Goal: Task Accomplishment & Management: Manage account settings

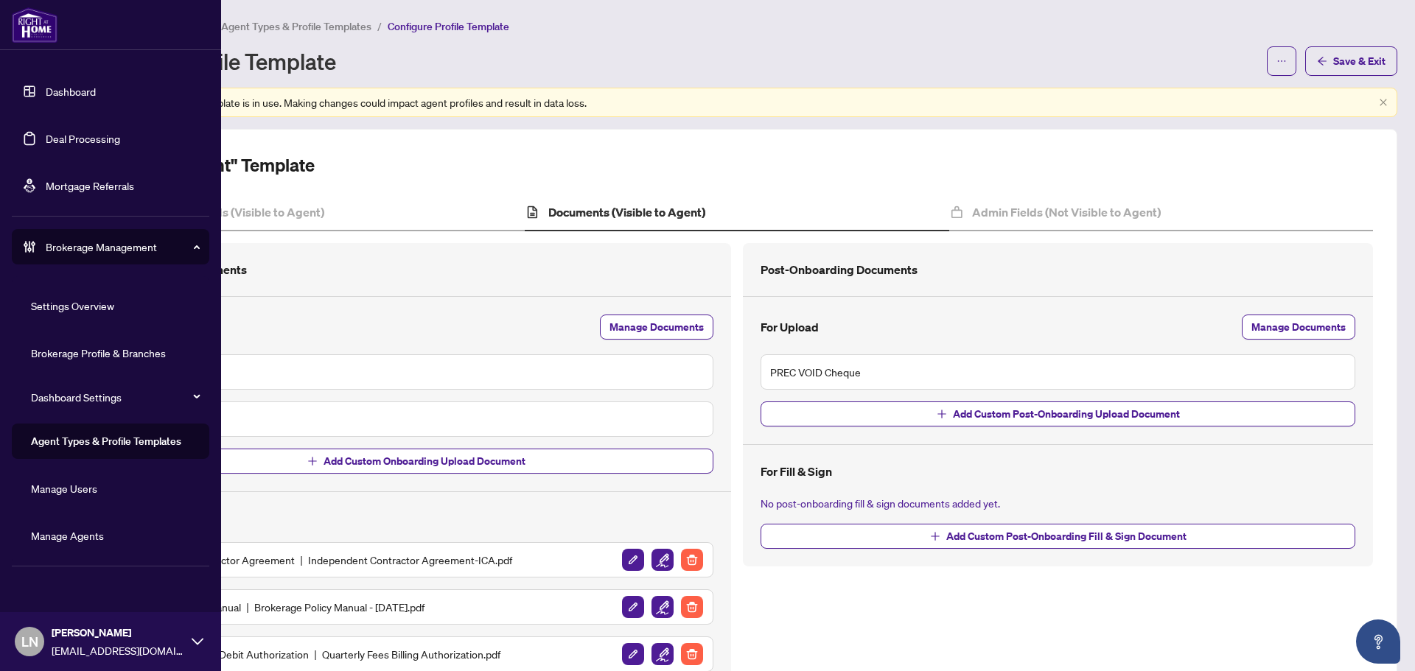
click at [91, 536] on link "Manage Agents" at bounding box center [67, 535] width 73 height 13
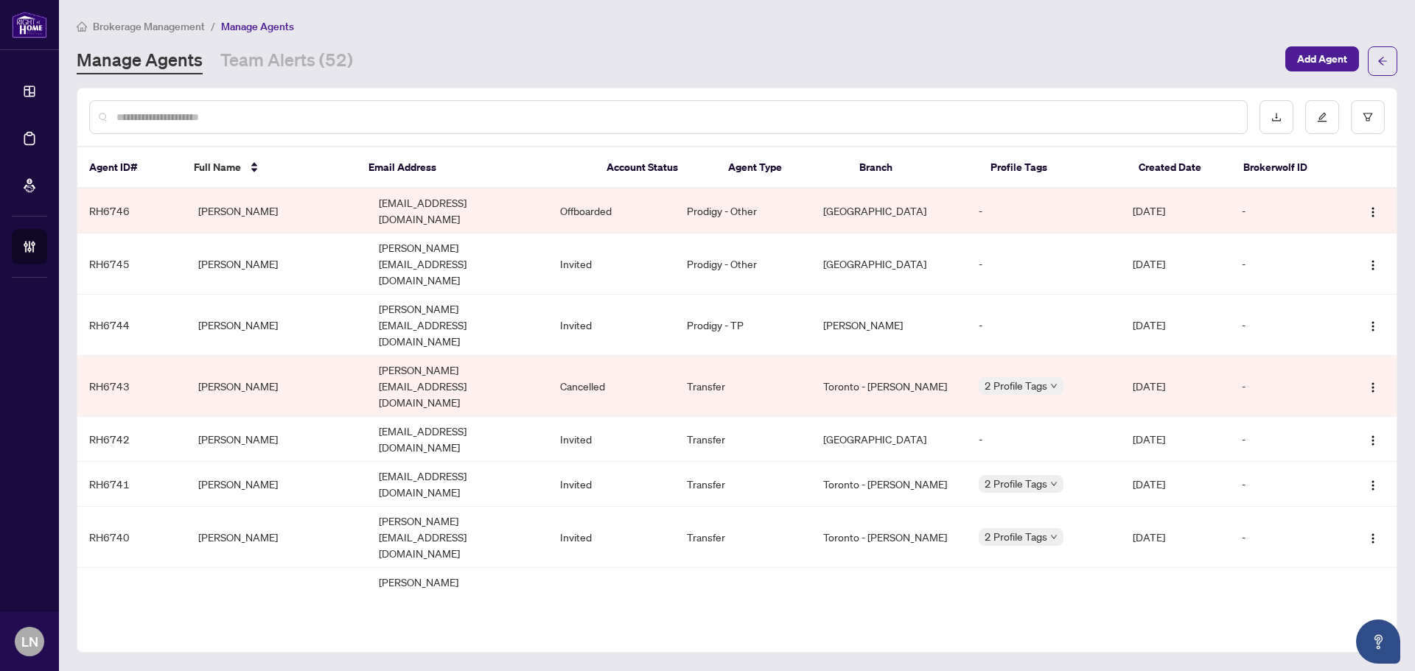
click at [126, 57] on link "Manage Agents" at bounding box center [140, 61] width 126 height 27
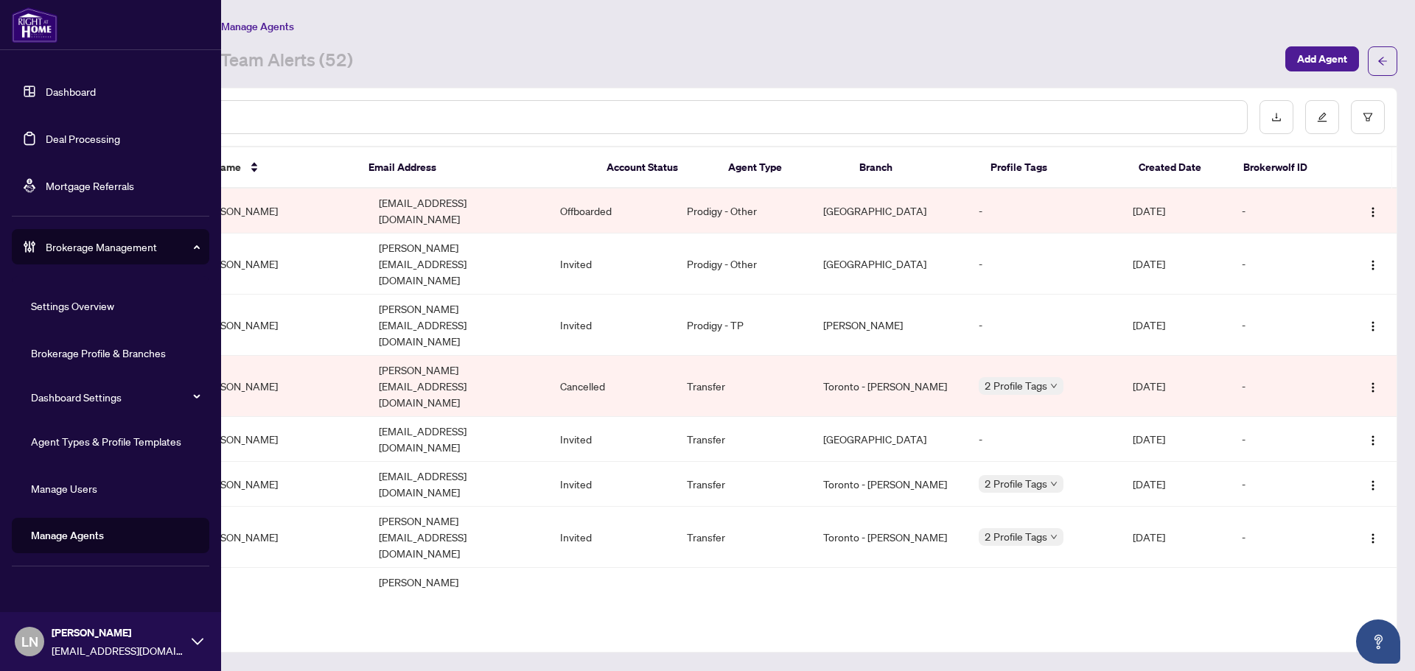
click at [91, 136] on link "Deal Processing" at bounding box center [83, 138] width 74 height 13
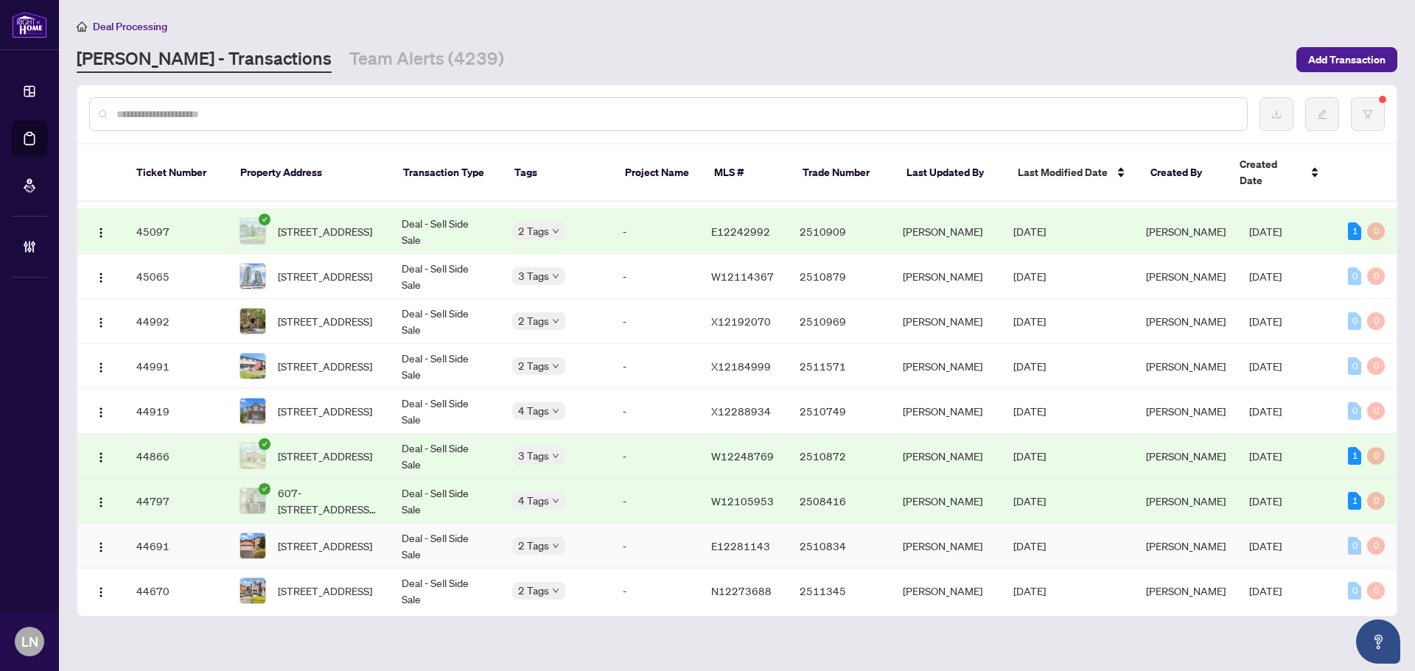
scroll to position [497, 0]
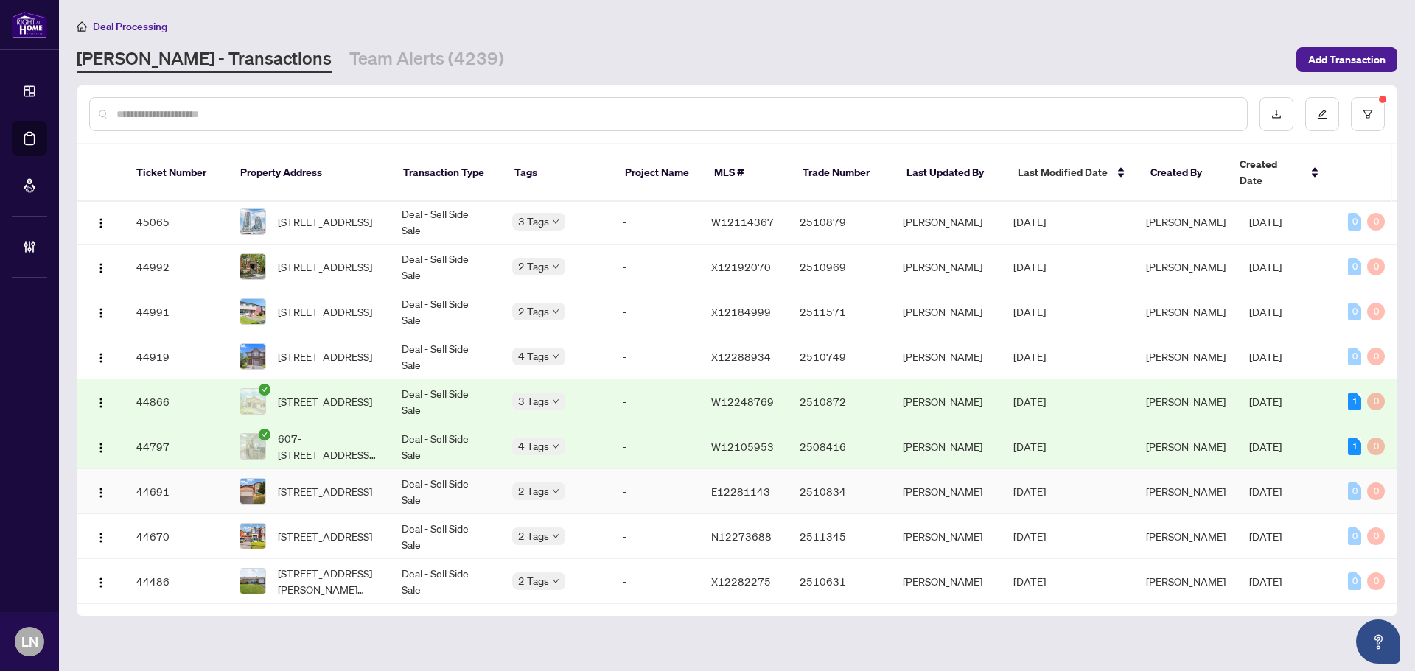
click at [434, 483] on td "Deal - Sell Side Sale" at bounding box center [445, 491] width 111 height 45
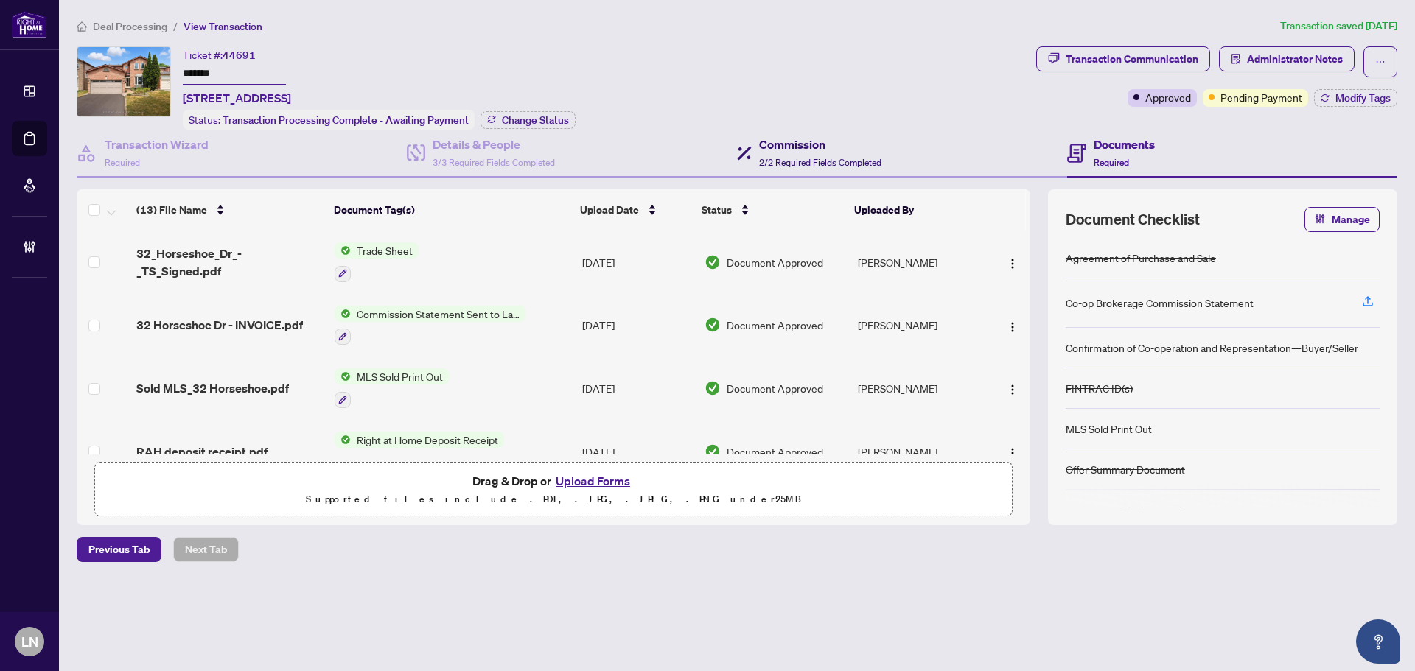
click at [831, 150] on h4 "Commission" at bounding box center [820, 145] width 122 height 18
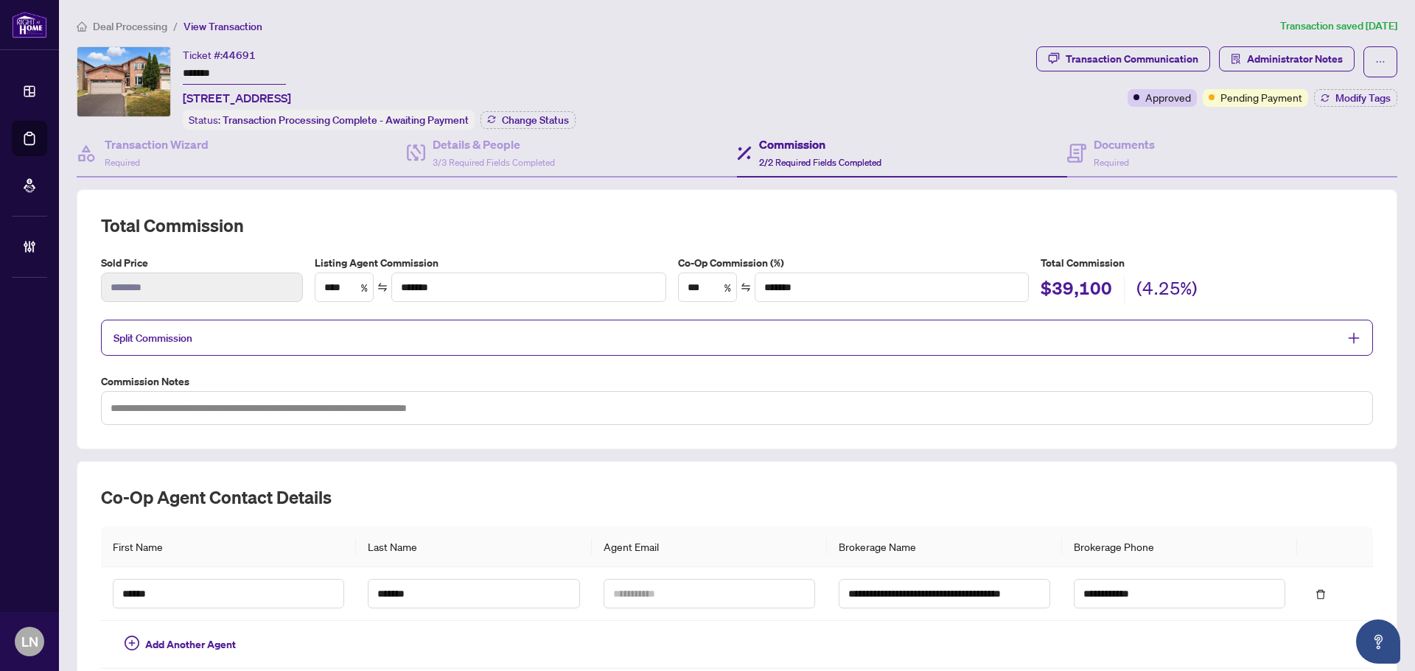
click at [814, 144] on h4 "Commission" at bounding box center [820, 145] width 122 height 18
click at [497, 144] on h4 "Details & People" at bounding box center [494, 145] width 122 height 18
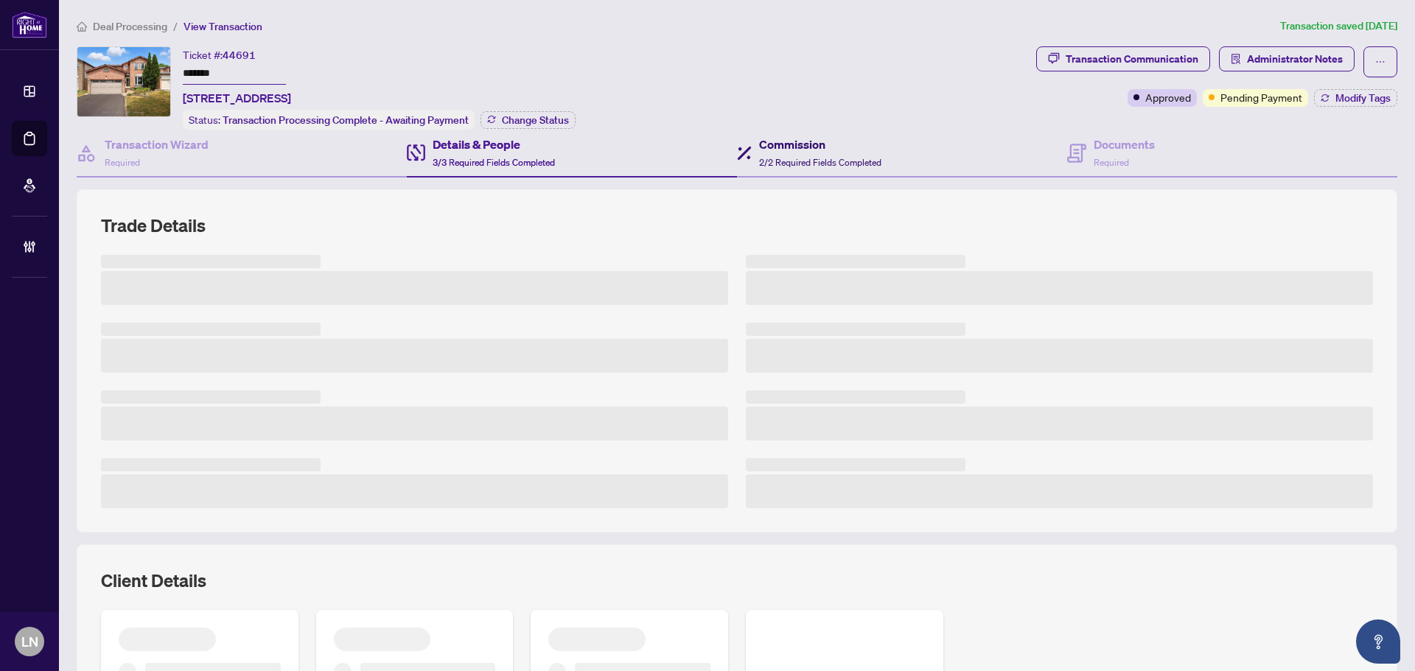
click at [769, 136] on h4 "Commission" at bounding box center [820, 145] width 122 height 18
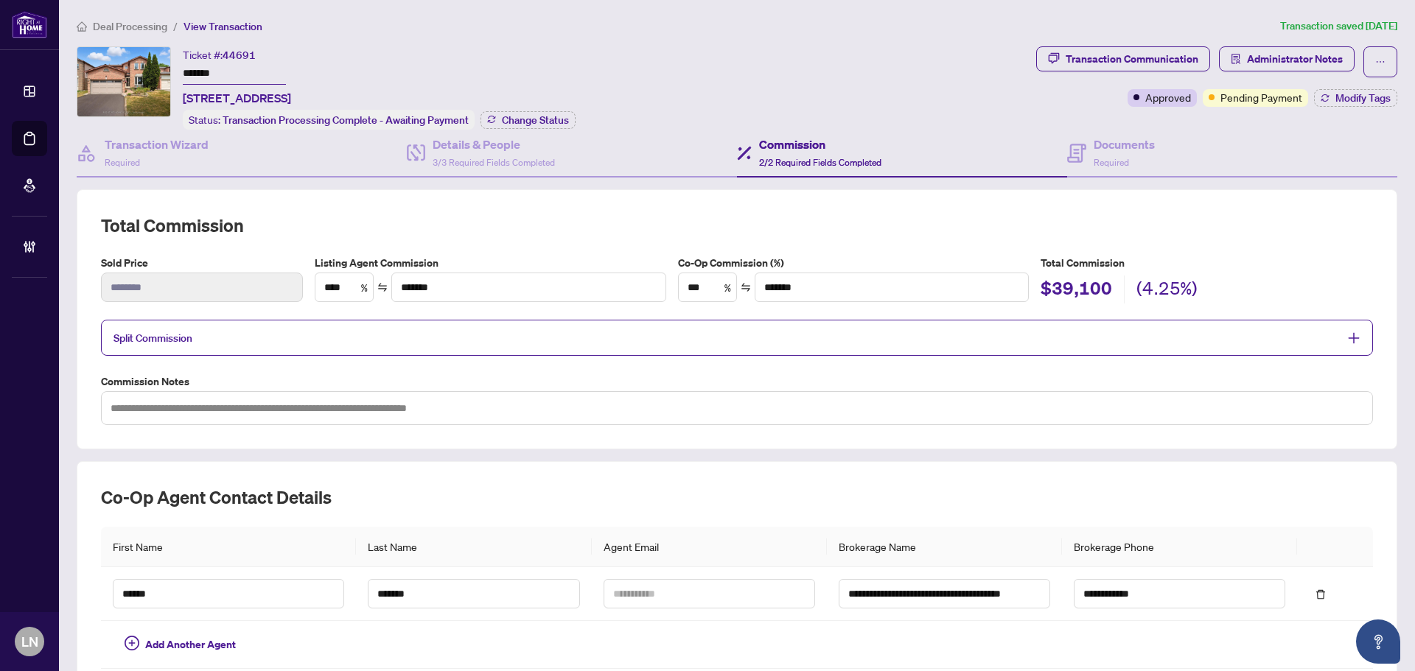
click at [167, 335] on span "Split Commission" at bounding box center [152, 338] width 79 height 13
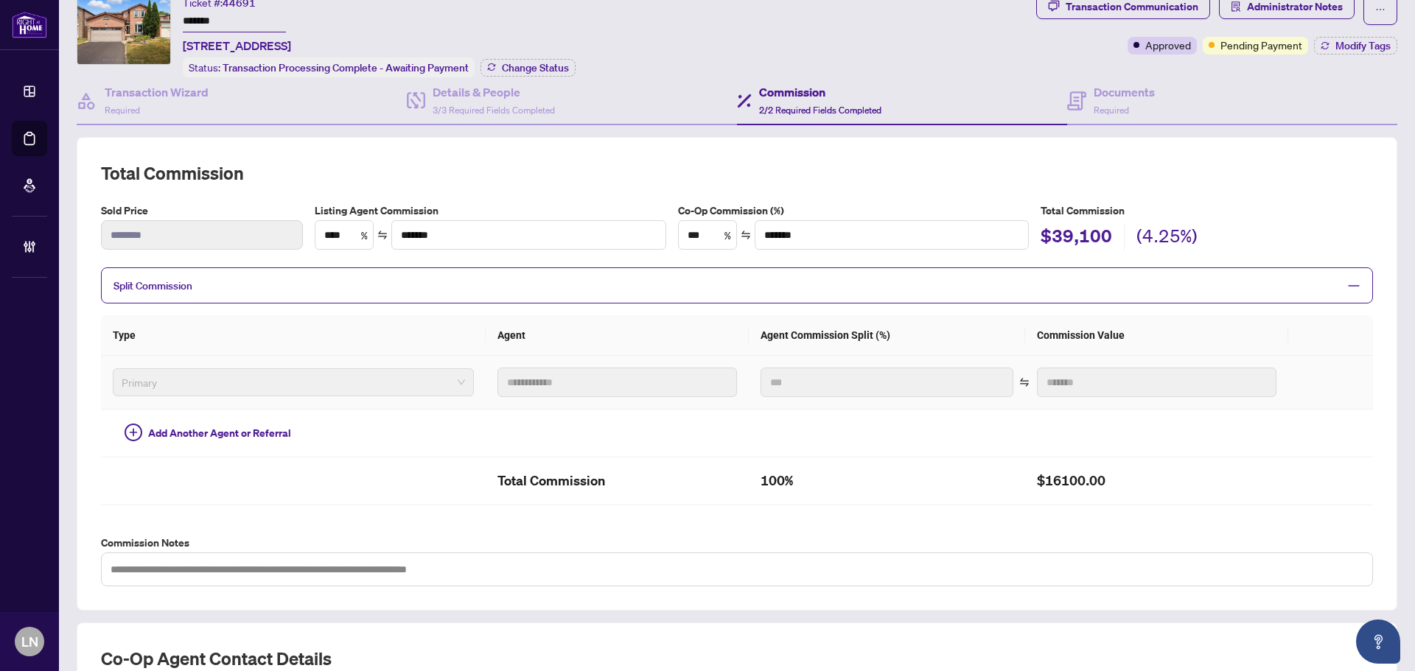
scroll to position [74, 0]
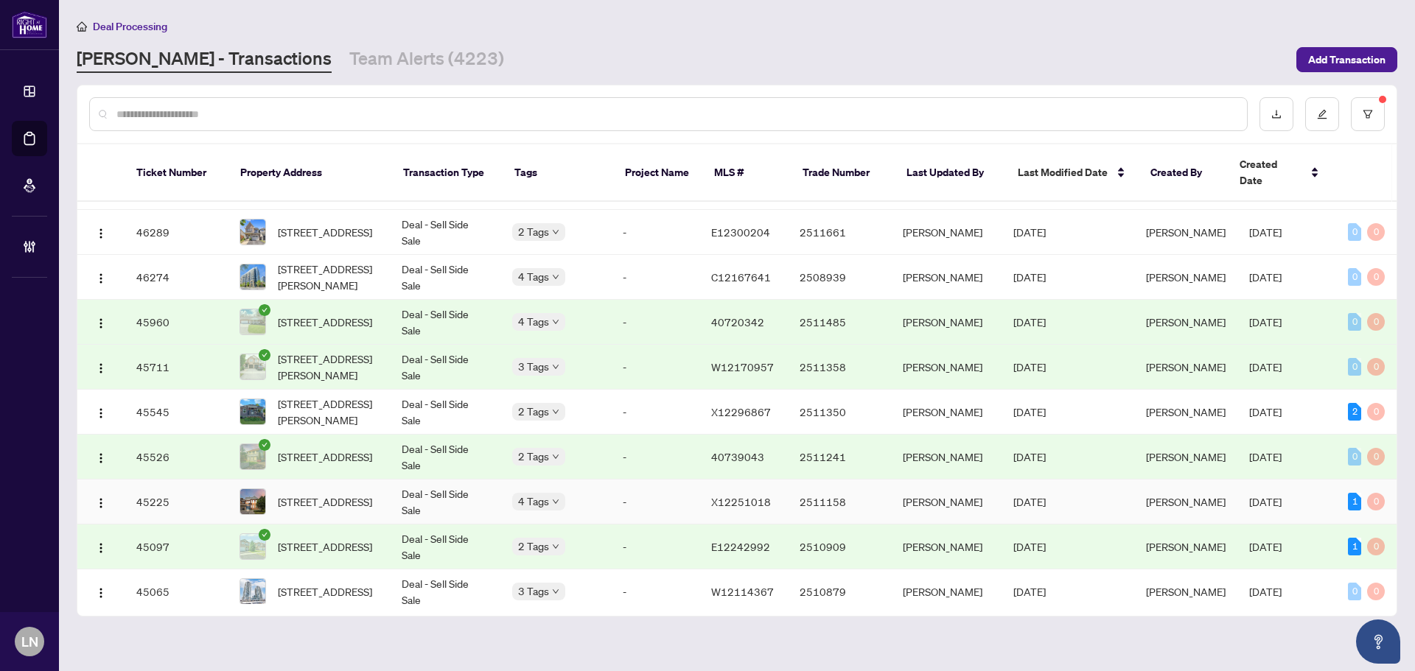
scroll to position [147, 0]
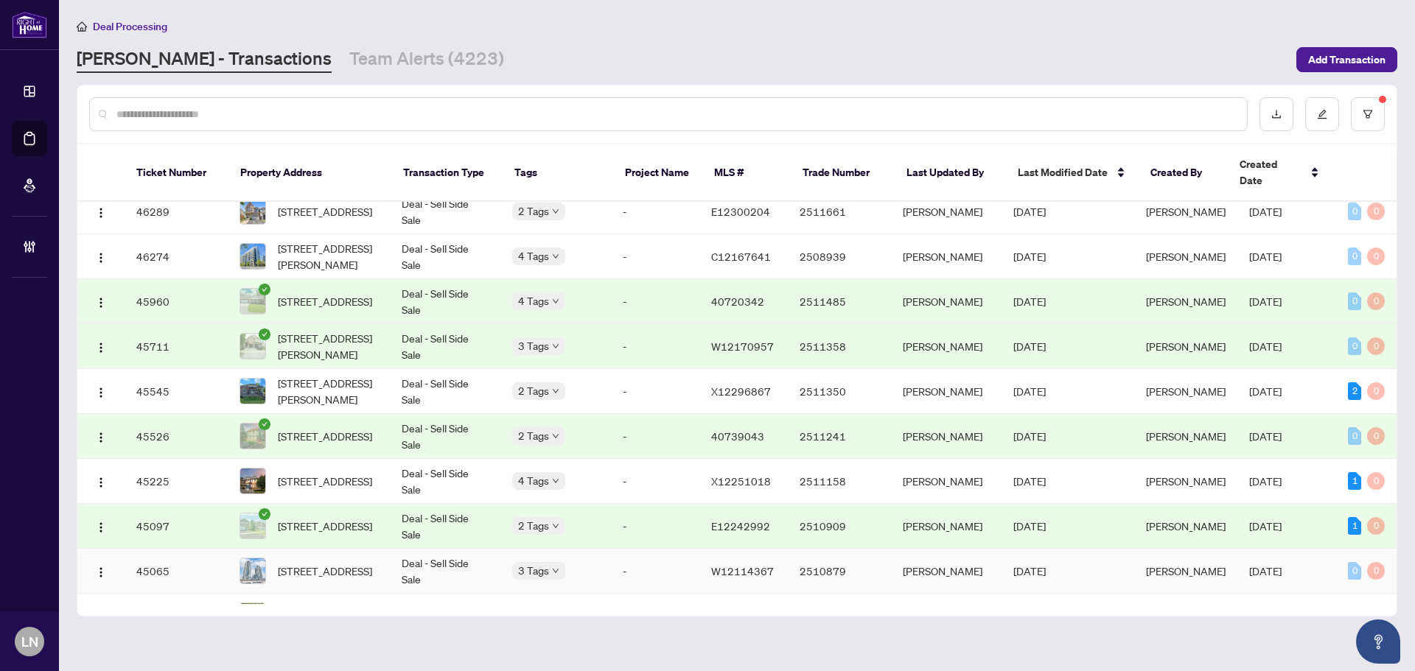
click at [413, 554] on td "Deal - Sell Side Sale" at bounding box center [445, 571] width 111 height 45
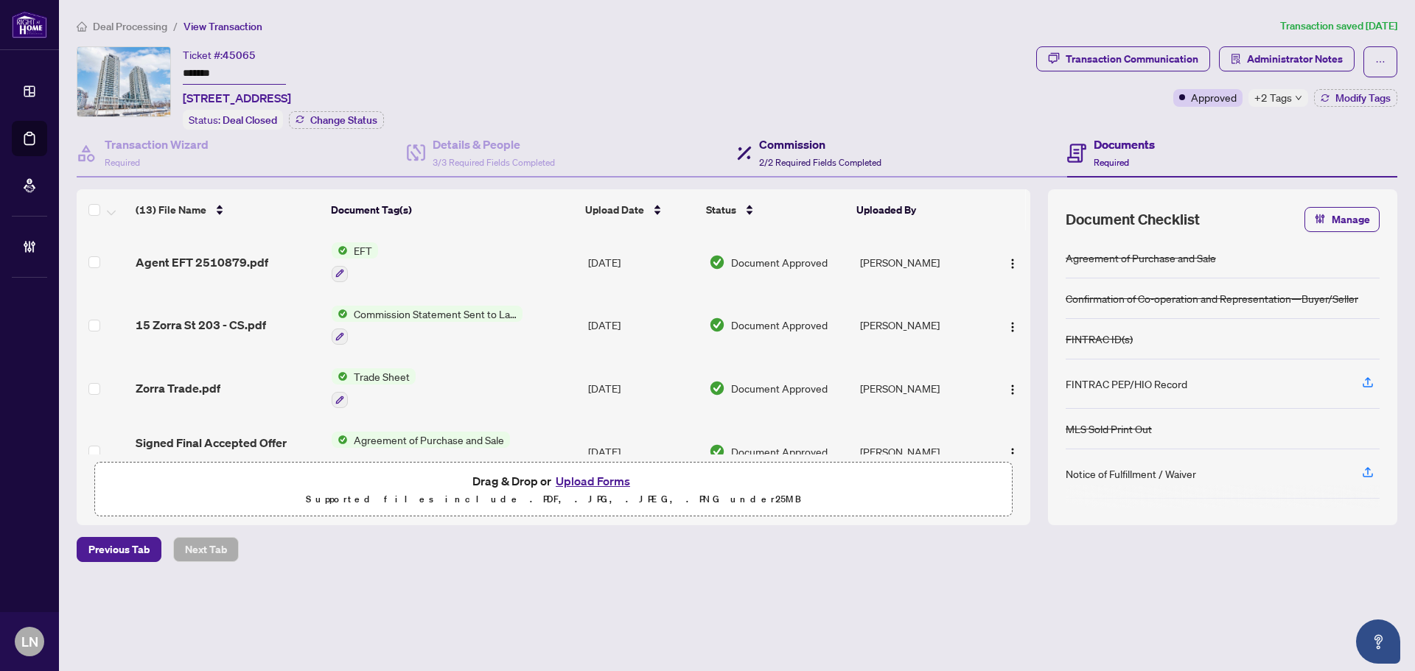
click at [788, 153] on div "Commission 2/2 Required Fields Completed" at bounding box center [820, 153] width 122 height 35
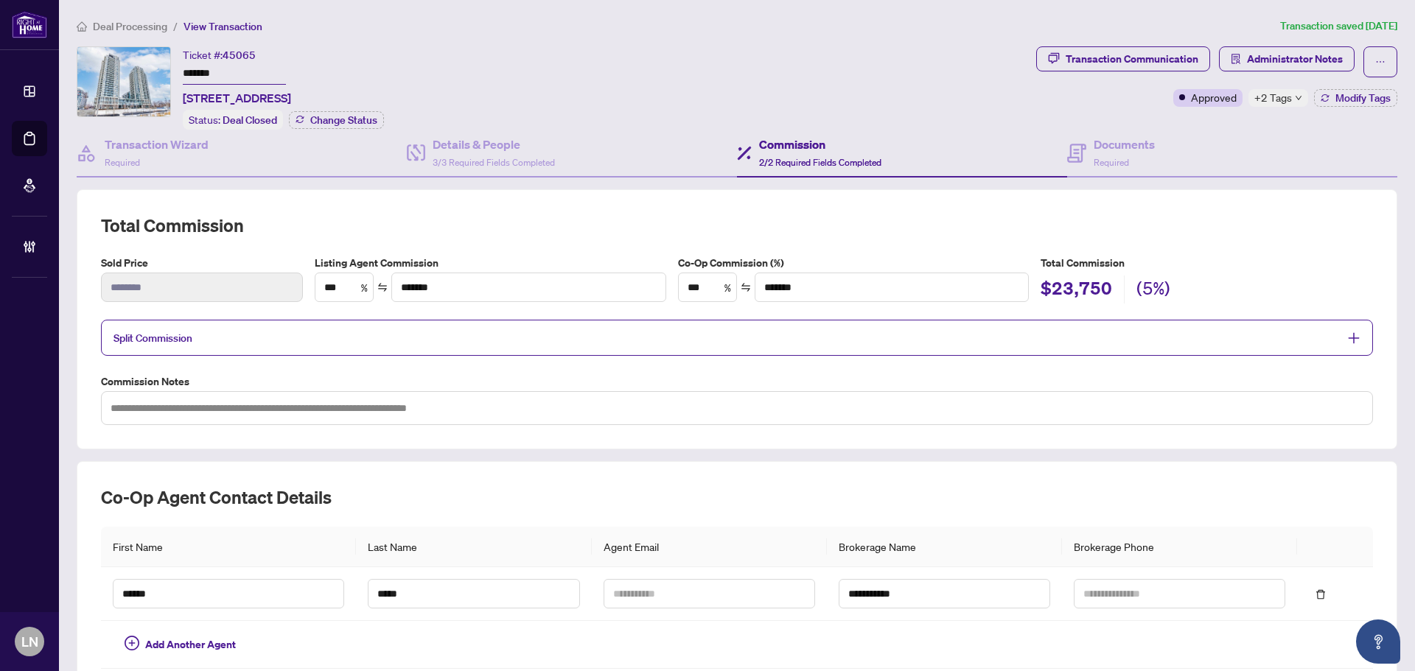
click at [225, 333] on span "Split Commission" at bounding box center [725, 337] width 1225 height 17
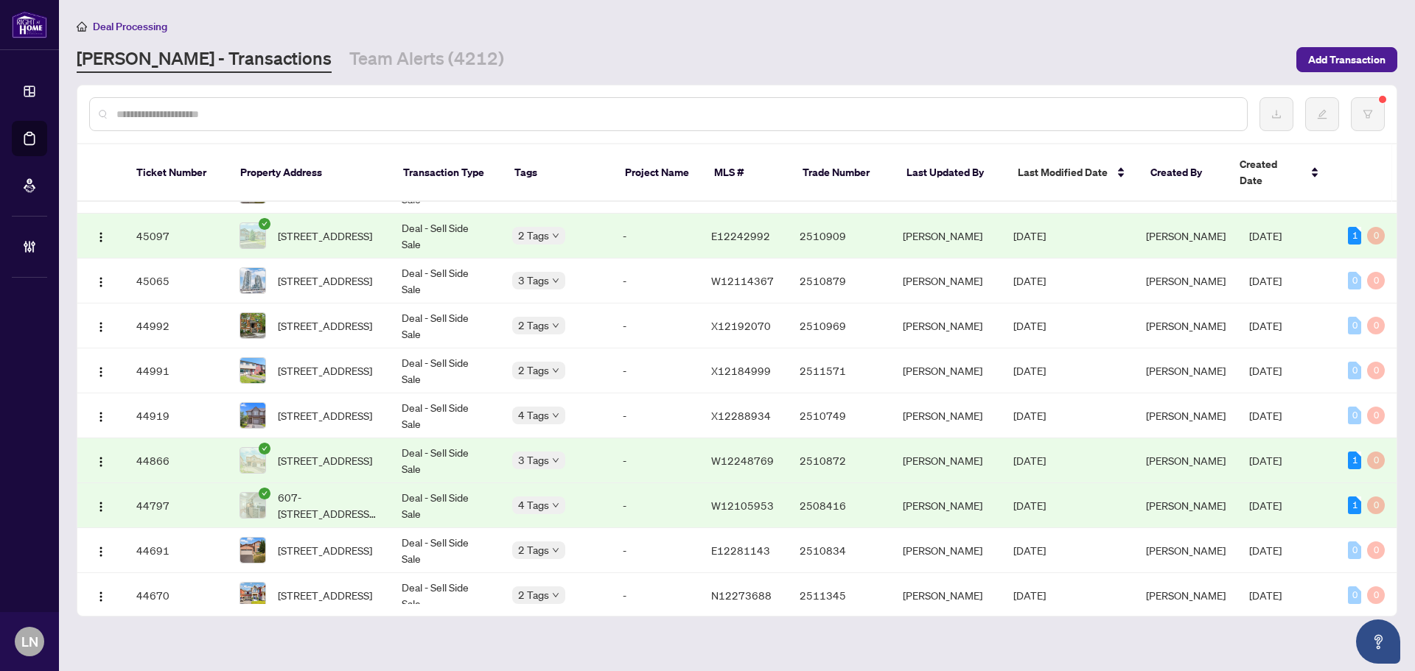
scroll to position [449, 0]
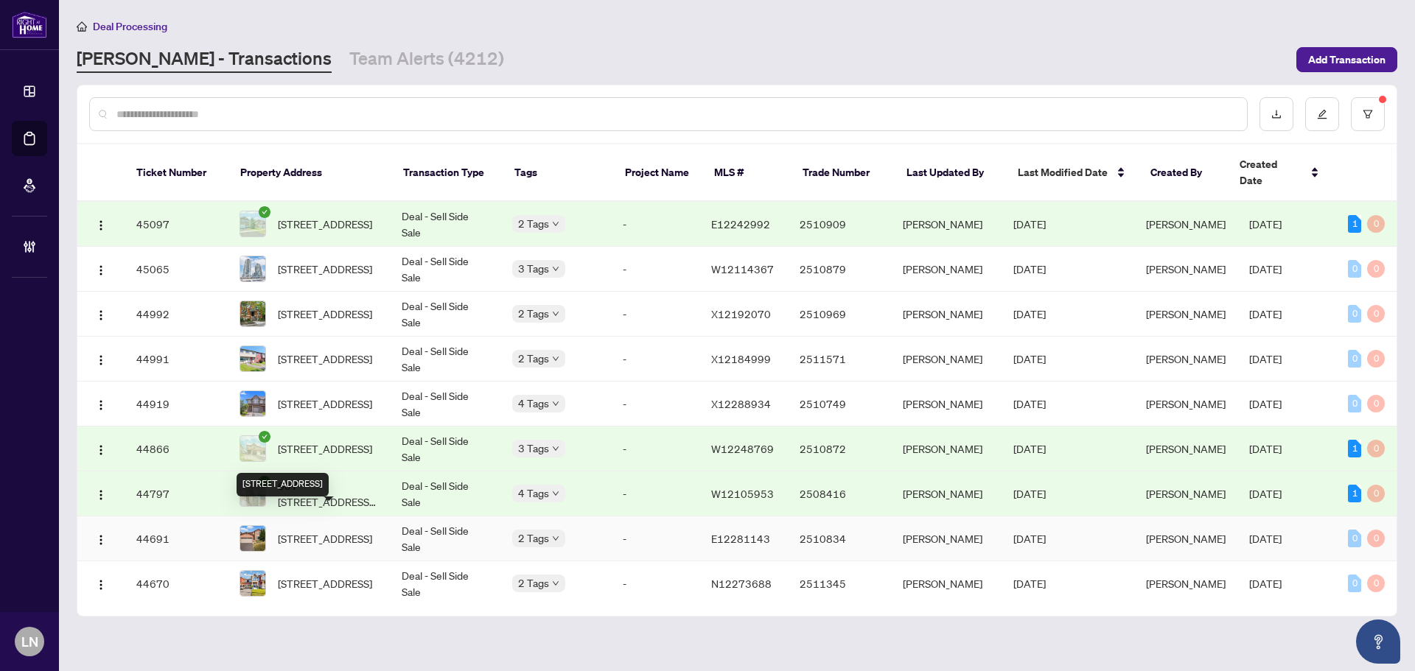
click at [302, 531] on span "[STREET_ADDRESS]" at bounding box center [325, 539] width 94 height 16
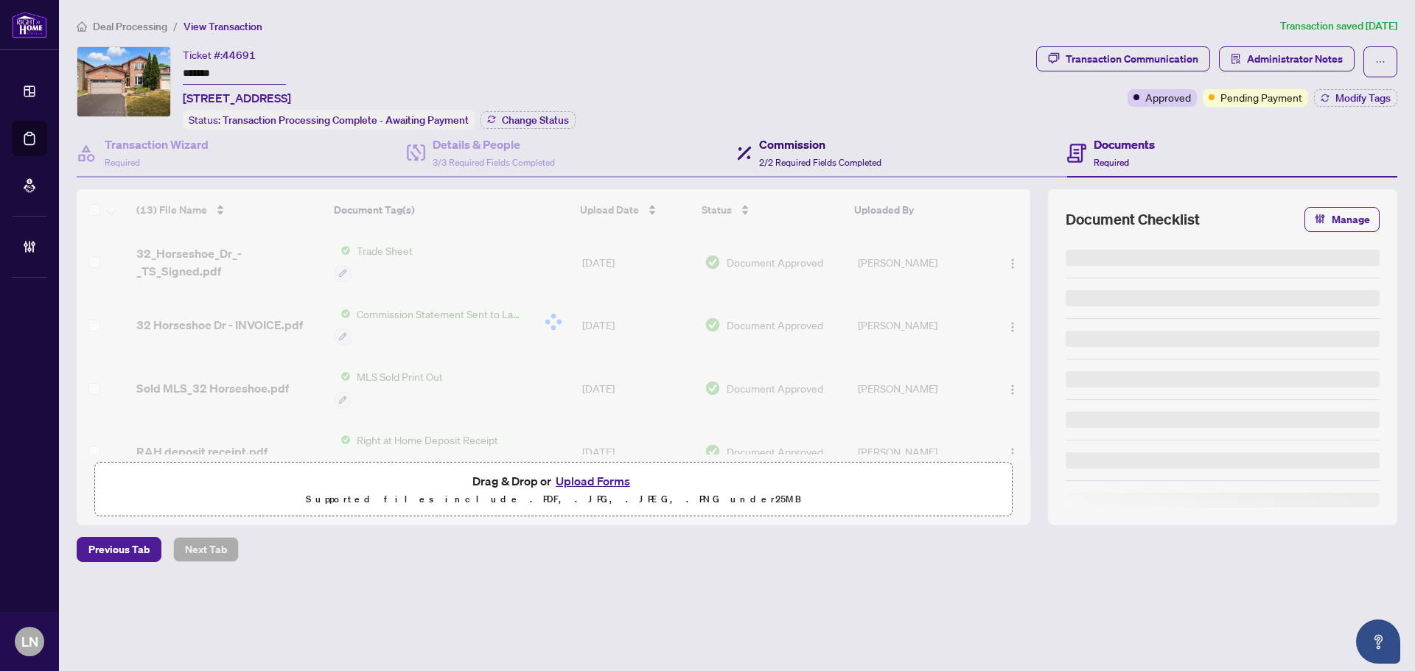
click at [790, 148] on h4 "Commission" at bounding box center [820, 145] width 122 height 18
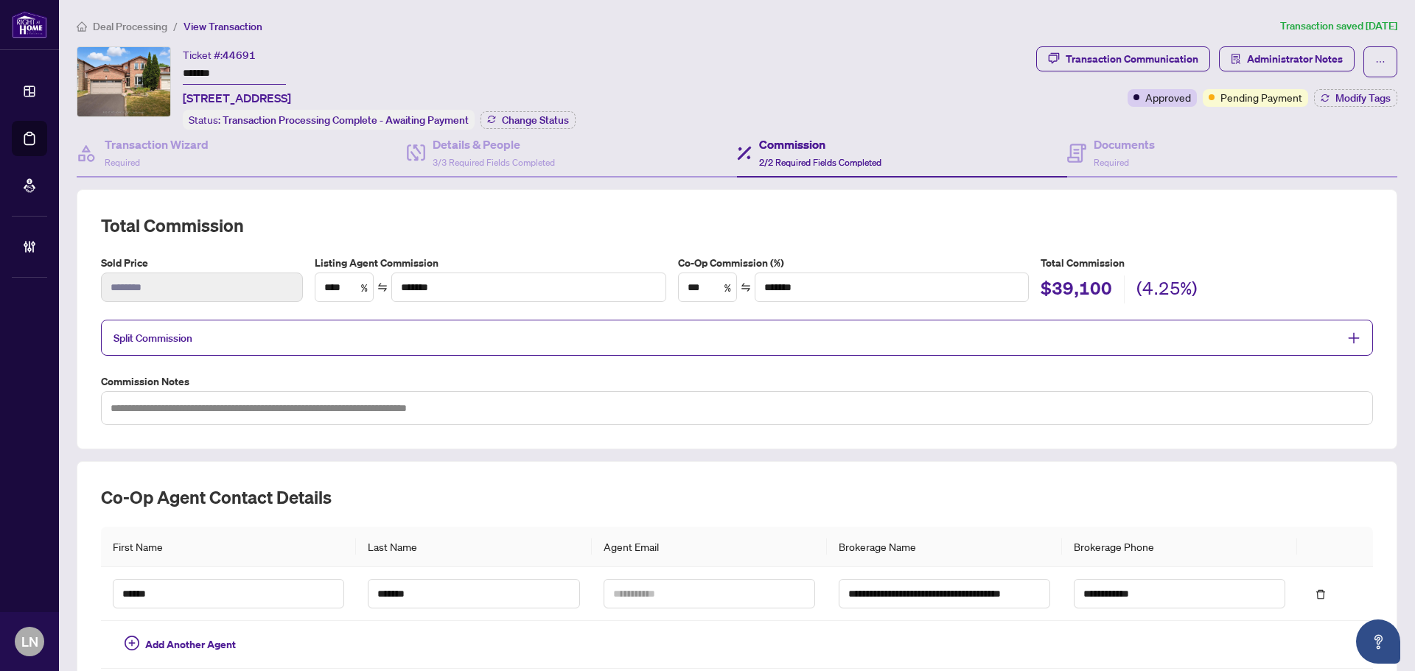
click at [178, 336] on span "Split Commission" at bounding box center [152, 338] width 79 height 13
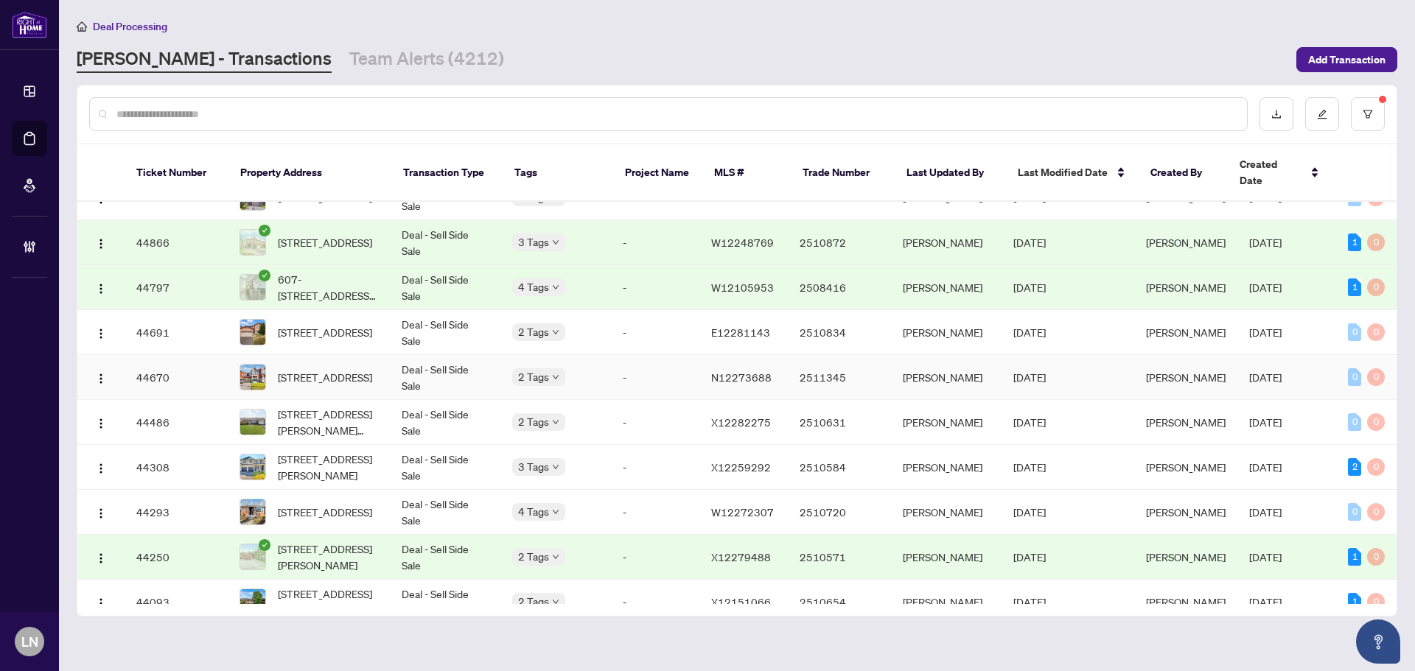
scroll to position [676, 0]
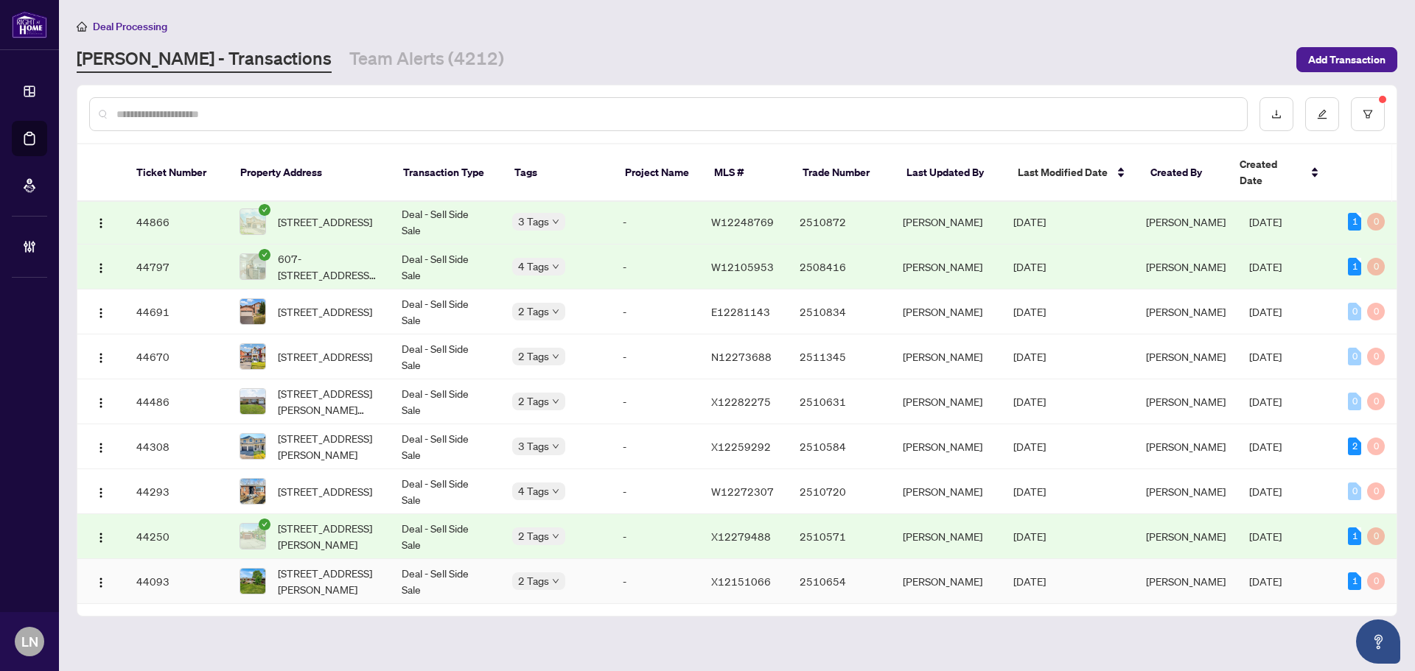
click at [776, 565] on td "X12151066" at bounding box center [743, 581] width 88 height 45
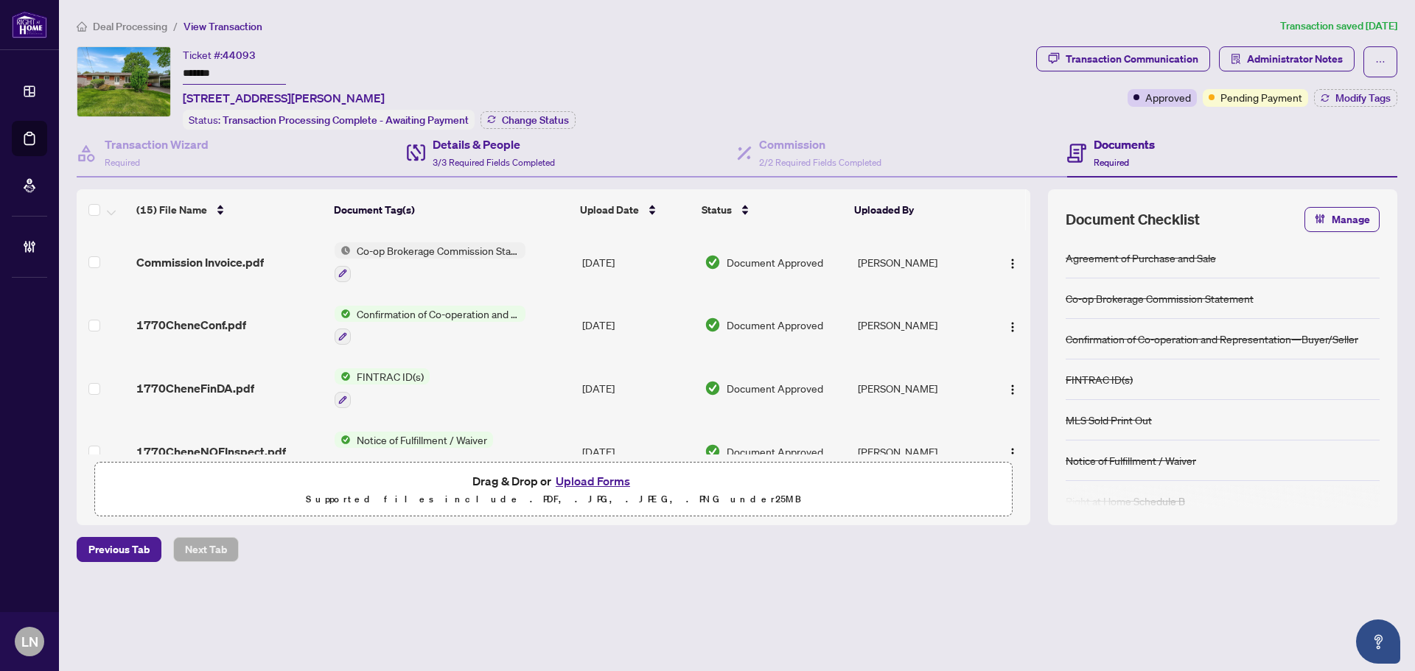
click at [517, 169] on div "Details & People 3/3 Required Fields Completed" at bounding box center [572, 154] width 330 height 48
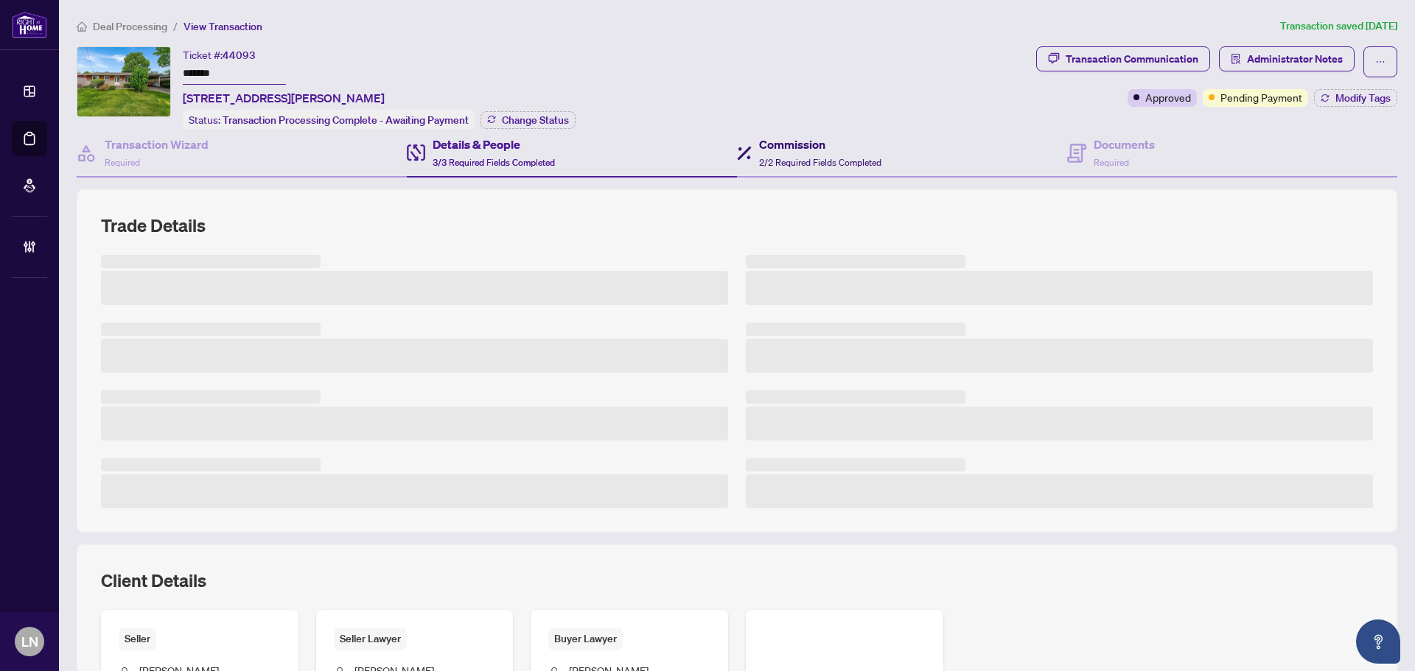
click at [793, 149] on h4 "Commission" at bounding box center [820, 145] width 122 height 18
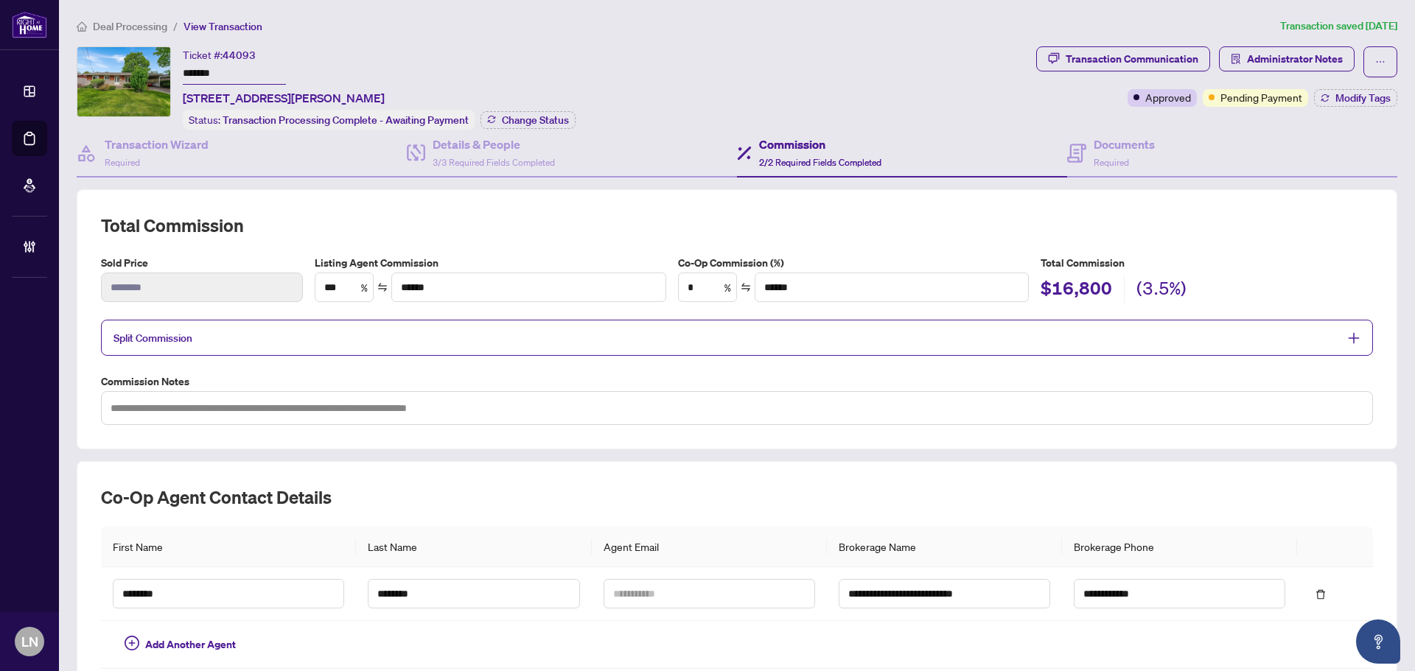
click at [175, 332] on span "Split Commission" at bounding box center [152, 338] width 79 height 13
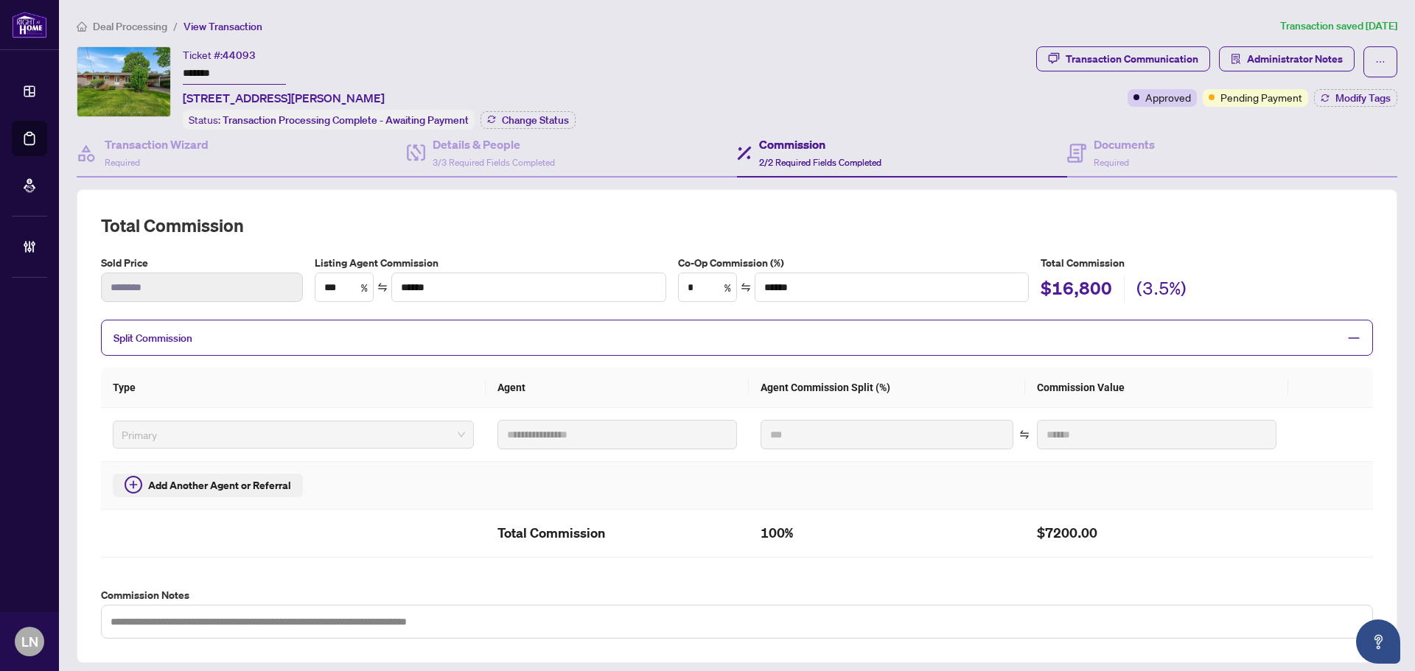
click at [200, 485] on span "Add Another Agent or Referral" at bounding box center [219, 485] width 143 height 16
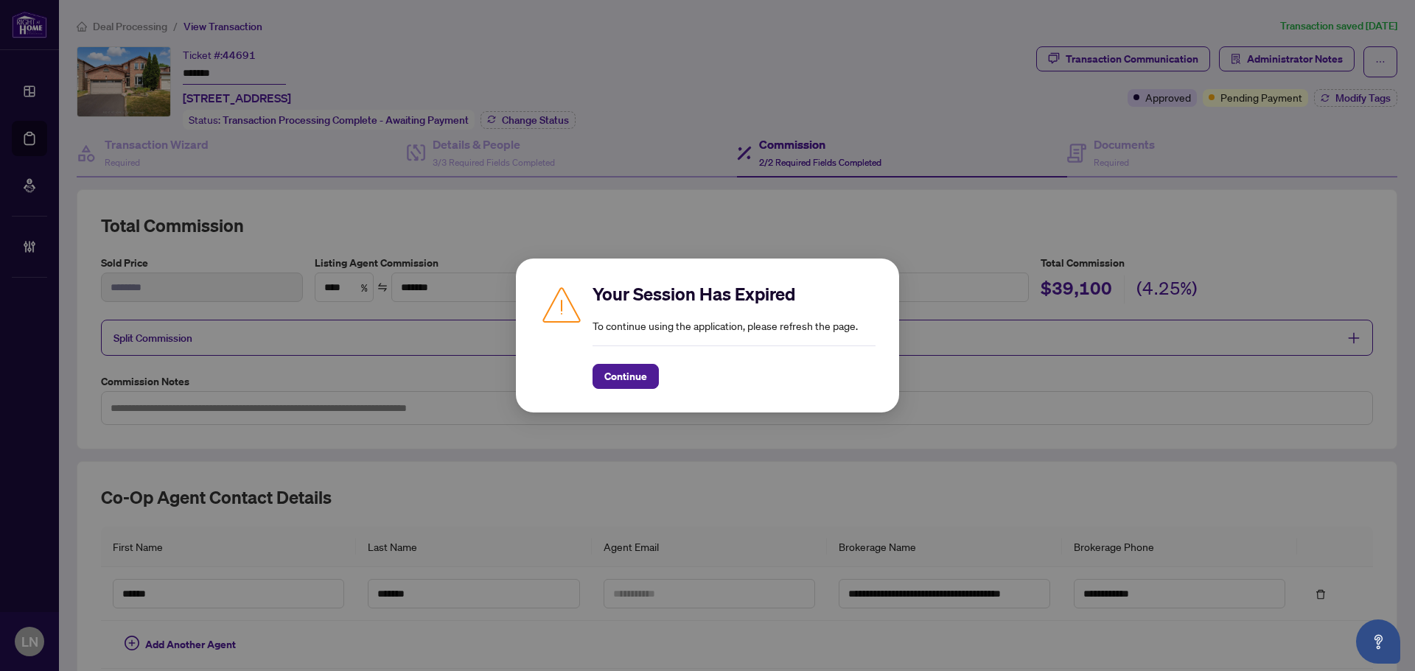
scroll to position [122, 0]
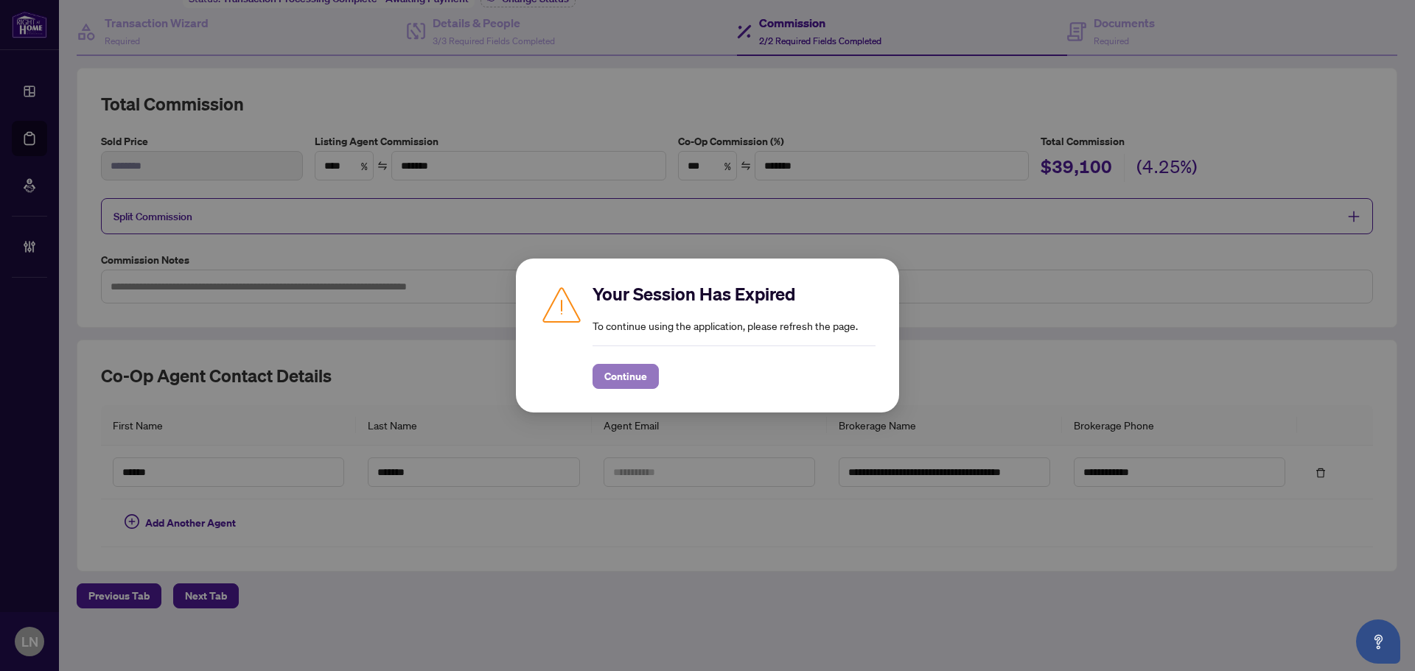
click at [632, 372] on span "Continue" at bounding box center [625, 377] width 43 height 24
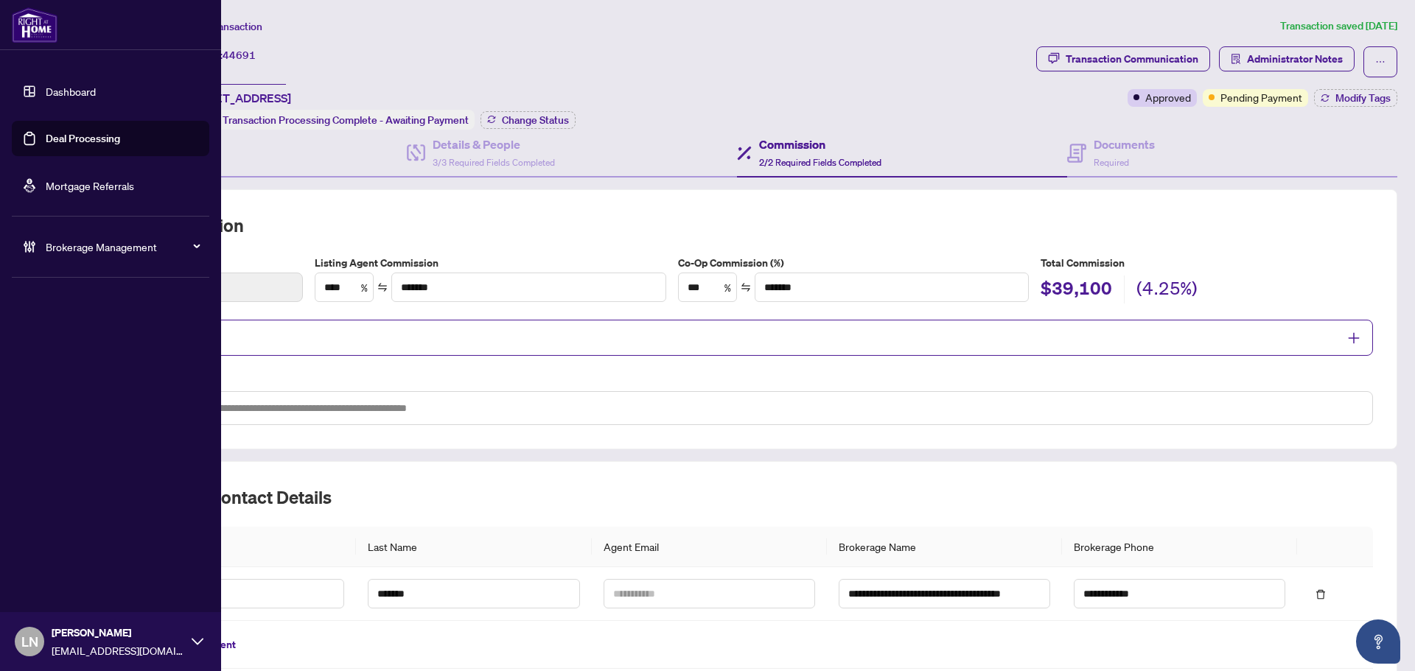
click at [98, 145] on link "Deal Processing" at bounding box center [83, 138] width 74 height 13
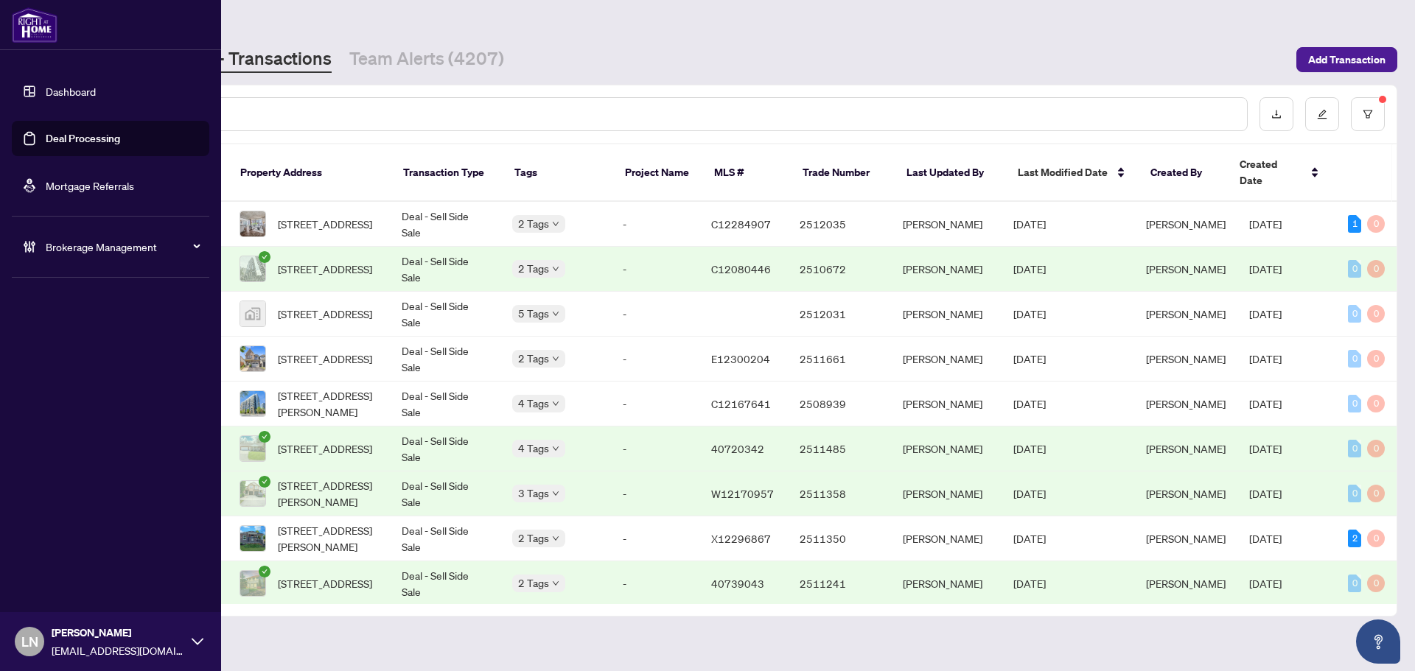
click at [96, 239] on span "Brokerage Management" at bounding box center [122, 247] width 153 height 16
click at [97, 541] on link "Manage Agents" at bounding box center [67, 535] width 73 height 13
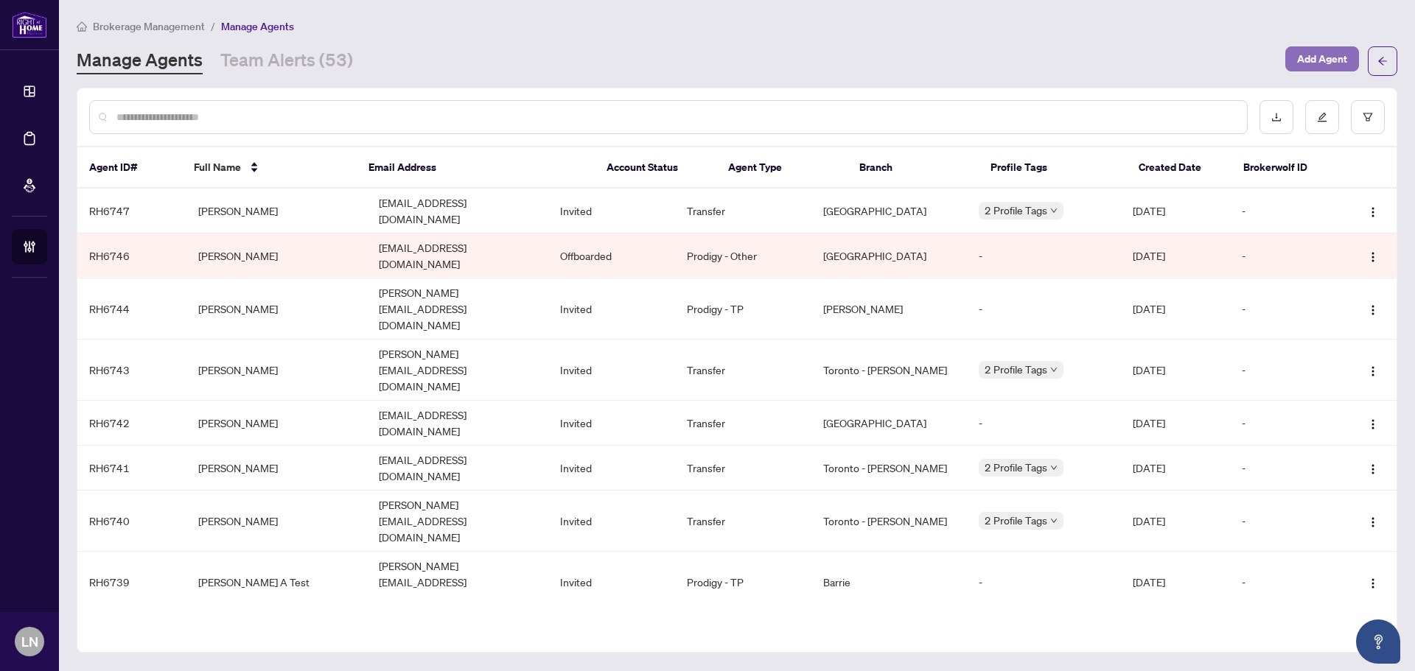
click at [1332, 62] on span "Add Agent" at bounding box center [1322, 59] width 50 height 24
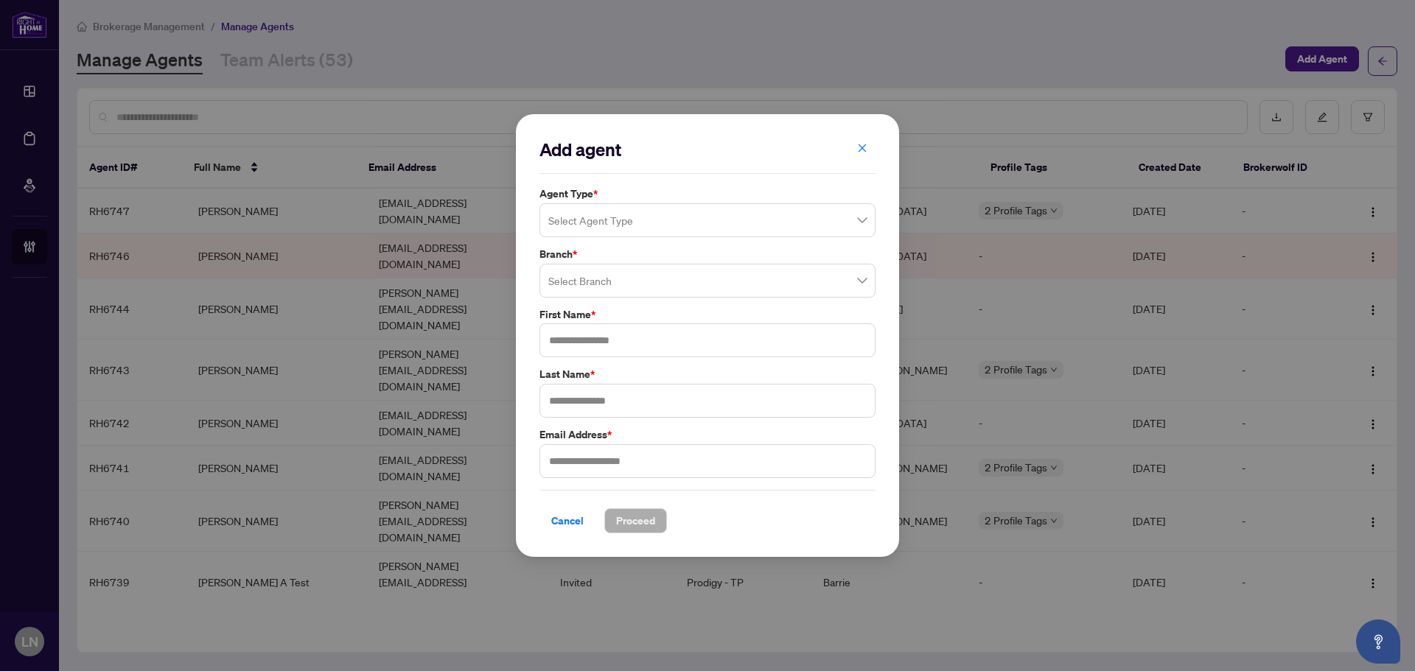
click at [618, 211] on input "search" at bounding box center [700, 222] width 305 height 32
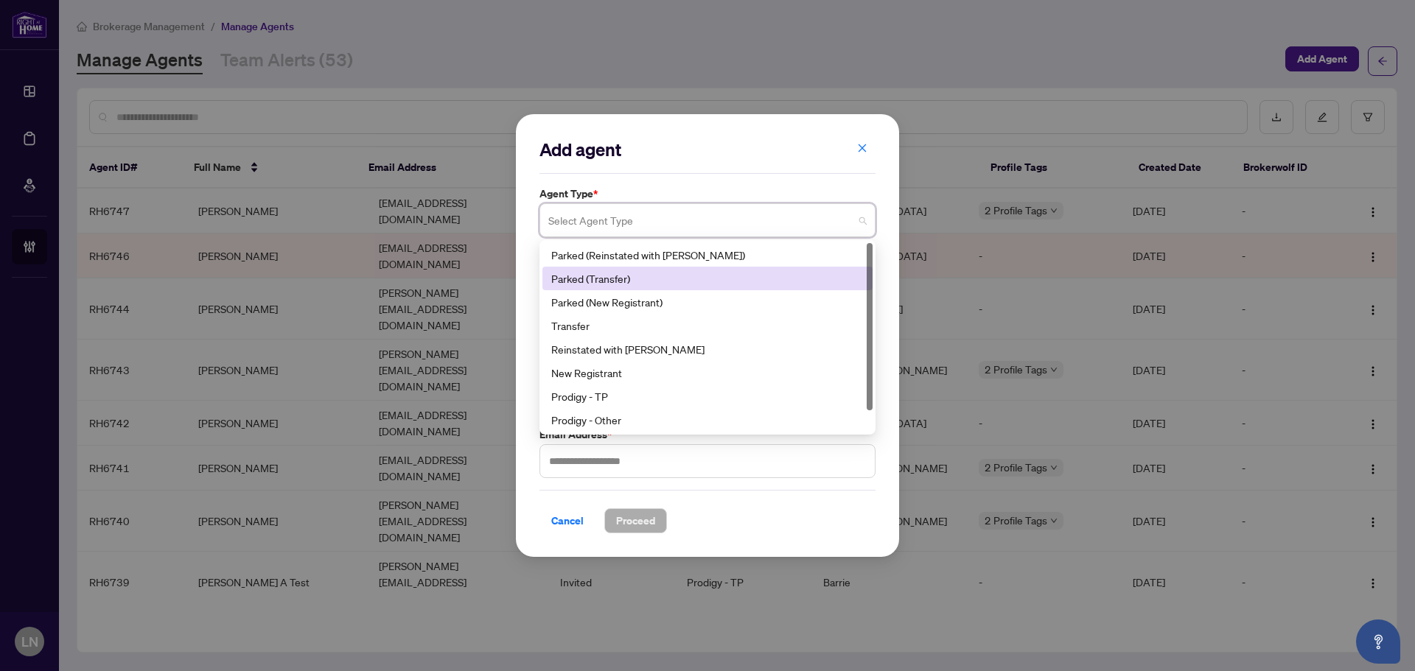
scroll to position [24, 0]
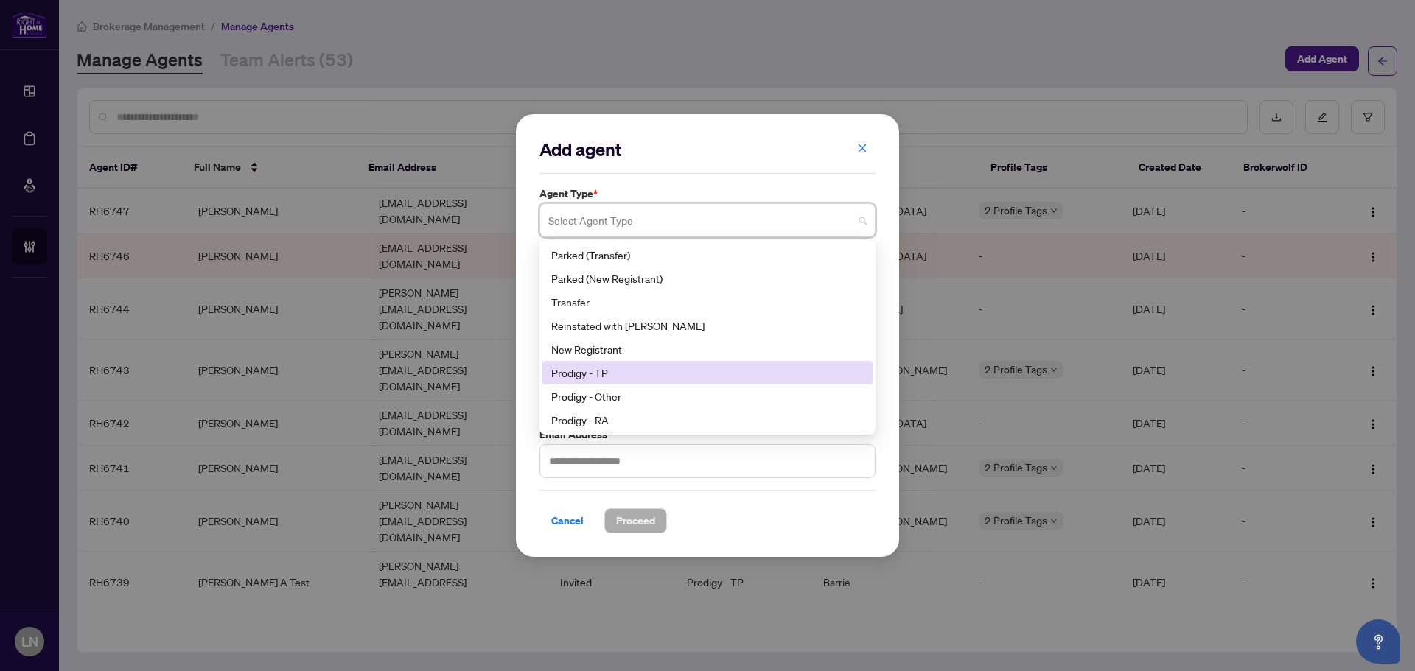
click at [602, 375] on div "Prodigy - TP" at bounding box center [707, 373] width 312 height 16
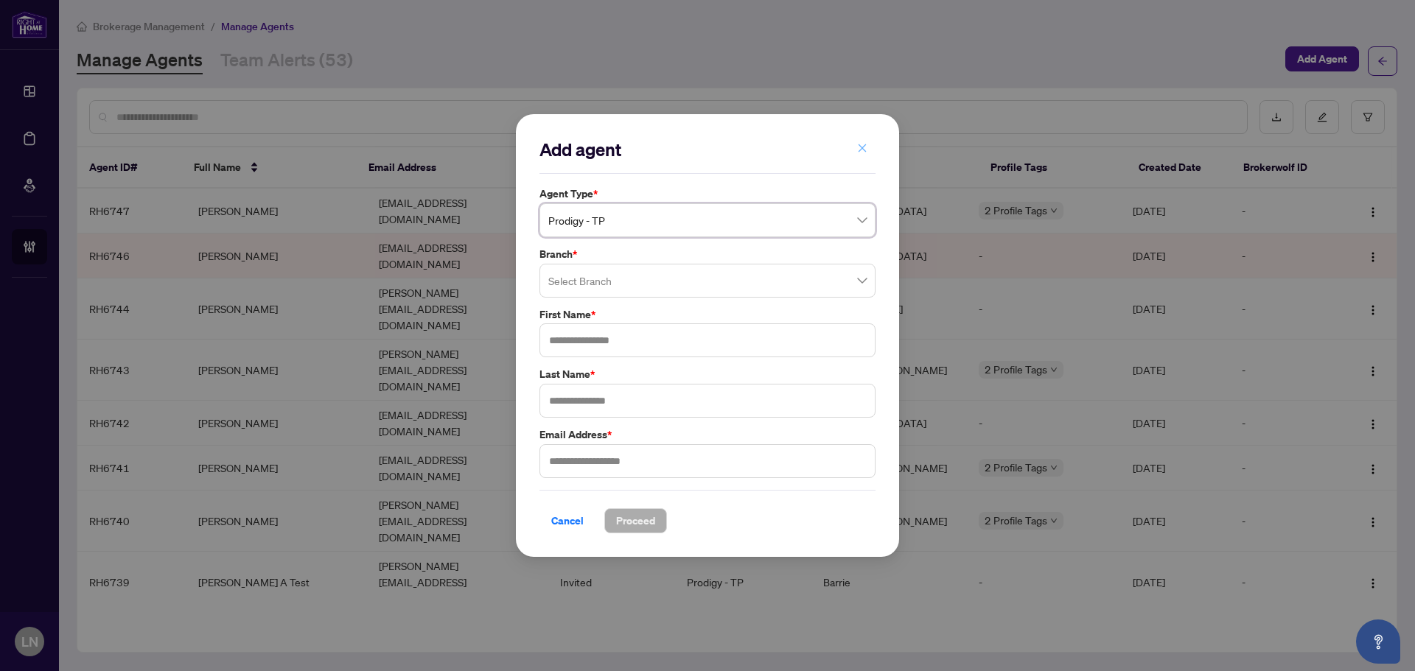
click at [864, 147] on icon "close" at bounding box center [862, 148] width 8 height 8
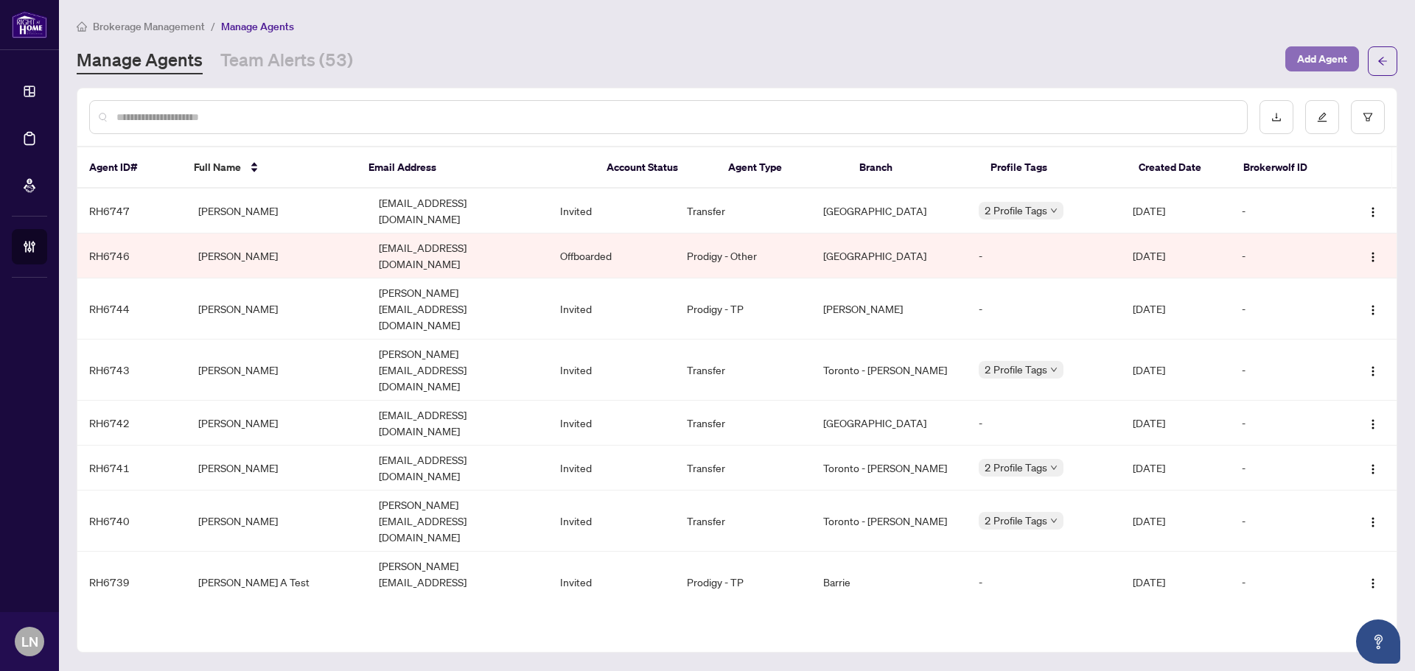
click at [1305, 68] on span "Add Agent" at bounding box center [1322, 59] width 50 height 24
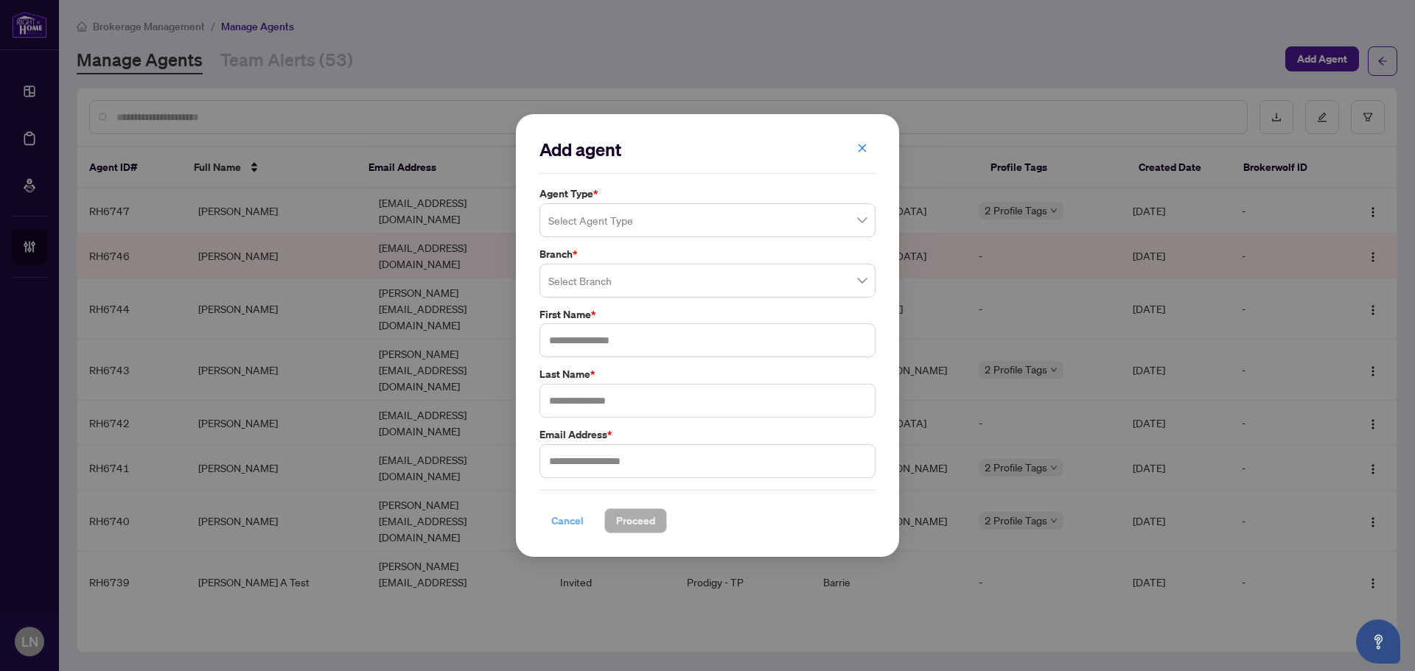
click at [556, 519] on span "Cancel" at bounding box center [567, 521] width 32 height 24
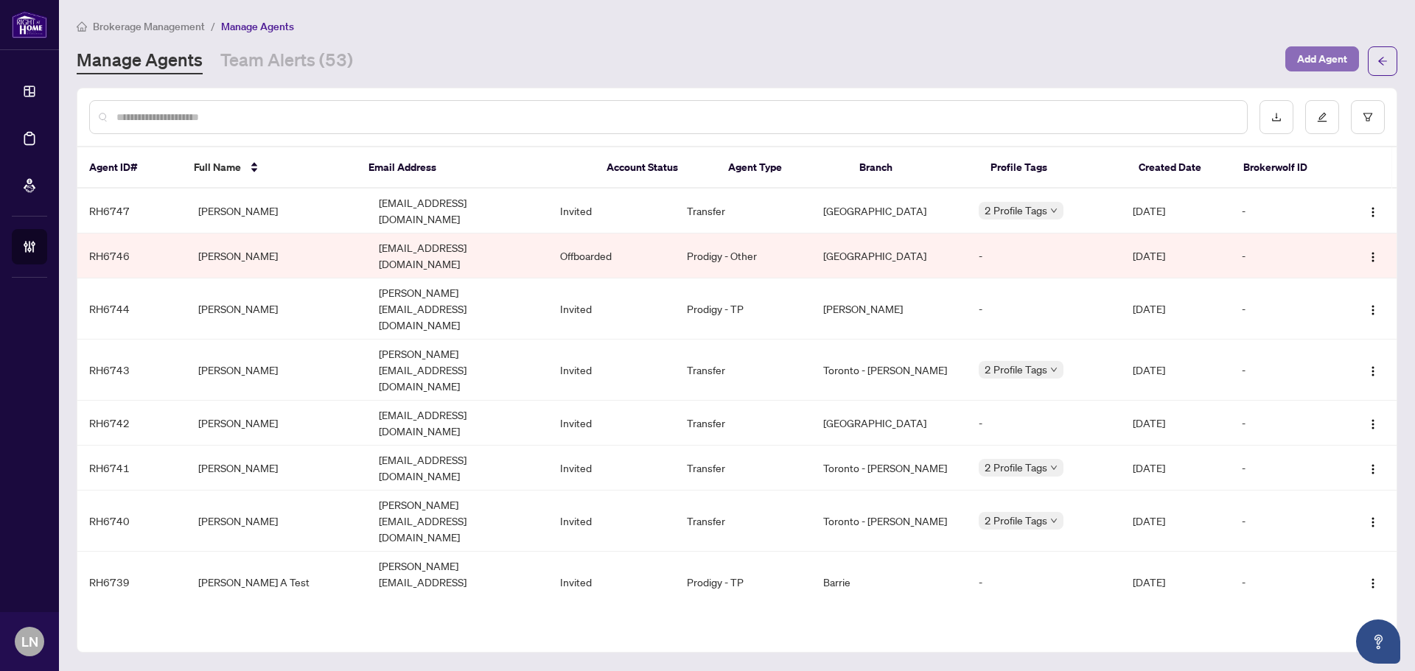
click at [1302, 63] on span "Add Agent" at bounding box center [1322, 59] width 50 height 24
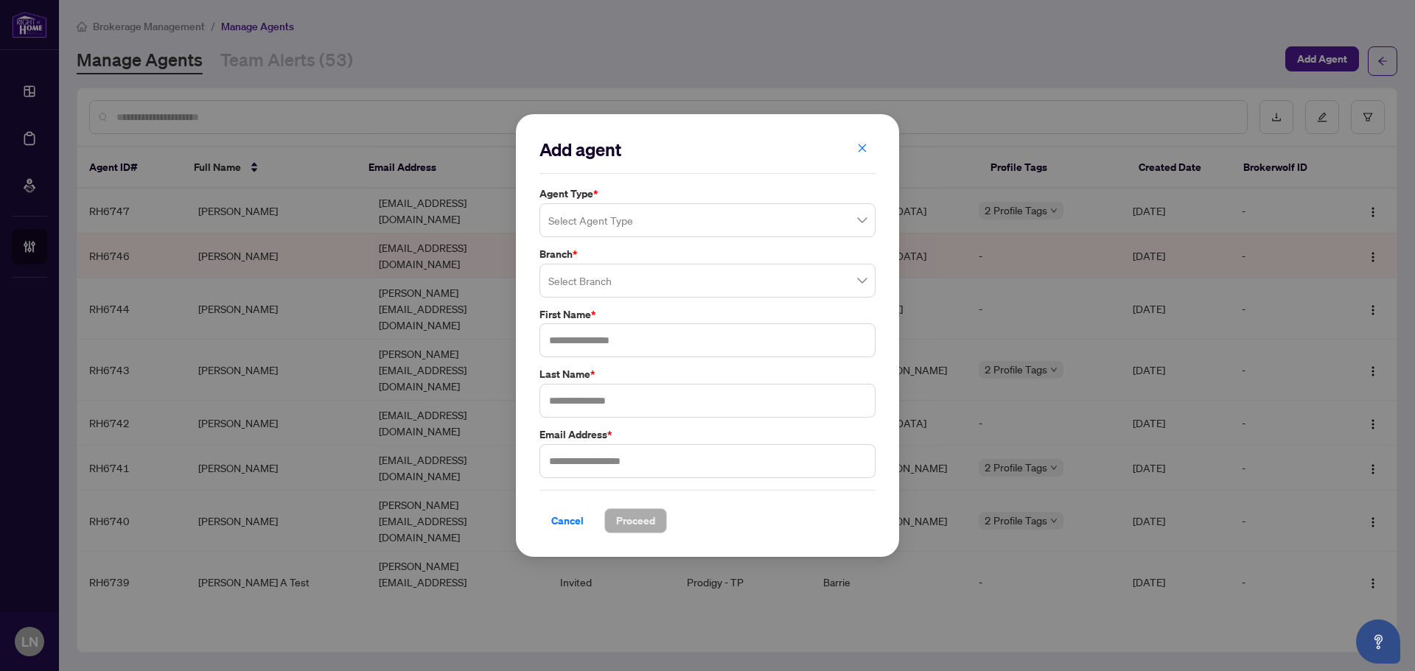
click at [584, 225] on input "search" at bounding box center [700, 222] width 305 height 32
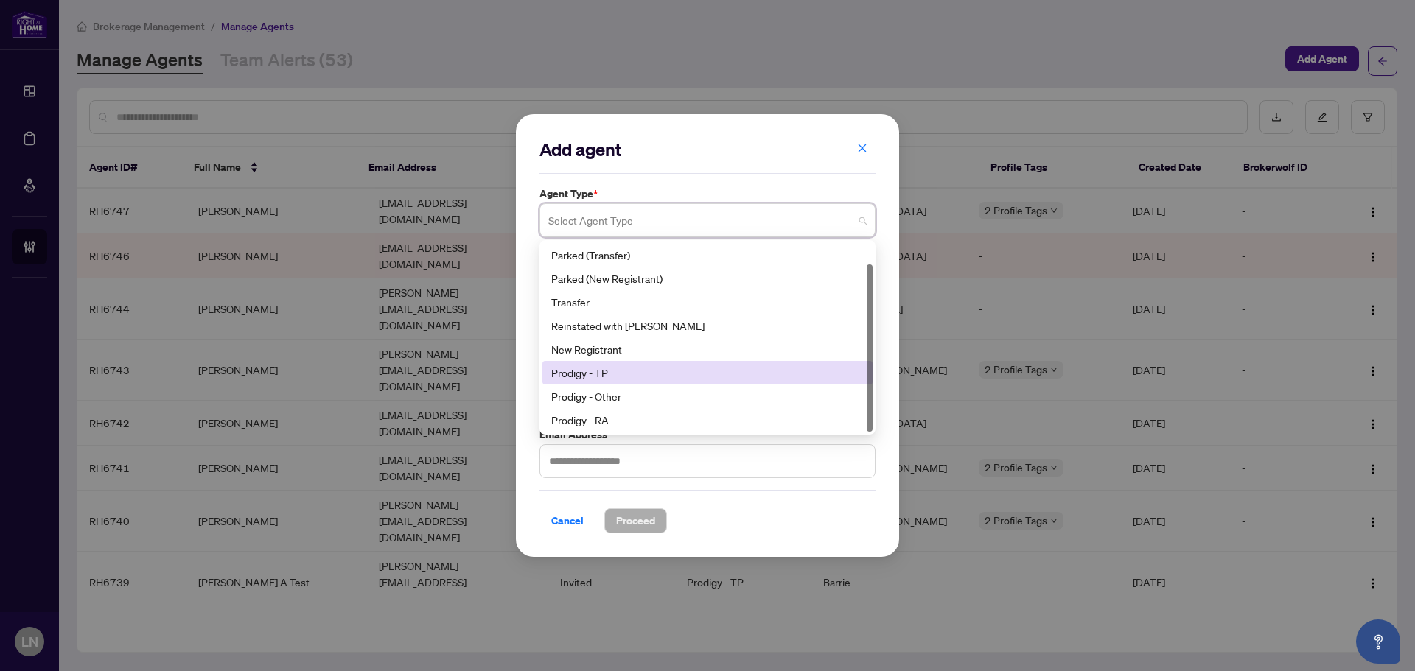
click at [617, 374] on div "Prodigy - TP" at bounding box center [707, 373] width 312 height 16
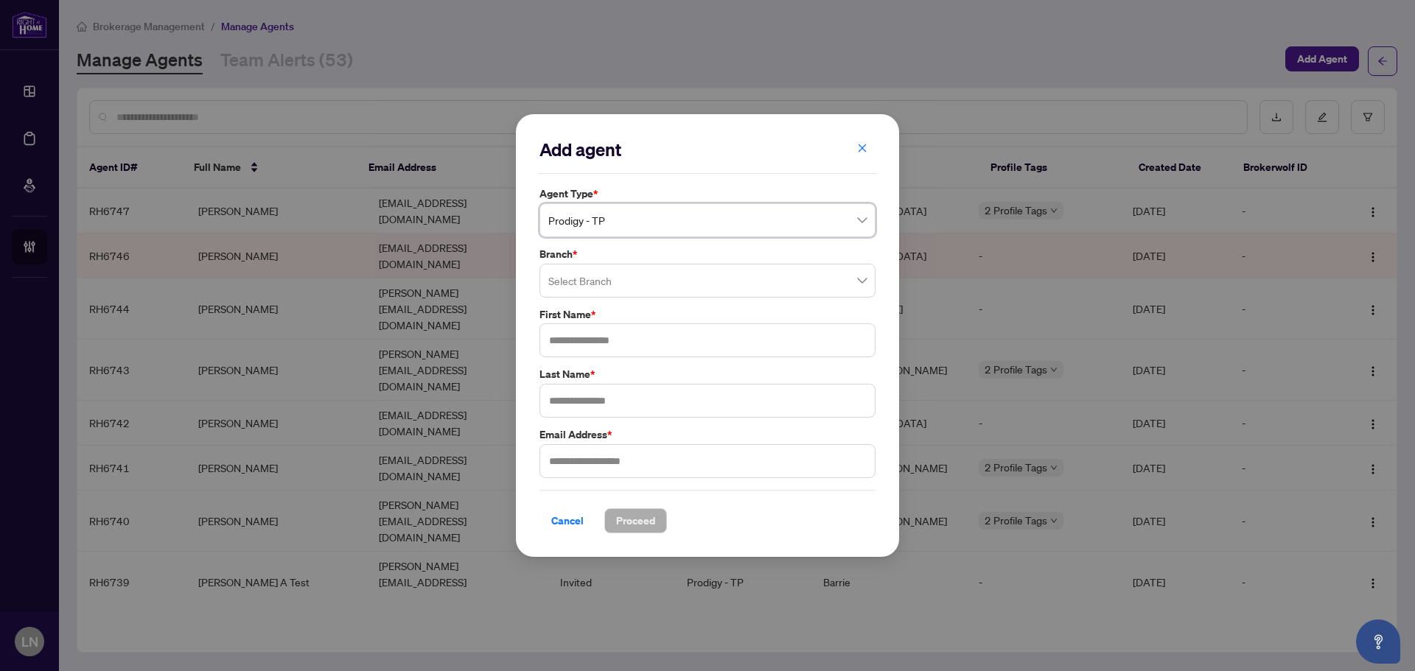
click at [618, 229] on span "Prodigy - TP" at bounding box center [707, 220] width 318 height 28
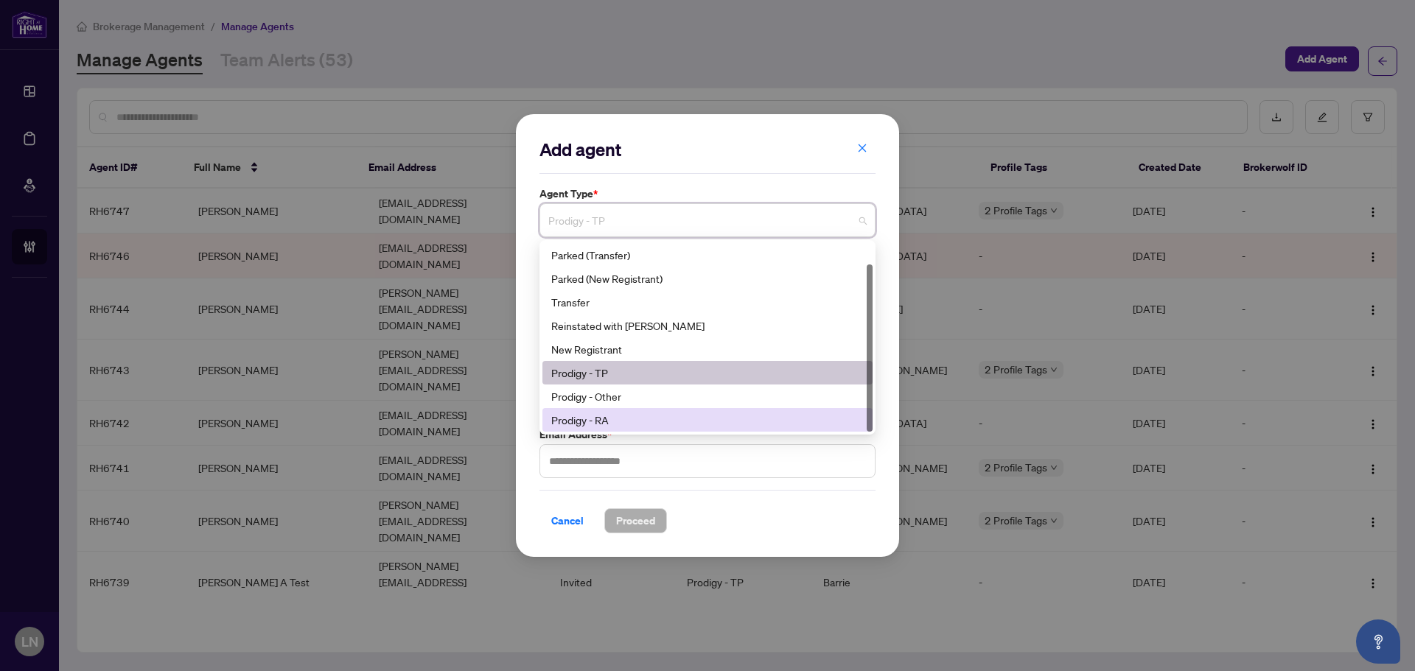
click at [621, 420] on div "Prodigy - RA" at bounding box center [707, 420] width 312 height 16
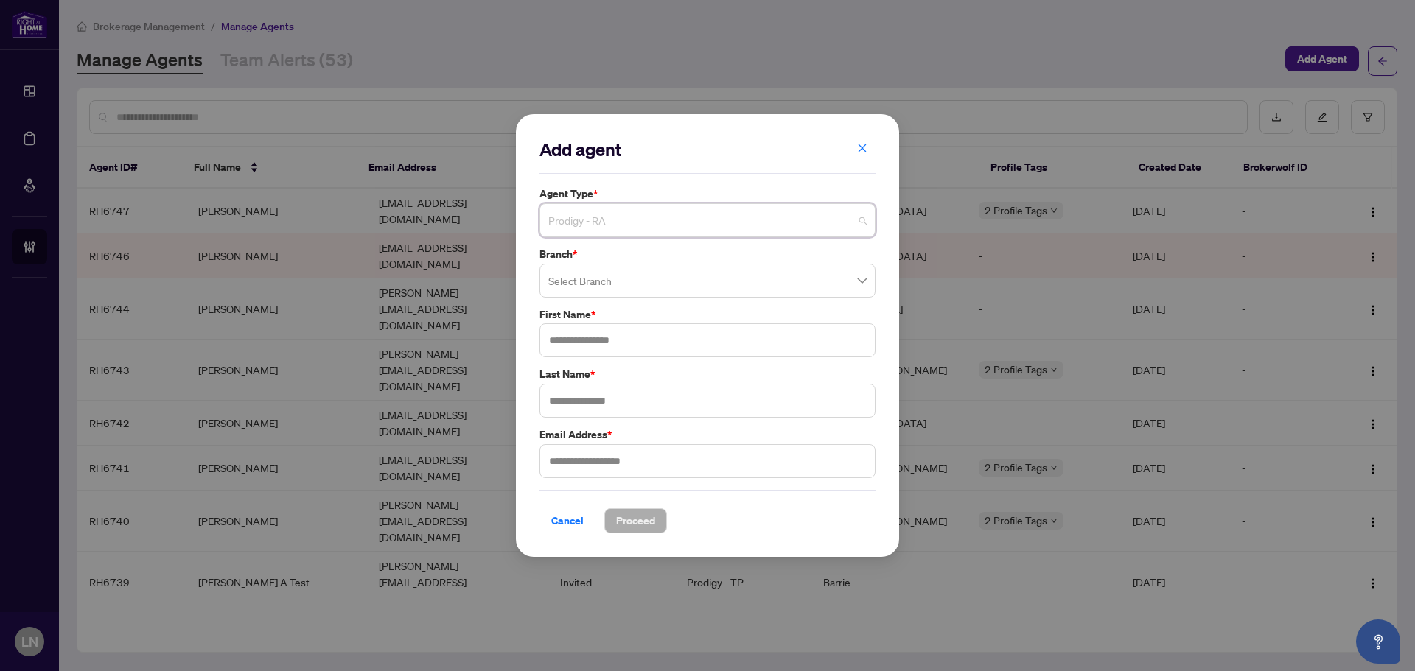
click at [620, 223] on span "Prodigy - RA" at bounding box center [707, 220] width 318 height 28
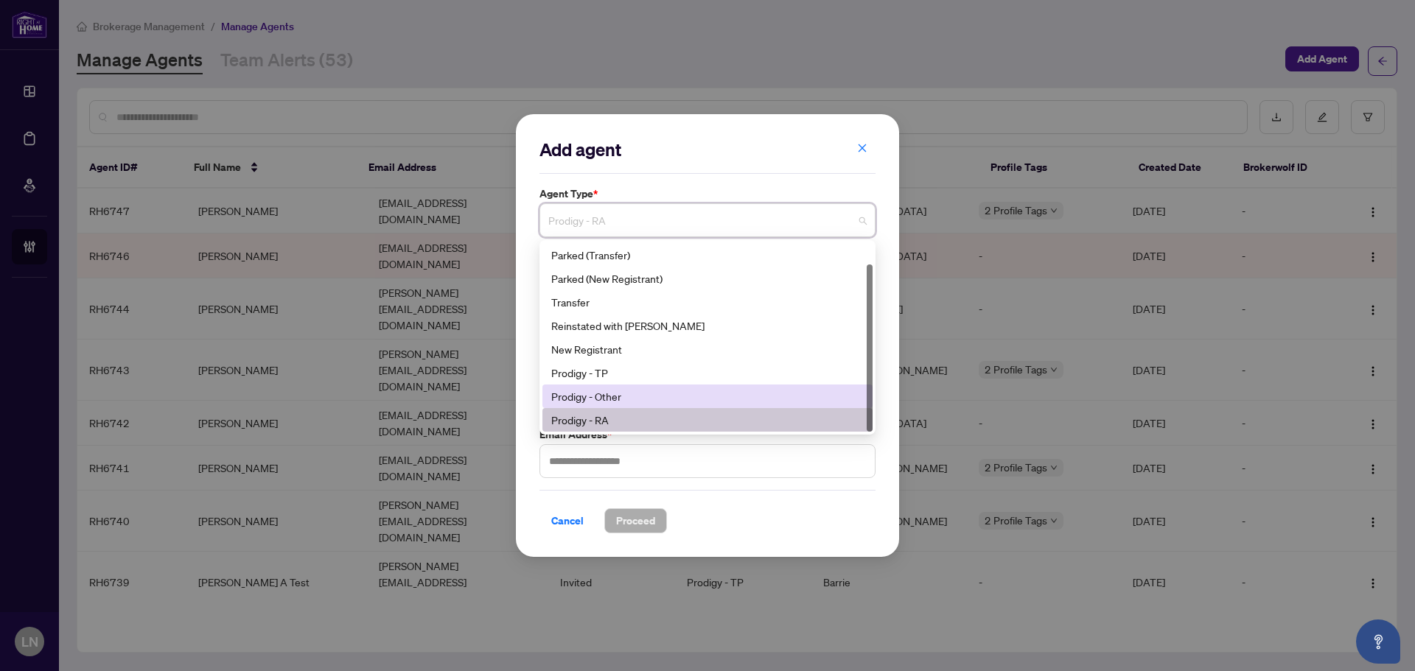
click at [609, 388] on div "Prodigy - Other" at bounding box center [707, 396] width 312 height 16
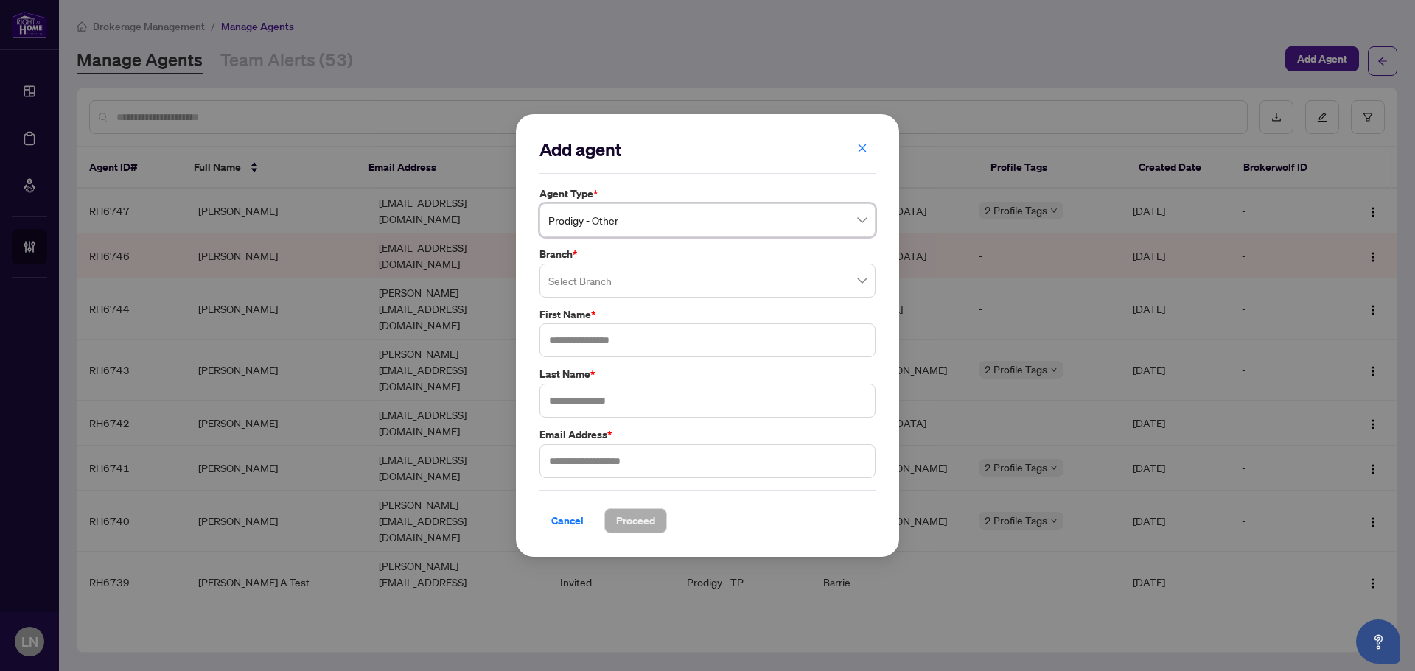
click at [638, 226] on span "Prodigy - Other" at bounding box center [707, 220] width 318 height 28
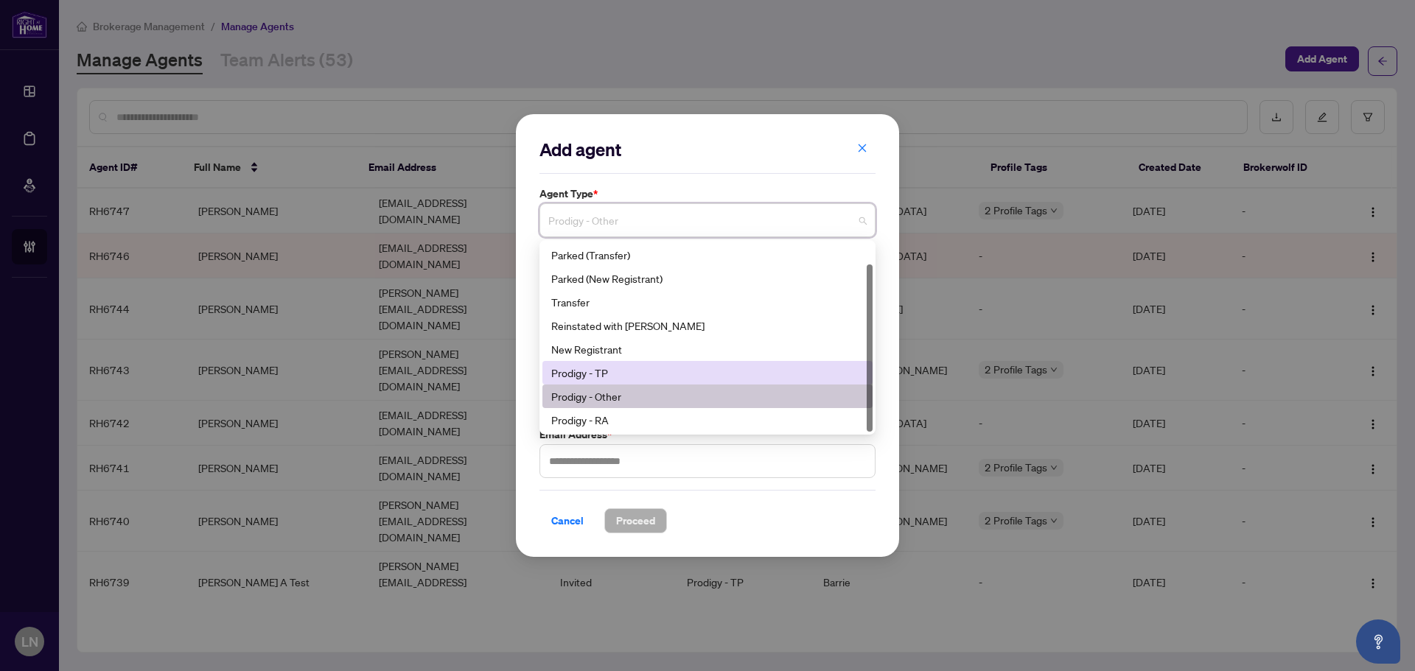
click at [631, 379] on div "Prodigy - TP" at bounding box center [707, 373] width 312 height 16
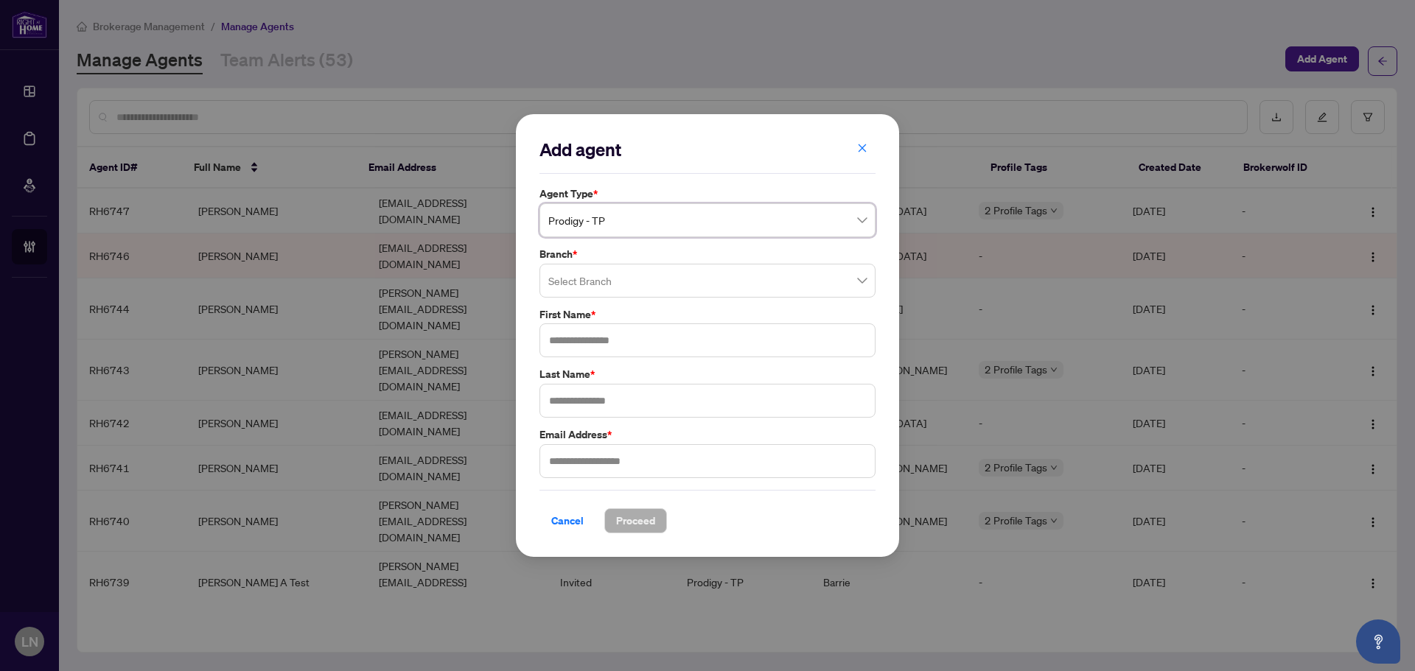
click at [623, 282] on input "search" at bounding box center [700, 283] width 305 height 32
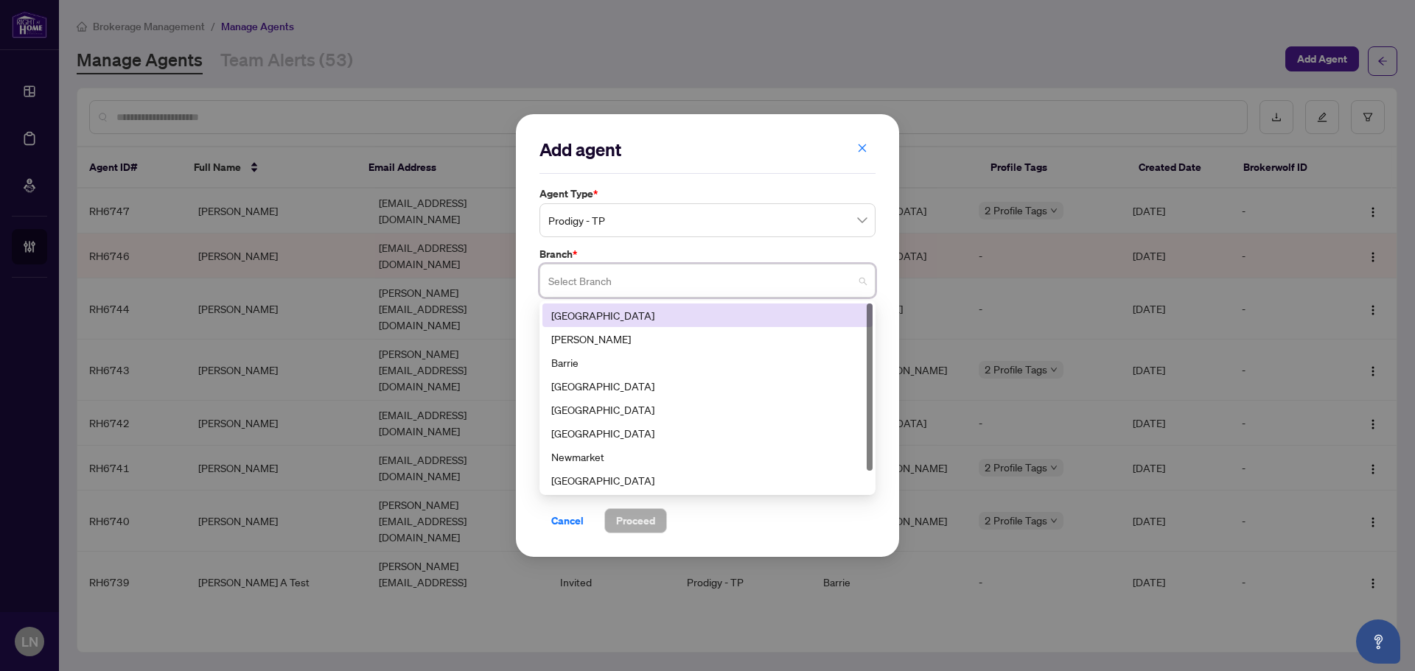
click at [615, 316] on div "[GEOGRAPHIC_DATA]" at bounding box center [707, 315] width 312 height 16
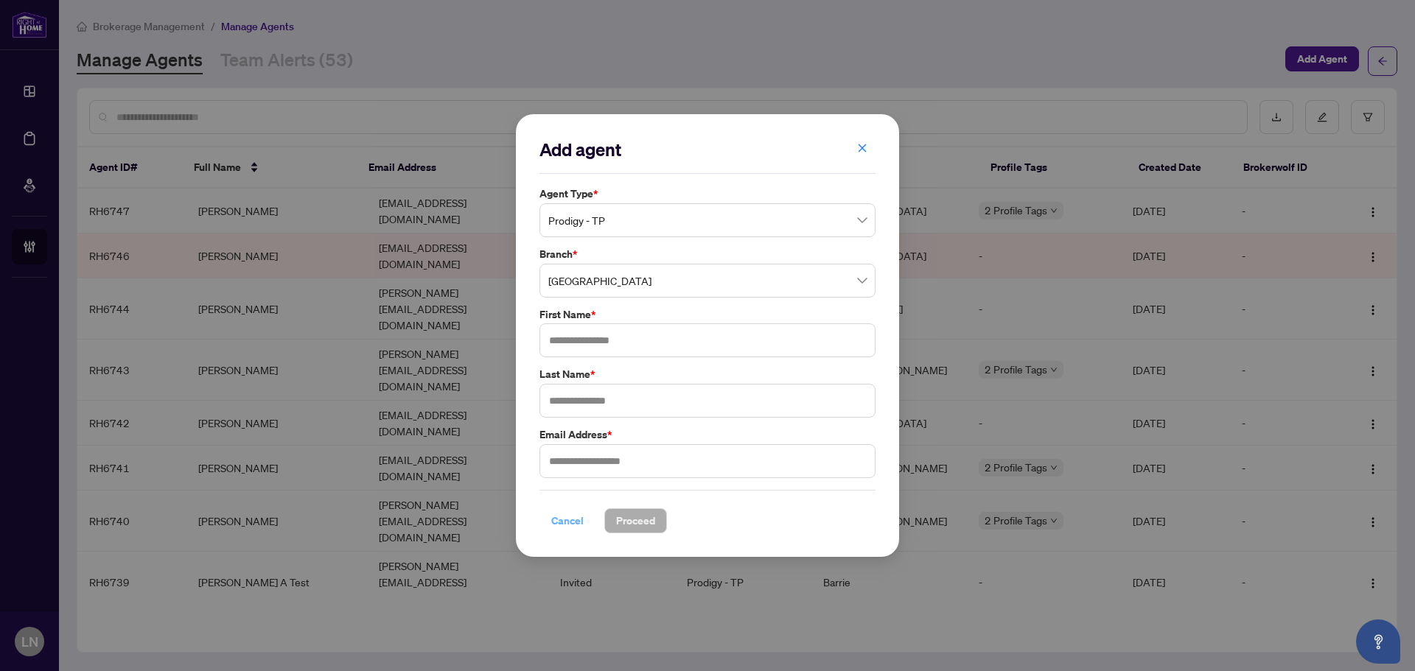
click at [569, 515] on span "Cancel" at bounding box center [567, 521] width 32 height 24
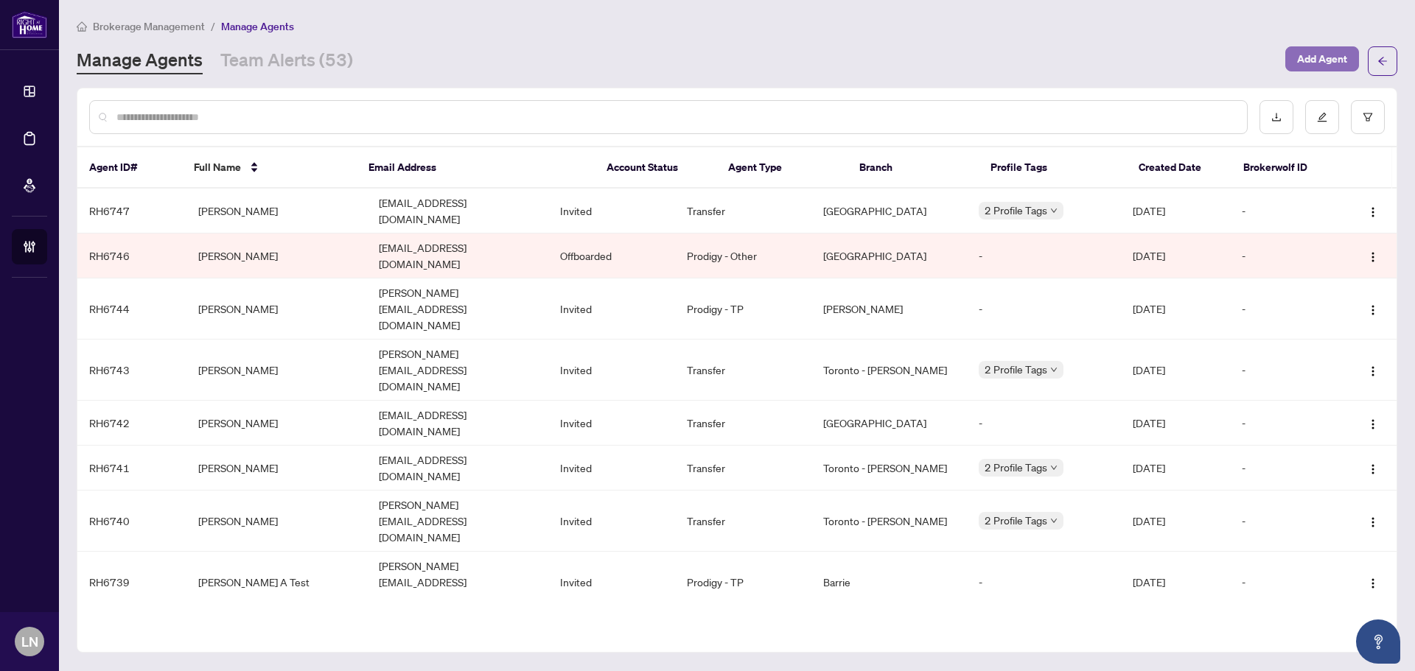
click at [1334, 60] on span "Add Agent" at bounding box center [1322, 59] width 50 height 24
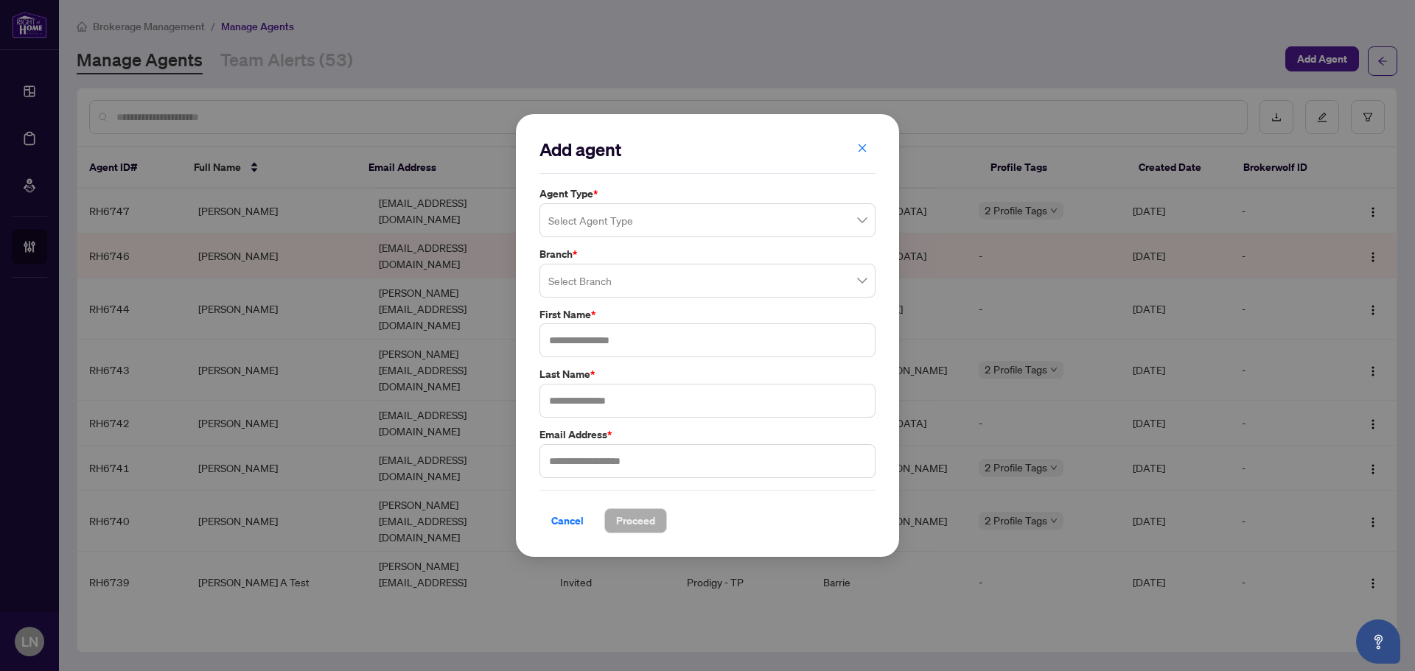
click at [611, 214] on input "search" at bounding box center [700, 222] width 305 height 32
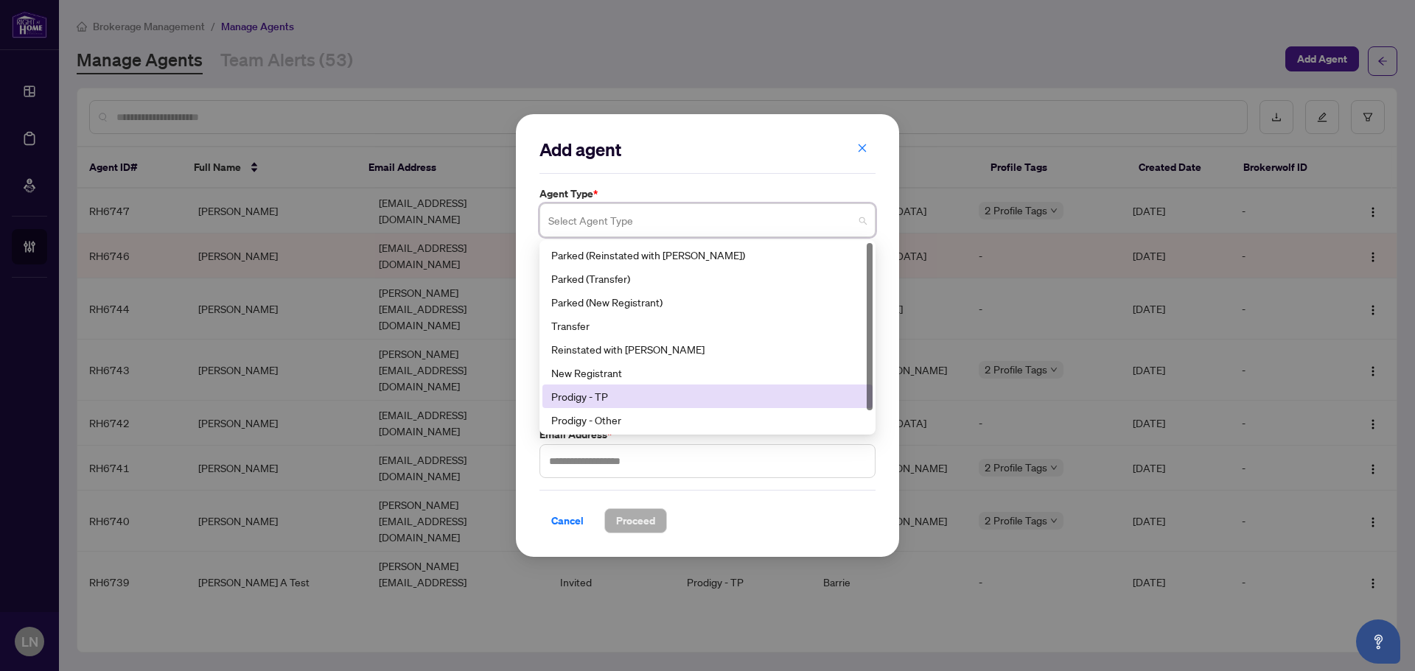
click at [610, 400] on div "Prodigy - TP" at bounding box center [707, 396] width 312 height 16
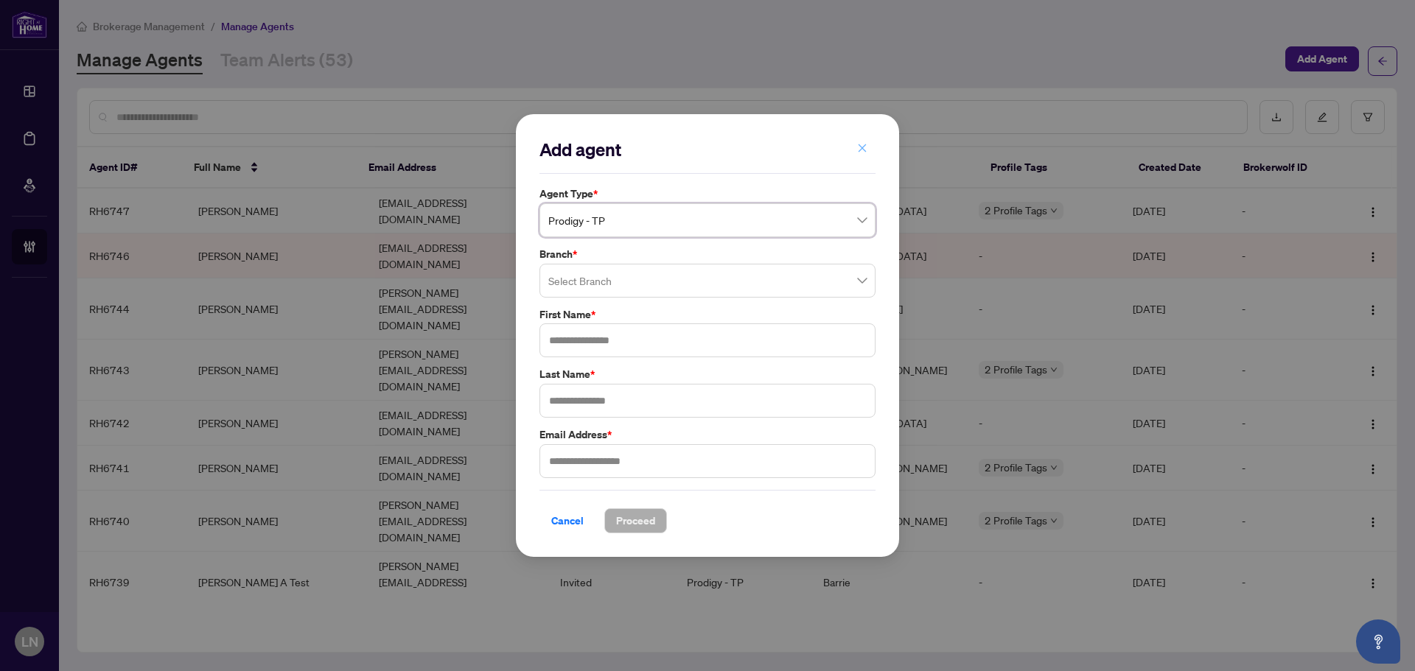
click at [867, 149] on icon "close" at bounding box center [862, 148] width 10 height 10
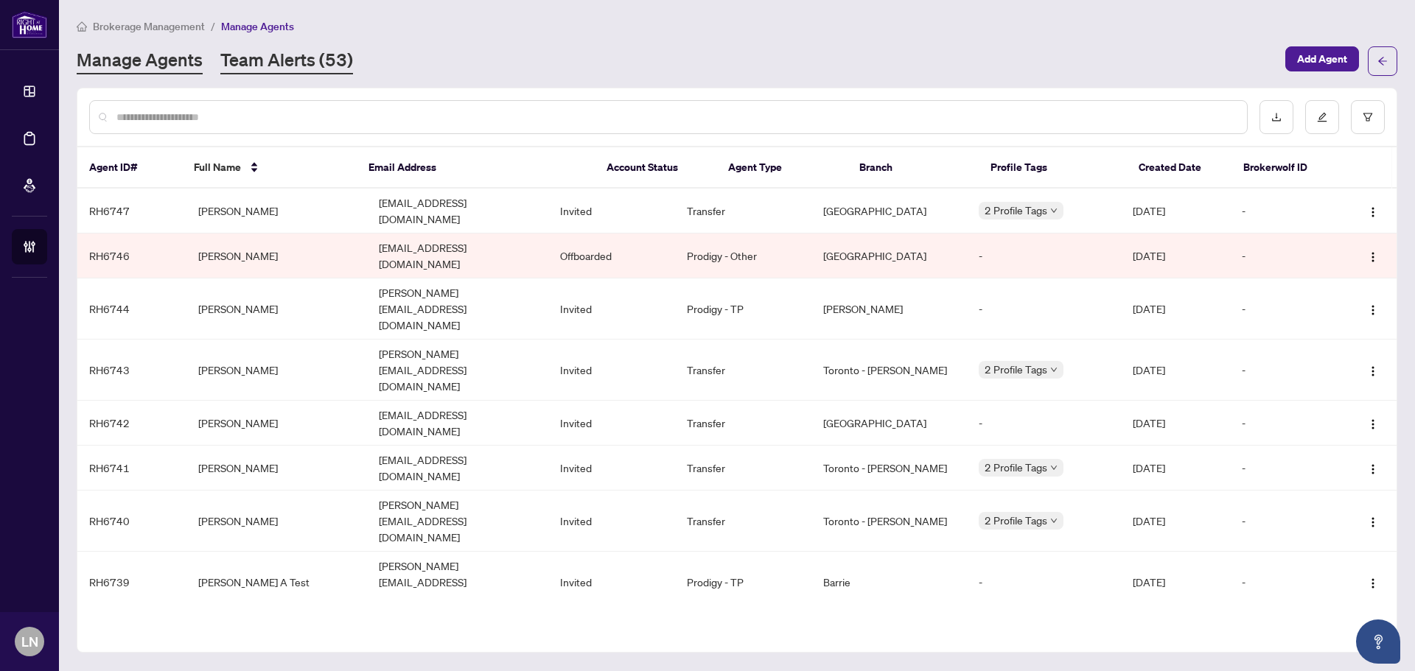
click at [301, 72] on link "Team Alerts (53)" at bounding box center [286, 61] width 133 height 27
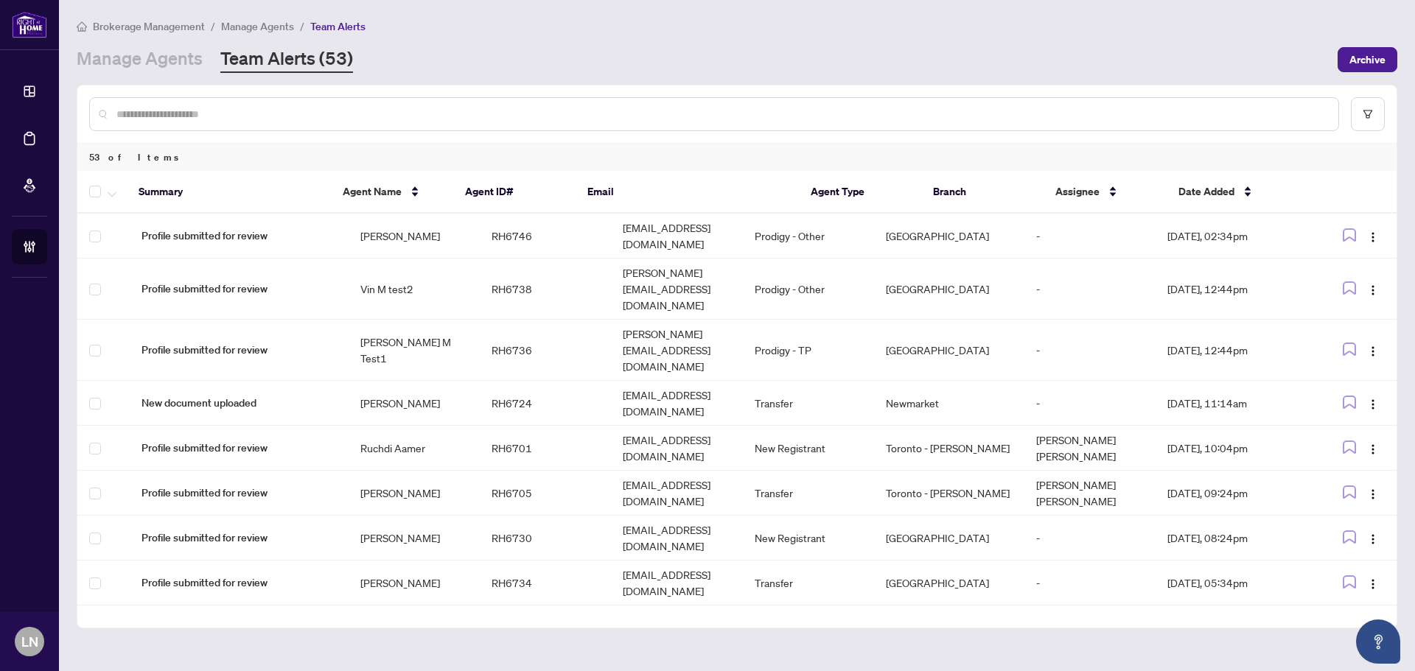
click at [525, 57] on div "Manage Agents Team Alerts (53)" at bounding box center [703, 59] width 1252 height 27
click at [160, 57] on link "Manage Agents" at bounding box center [140, 59] width 126 height 27
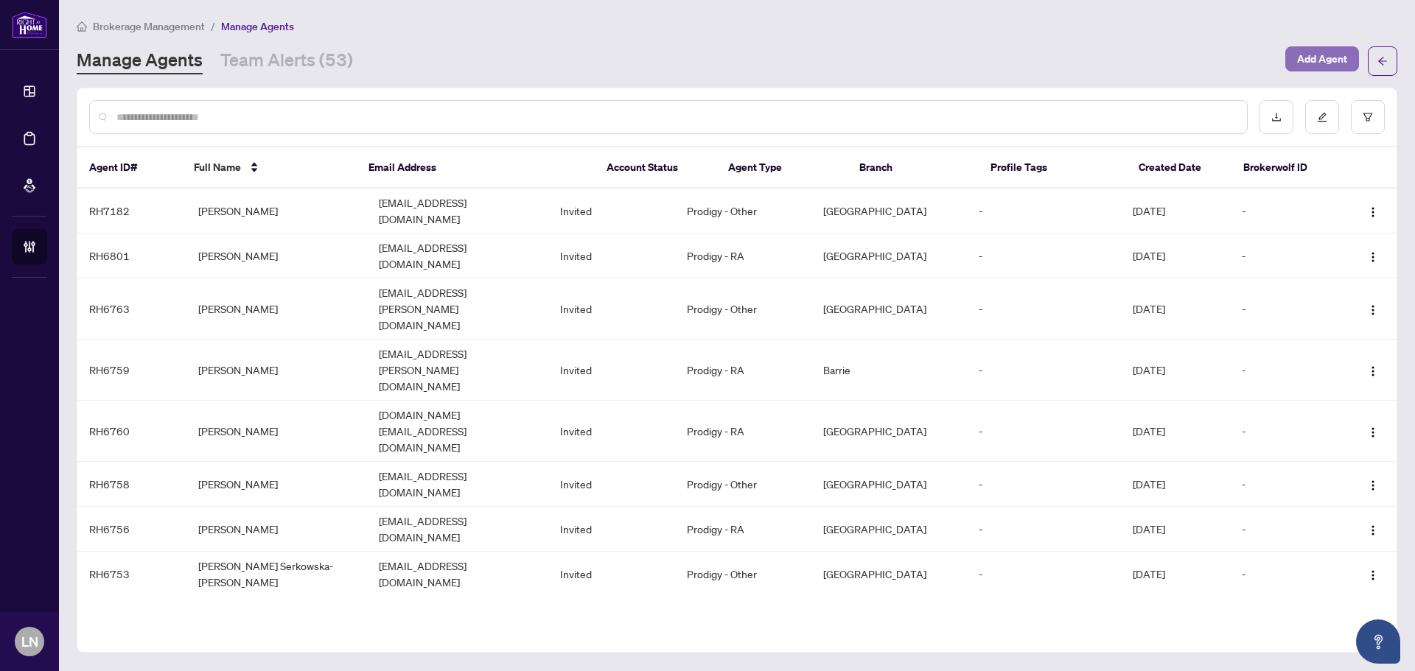
click at [1323, 60] on span "Add Agent" at bounding box center [1322, 59] width 50 height 24
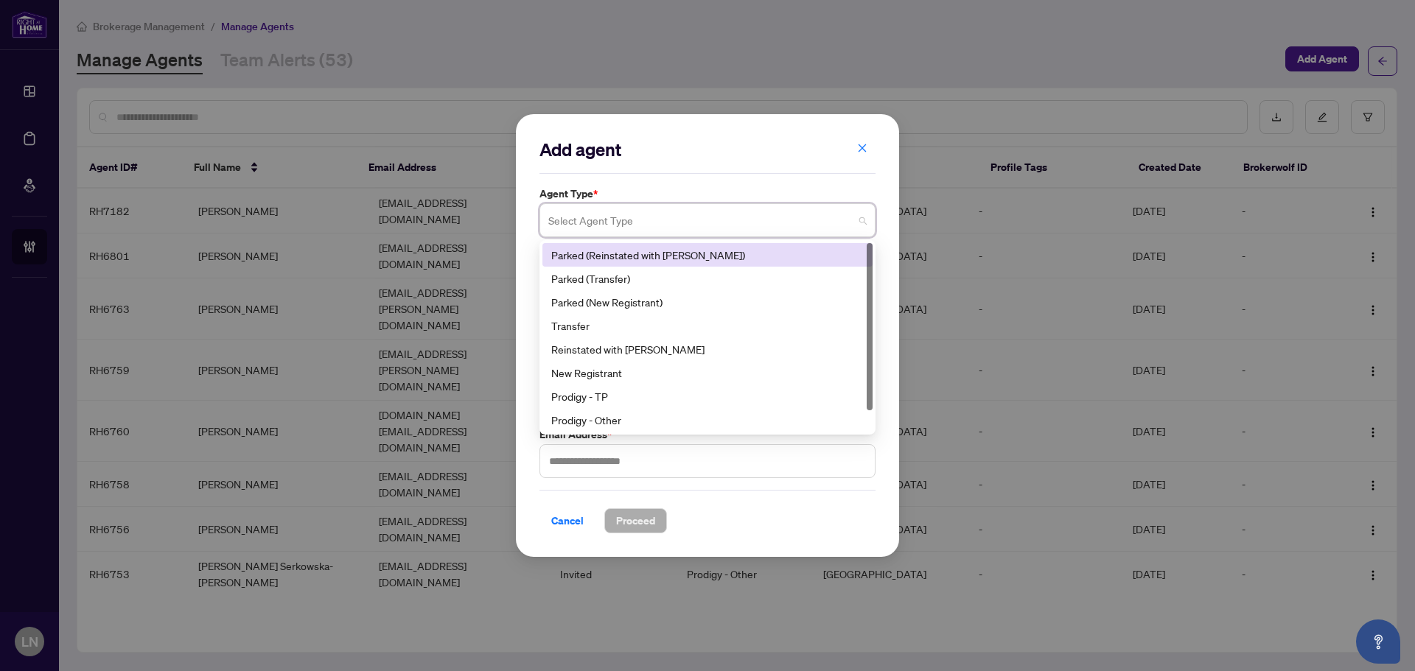
click at [640, 211] on input "search" at bounding box center [700, 222] width 305 height 32
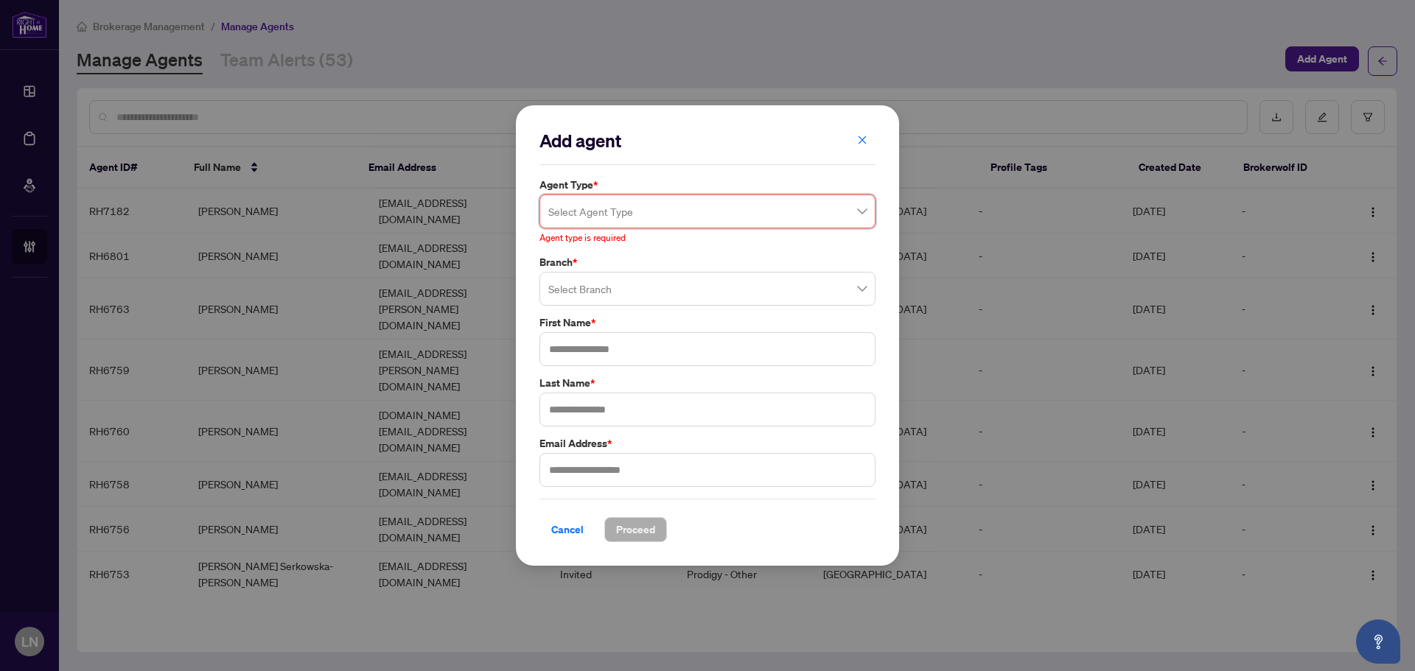
click at [676, 166] on div "Add agent Agent Type * Select Agent Type 1 2 Parked (Reinstated with RAHR) Park…" at bounding box center [707, 335] width 336 height 413
click at [858, 144] on icon "close" at bounding box center [862, 140] width 10 height 10
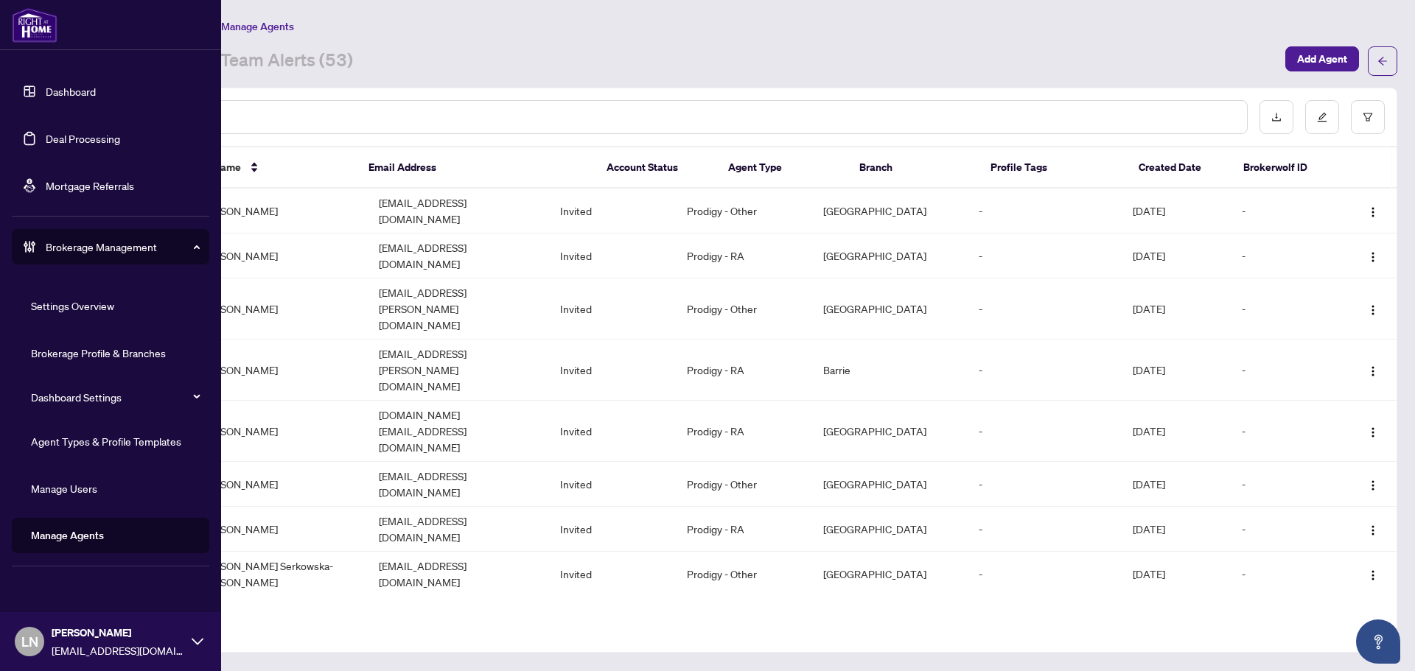
click at [103, 435] on link "Agent Types & Profile Templates" at bounding box center [106, 441] width 150 height 13
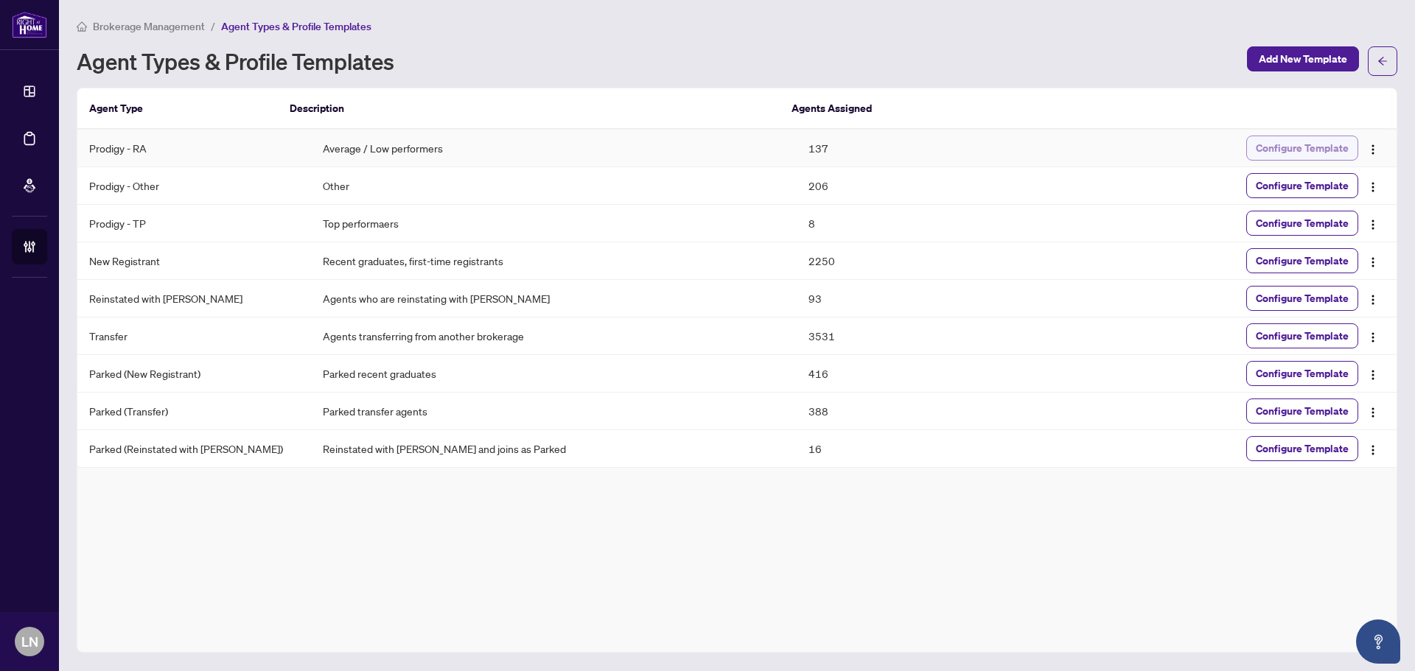
click at [1282, 150] on span "Configure Template" at bounding box center [1302, 148] width 93 height 24
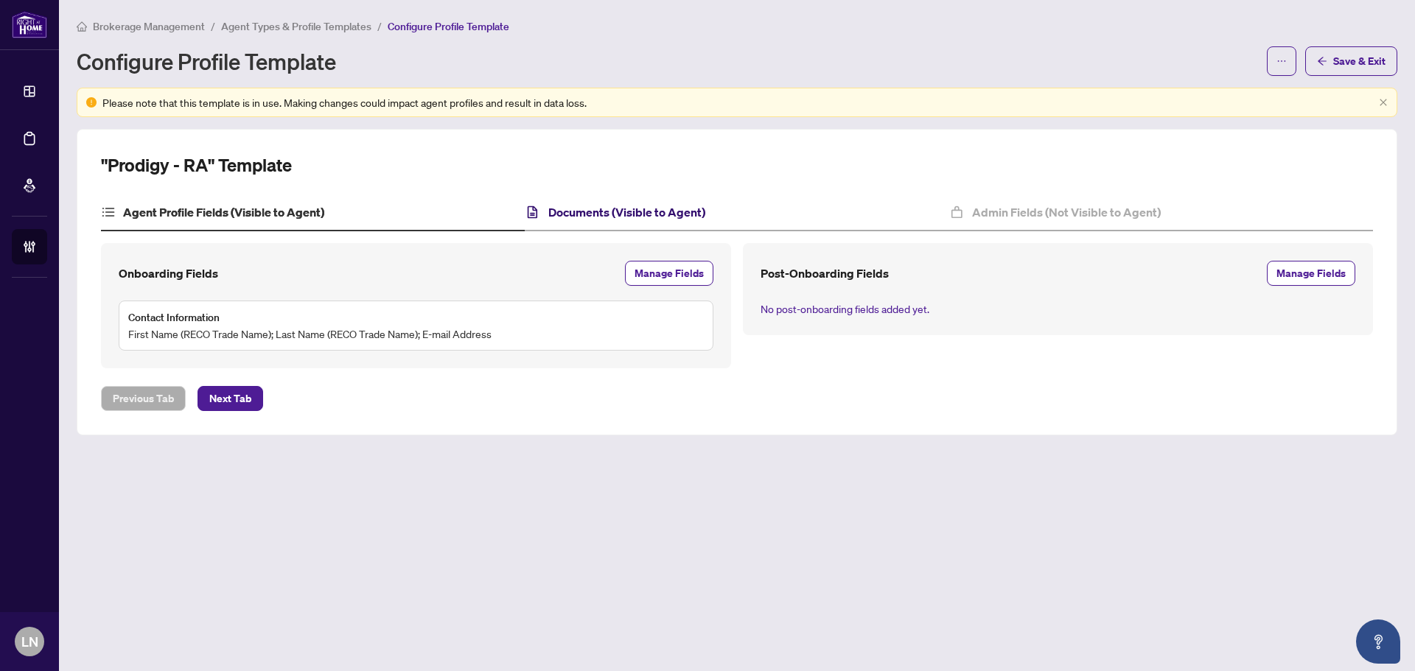
click at [669, 212] on h4 "Documents (Visible to Agent)" at bounding box center [626, 212] width 157 height 18
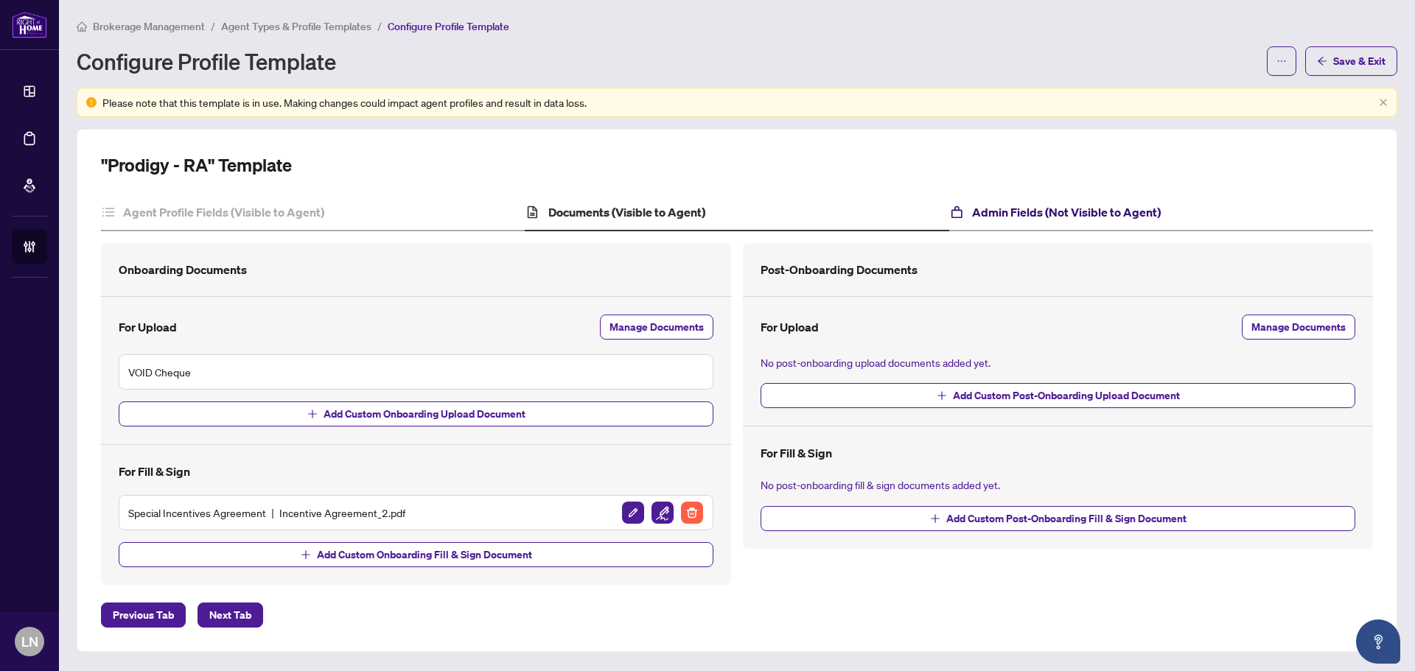
click at [1063, 210] on h4 "Admin Fields (Not Visible to Agent)" at bounding box center [1066, 212] width 189 height 18
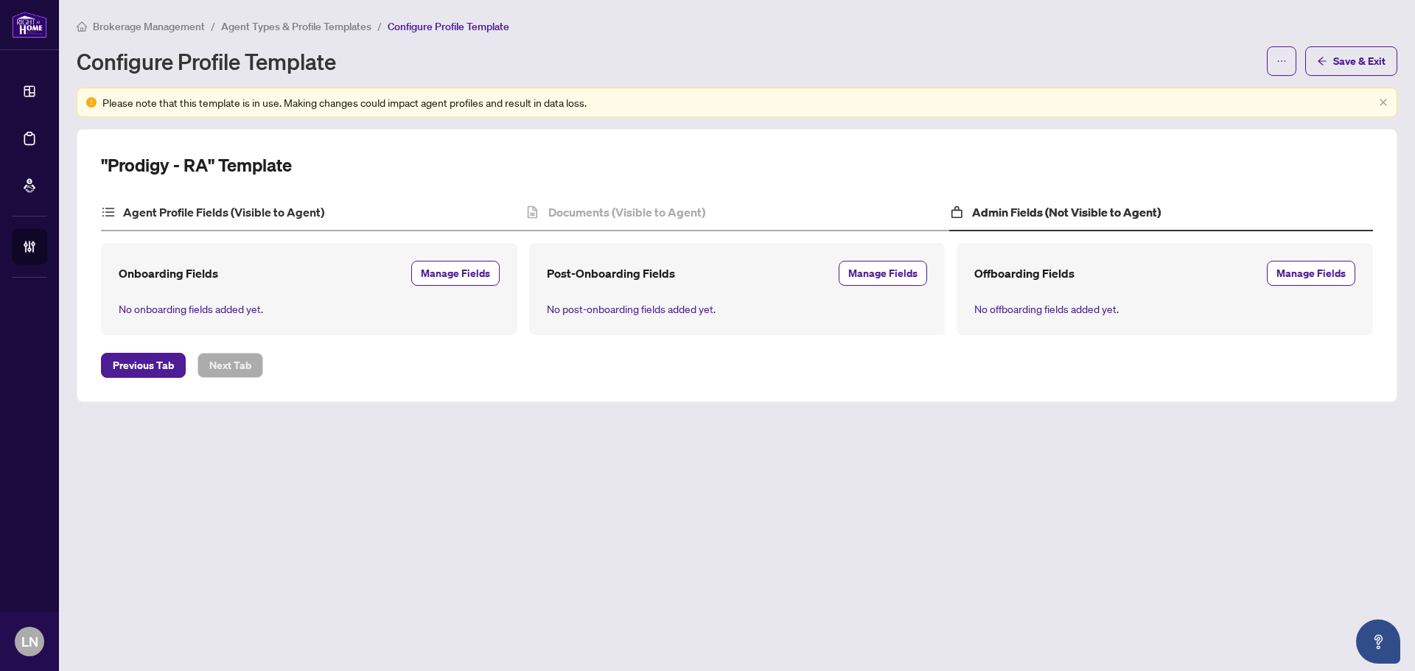
click at [373, 213] on div "Agent Profile Fields (Visible to Agent)" at bounding box center [313, 213] width 424 height 37
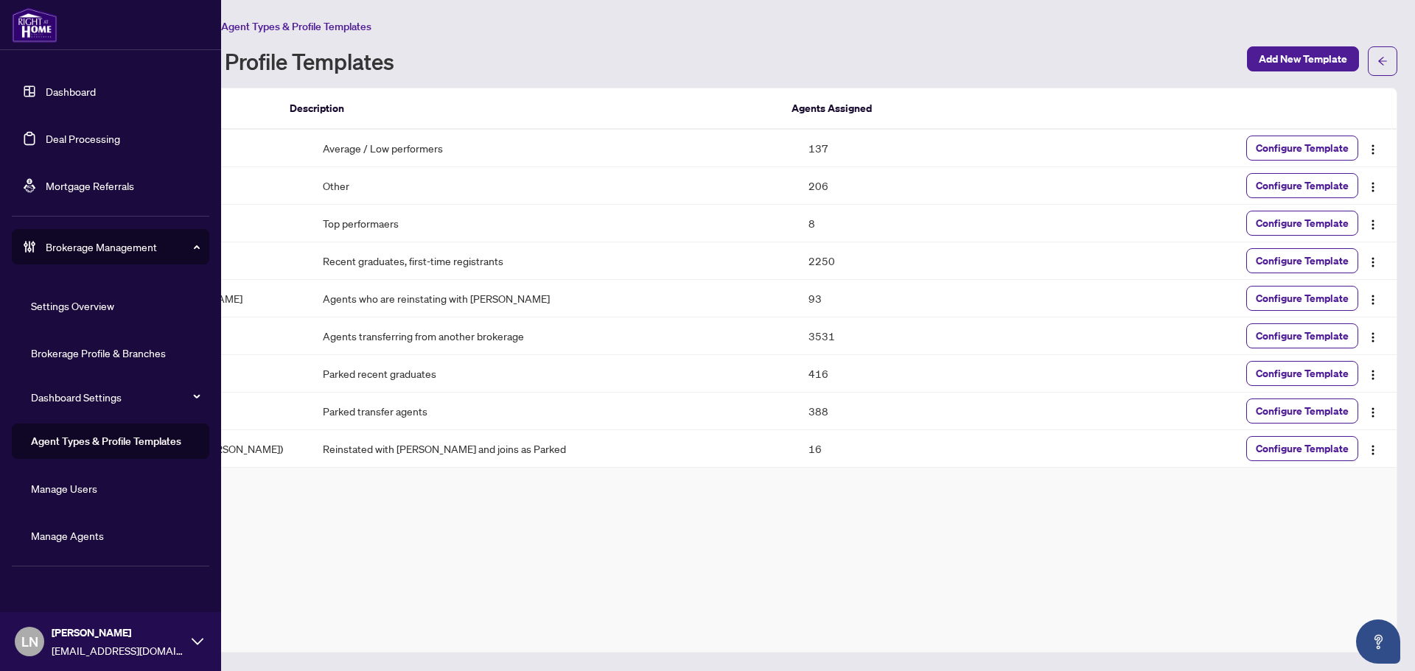
click at [95, 539] on link "Manage Agents" at bounding box center [67, 535] width 73 height 13
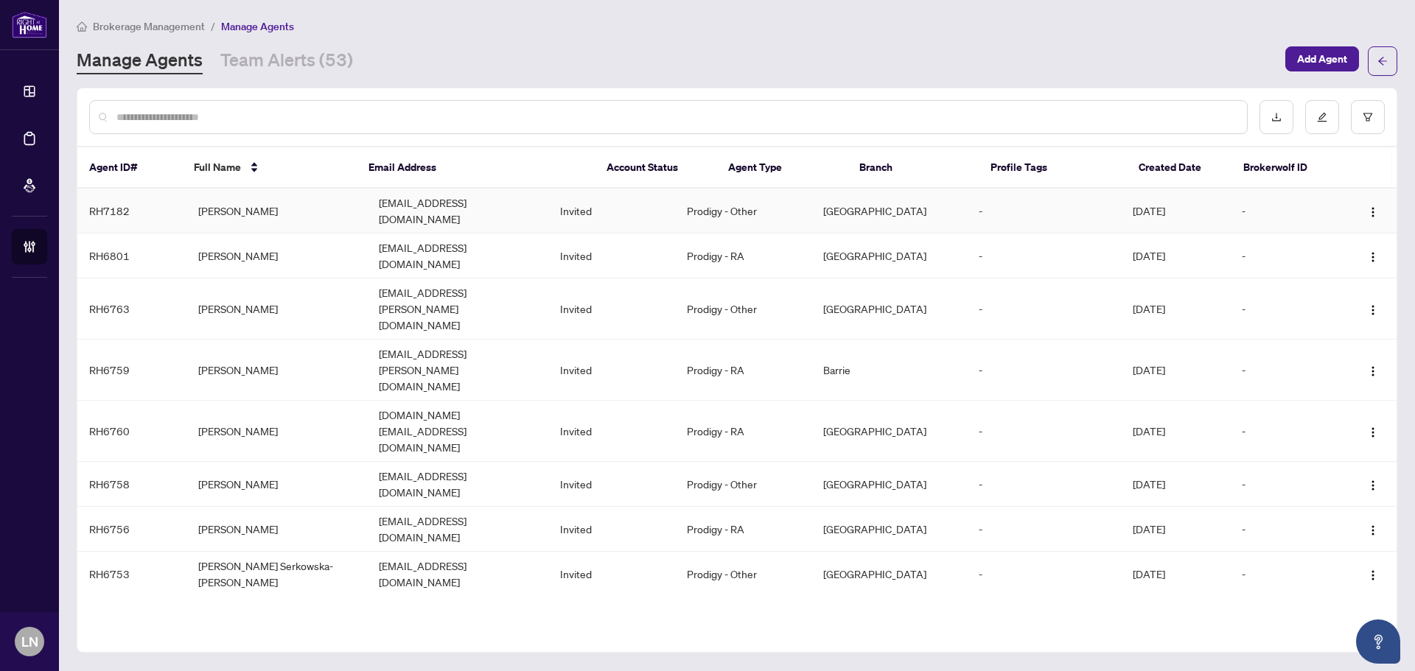
click at [270, 208] on td "REET WARRAICH" at bounding box center [276, 211] width 181 height 45
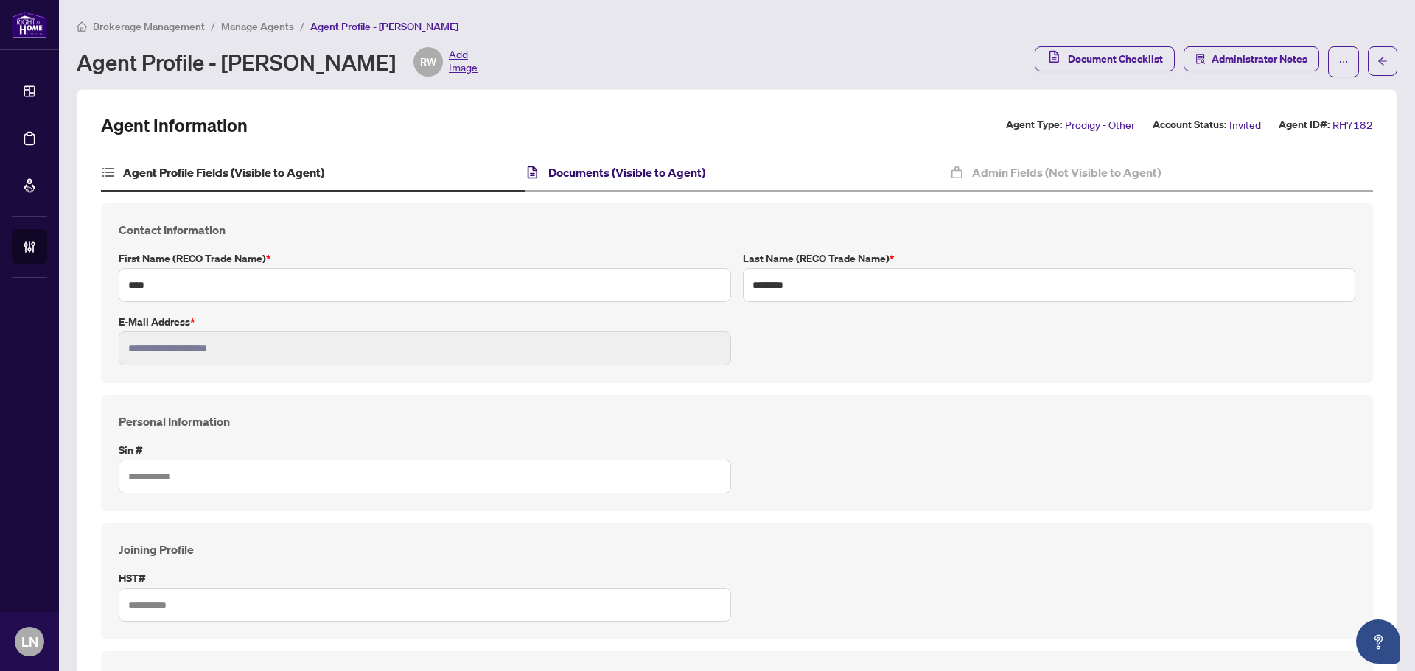
click at [641, 173] on h4 "Documents (Visible to Agent)" at bounding box center [626, 173] width 157 height 18
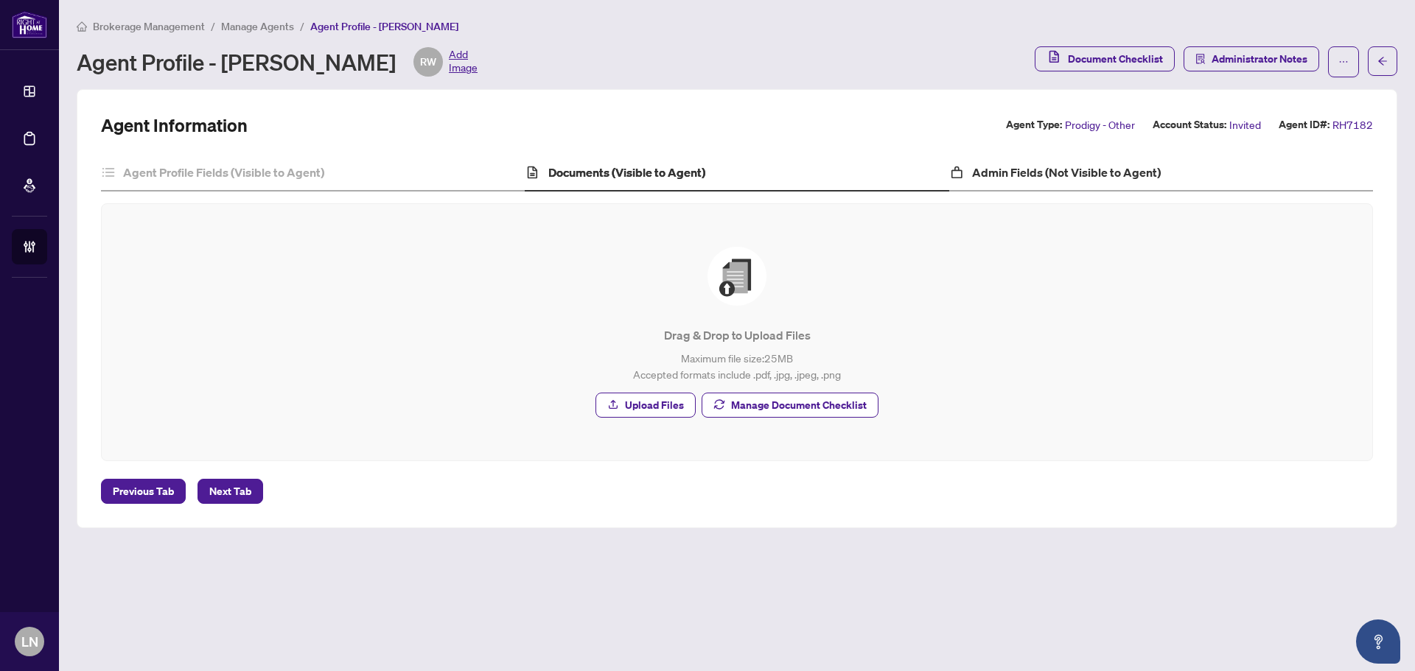
click at [1082, 160] on div "Admin Fields (Not Visible to Agent)" at bounding box center [1161, 173] width 424 height 37
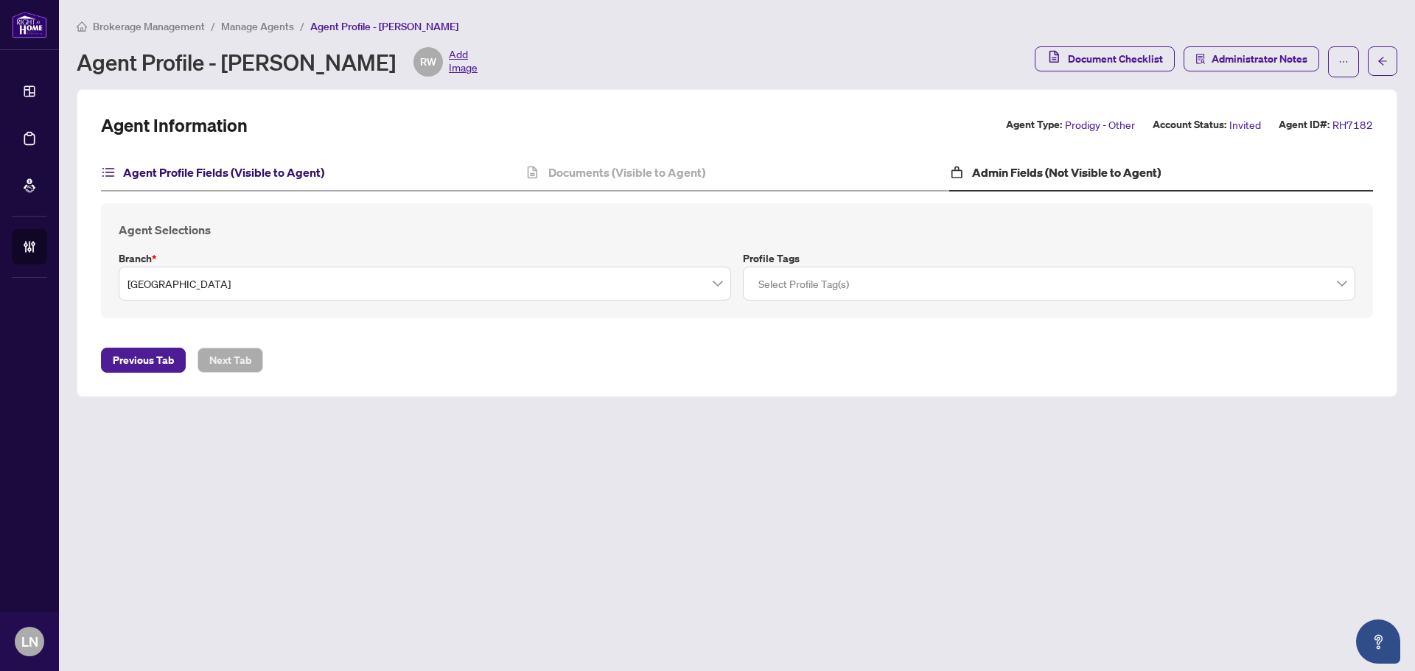
click at [281, 178] on h4 "Agent Profile Fields (Visible to Agent)" at bounding box center [223, 173] width 201 height 18
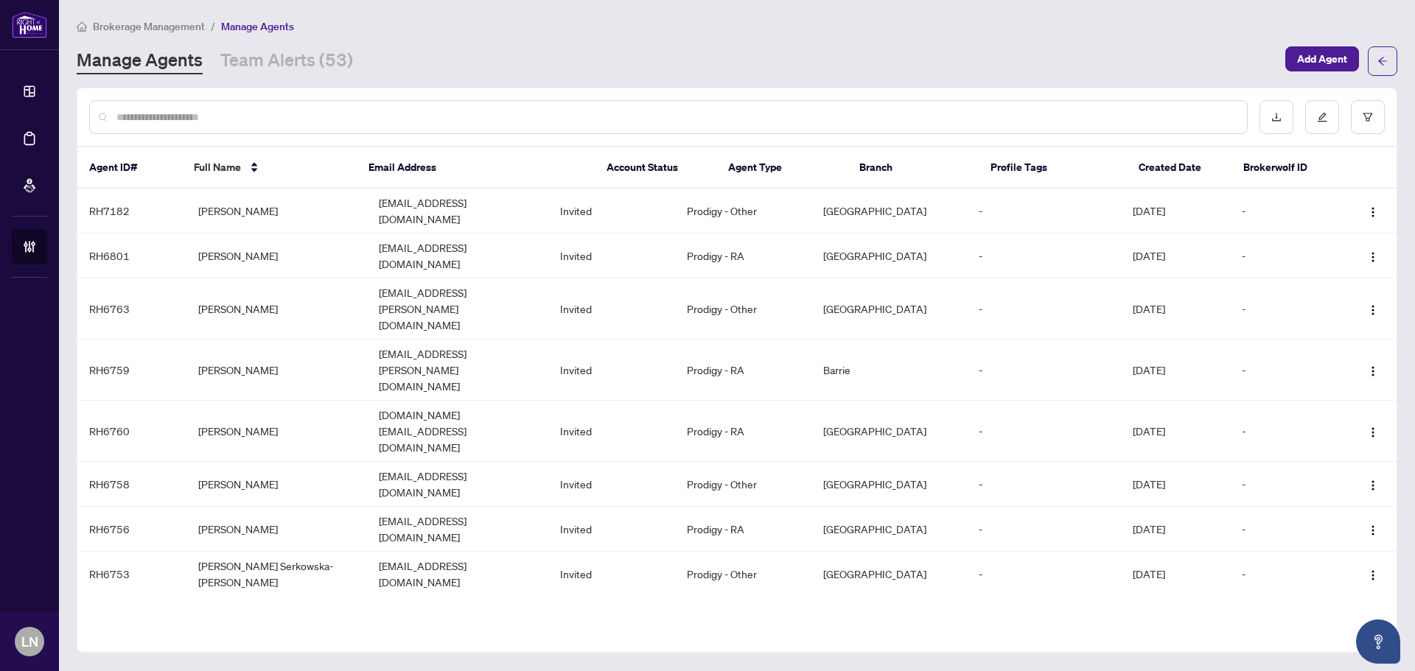
click at [291, 125] on div at bounding box center [668, 117] width 1158 height 34
click at [291, 122] on input "text" at bounding box center [675, 117] width 1119 height 16
click at [273, 206] on td "REET WARRAICH" at bounding box center [276, 211] width 181 height 45
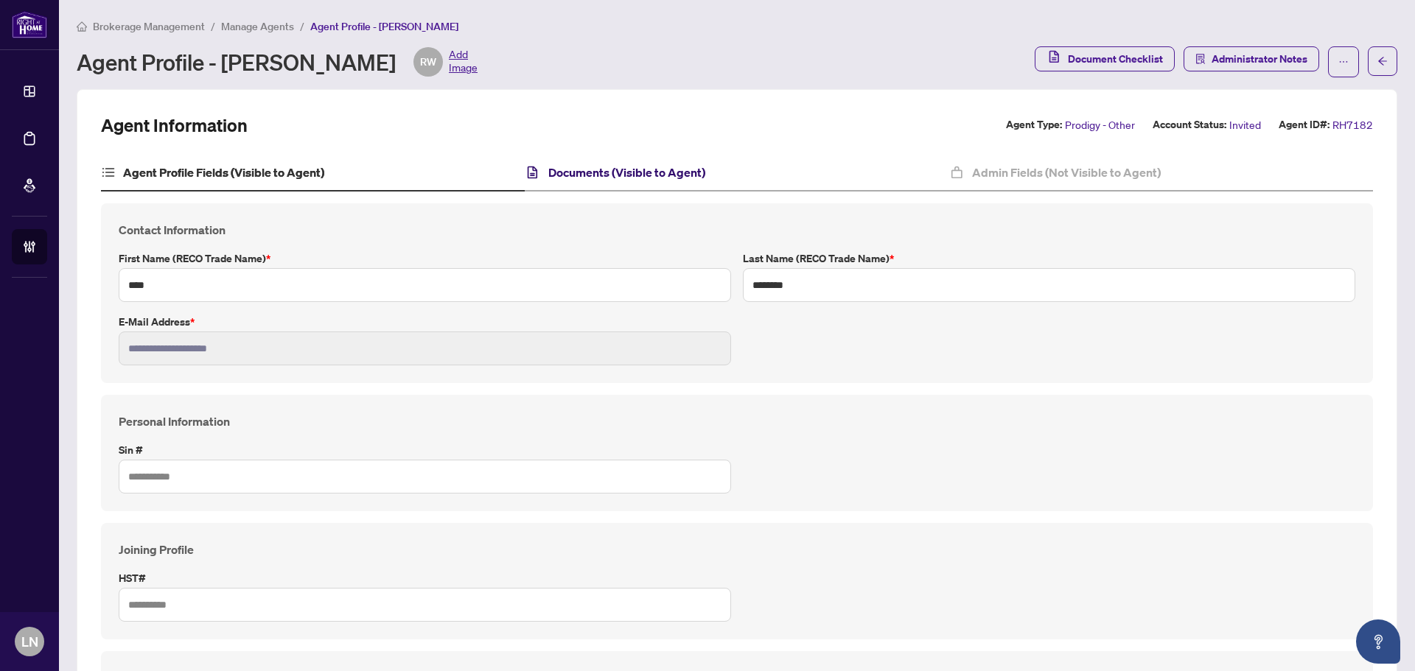
click at [561, 172] on h4 "Documents (Visible to Agent)" at bounding box center [626, 173] width 157 height 18
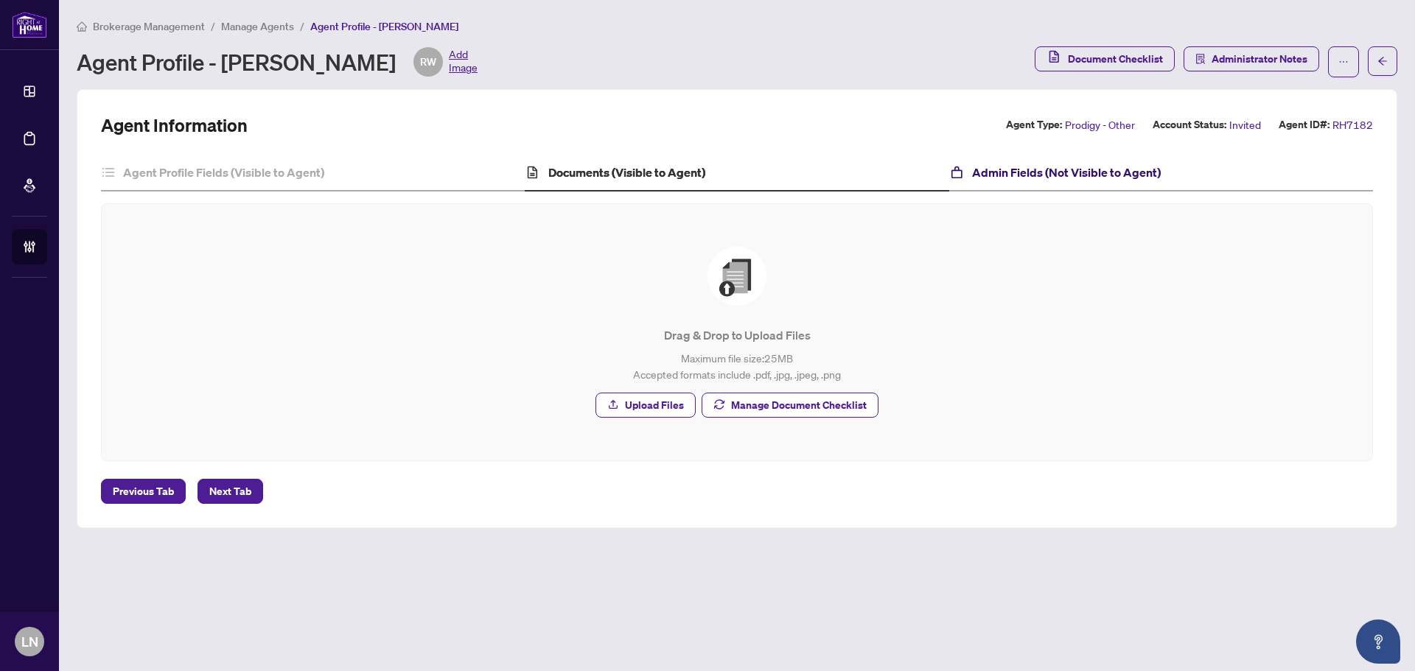
click at [1095, 169] on h4 "Admin Fields (Not Visible to Agent)" at bounding box center [1066, 173] width 189 height 18
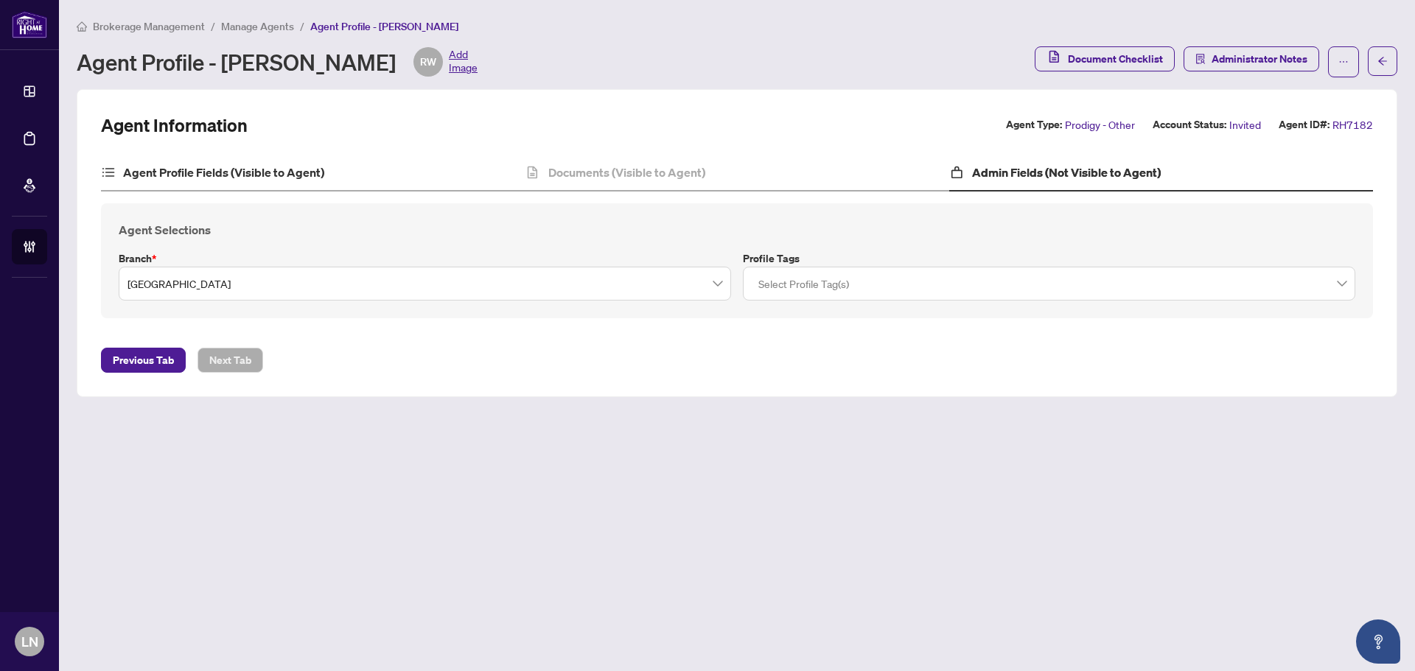
click at [256, 183] on div "Agent Profile Fields (Visible to Agent)" at bounding box center [313, 173] width 424 height 37
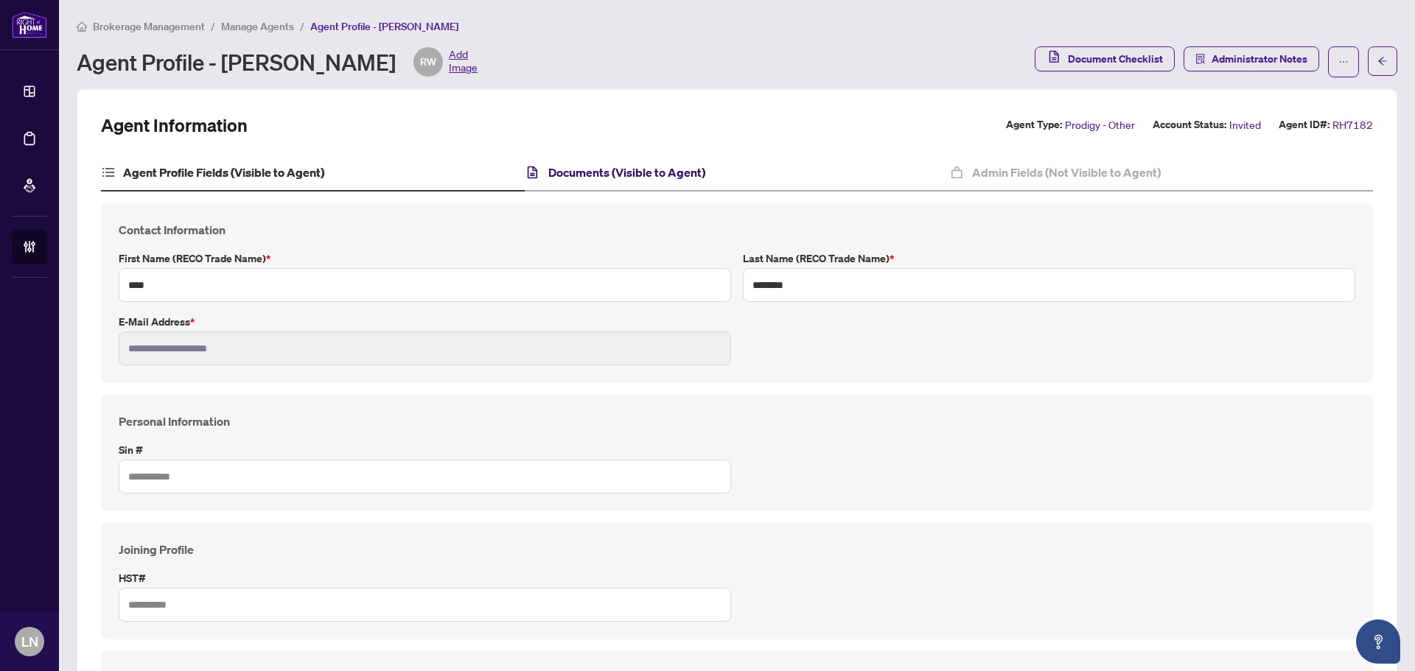
click at [560, 173] on h4 "Documents (Visible to Agent)" at bounding box center [626, 173] width 157 height 18
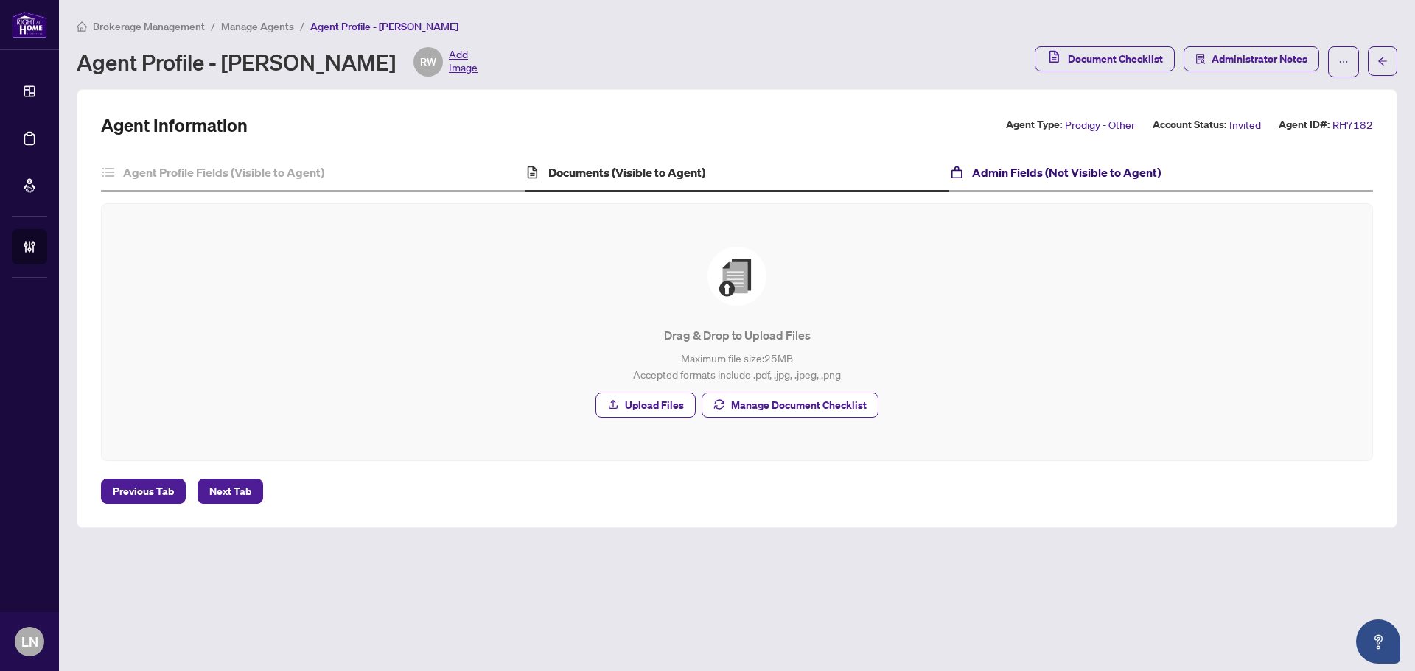
click at [1009, 176] on h4 "Admin Fields (Not Visible to Agent)" at bounding box center [1066, 173] width 189 height 18
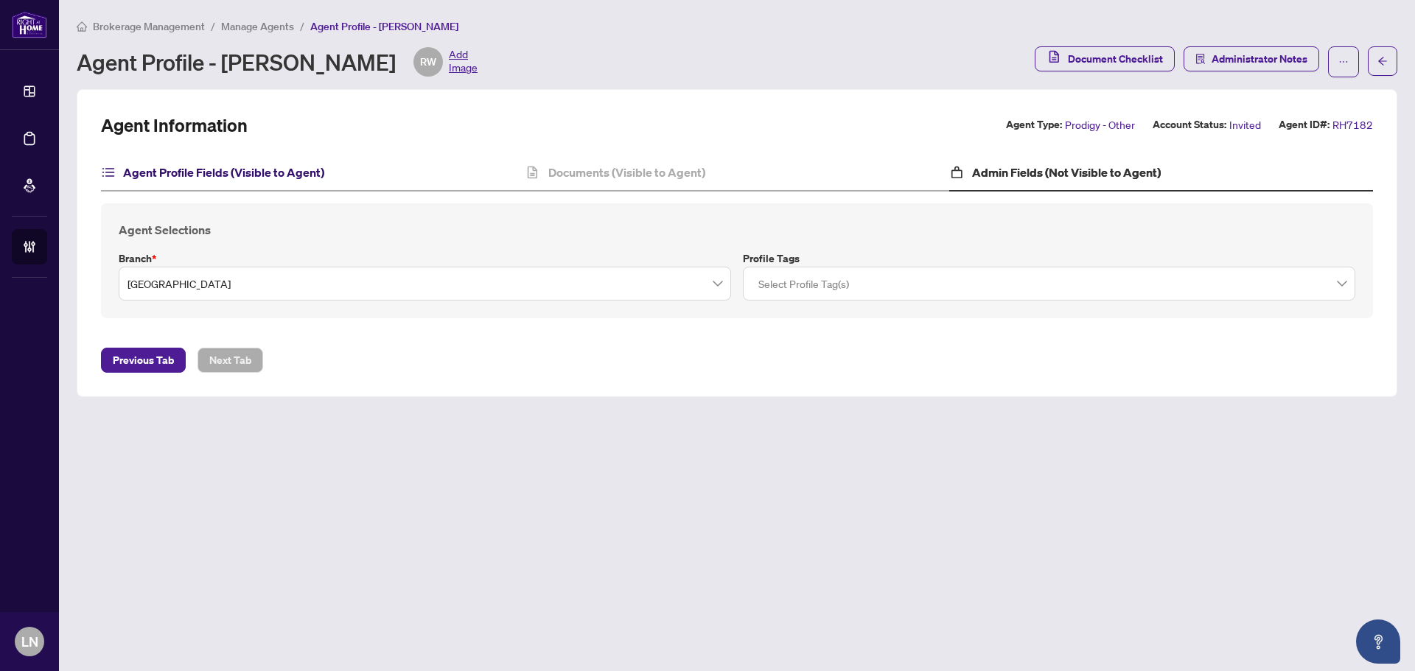
click at [228, 177] on h4 "Agent Profile Fields (Visible to Agent)" at bounding box center [223, 173] width 201 height 18
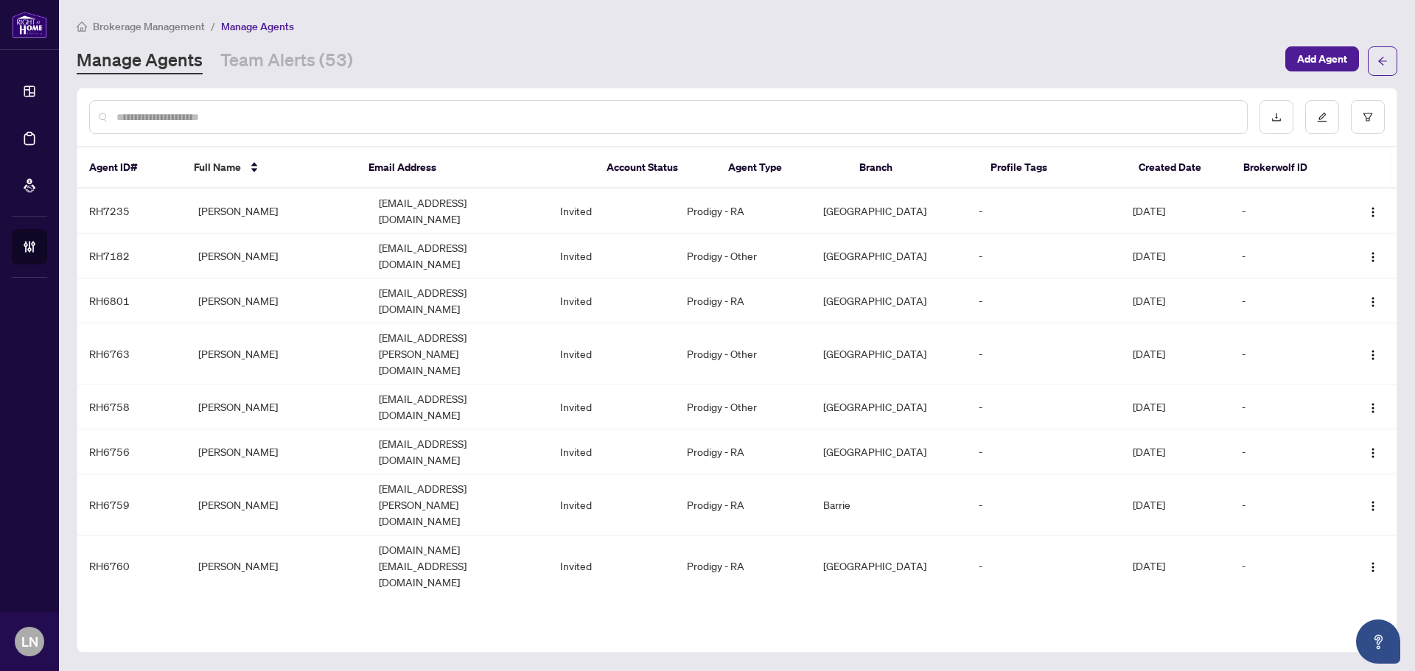
click at [310, 111] on input "text" at bounding box center [675, 117] width 1119 height 16
click at [211, 122] on input "text" at bounding box center [675, 117] width 1119 height 16
click at [1369, 209] on img "button" at bounding box center [1373, 212] width 12 height 12
click at [808, 63] on div "Manage Agents Team Alerts (53)" at bounding box center [677, 61] width 1200 height 27
click at [367, 124] on input "text" at bounding box center [675, 117] width 1119 height 16
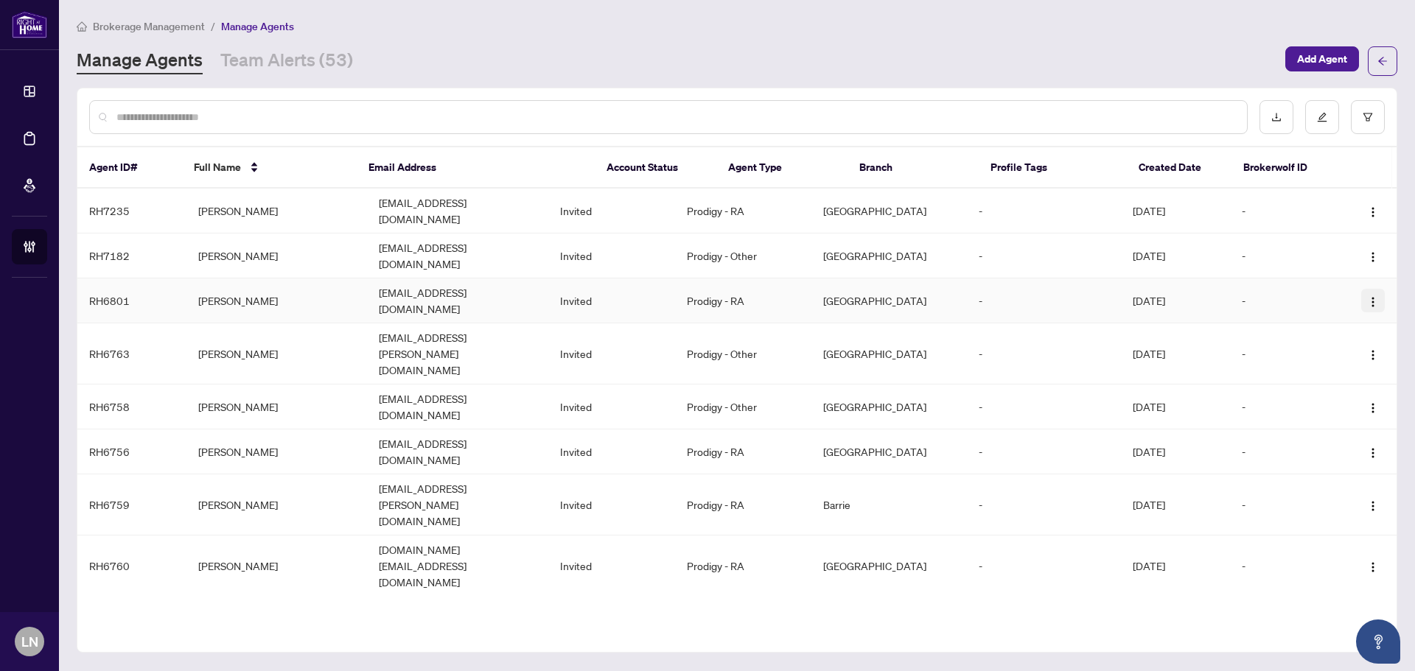
click at [1375, 289] on button "button" at bounding box center [1373, 301] width 24 height 24
click at [1334, 309] on span "Edit Agent Profile" at bounding box center [1328, 307] width 80 height 16
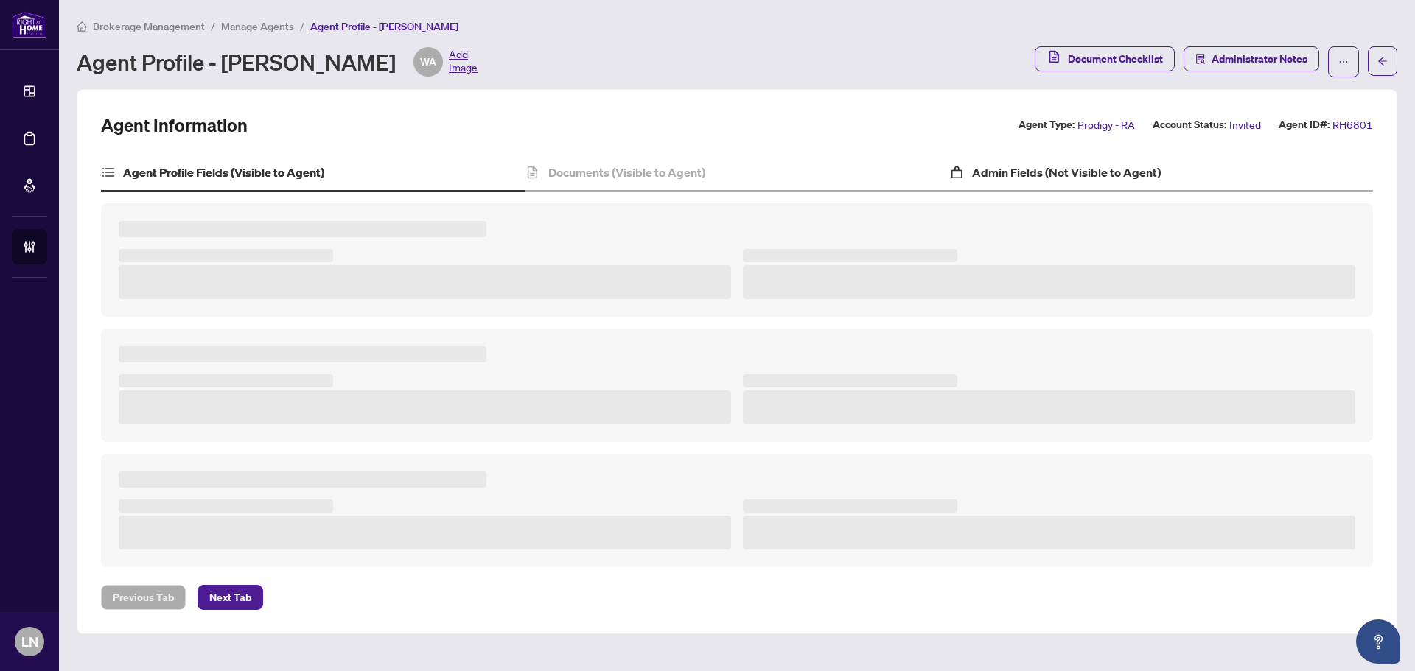
click at [1012, 183] on div "Admin Fields (Not Visible to Agent)" at bounding box center [1161, 173] width 424 height 37
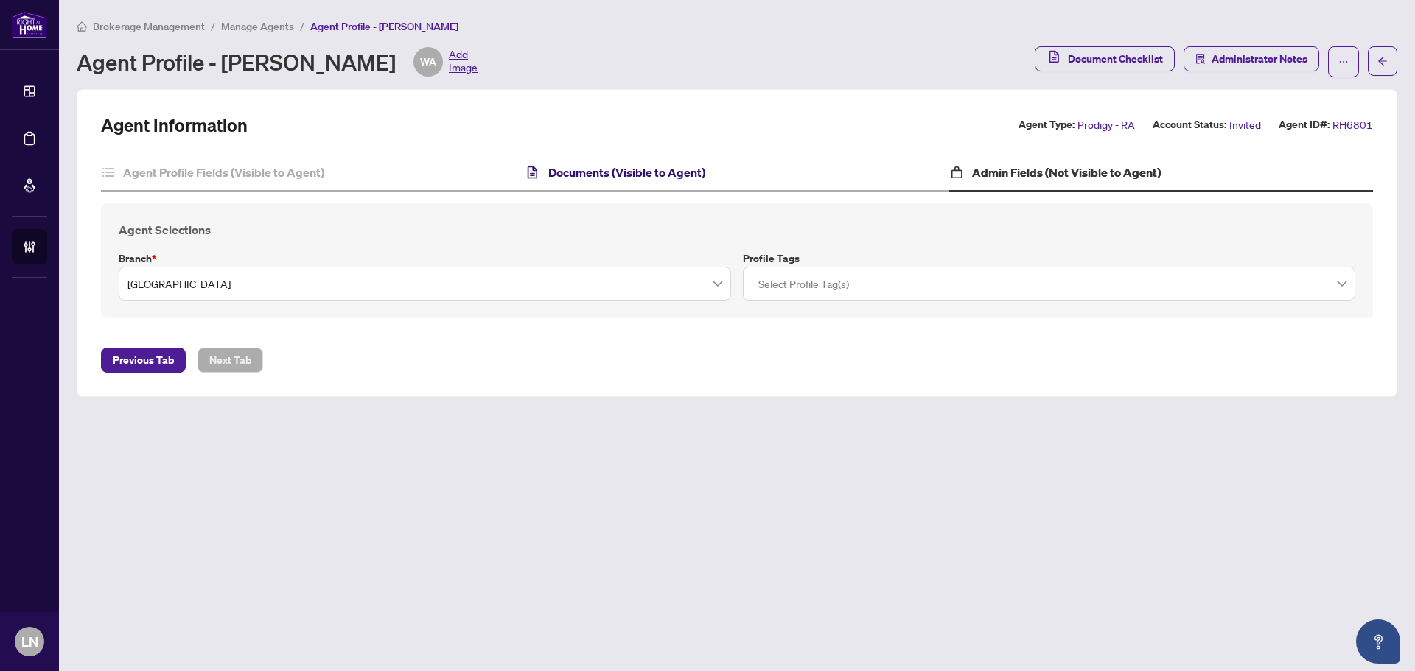
click at [575, 178] on h4 "Documents (Visible to Agent)" at bounding box center [626, 173] width 157 height 18
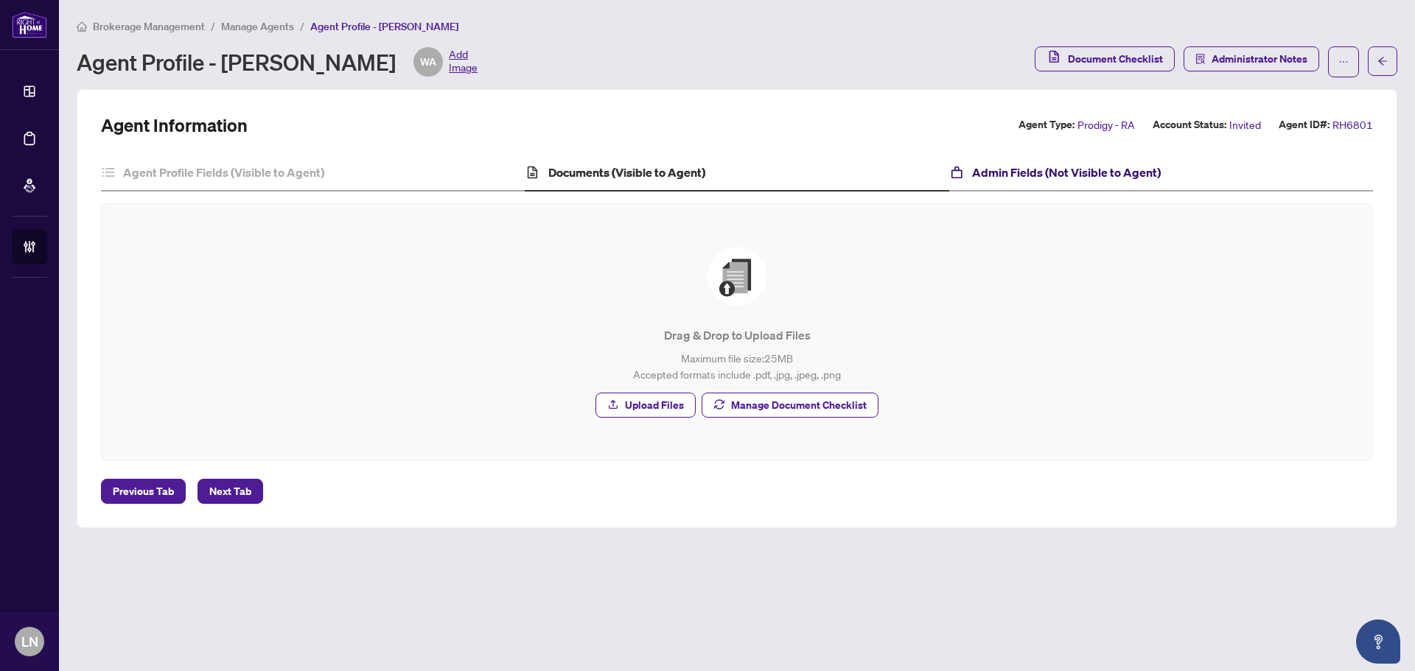
click at [1009, 173] on h4 "Admin Fields (Not Visible to Agent)" at bounding box center [1066, 173] width 189 height 18
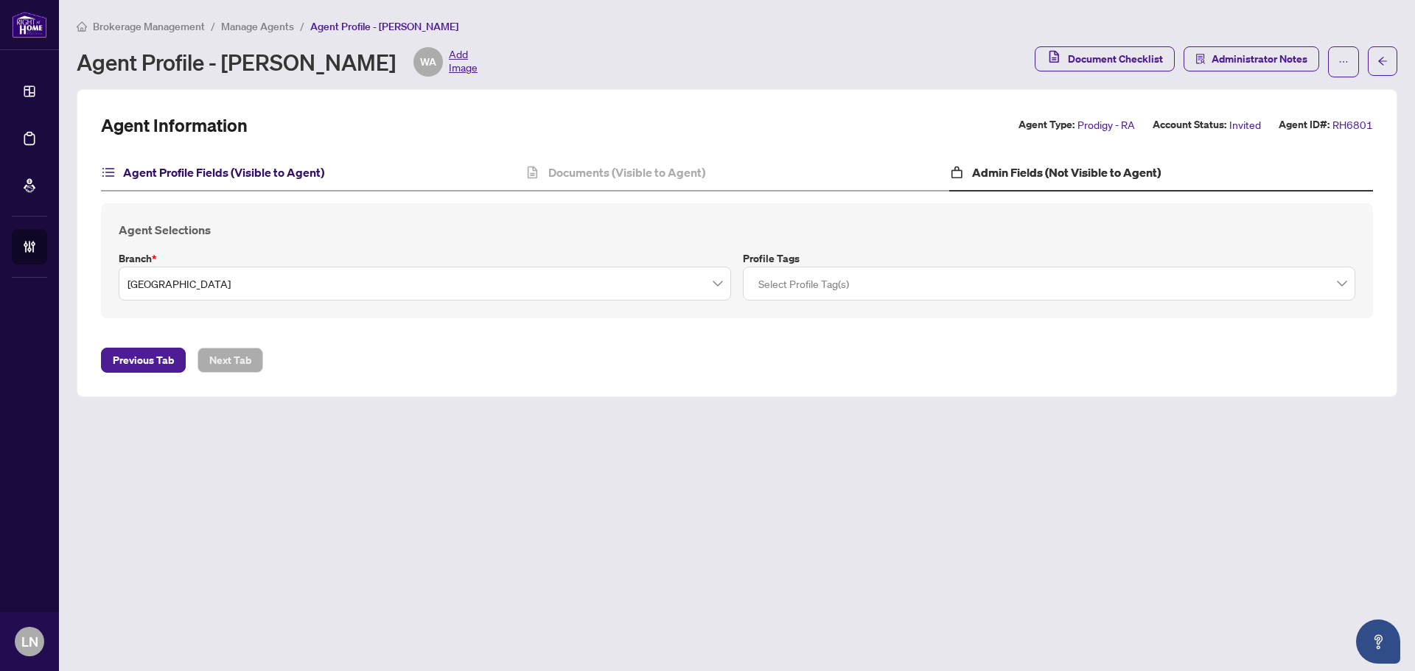
click at [189, 176] on h4 "Agent Profile Fields (Visible to Agent)" at bounding box center [223, 173] width 201 height 18
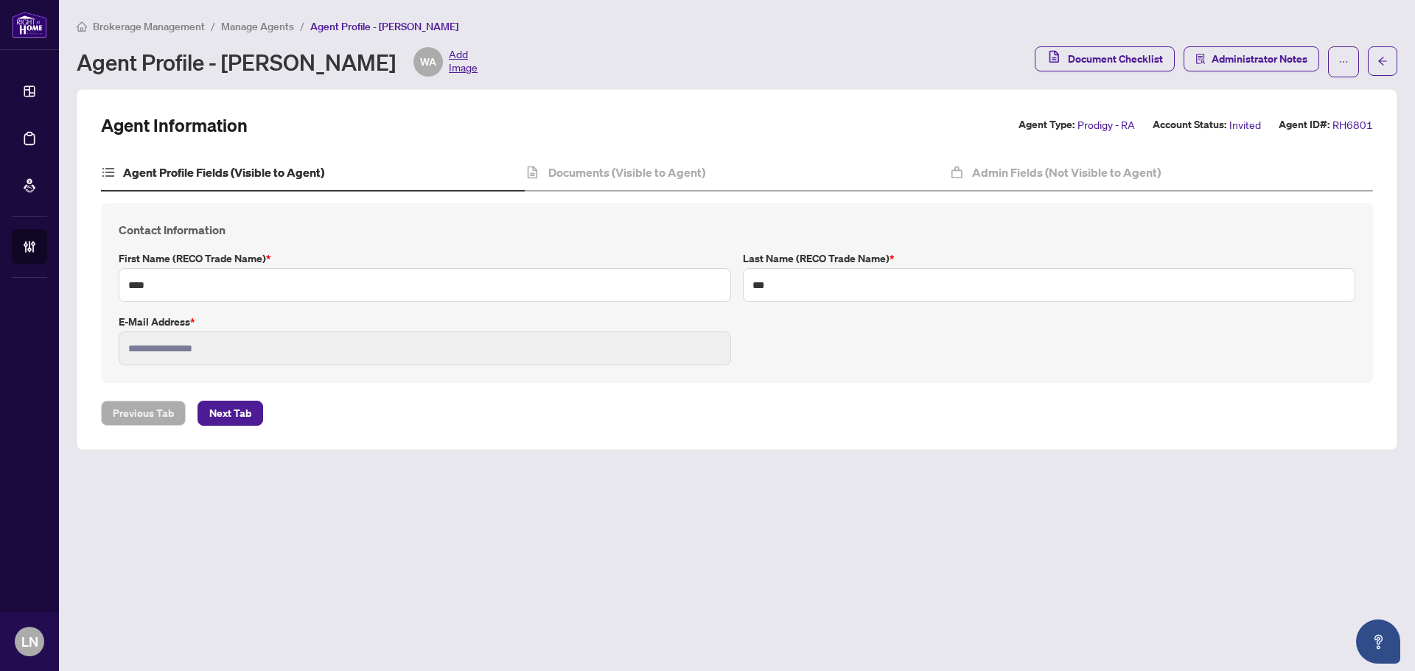
click at [303, 169] on h4 "Agent Profile Fields (Visible to Agent)" at bounding box center [223, 173] width 201 height 18
click at [631, 164] on h4 "Documents (Visible to Agent)" at bounding box center [626, 173] width 157 height 18
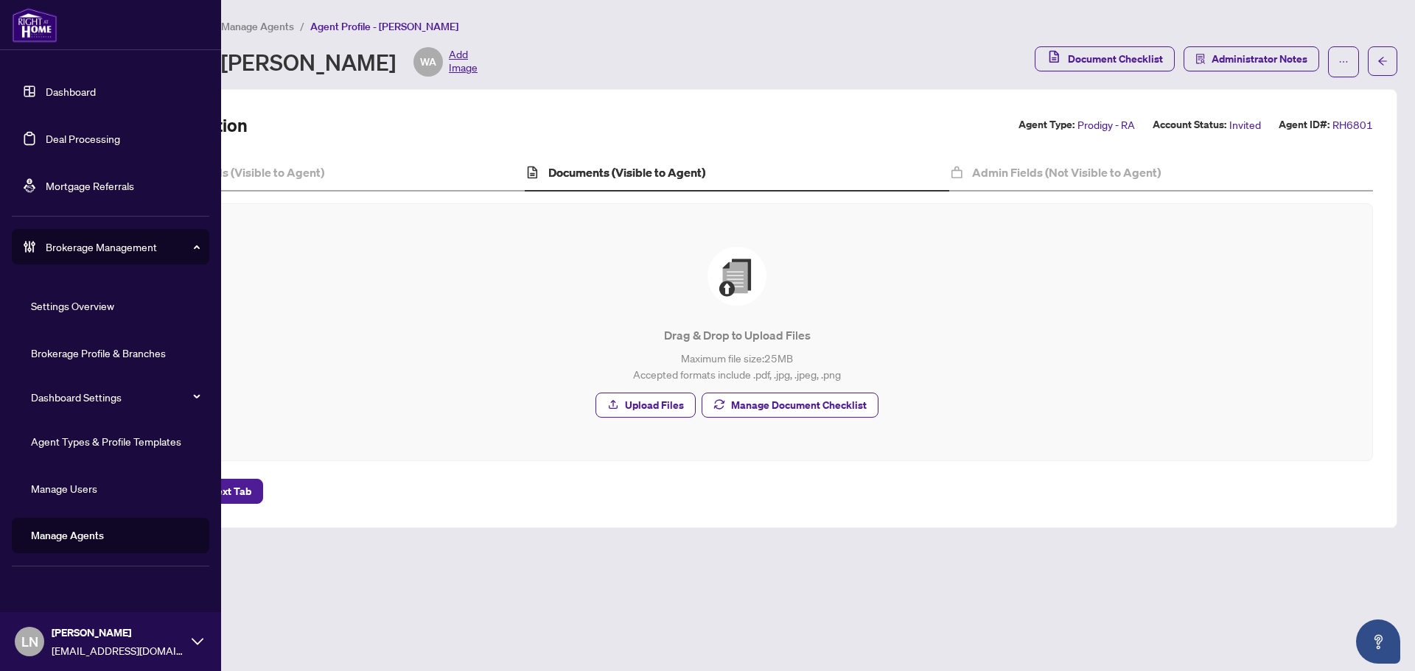
click at [88, 536] on link "Manage Agents" at bounding box center [67, 535] width 73 height 13
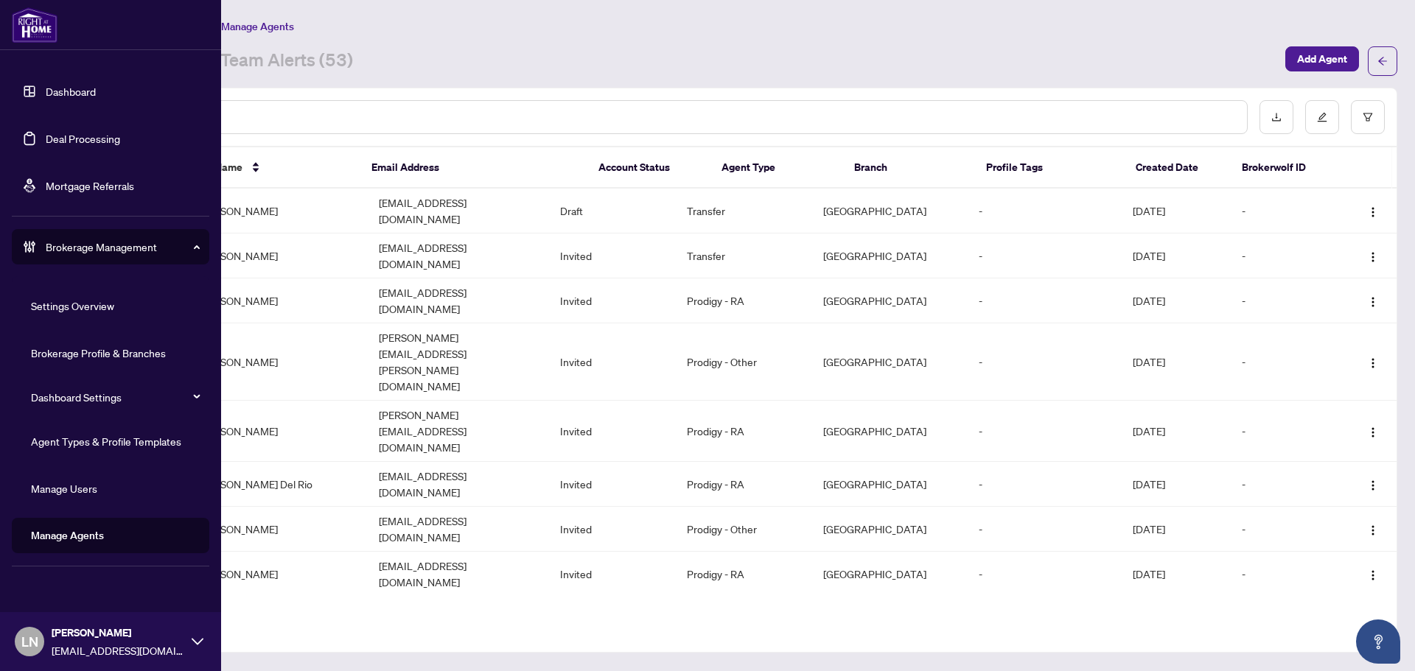
click at [69, 136] on link "Deal Processing" at bounding box center [83, 138] width 74 height 13
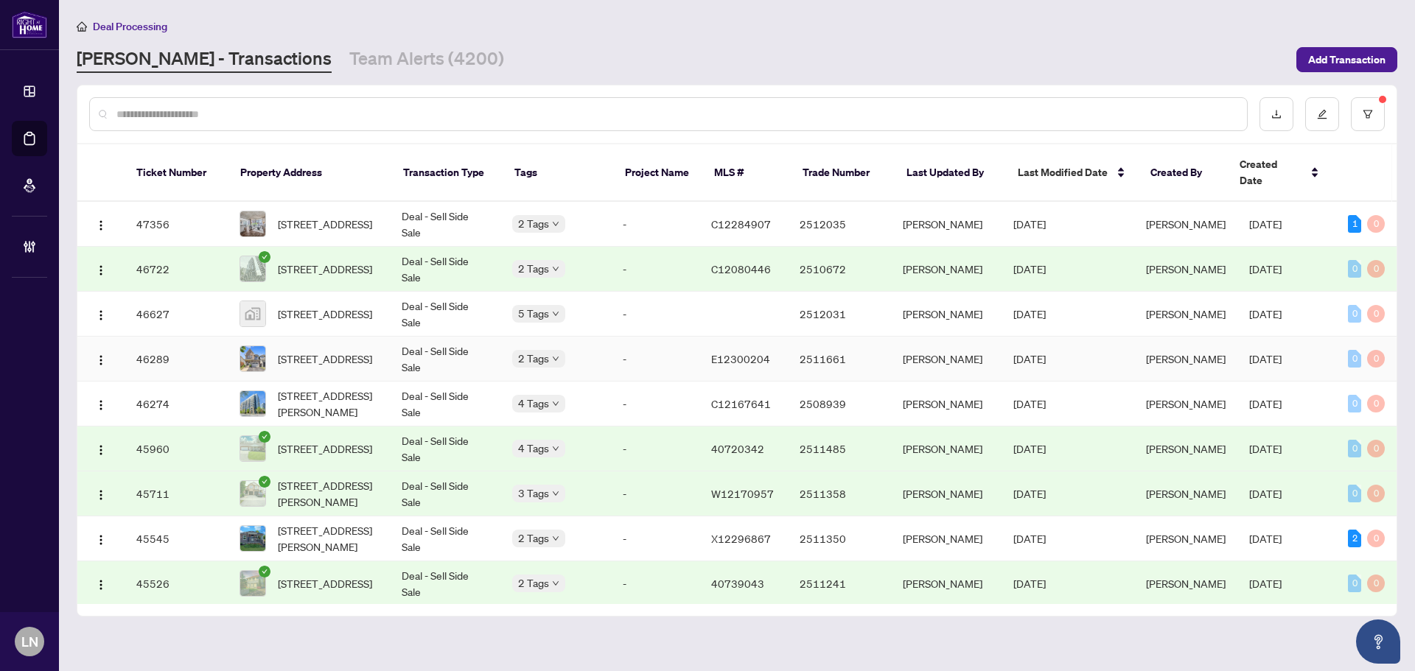
click at [399, 340] on td "Deal - Sell Side Sale" at bounding box center [445, 359] width 111 height 45
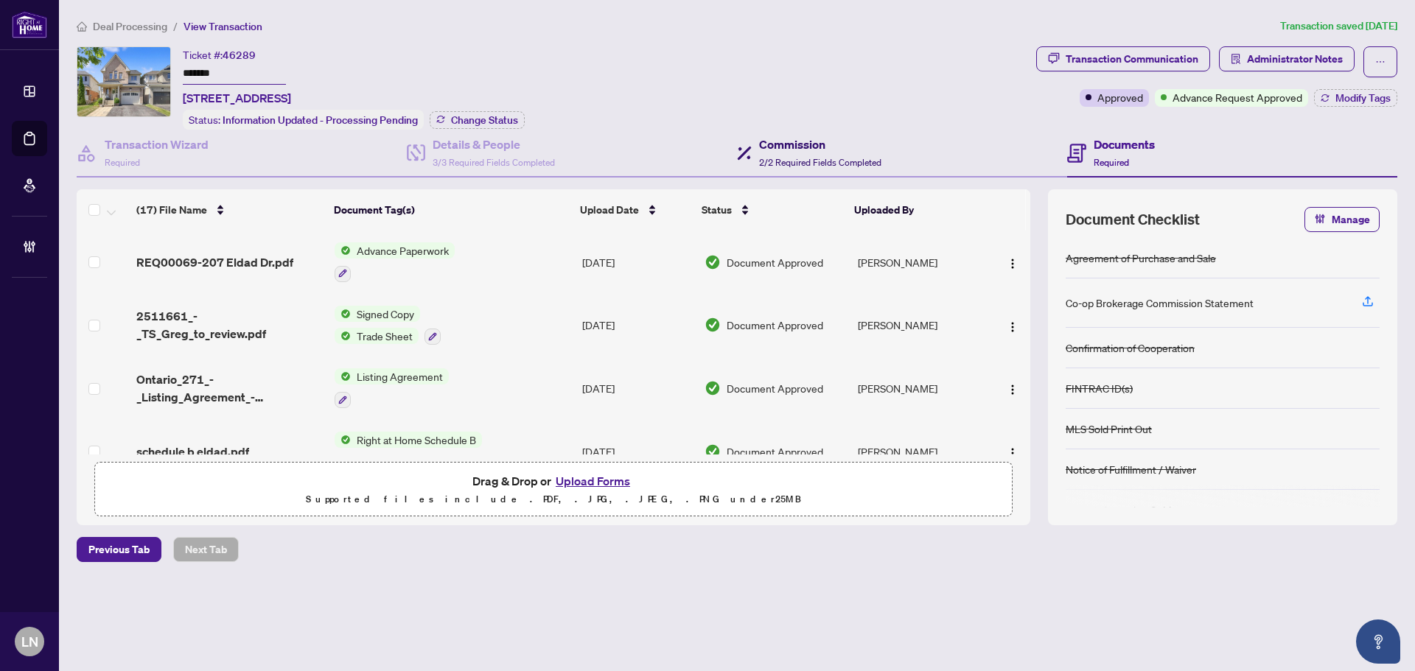
click at [805, 162] on span "2/2 Required Fields Completed" at bounding box center [820, 162] width 122 height 11
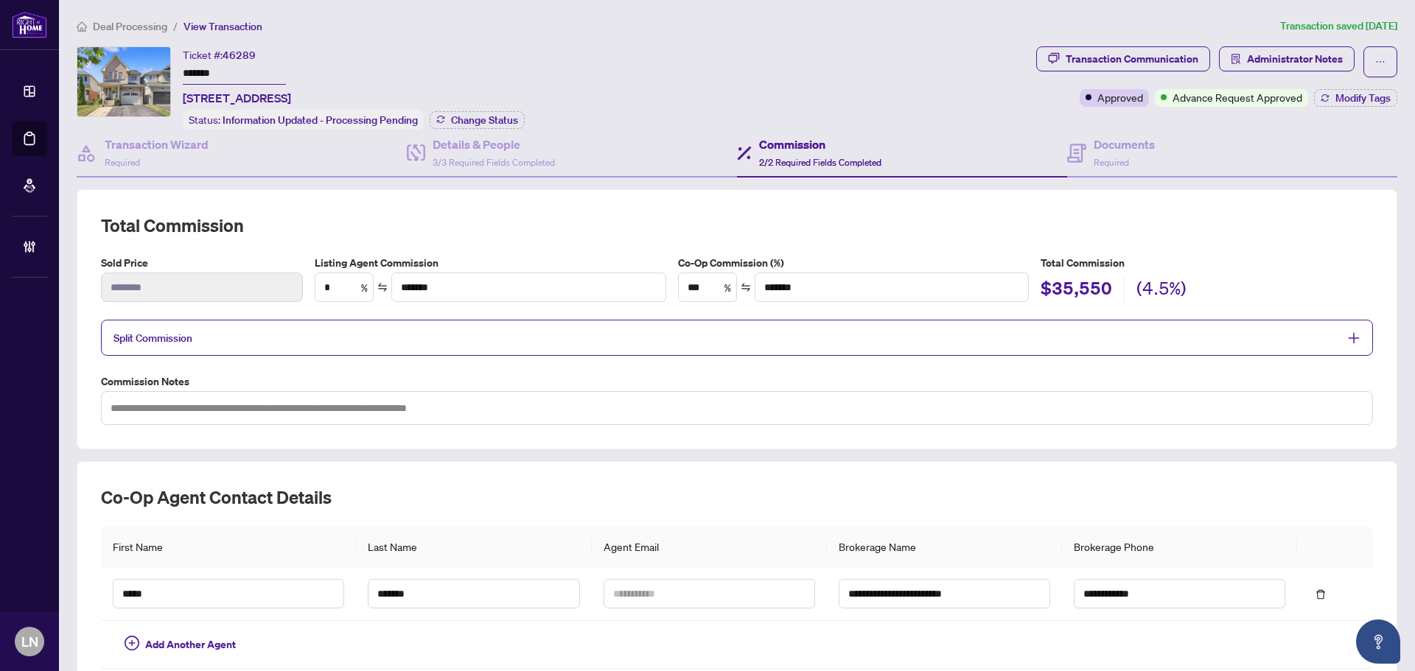
click at [169, 343] on span "Split Commission" at bounding box center [725, 337] width 1225 height 17
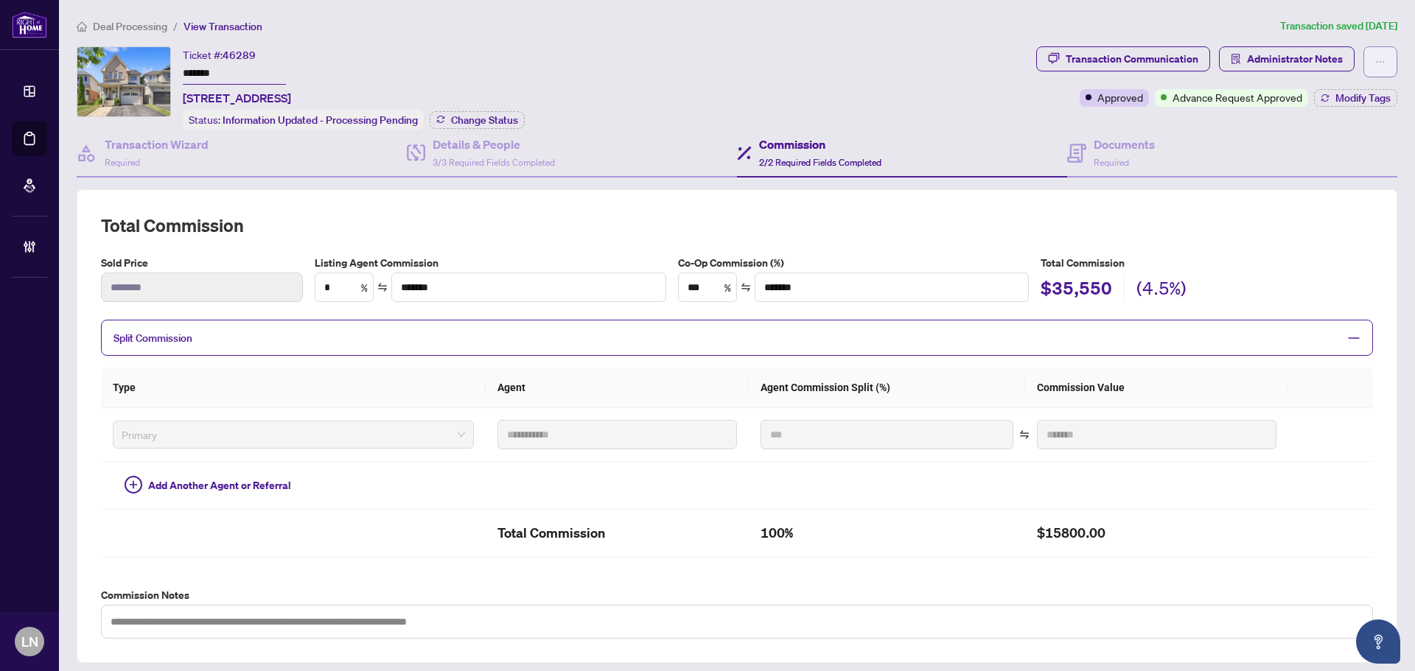
click at [1363, 62] on button "button" at bounding box center [1380, 61] width 34 height 31
click at [757, 60] on div "Ticket #: 46289 ******* 207 Eldad Dr, Clarington, Ontario L1C 0E2, Canada Statu…" at bounding box center [553, 87] width 953 height 83
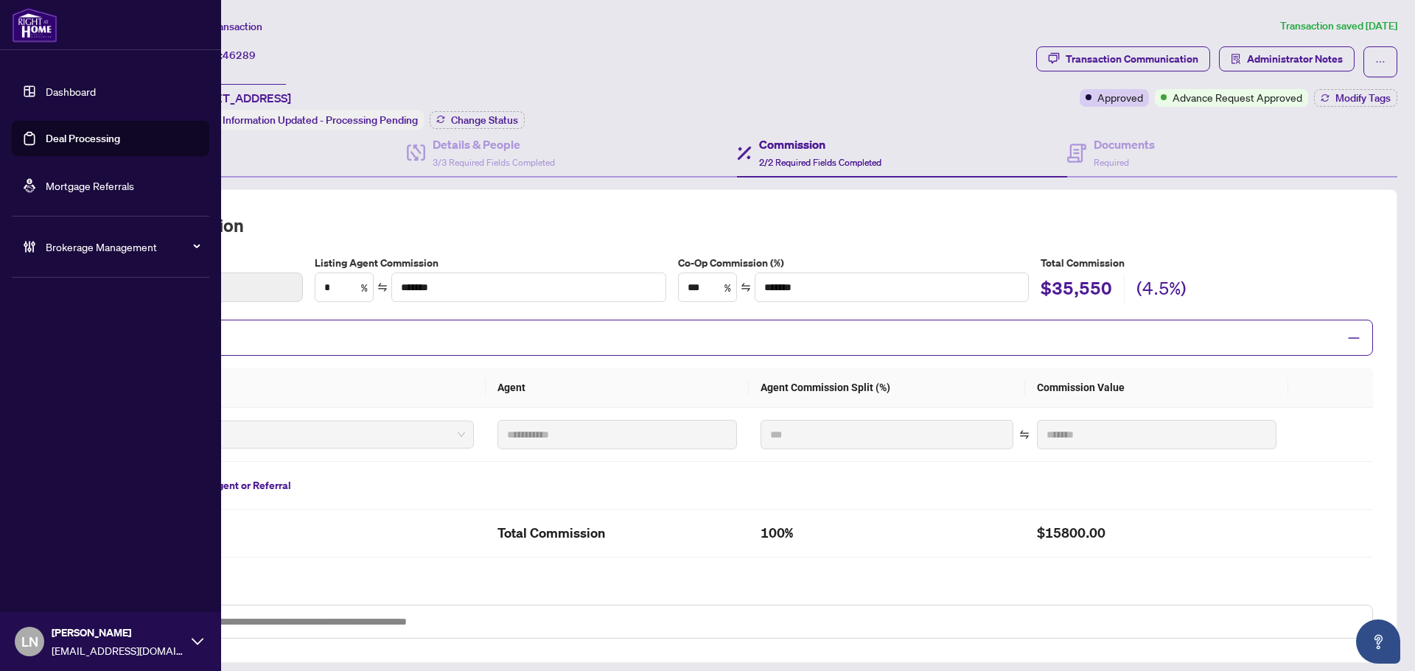
click at [77, 256] on div "Brokerage Management" at bounding box center [110, 246] width 197 height 35
click at [104, 531] on link "Manage Agents" at bounding box center [67, 535] width 73 height 13
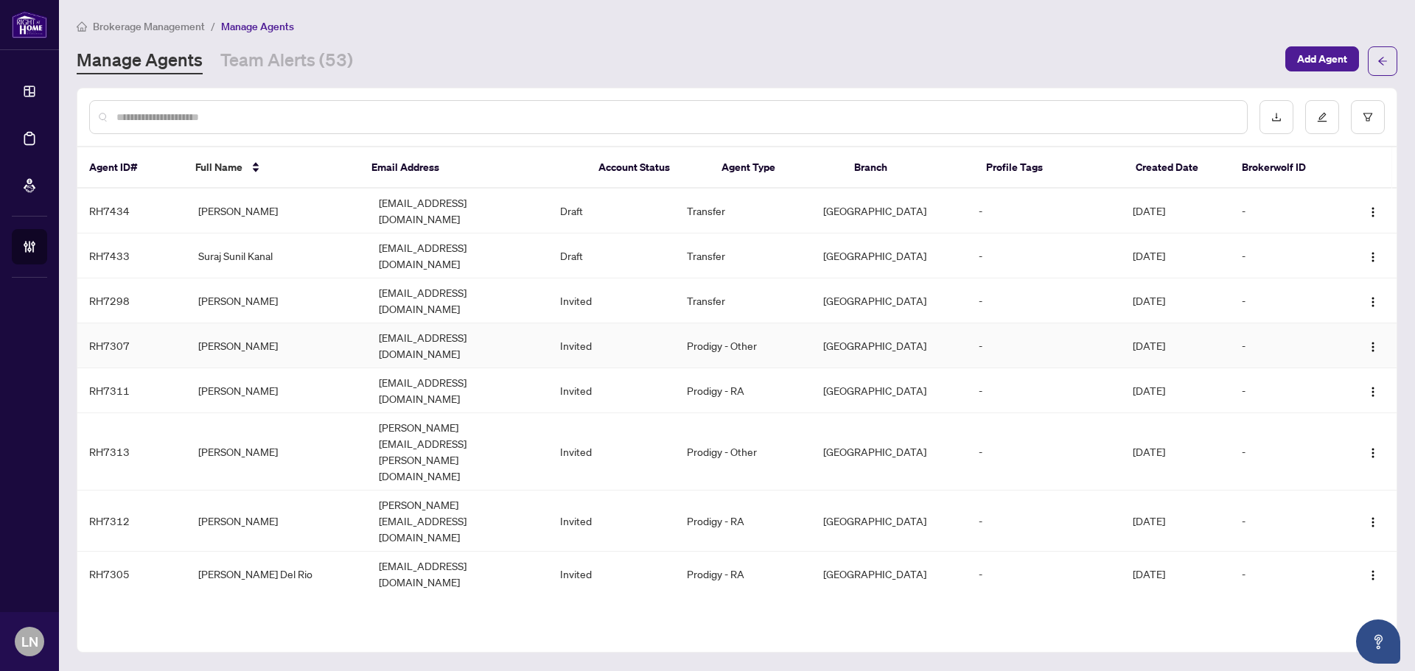
click at [254, 323] on td "OSAMAH ELSHARIF" at bounding box center [276, 345] width 181 height 45
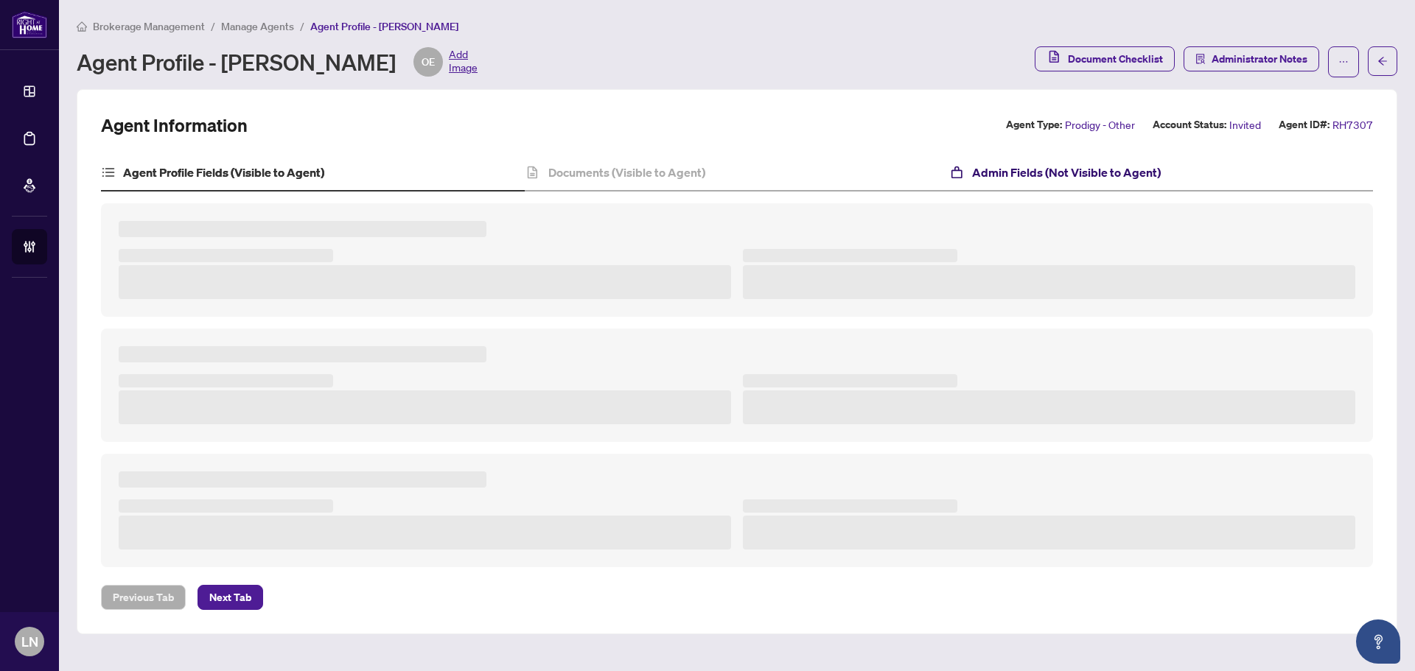
click at [1046, 170] on h4 "Admin Fields (Not Visible to Agent)" at bounding box center [1066, 173] width 189 height 18
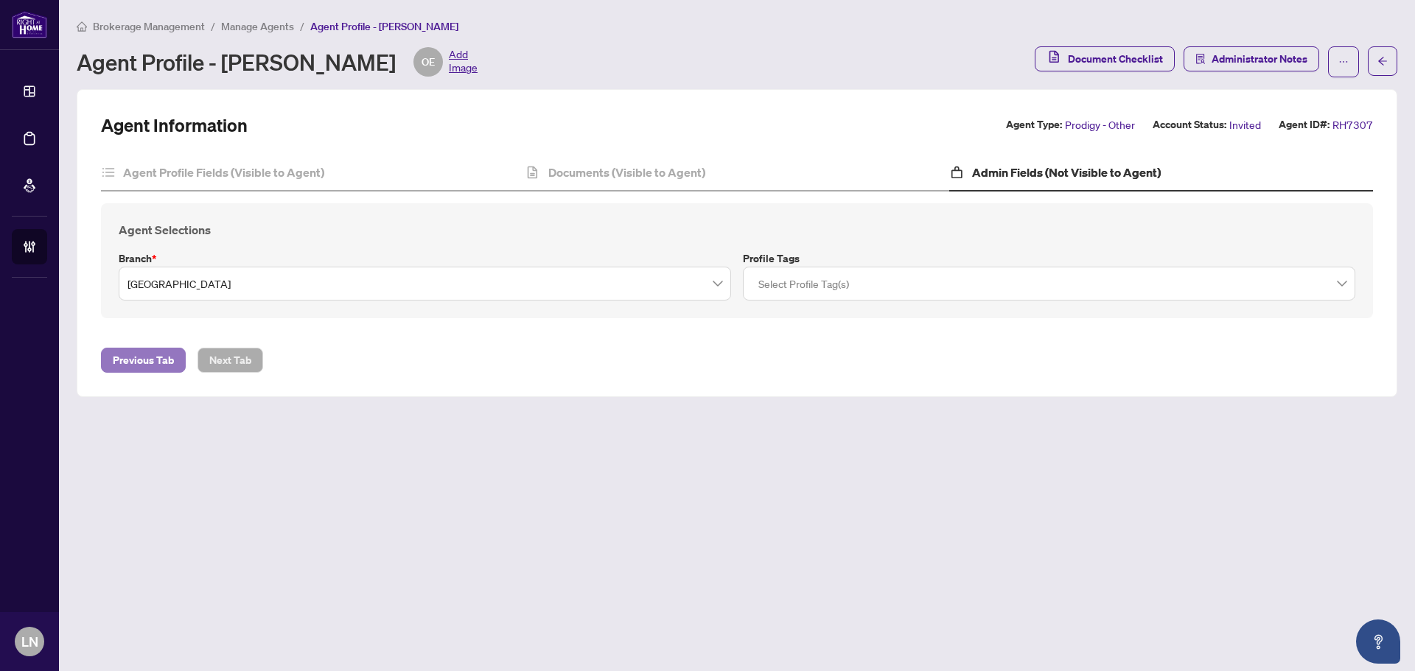
click at [134, 356] on span "Previous Tab" at bounding box center [143, 361] width 61 height 24
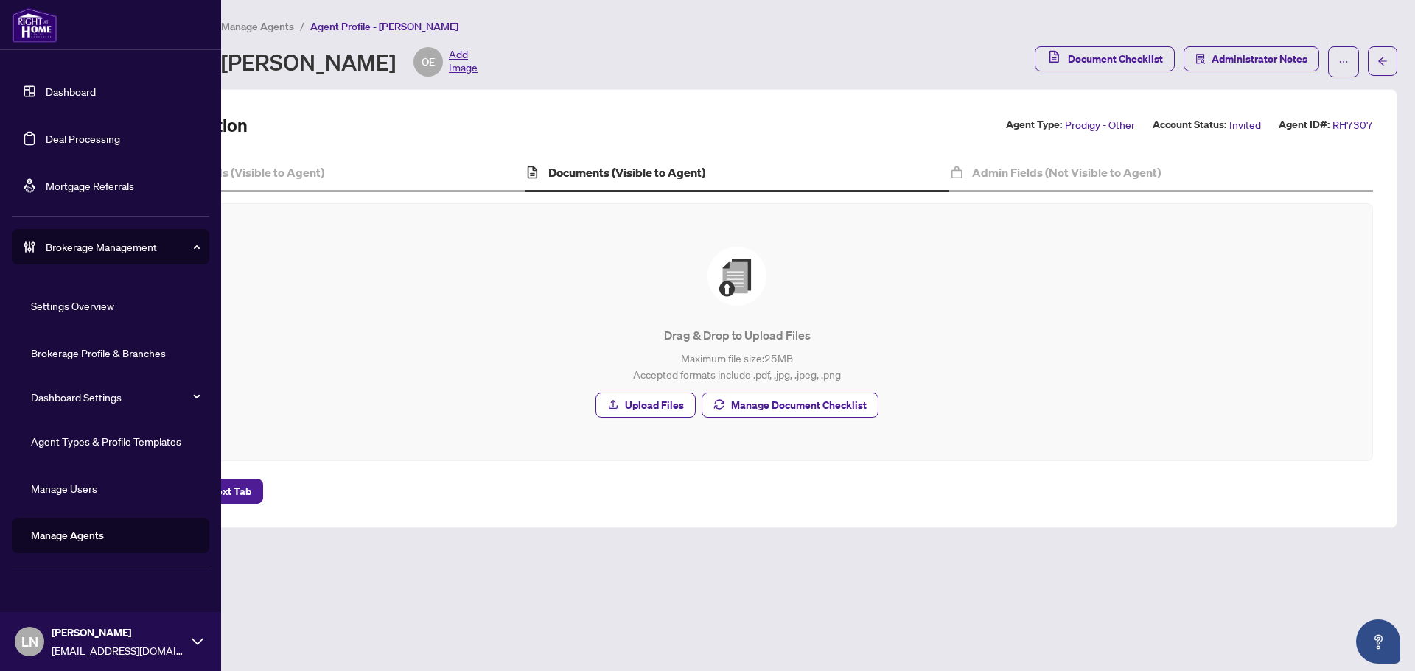
click at [96, 536] on link "Manage Agents" at bounding box center [67, 535] width 73 height 13
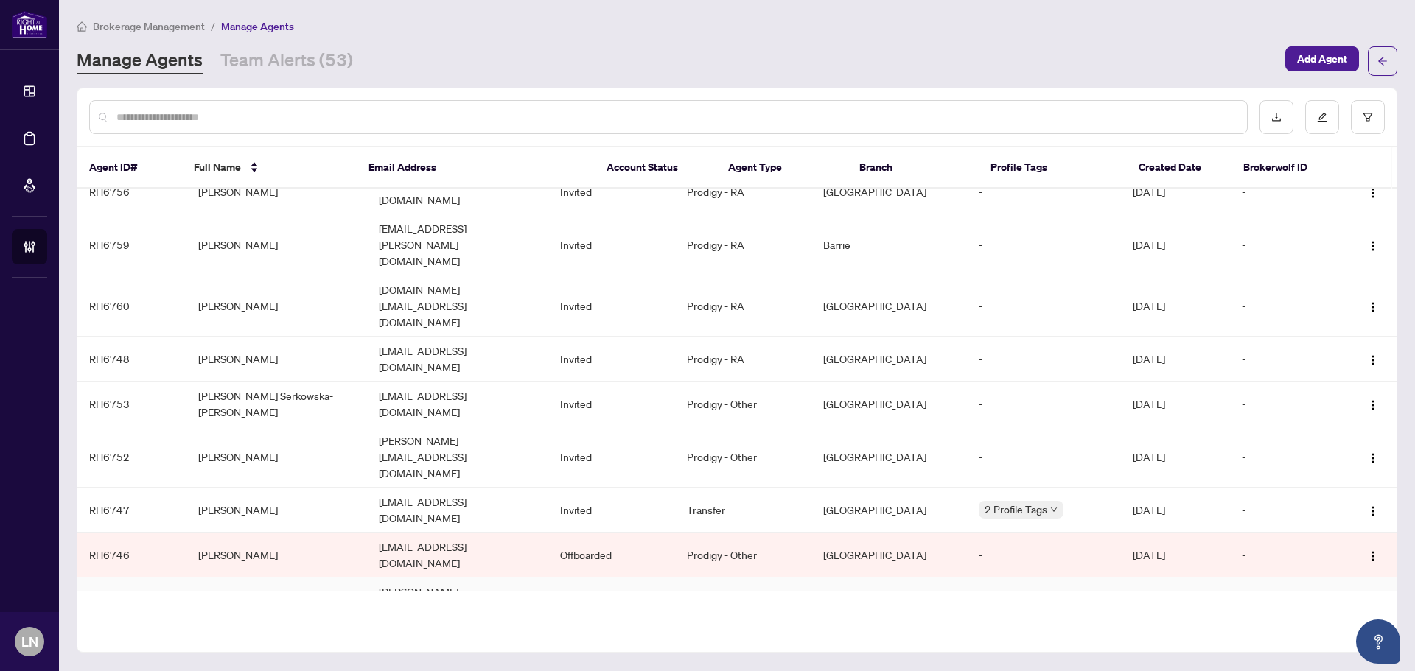
scroll to position [750, 0]
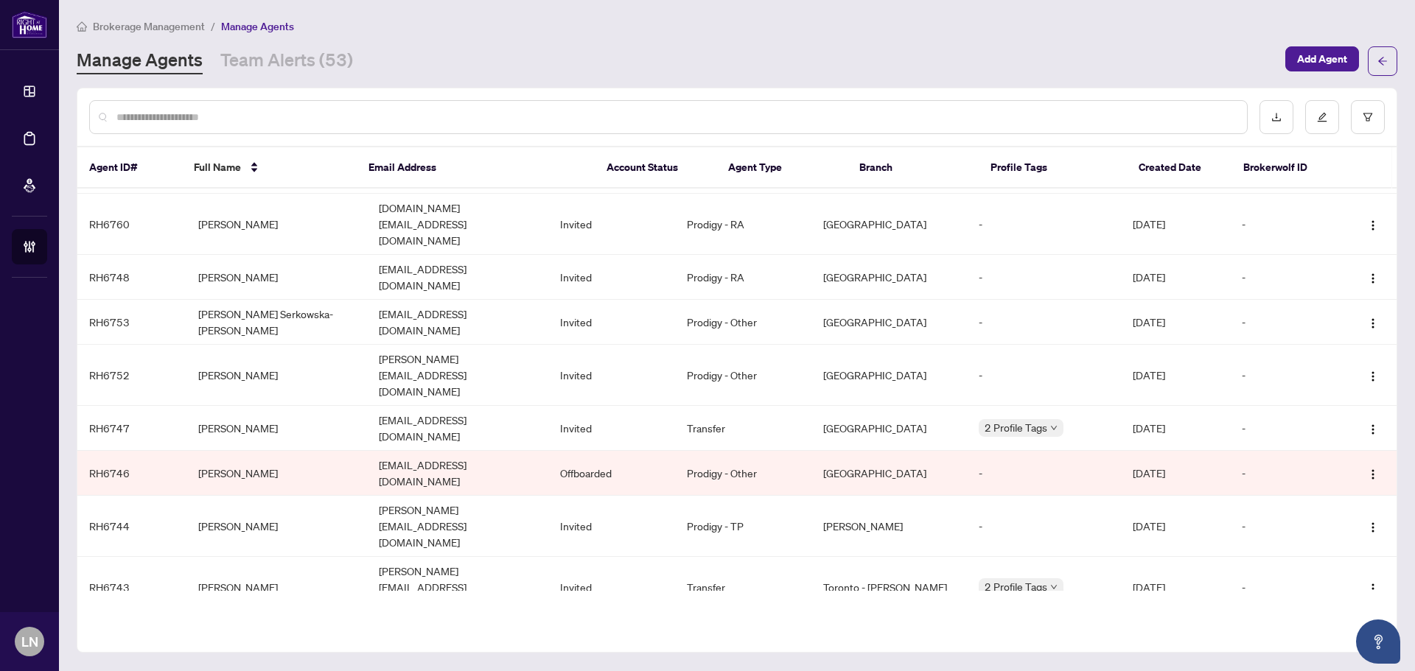
click at [1334, 449] on span "Reactivate Agent" at bounding box center [1328, 447] width 80 height 16
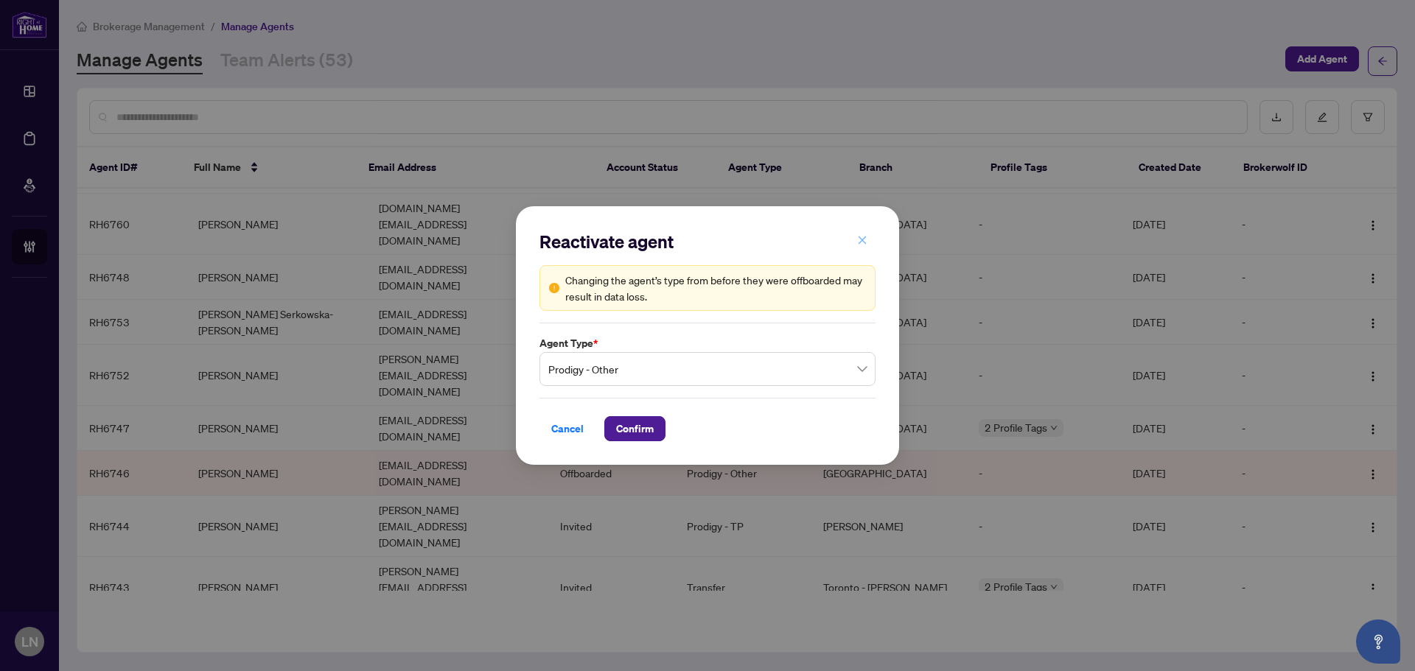
click at [869, 236] on button "button" at bounding box center [861, 240] width 29 height 25
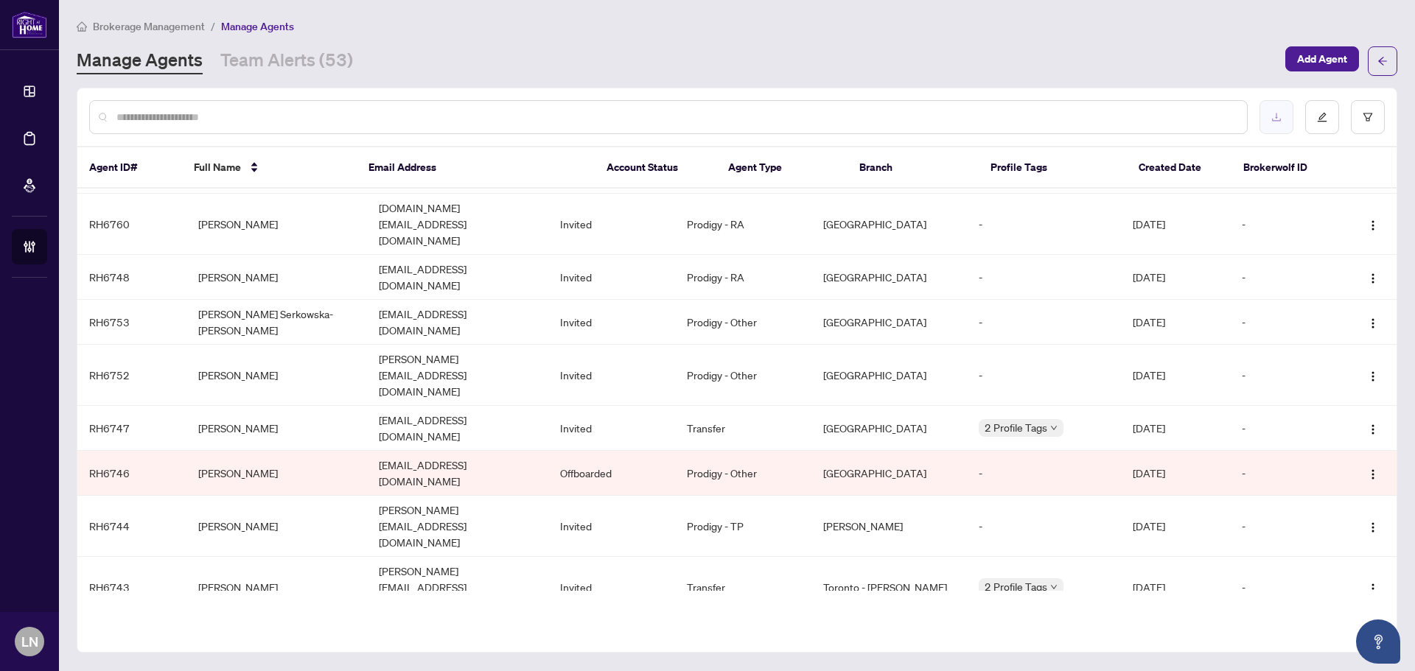
click at [1280, 113] on icon "download" at bounding box center [1276, 117] width 10 height 10
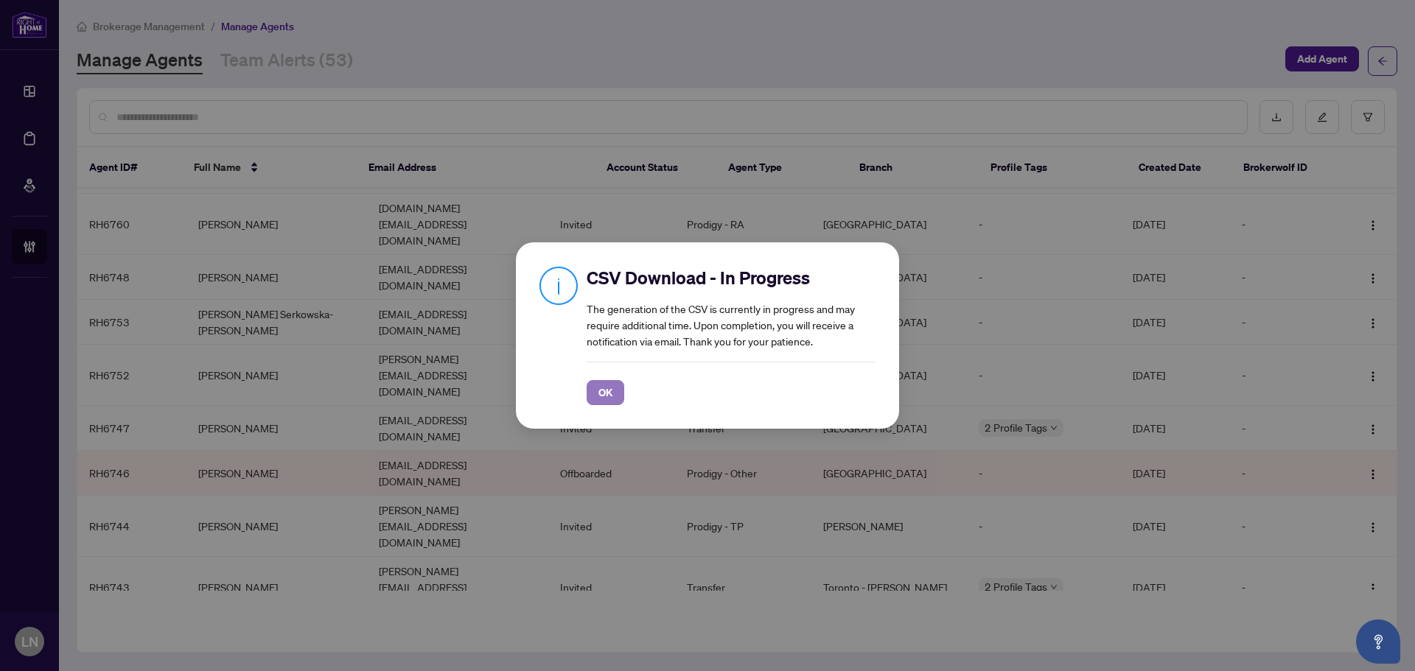
click at [601, 388] on span "OK" at bounding box center [605, 393] width 14 height 24
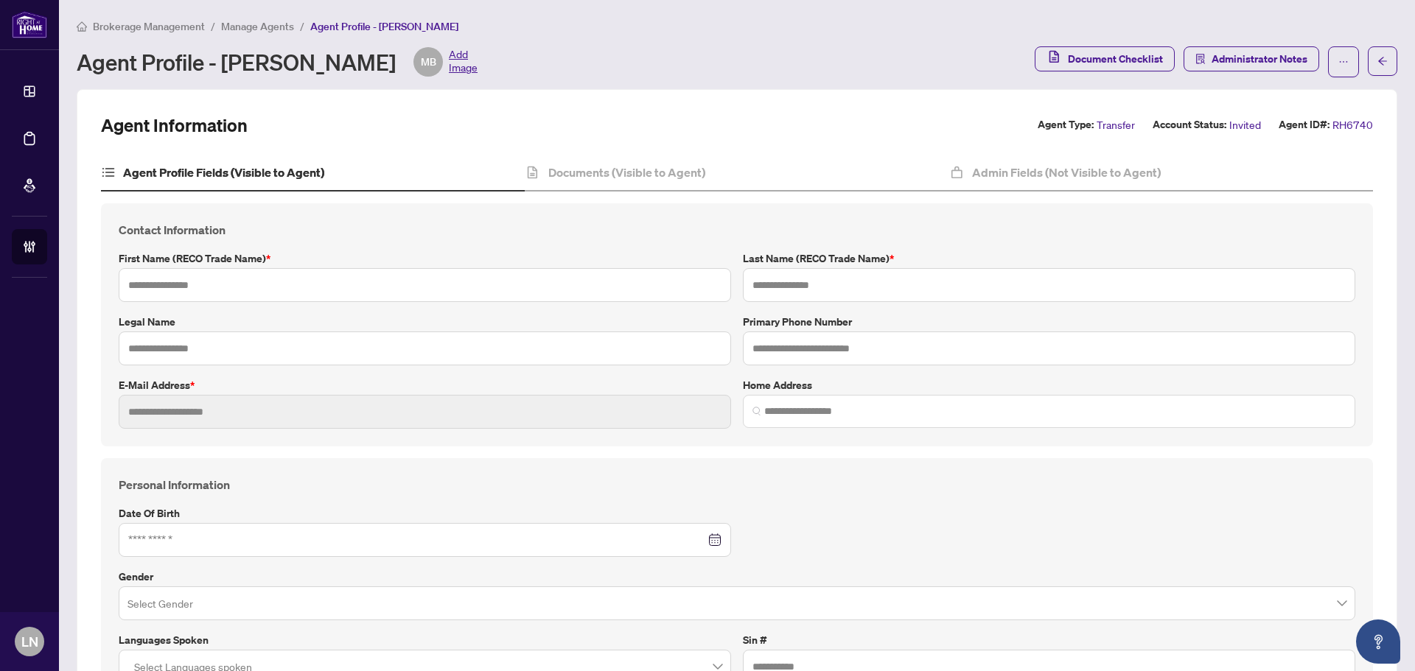
type input "********"
type input "**********"
type input "*******"
type input "**********"
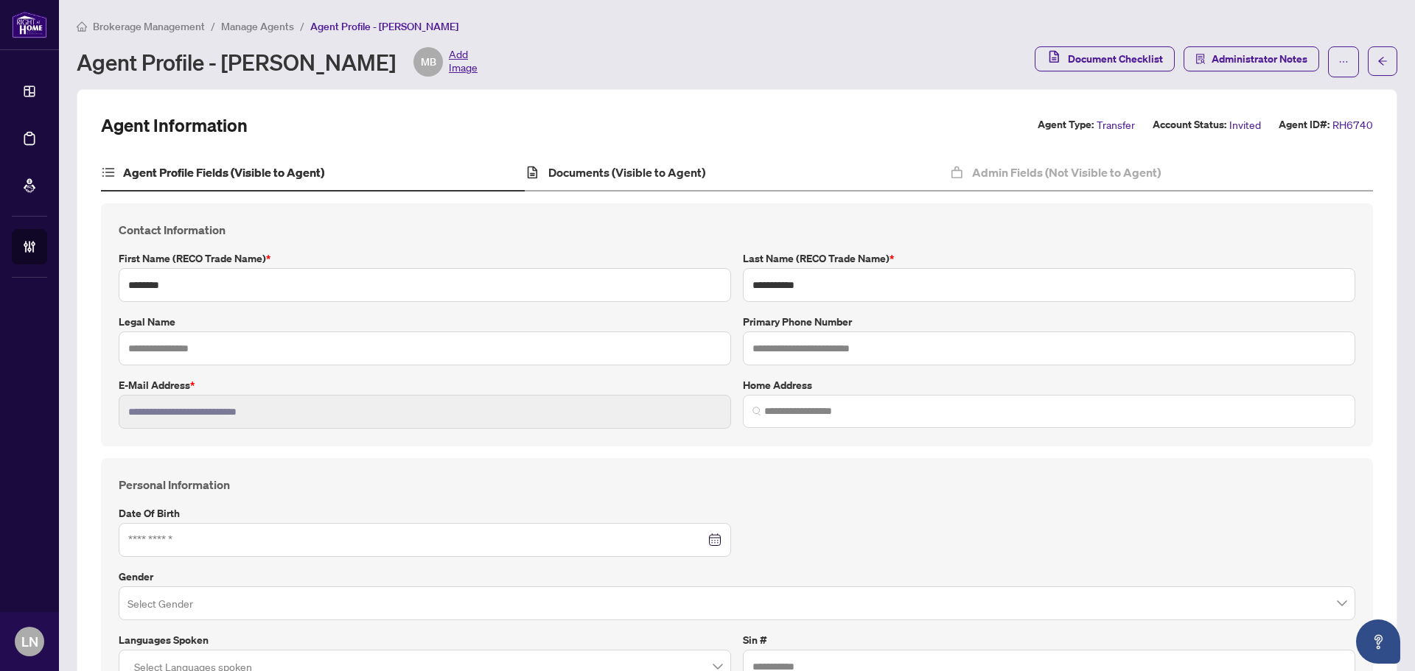
click at [649, 183] on div "Documents (Visible to Agent)" at bounding box center [737, 173] width 424 height 37
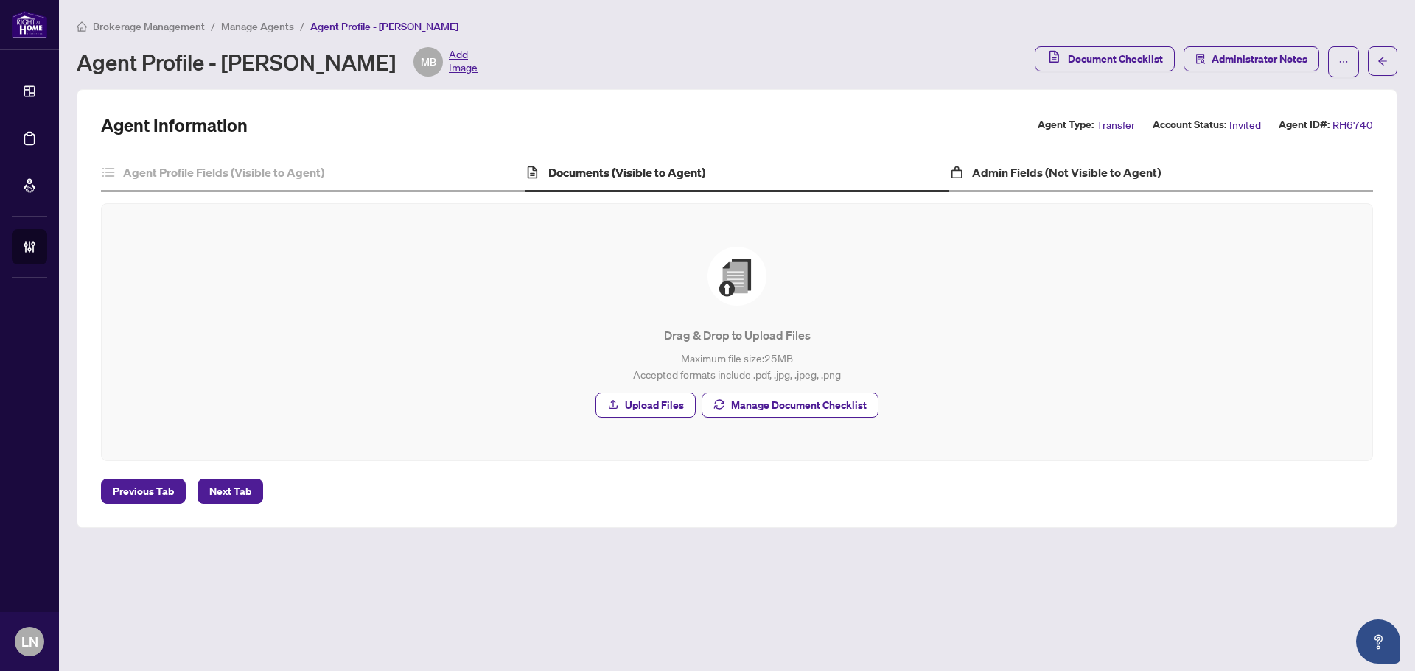
click at [1041, 186] on div "Admin Fields (Not Visible to Agent)" at bounding box center [1161, 173] width 424 height 37
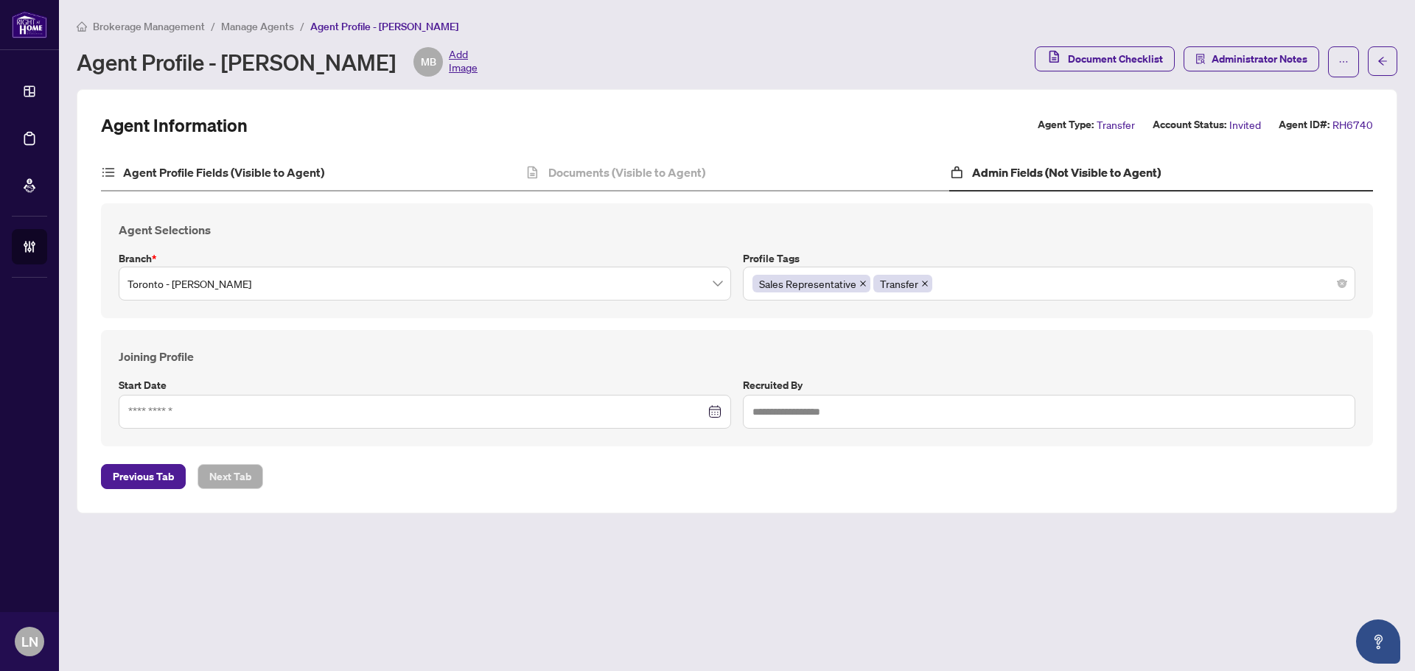
click at [312, 188] on div "Agent Profile Fields (Visible to Agent)" at bounding box center [313, 173] width 424 height 37
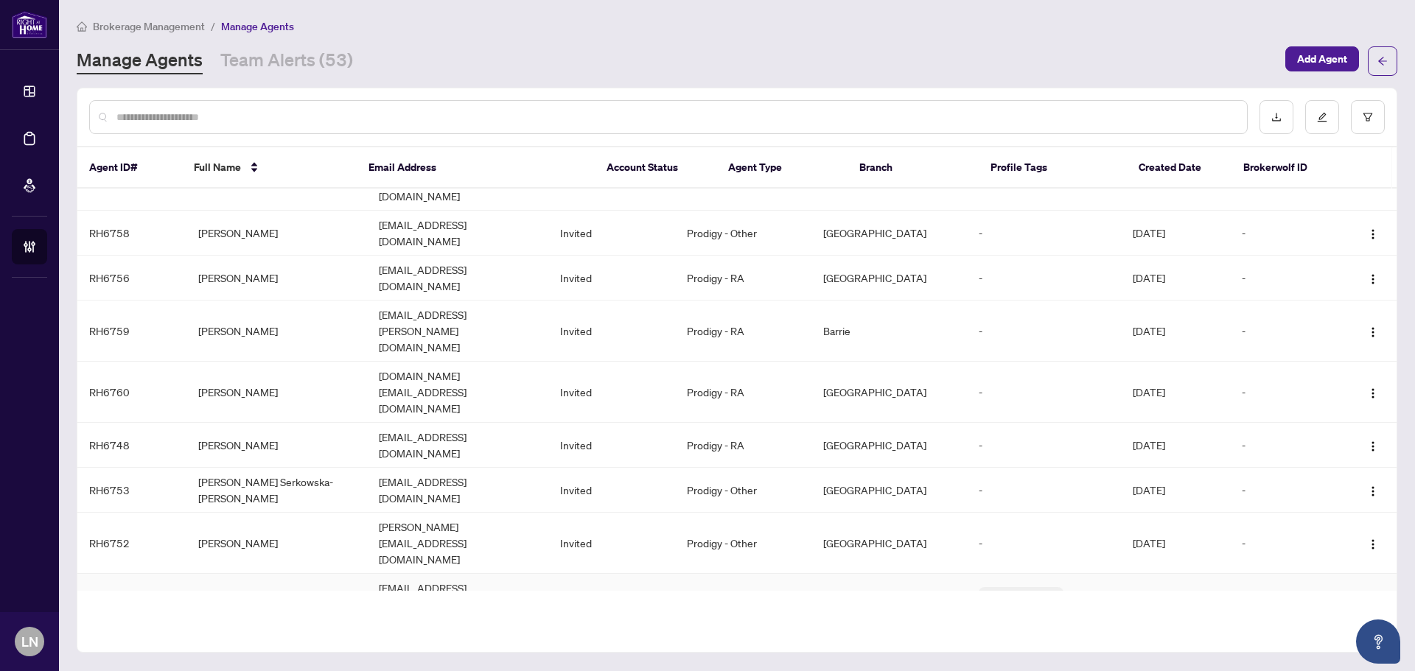
scroll to position [688, 0]
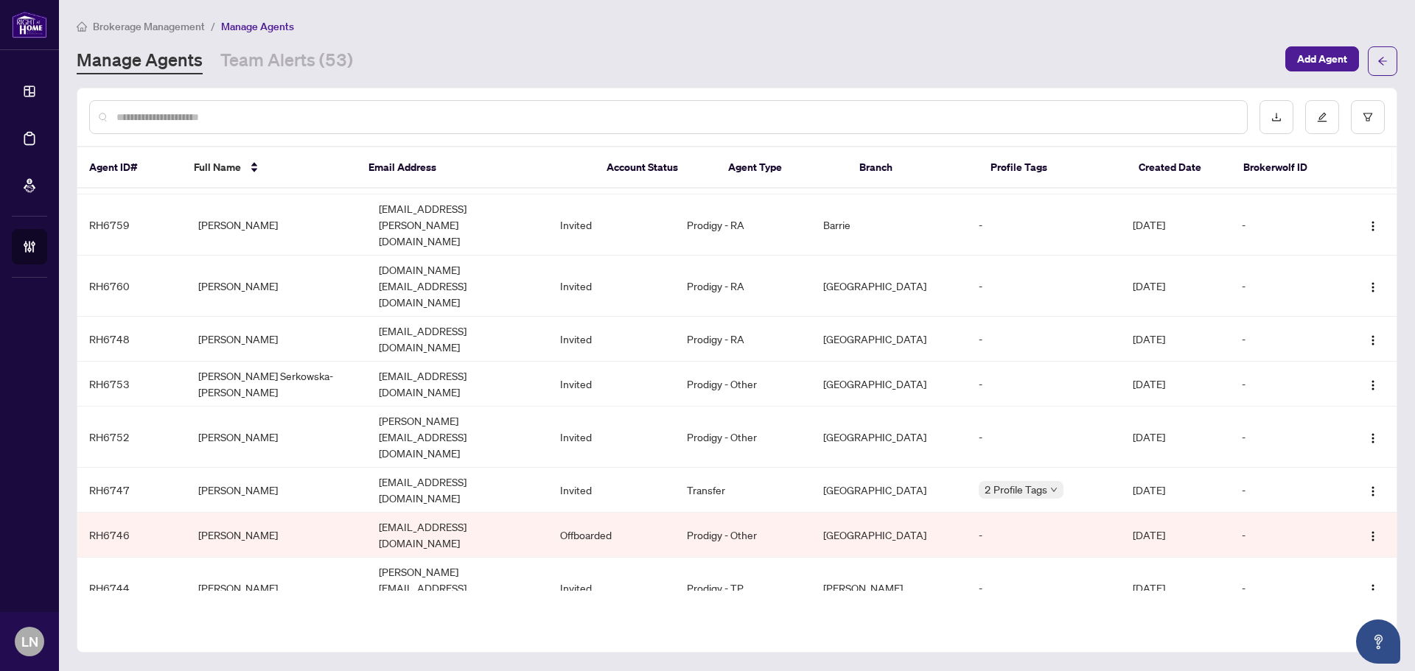
click at [1310, 508] on span "Reactivate Agent" at bounding box center [1328, 509] width 80 height 16
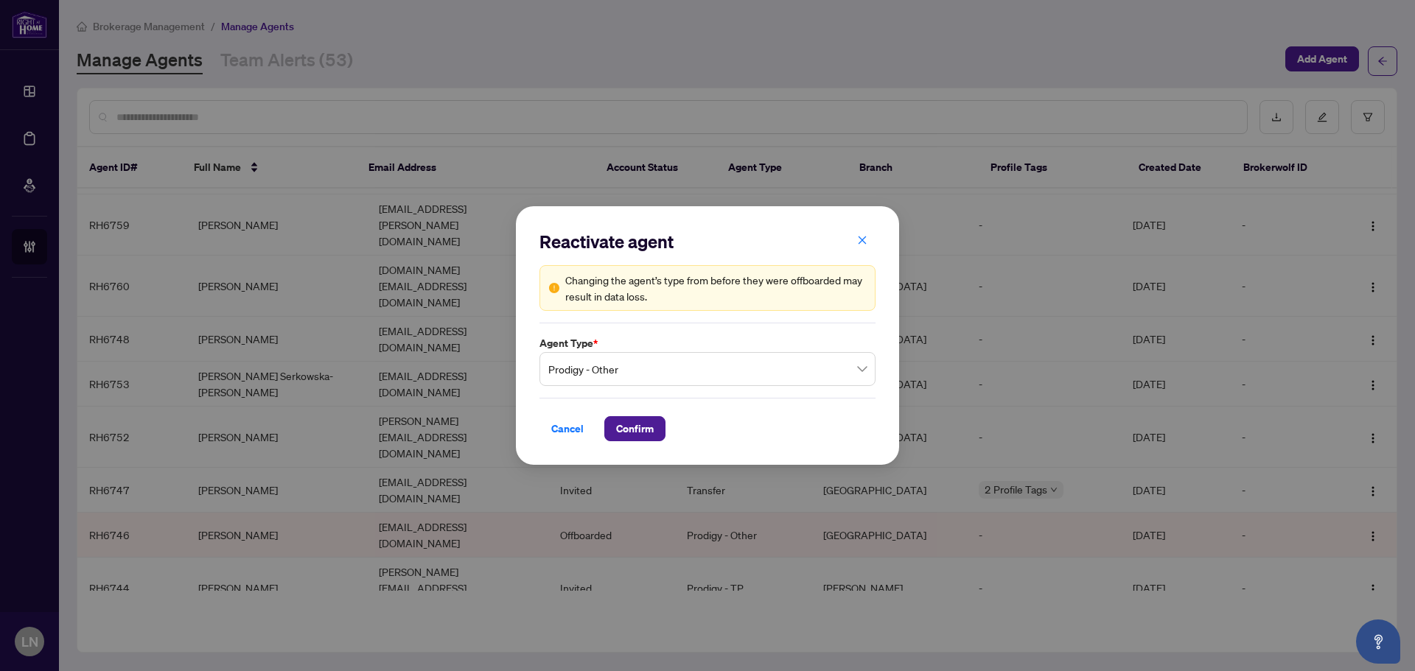
click at [697, 365] on span "Prodigy - Other" at bounding box center [707, 369] width 318 height 28
click at [874, 371] on div "Prodigy - Other" at bounding box center [707, 369] width 336 height 34
click at [652, 225] on div "Reactivate agent Changing the agent’s type from before they were offboarded may…" at bounding box center [707, 335] width 383 height 259
click at [662, 365] on span "Prodigy - Other" at bounding box center [707, 369] width 318 height 28
click at [867, 236] on icon "close" at bounding box center [862, 240] width 10 height 10
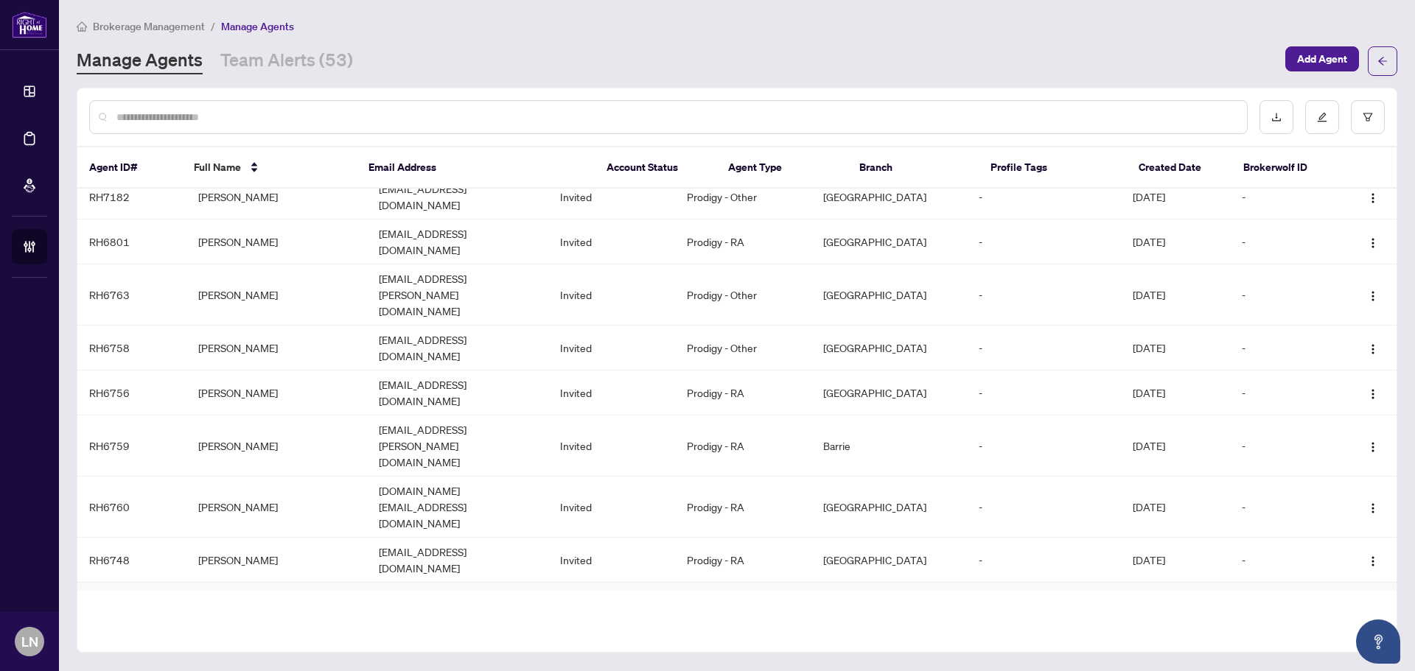
scroll to position [246, 0]
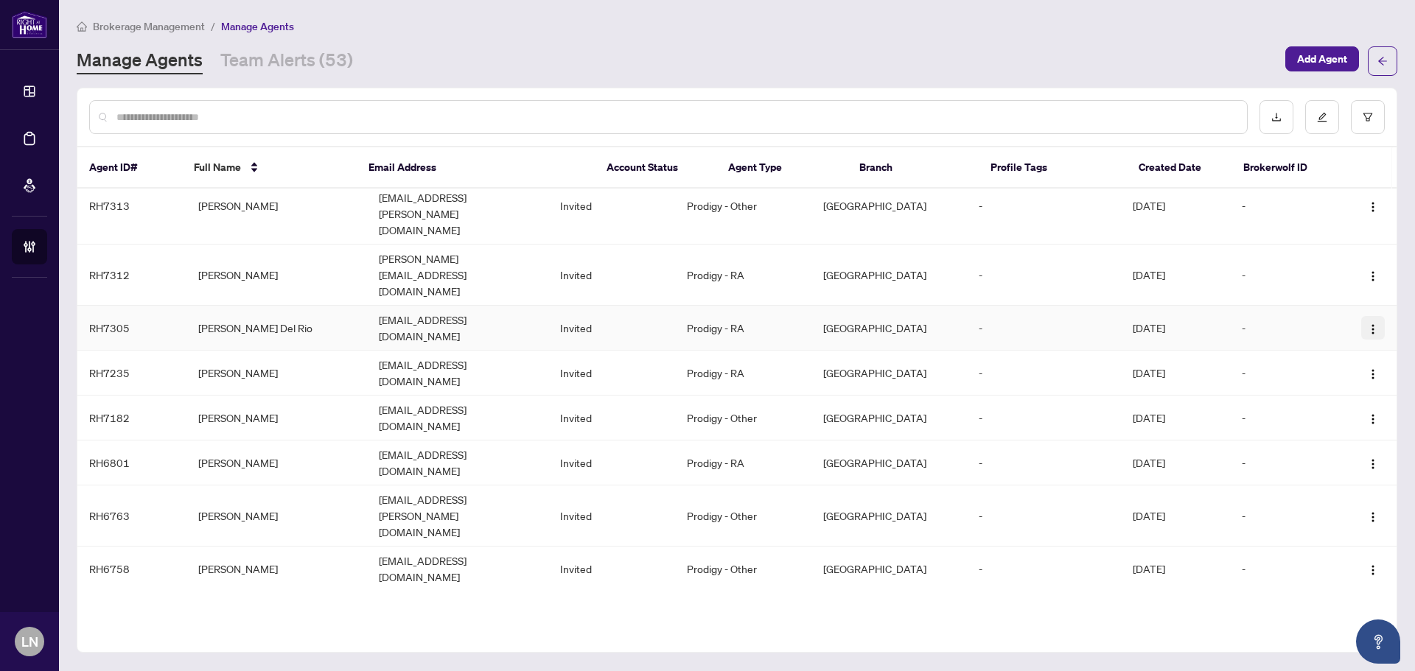
click at [1371, 323] on img "button" at bounding box center [1373, 329] width 12 height 12
click at [850, 51] on div "Manage Agents Team Alerts (53)" at bounding box center [677, 61] width 1200 height 27
click at [1362, 316] on button "button" at bounding box center [1373, 328] width 24 height 24
click at [757, 71] on div "Manage Agents Team Alerts (53)" at bounding box center [677, 61] width 1200 height 27
click at [280, 65] on link "Team Alerts (53)" at bounding box center [286, 61] width 133 height 27
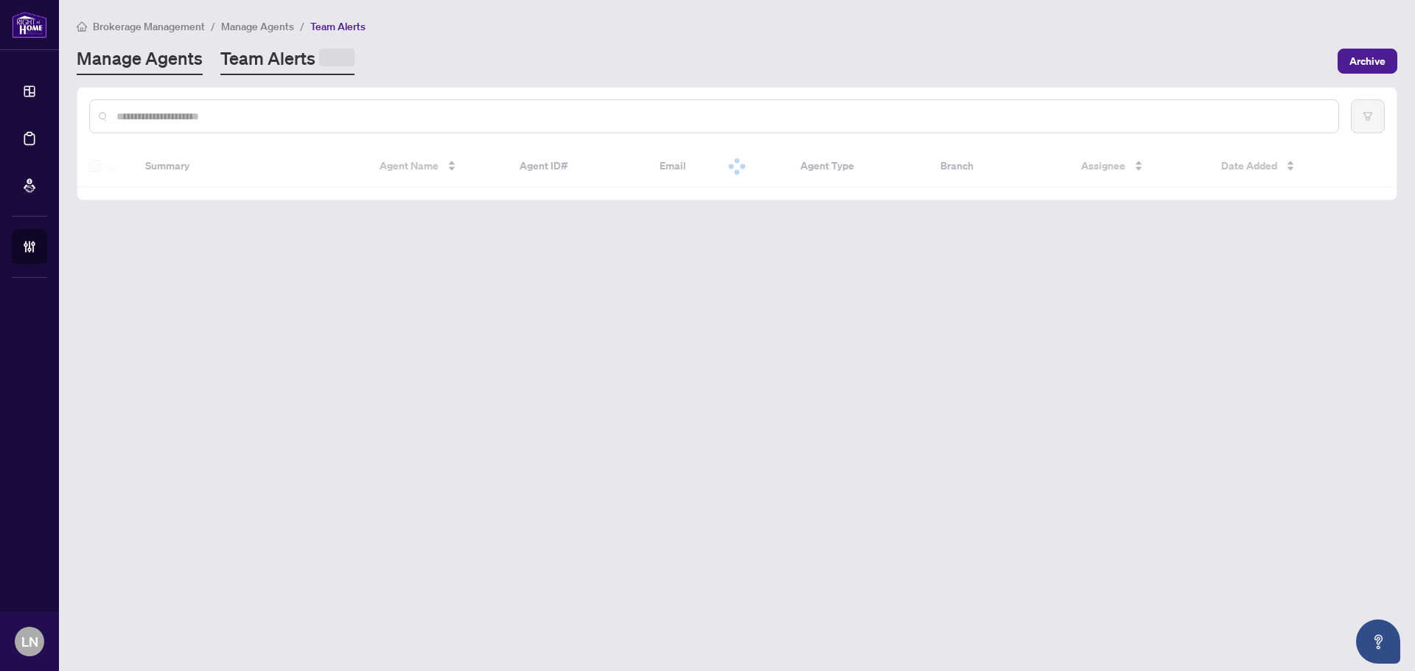
click at [162, 54] on link "Manage Agents" at bounding box center [140, 60] width 126 height 29
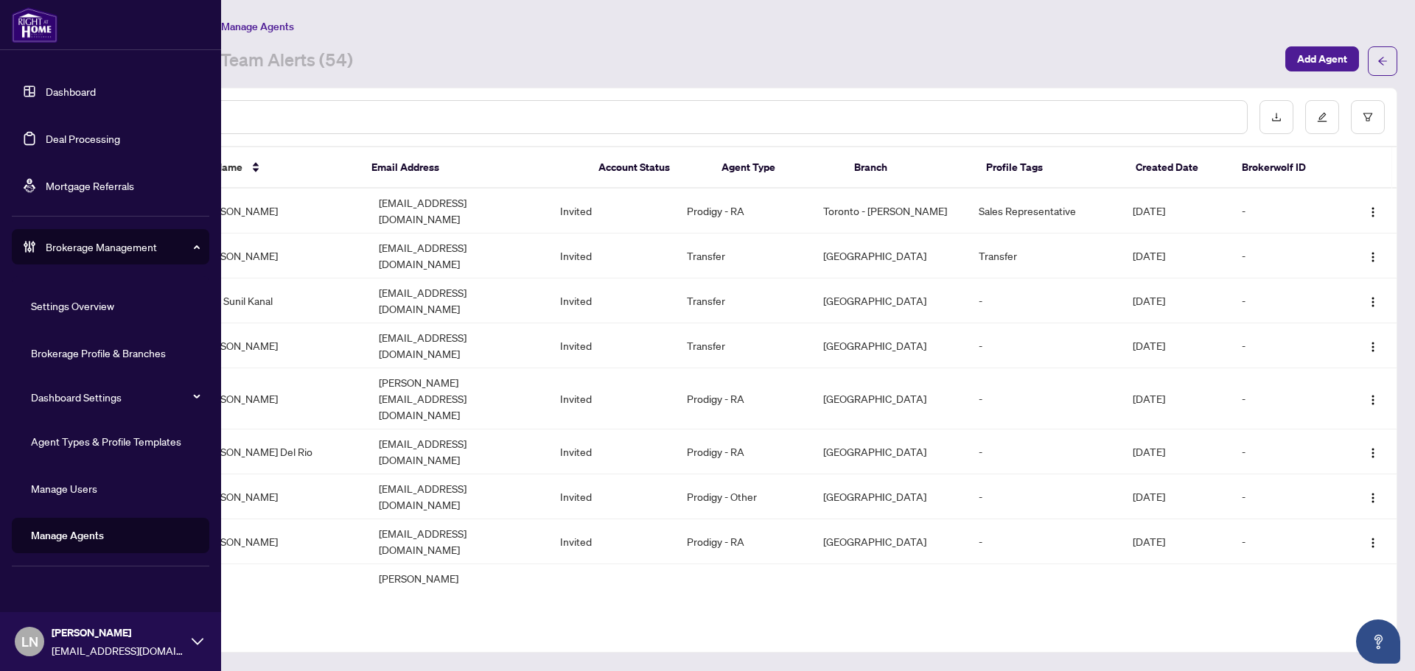
click at [113, 447] on link "Agent Types & Profile Templates" at bounding box center [106, 441] width 150 height 13
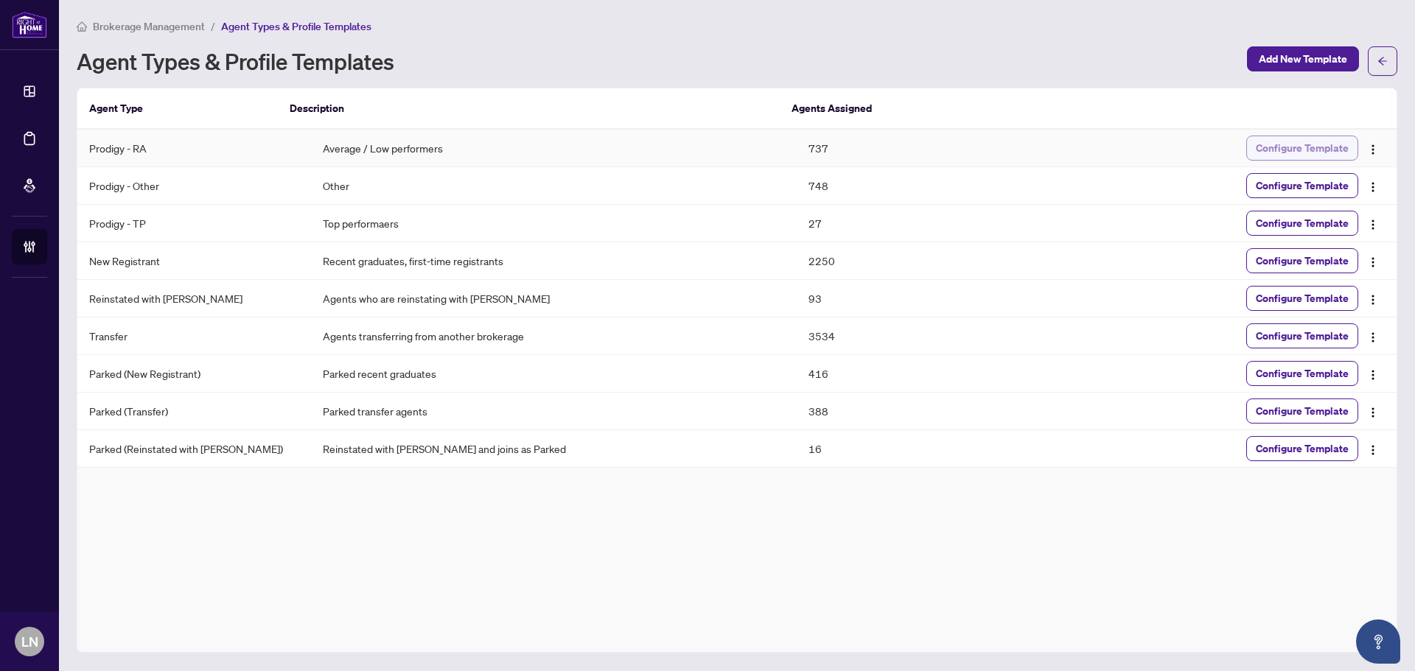
click at [1281, 151] on span "Configure Template" at bounding box center [1302, 148] width 93 height 24
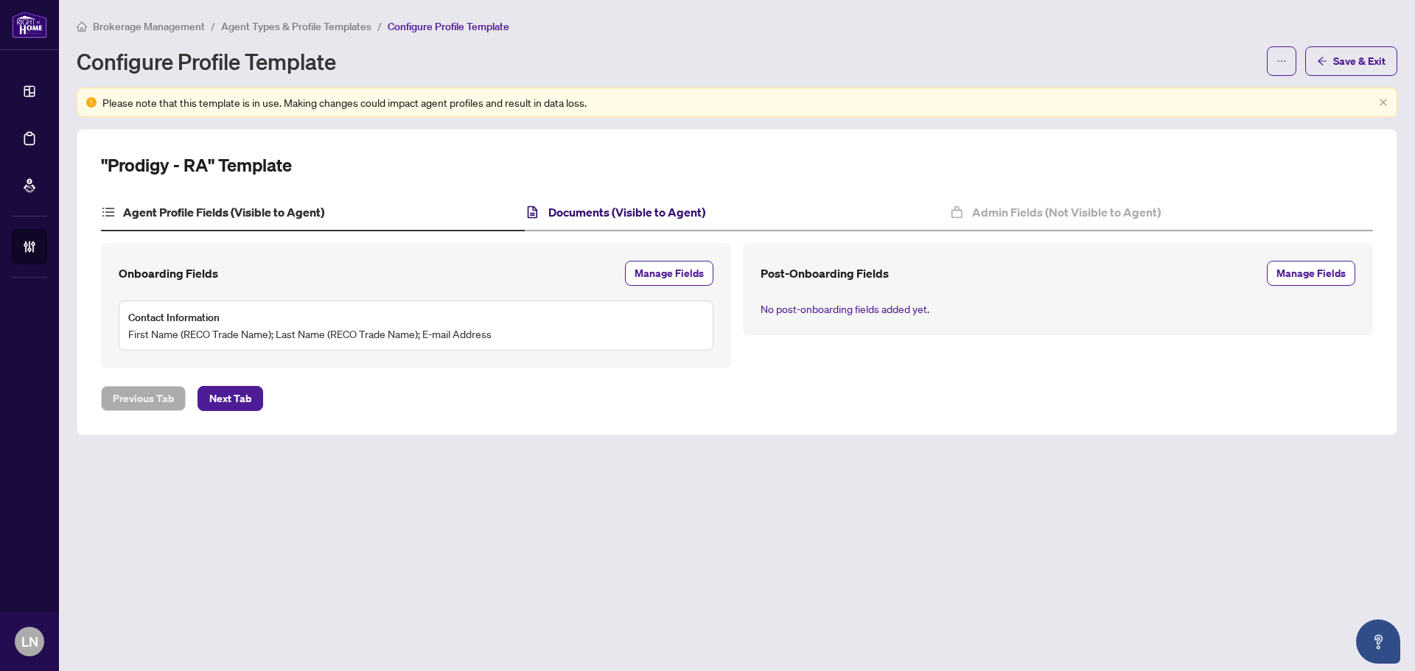
click at [590, 215] on h4 "Documents (Visible to Agent)" at bounding box center [626, 212] width 157 height 18
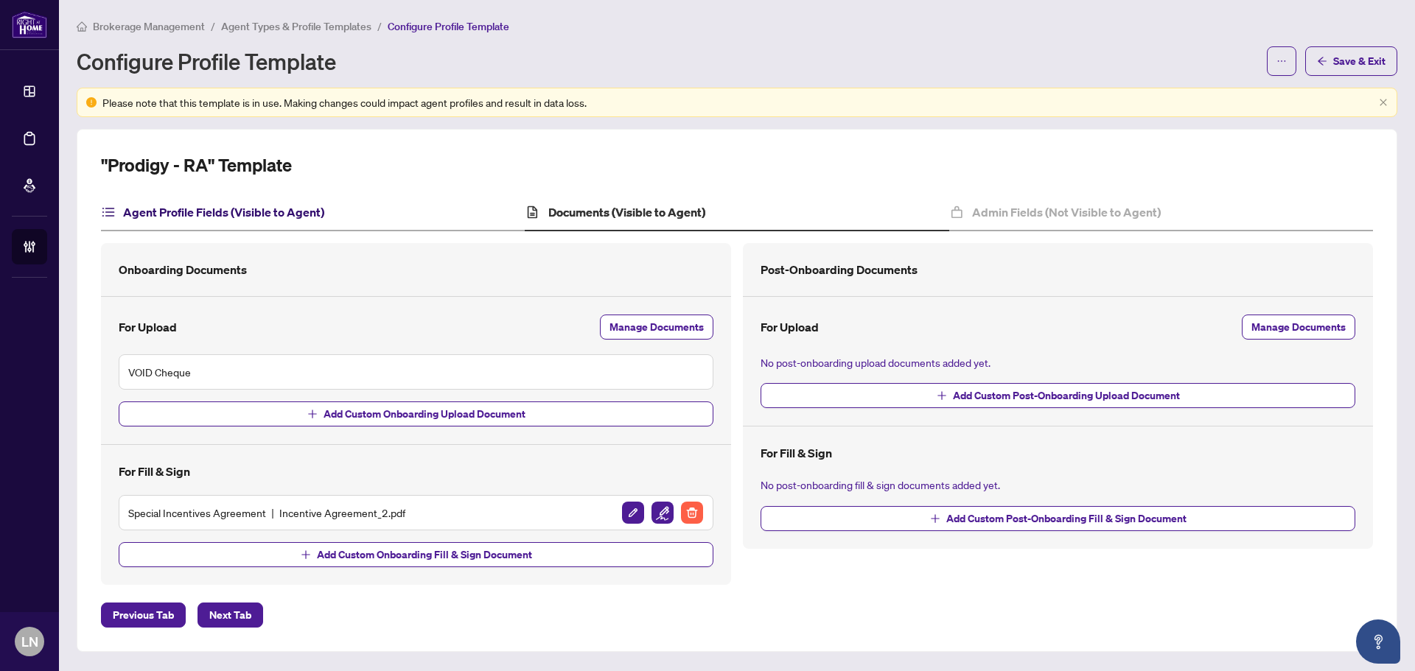
click at [169, 217] on h4 "Agent Profile Fields (Visible to Agent)" at bounding box center [223, 212] width 201 height 18
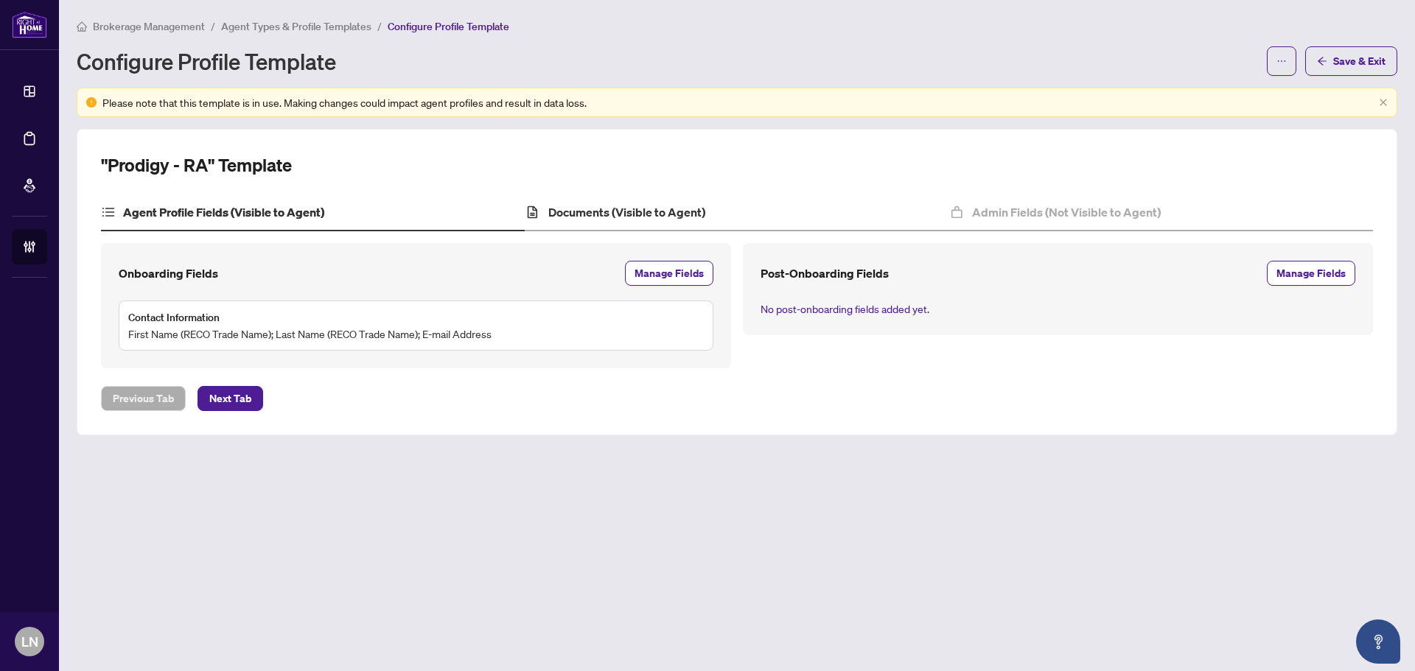
click at [587, 221] on div "Documents (Visible to Agent)" at bounding box center [737, 213] width 424 height 37
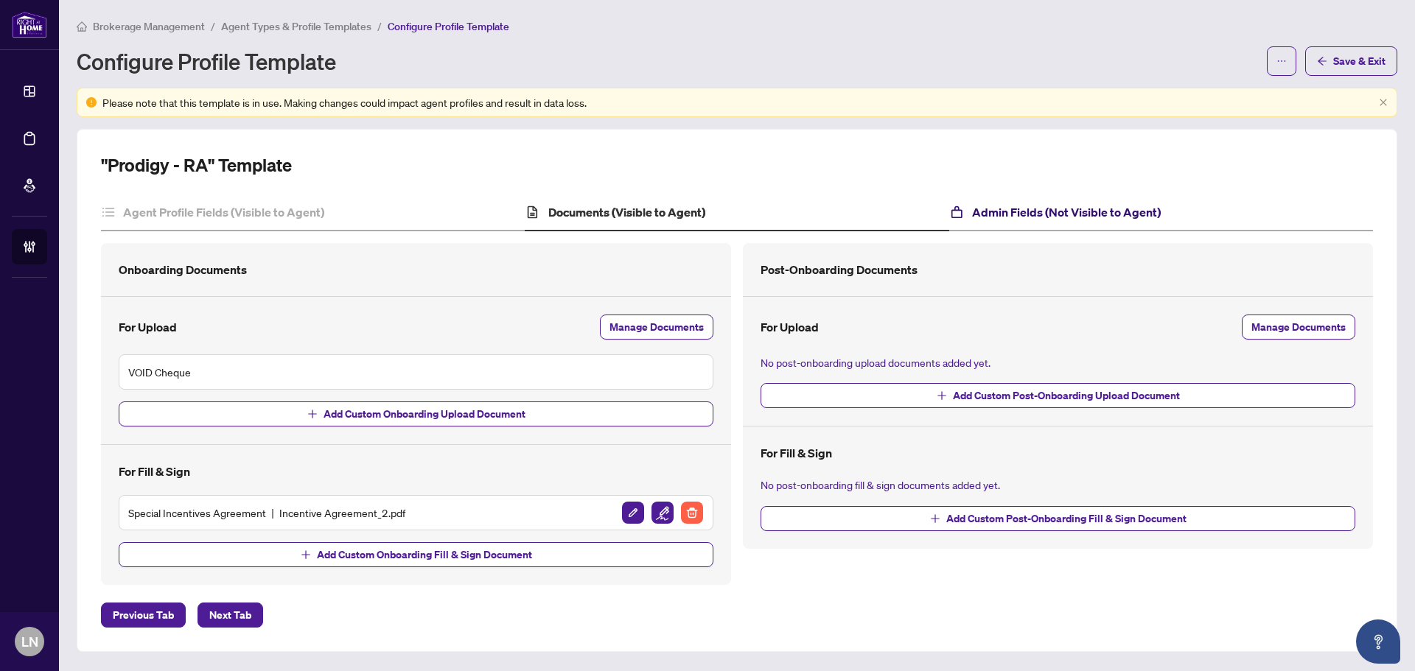
click at [993, 213] on h4 "Admin Fields (Not Visible to Agent)" at bounding box center [1066, 212] width 189 height 18
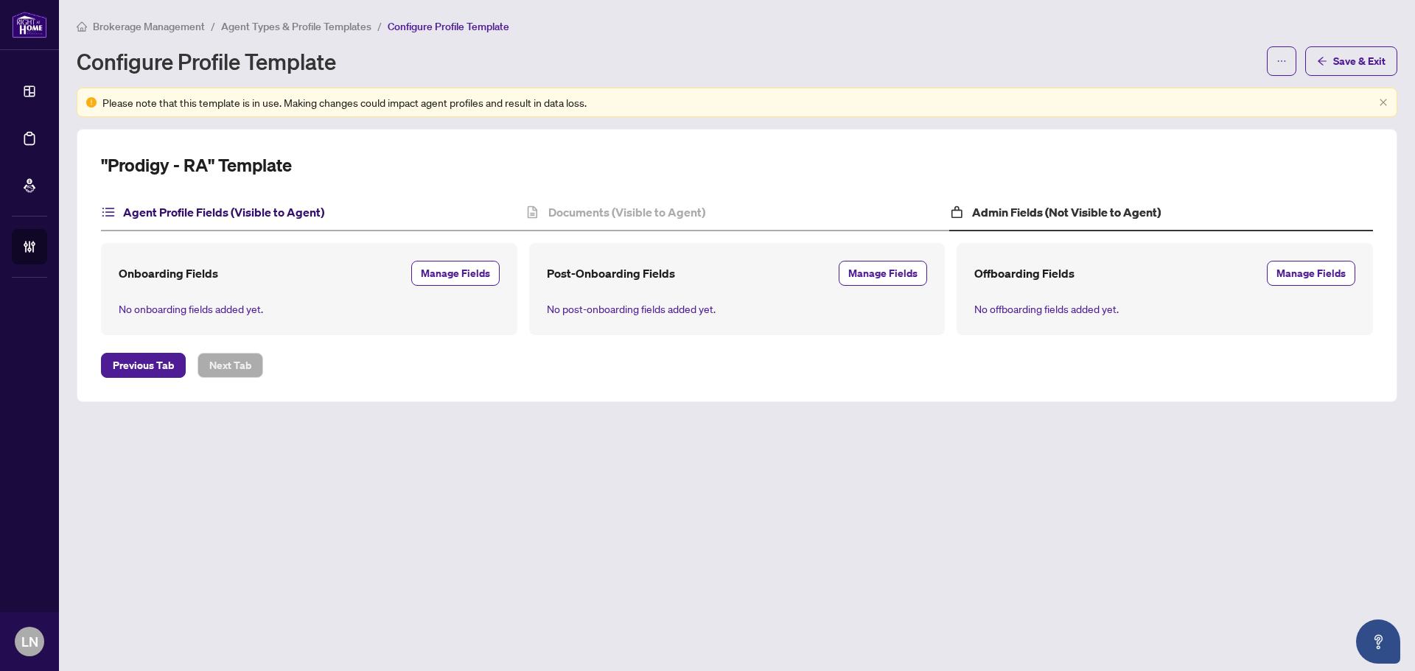
click at [195, 211] on h4 "Agent Profile Fields (Visible to Agent)" at bounding box center [223, 212] width 201 height 18
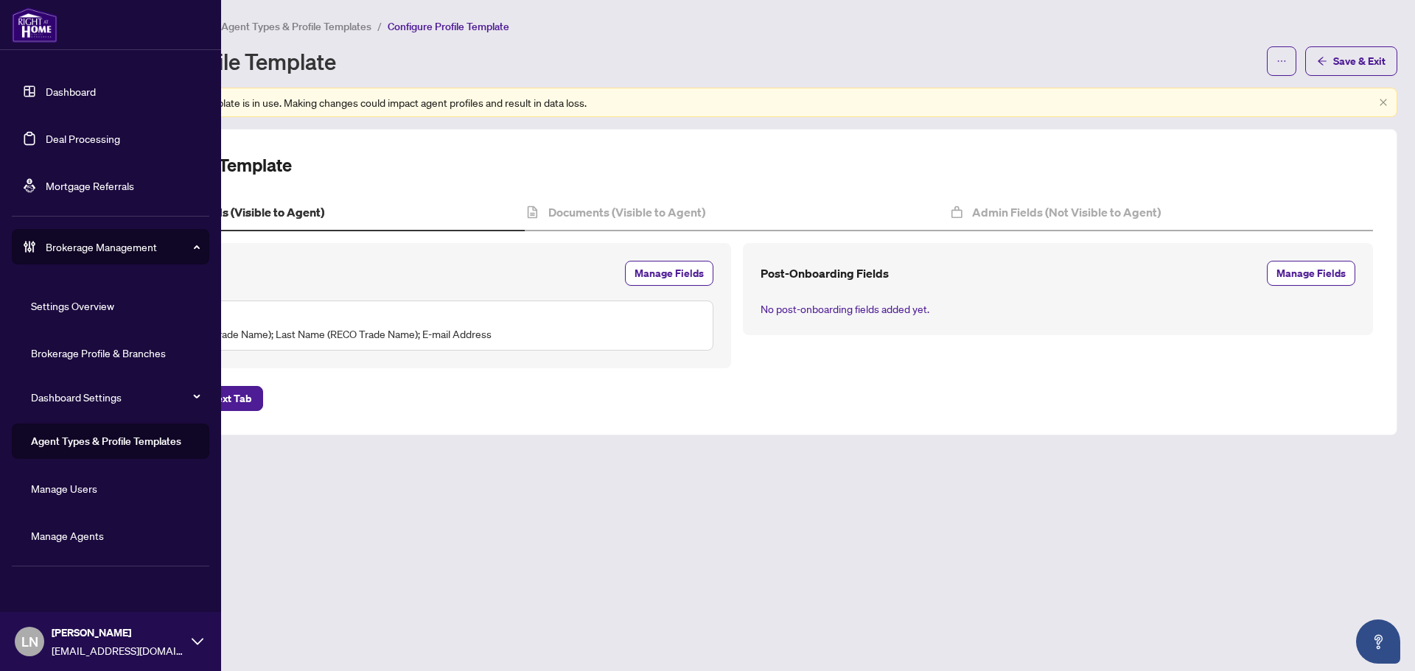
click at [133, 438] on link "Agent Types & Profile Templates" at bounding box center [106, 441] width 150 height 13
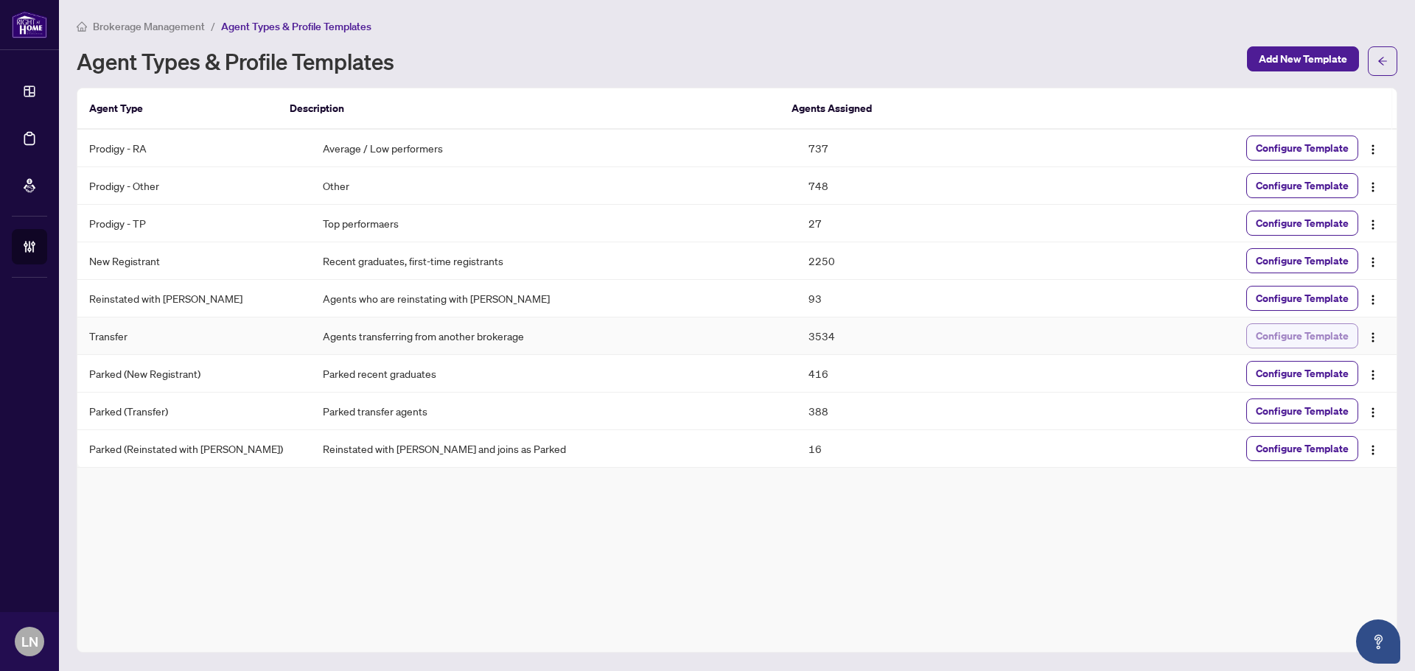
click at [1286, 339] on span "Configure Template" at bounding box center [1302, 336] width 93 height 24
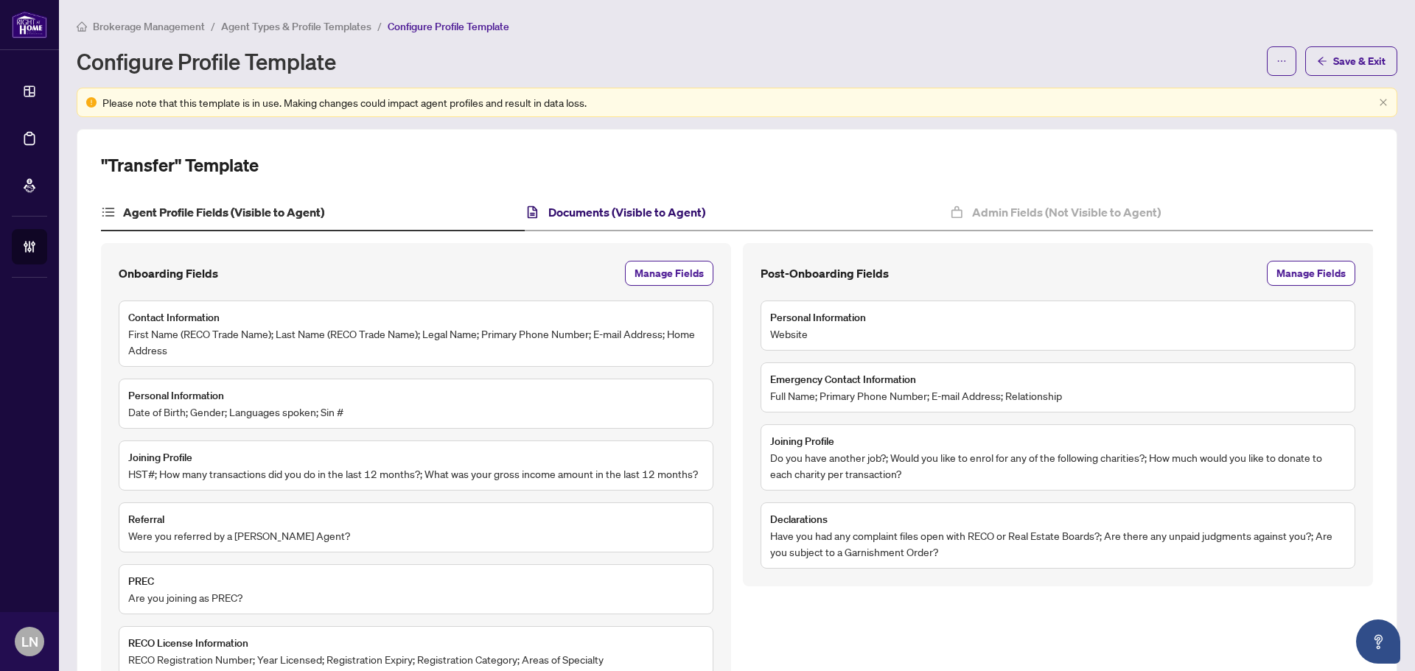
click at [655, 217] on h4 "Documents (Visible to Agent)" at bounding box center [626, 212] width 157 height 18
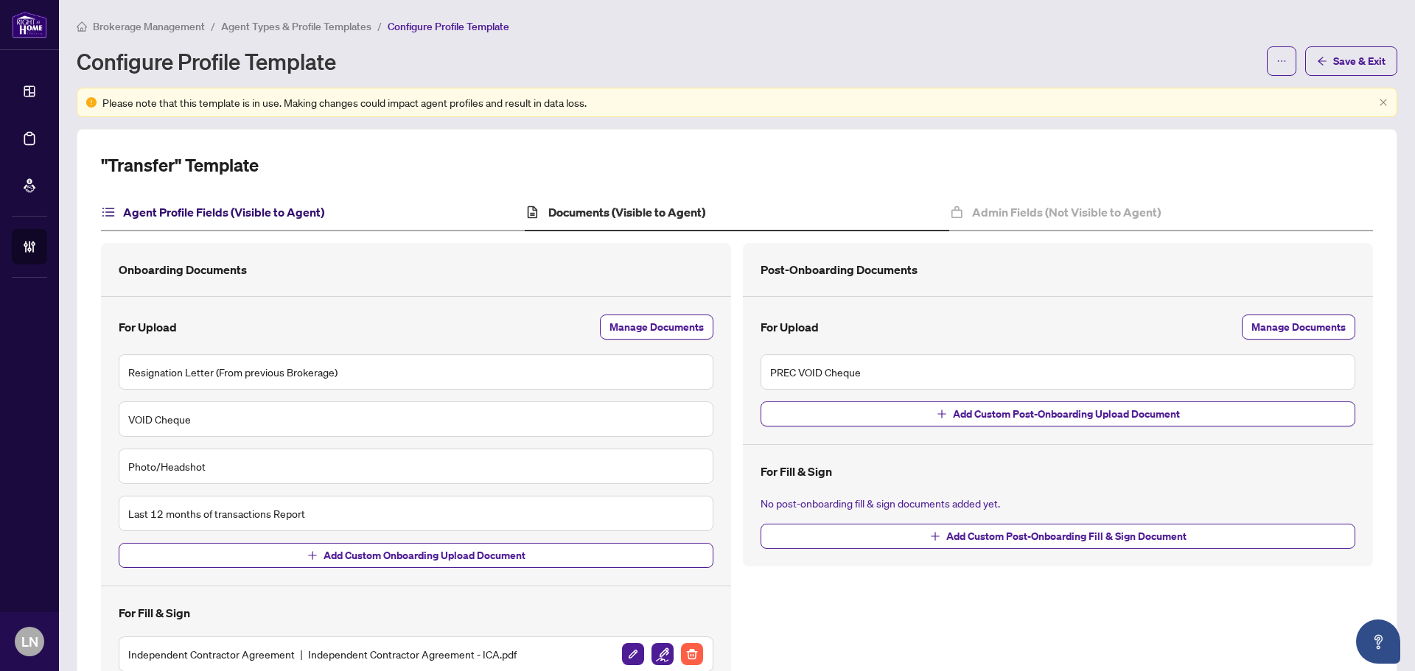
click at [300, 211] on h4 "Agent Profile Fields (Visible to Agent)" at bounding box center [223, 212] width 201 height 18
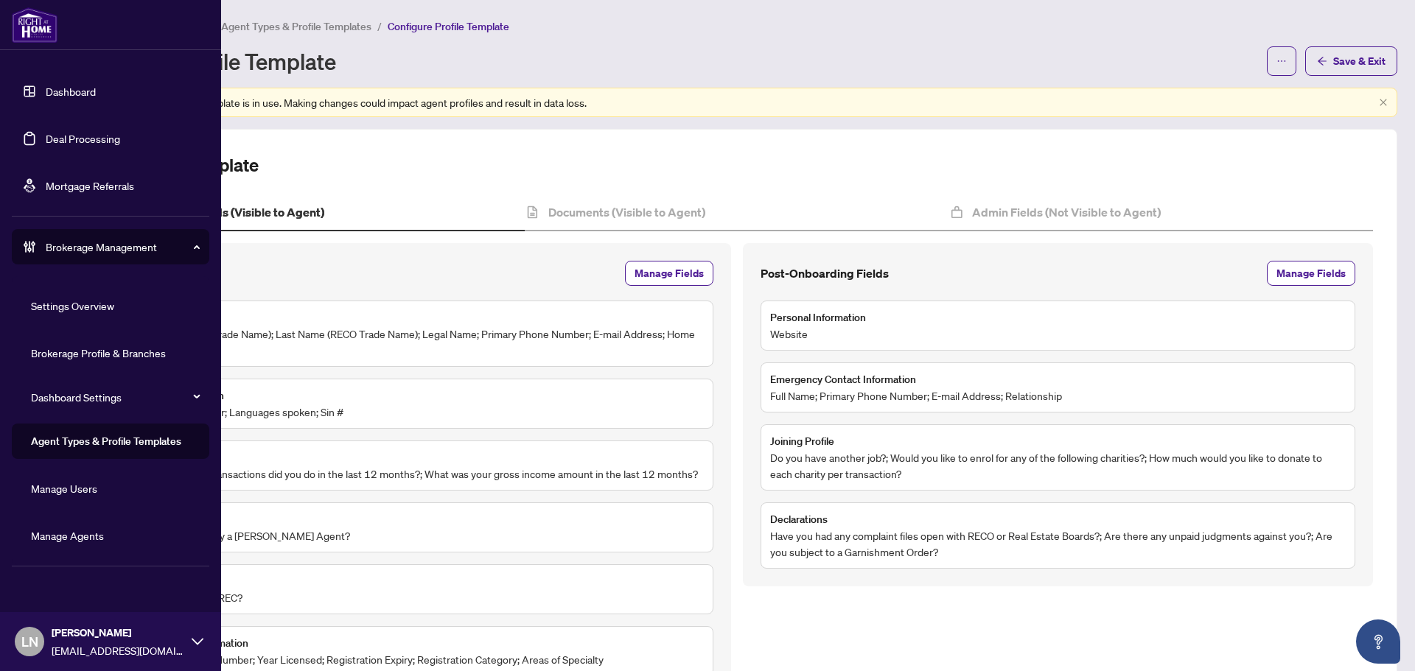
click at [108, 441] on link "Agent Types & Profile Templates" at bounding box center [106, 441] width 150 height 13
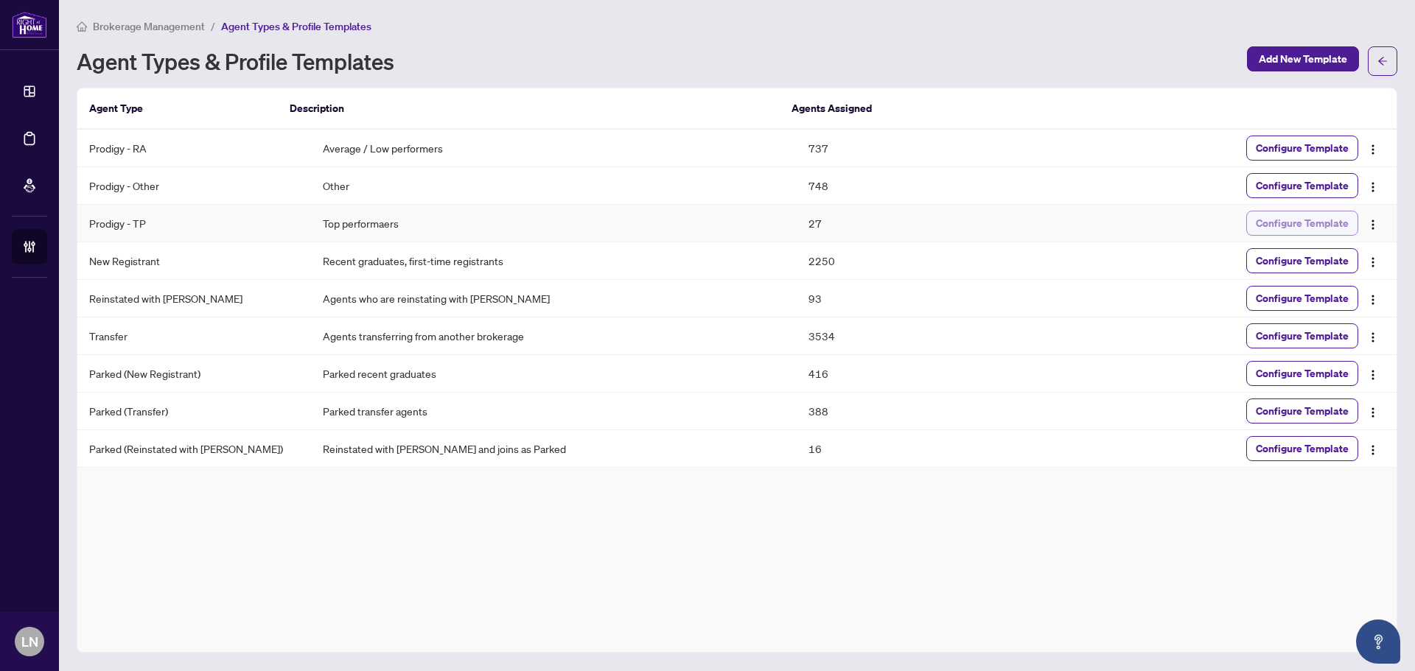
click at [1310, 232] on span "Configure Template" at bounding box center [1302, 223] width 93 height 24
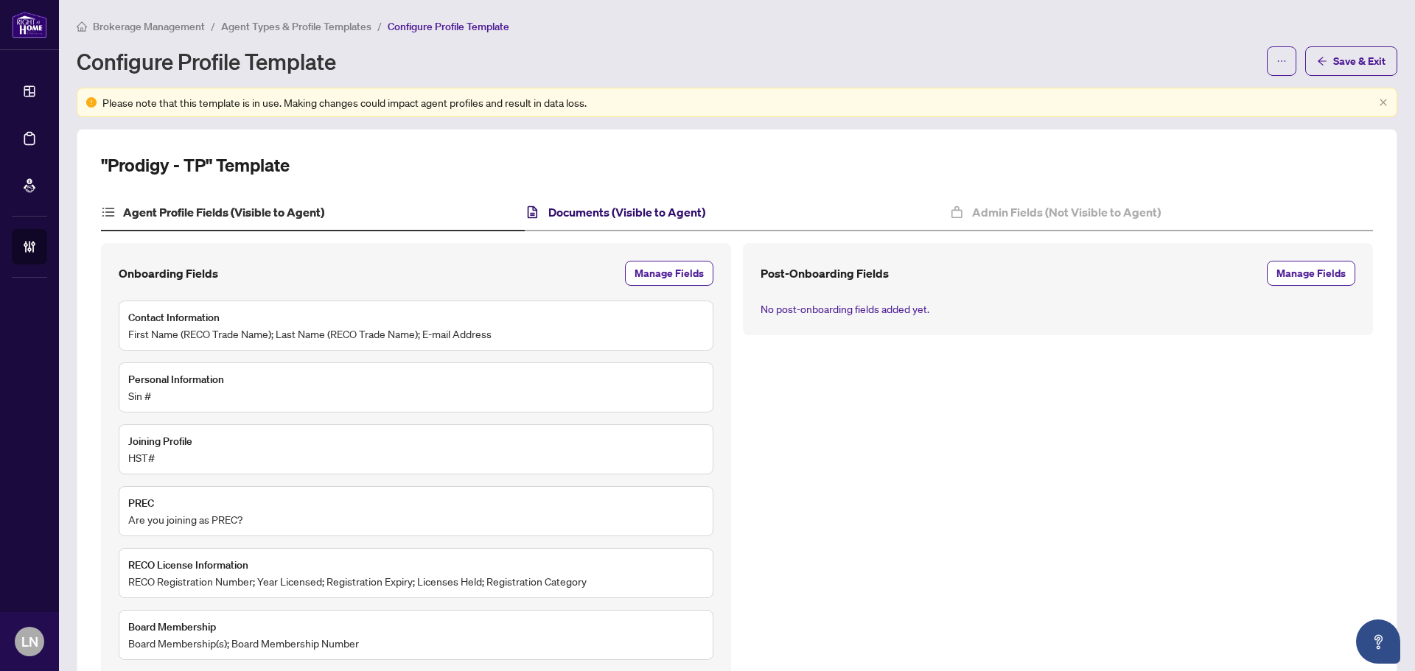
click at [595, 217] on h4 "Documents (Visible to Agent)" at bounding box center [626, 212] width 157 height 18
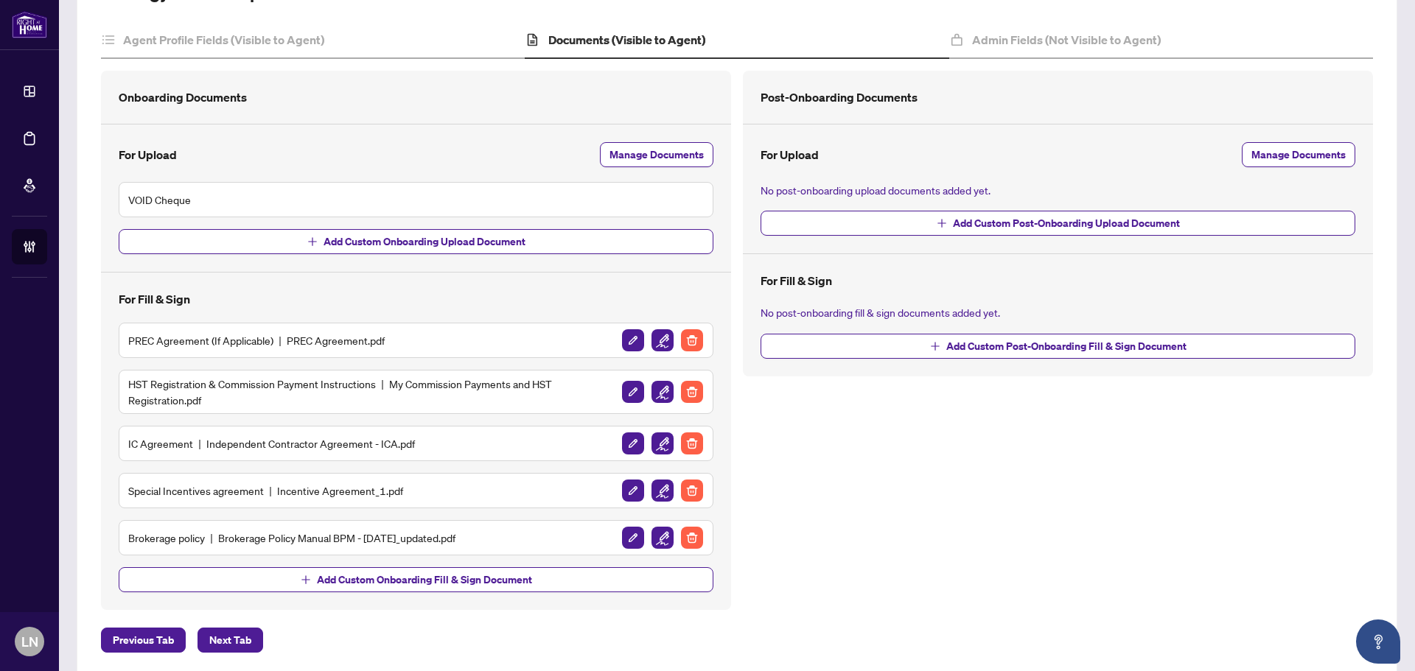
scroll to position [195, 0]
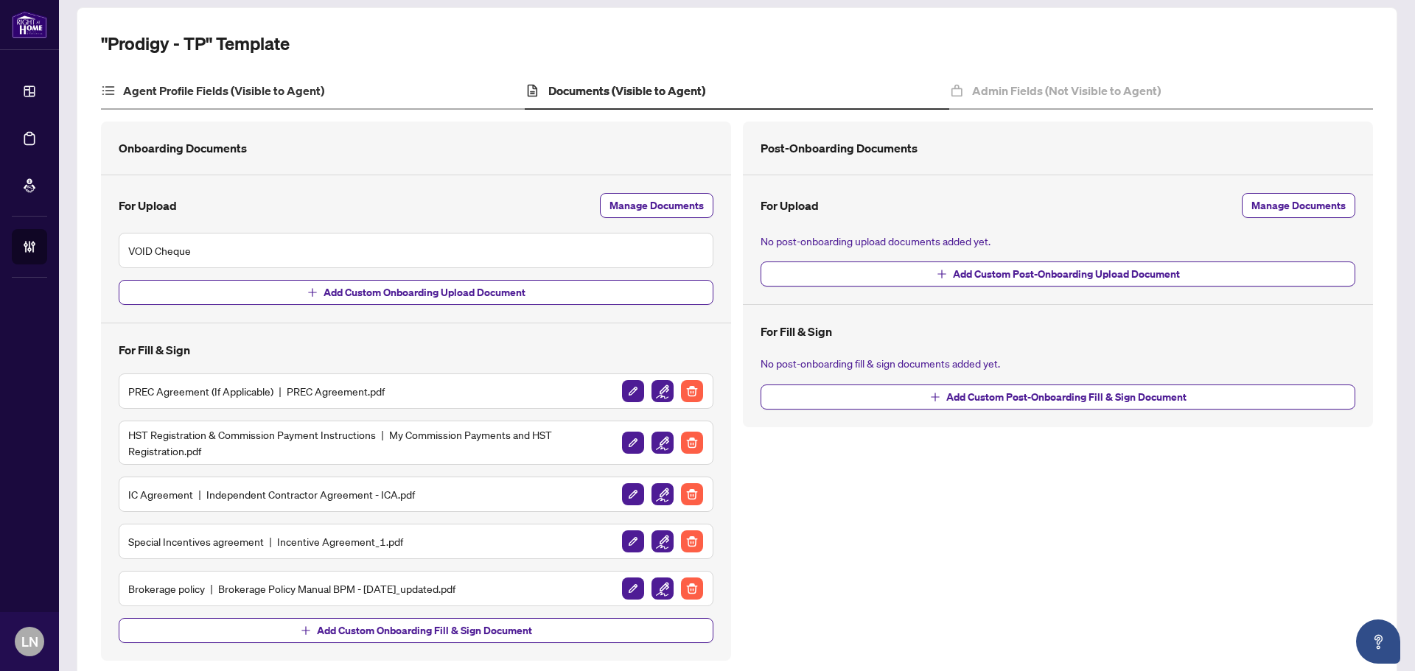
click at [262, 76] on div "Agent Profile Fields (Visible to Agent)" at bounding box center [313, 91] width 424 height 37
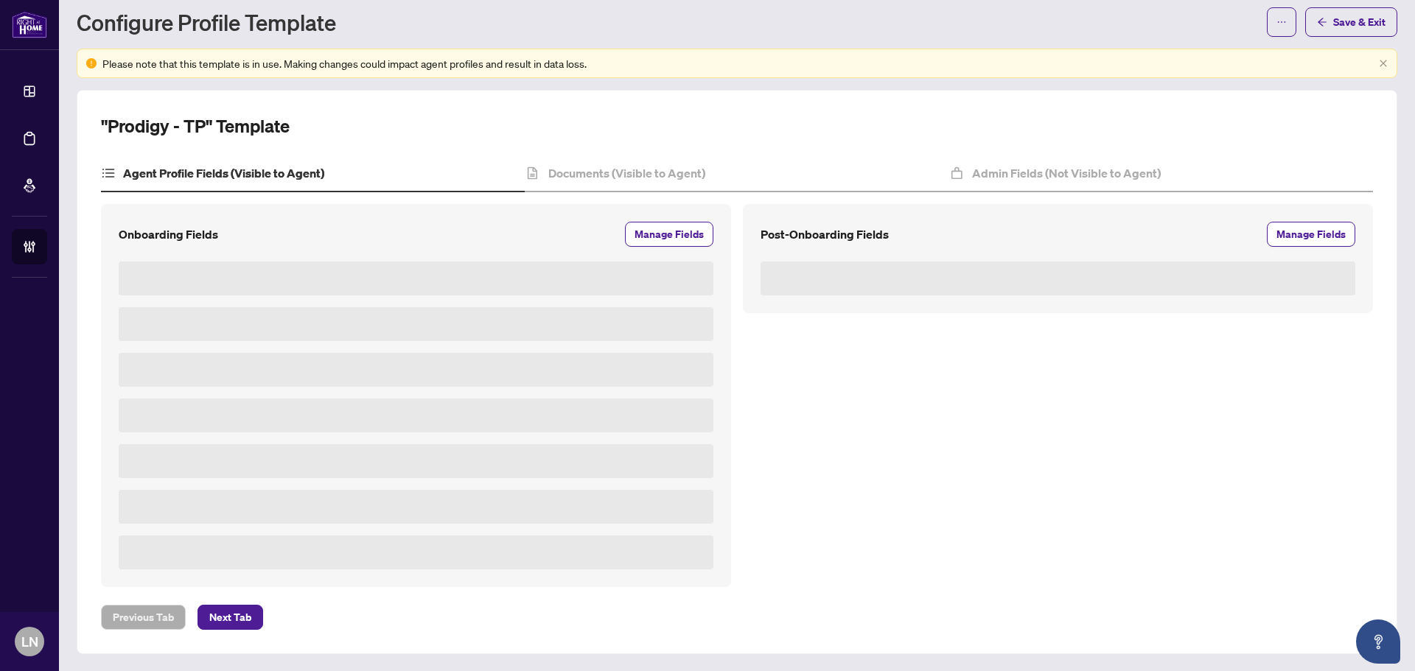
scroll to position [122, 0]
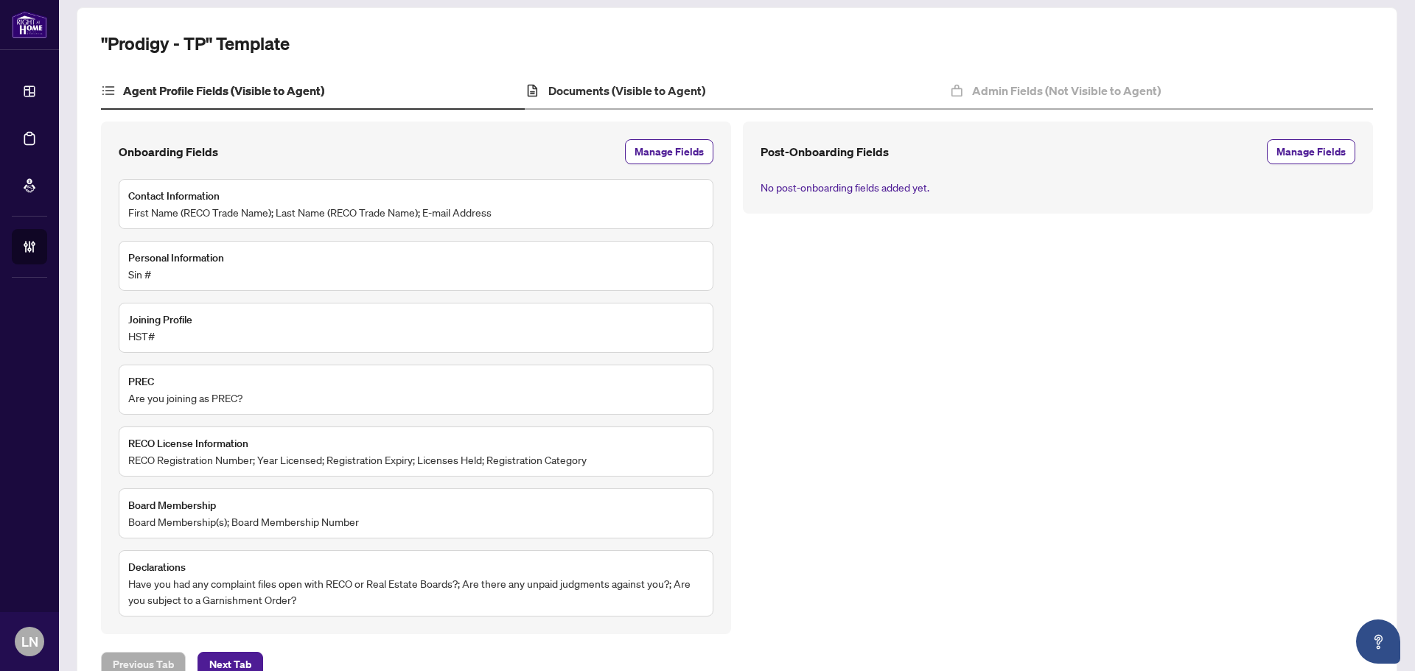
click at [567, 101] on div "Documents (Visible to Agent)" at bounding box center [737, 91] width 424 height 37
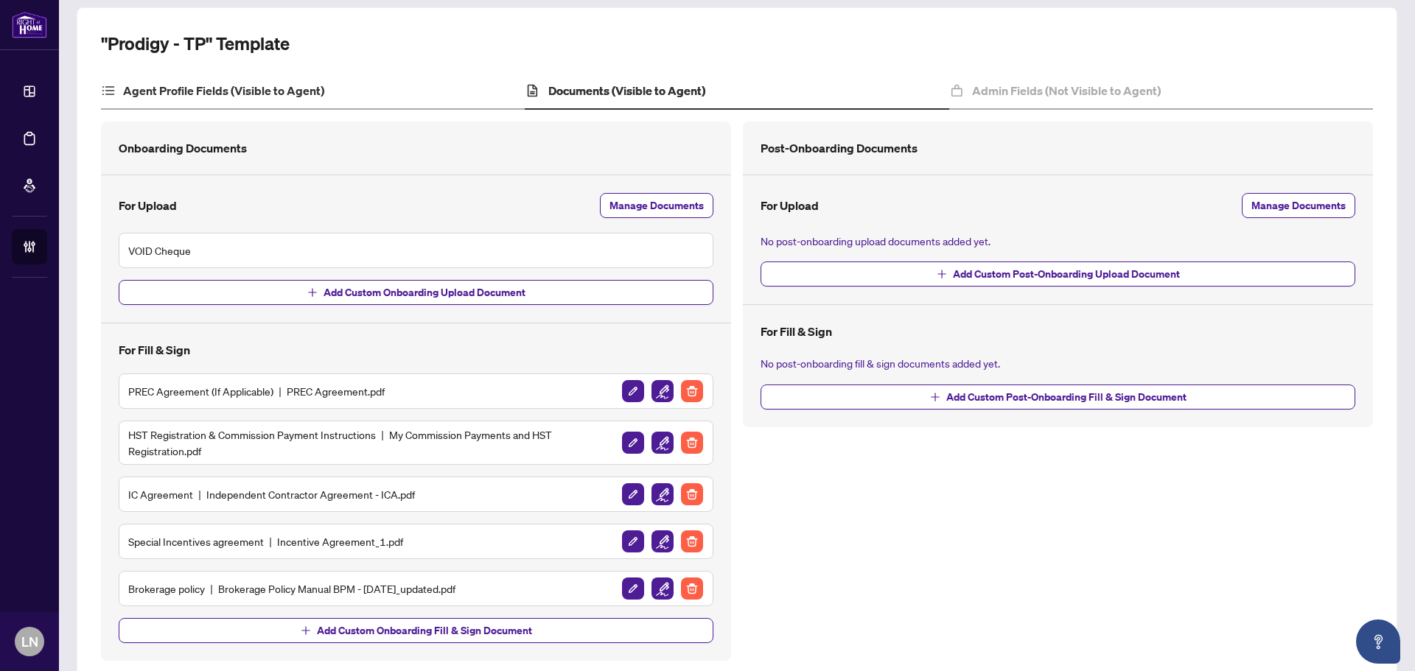
click at [197, 104] on div "Agent Profile Fields (Visible to Agent)" at bounding box center [313, 91] width 424 height 37
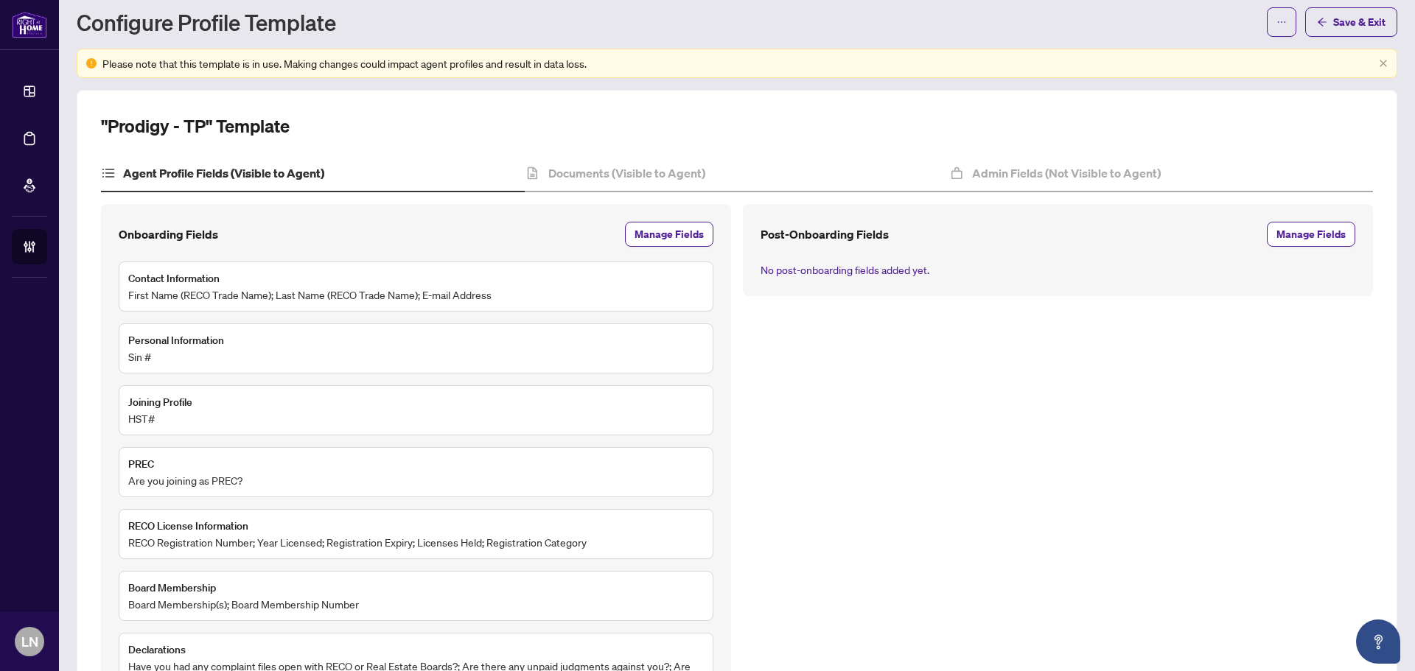
scroll to position [122, 0]
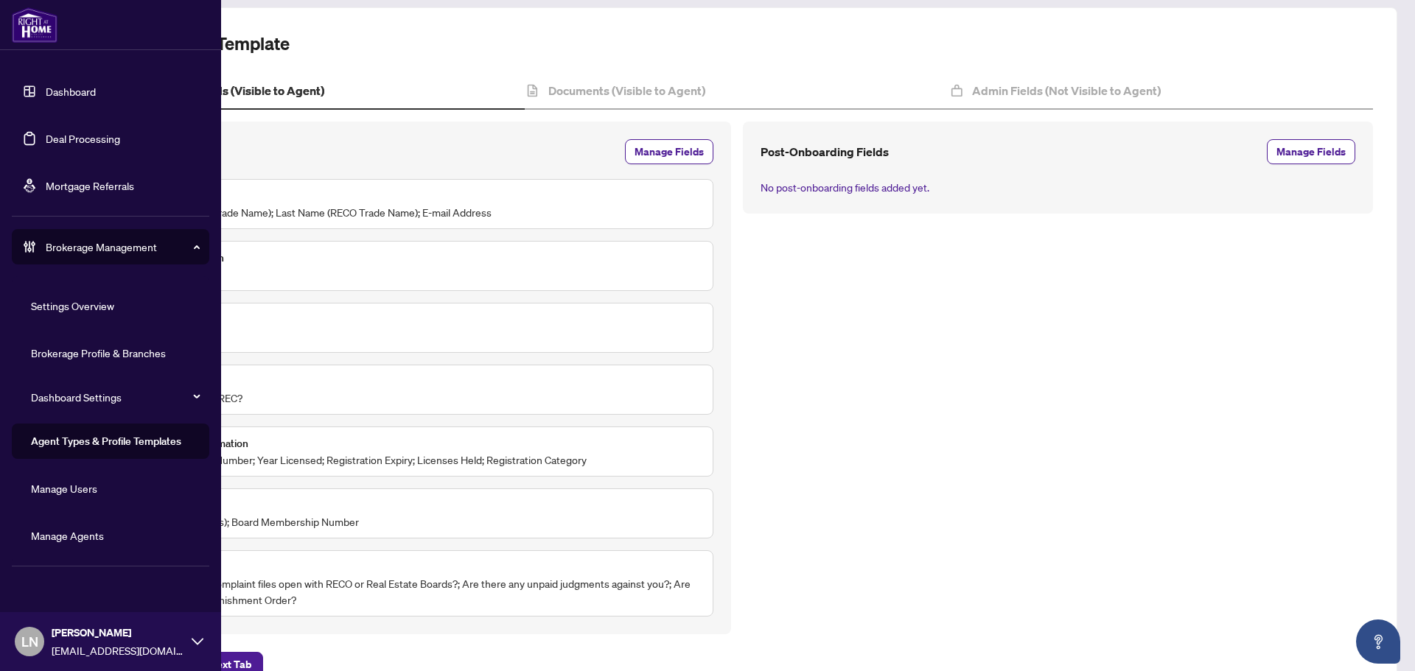
click at [94, 529] on link "Manage Agents" at bounding box center [67, 535] width 73 height 13
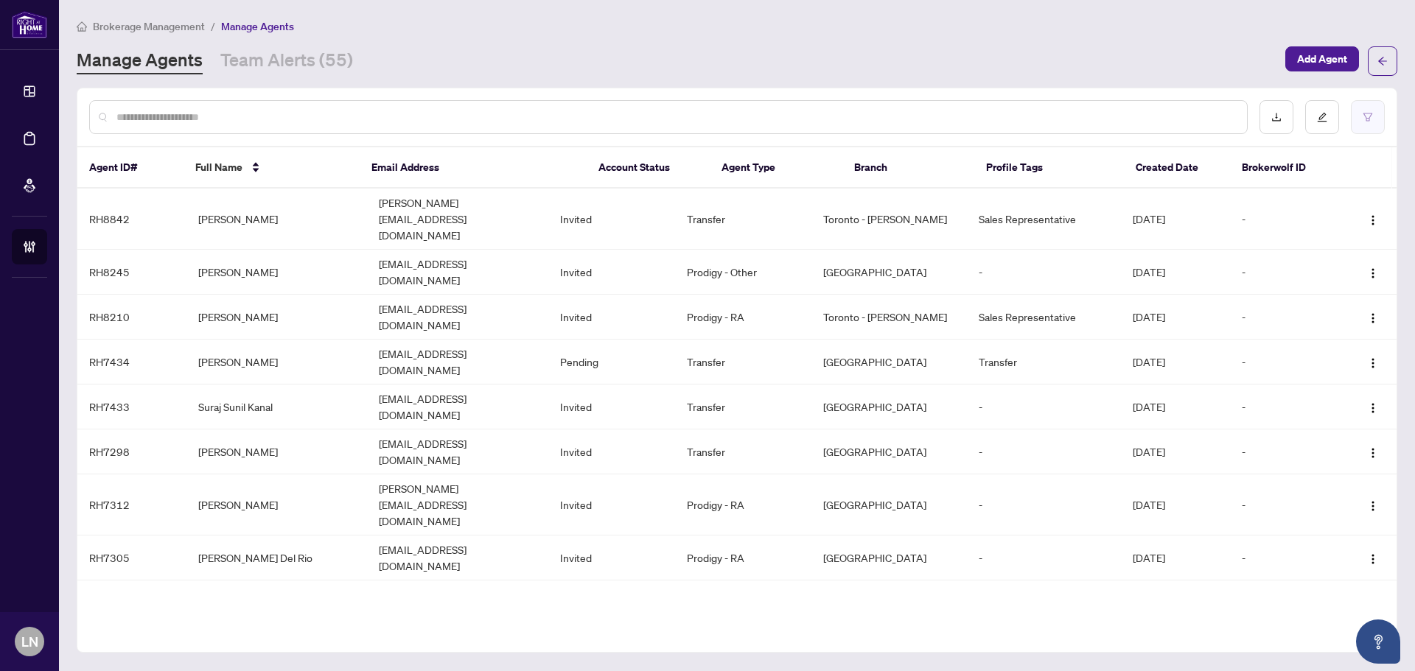
click at [1365, 121] on icon "filter" at bounding box center [1367, 117] width 10 height 10
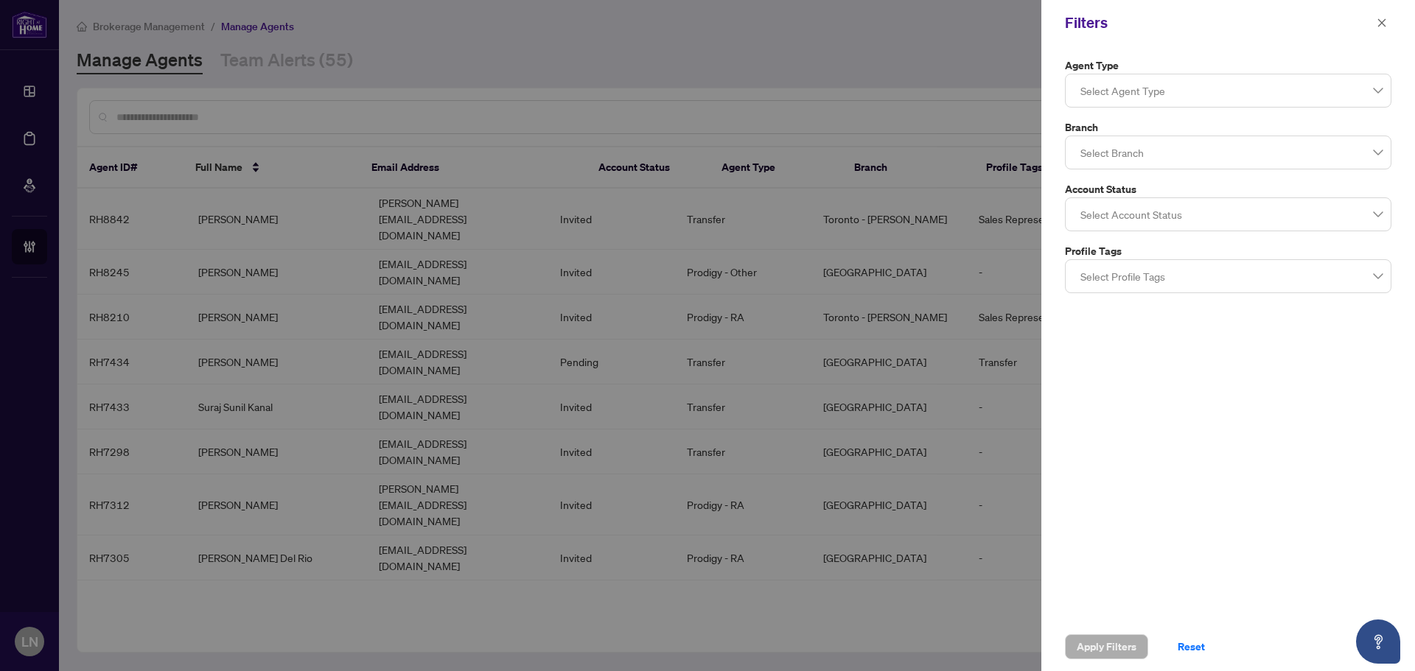
click at [1127, 86] on div at bounding box center [1227, 90] width 307 height 27
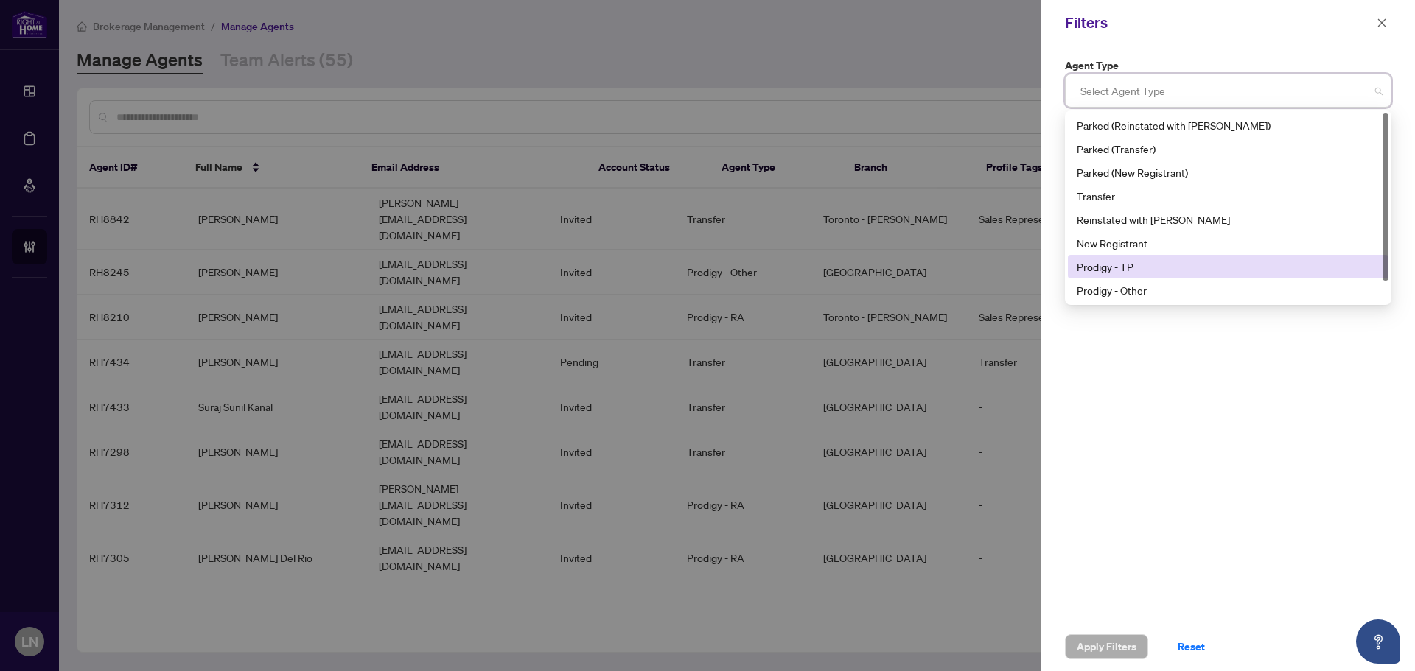
click at [1144, 260] on div "Prodigy - TP" at bounding box center [1228, 267] width 303 height 16
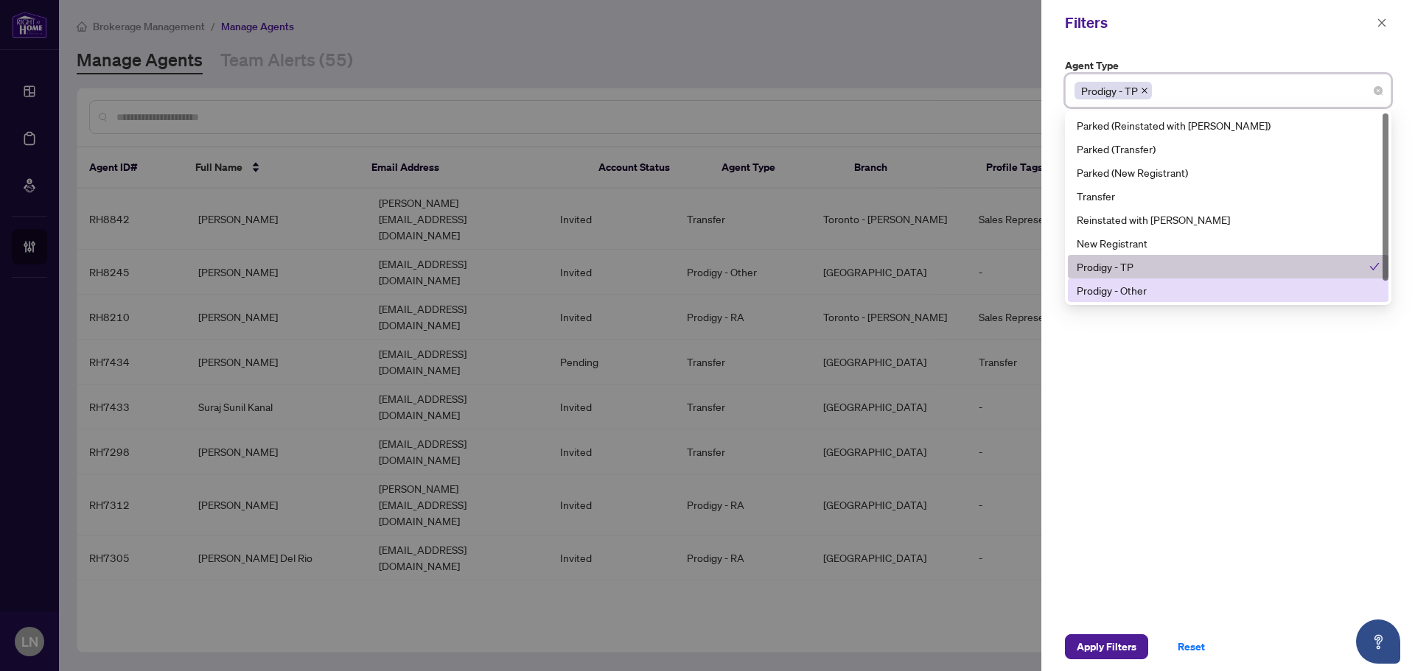
click at [1155, 289] on div "Prodigy - Other" at bounding box center [1228, 290] width 303 height 16
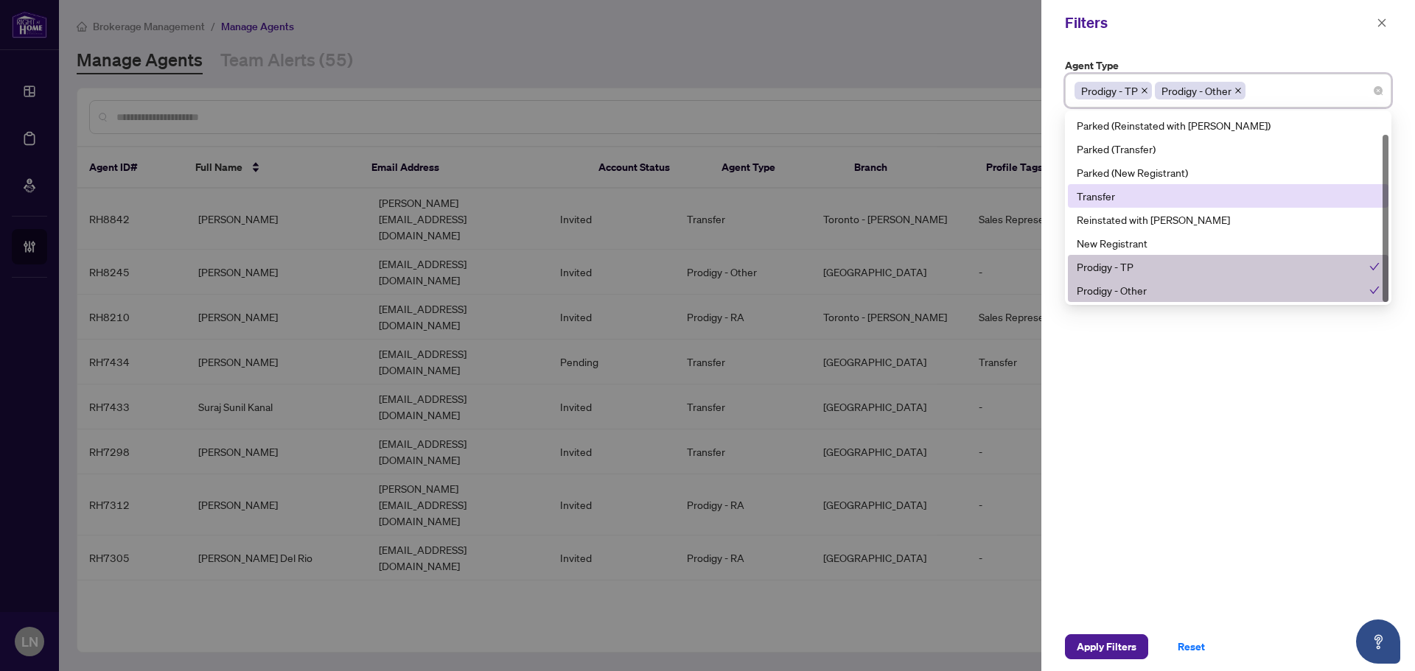
scroll to position [24, 0]
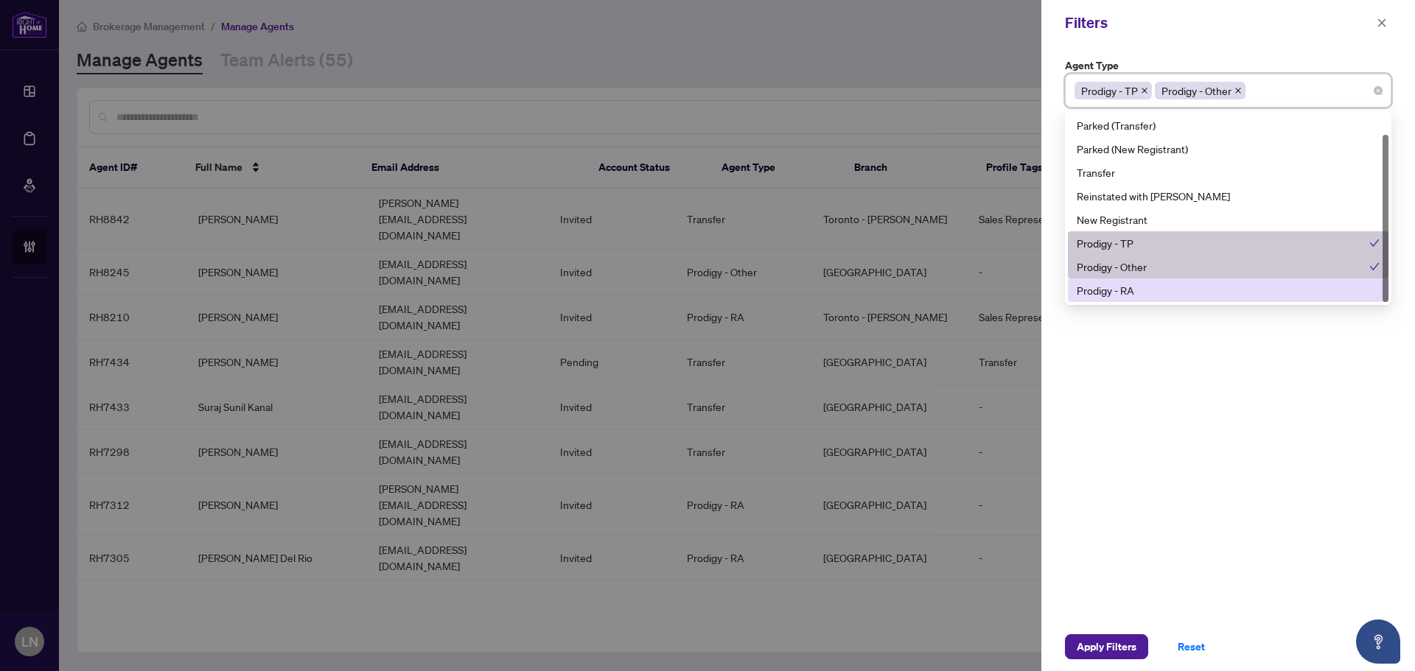
click at [1134, 297] on div "Prodigy - RA" at bounding box center [1228, 290] width 303 height 16
click at [1219, 354] on div "Agent Type Prodigy - TP Prodigy - Other Prodigy - RA 10 11 Parked (Reinstated w…" at bounding box center [1228, 334] width 374 height 577
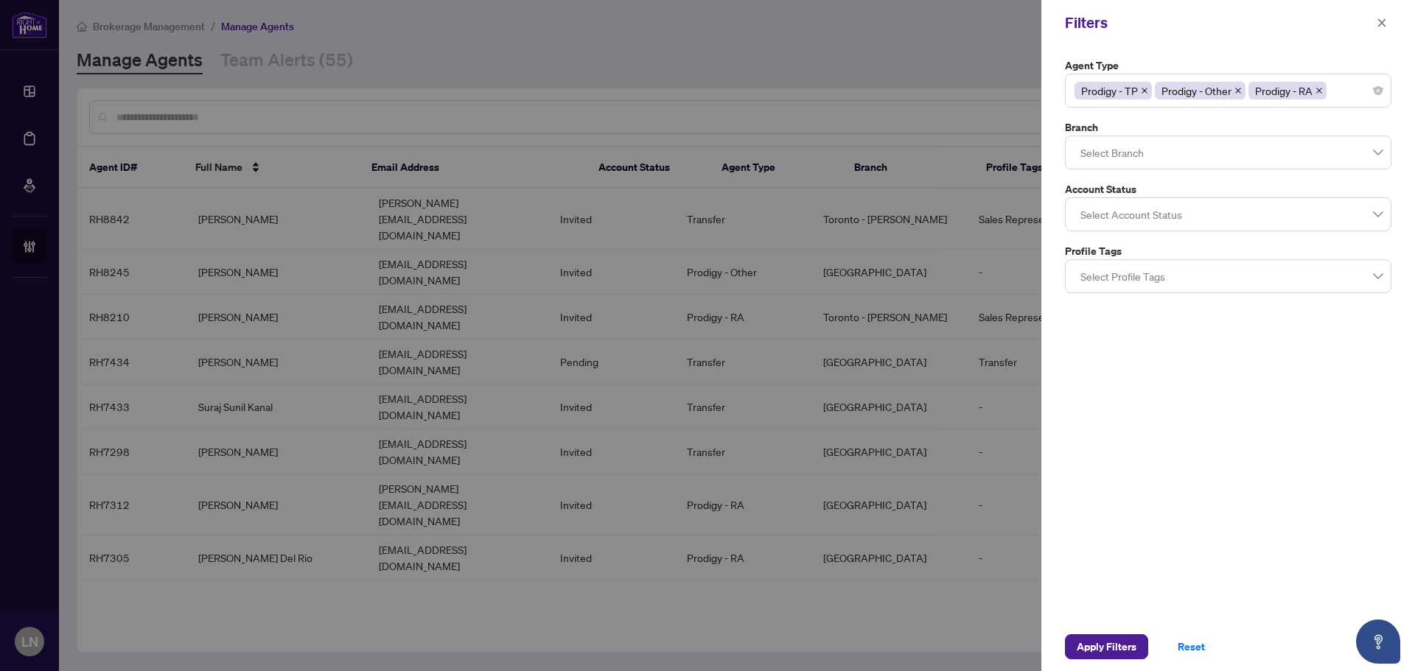
click at [1144, 224] on div at bounding box center [1227, 214] width 307 height 27
click at [1258, 486] on div "Agent Type Prodigy - TP Prodigy - Other Prodigy - RA 10 11 Parked (Reinstated w…" at bounding box center [1228, 334] width 374 height 577
click at [1121, 224] on div at bounding box center [1227, 214] width 307 height 27
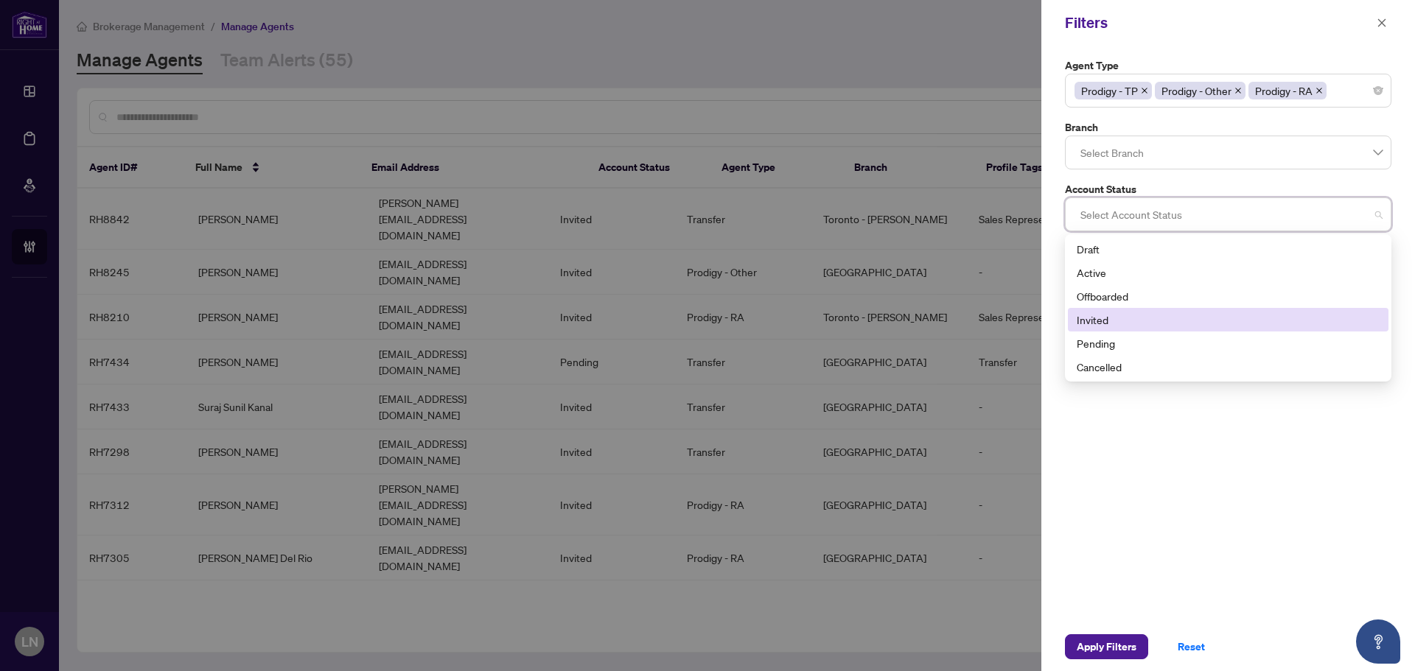
click at [1119, 325] on div "Invited" at bounding box center [1228, 320] width 303 height 16
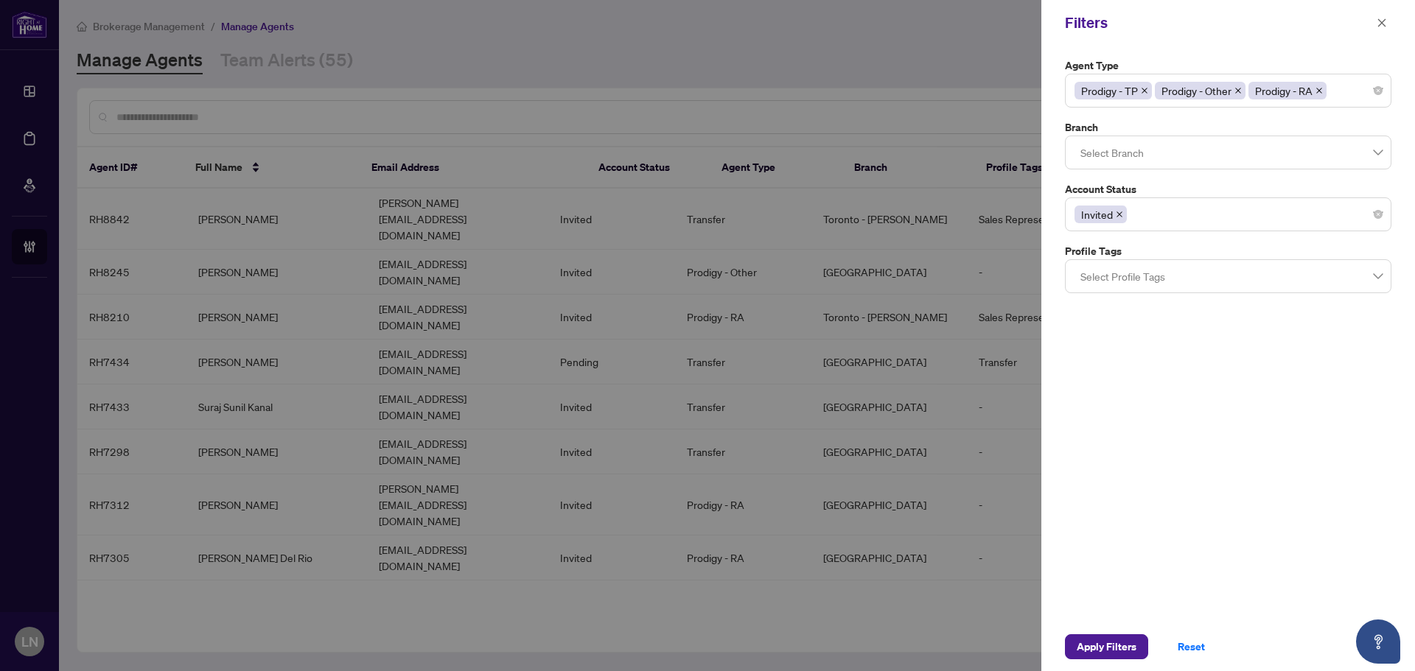
drag, startPoint x: 1264, startPoint y: 437, endPoint x: 1126, endPoint y: 320, distance: 181.4
click at [1263, 435] on div "Agent Type Prodigy - TP Prodigy - Other Prodigy - RA 10 11 Parked (Reinstated w…" at bounding box center [1228, 334] width 374 height 577
click at [1124, 281] on div at bounding box center [1227, 276] width 307 height 27
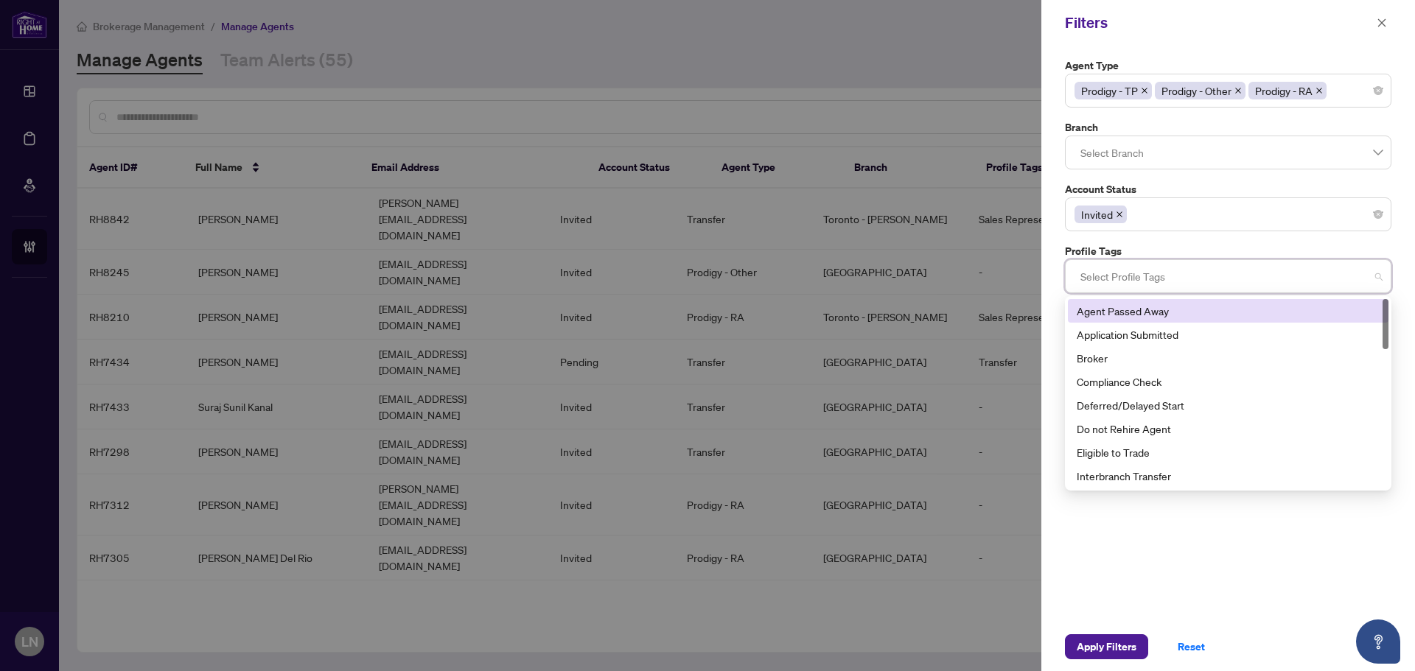
click at [1180, 198] on div "Invited" at bounding box center [1228, 214] width 326 height 34
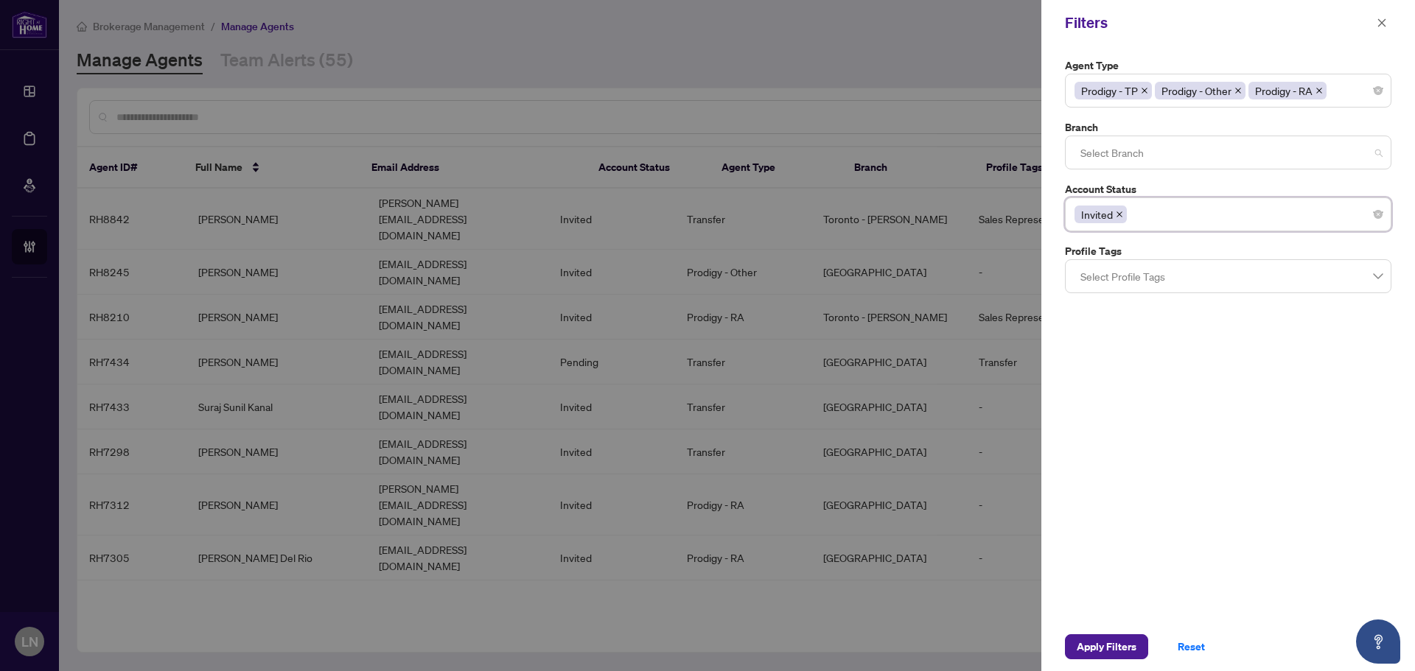
click at [1172, 154] on div at bounding box center [1227, 152] width 307 height 27
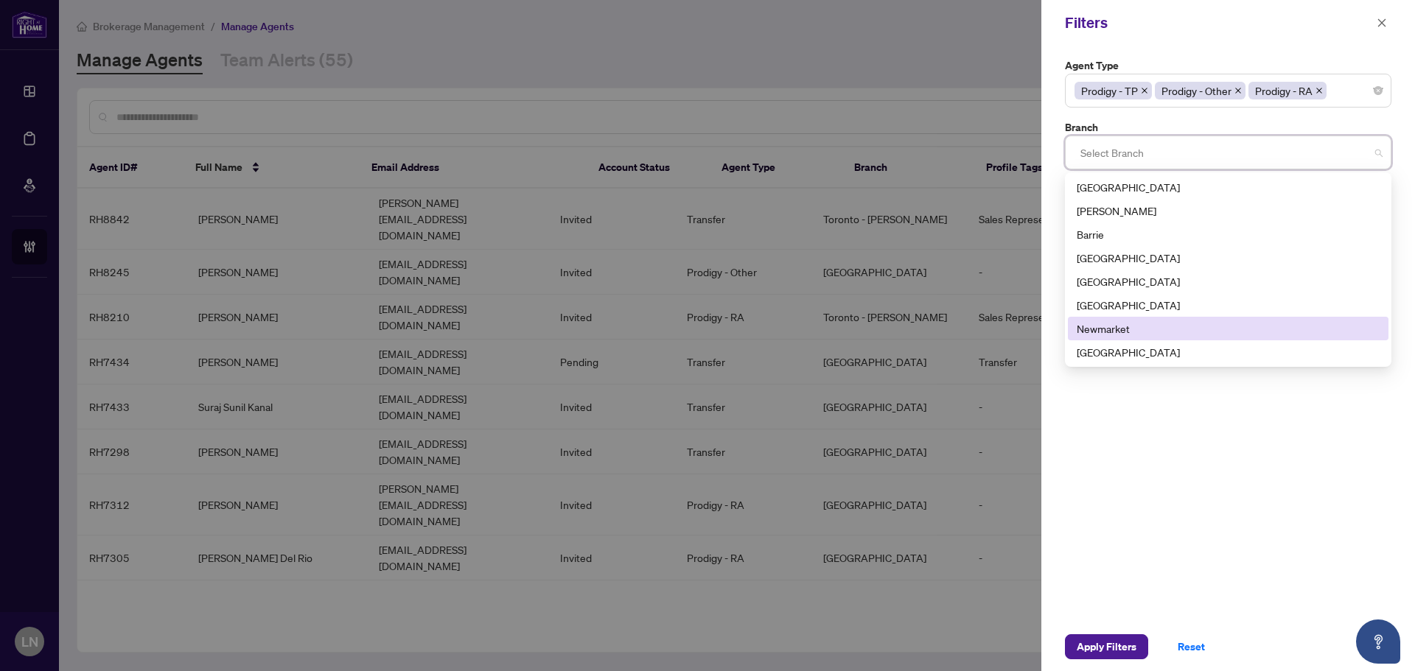
scroll to position [47, 0]
click at [1196, 326] on div "Toronto - Corporate" at bounding box center [1228, 329] width 303 height 16
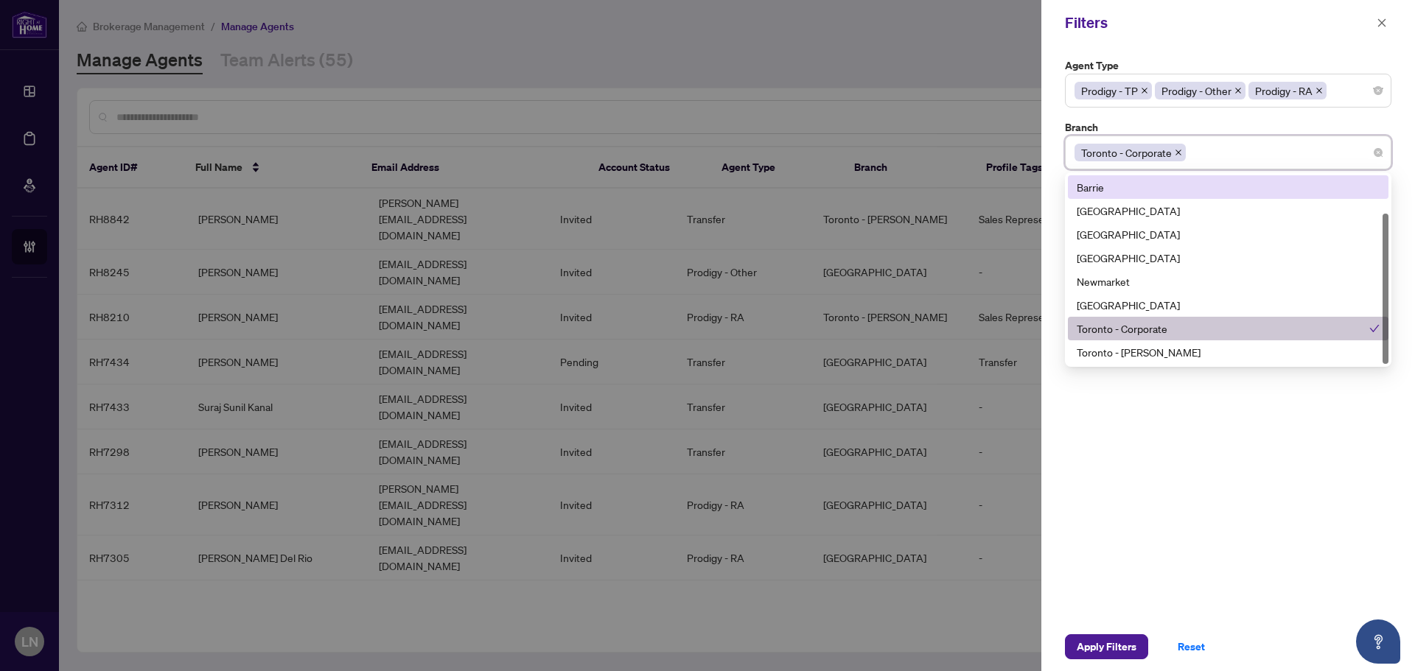
click at [1179, 151] on icon "close" at bounding box center [1178, 153] width 6 height 6
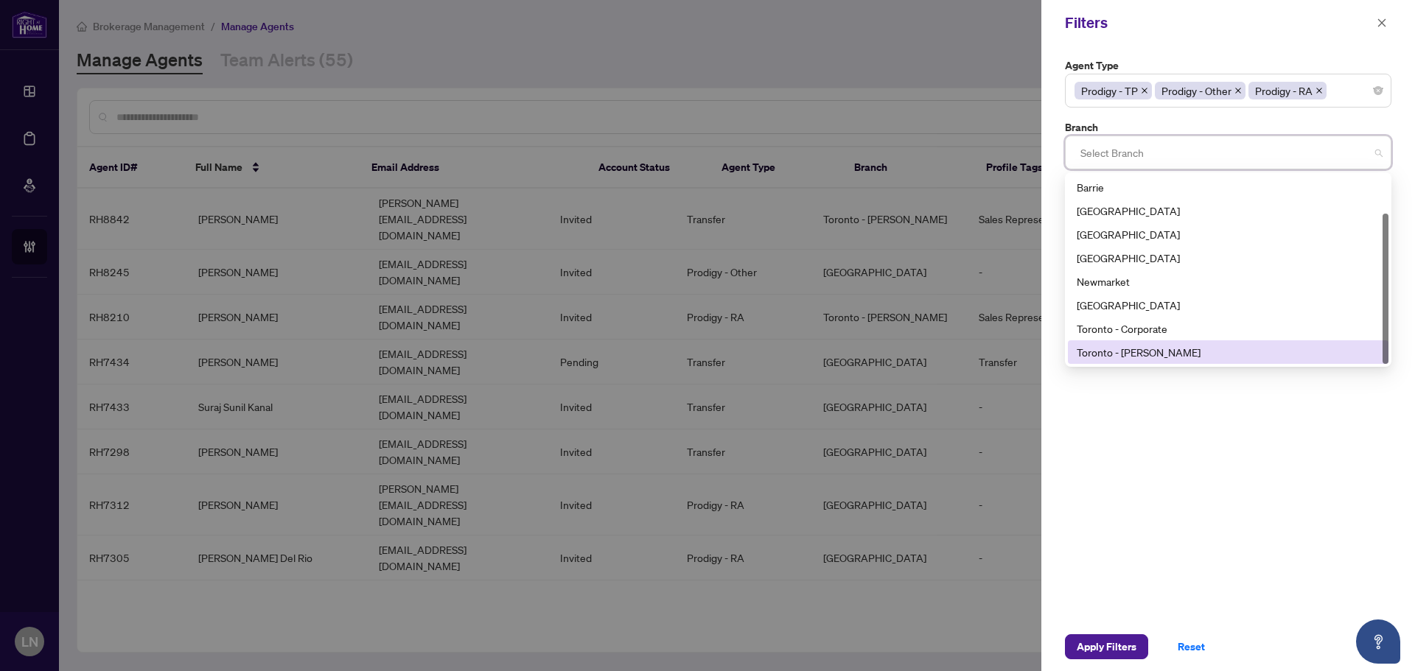
click at [1157, 353] on div "Toronto - [PERSON_NAME]" at bounding box center [1228, 352] width 303 height 16
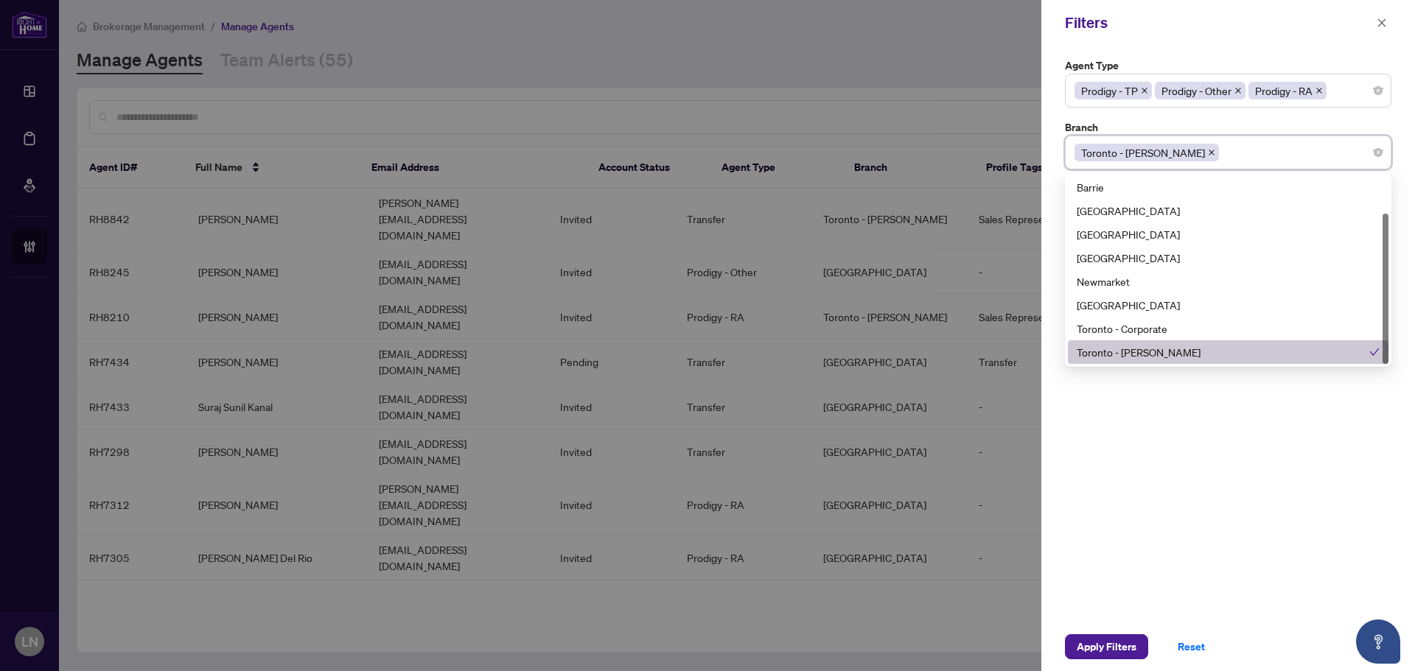
drag, startPoint x: 1222, startPoint y: 457, endPoint x: 1211, endPoint y: 563, distance: 106.7
click at [1222, 458] on div "Agent Type Prodigy - TP Prodigy - Other Prodigy - RA 10 11 Parked (Reinstated w…" at bounding box center [1228, 334] width 374 height 577
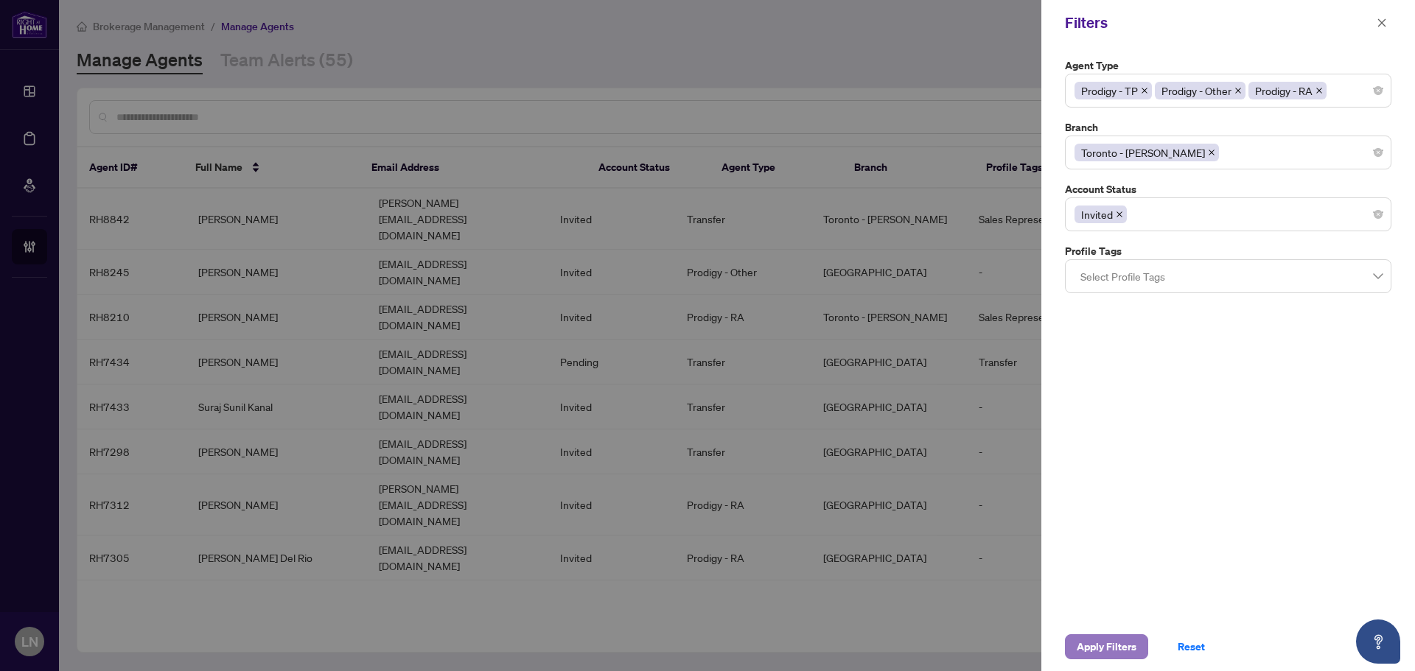
drag, startPoint x: 1107, startPoint y: 655, endPoint x: 1169, endPoint y: 553, distance: 119.0
click at [1108, 655] on span "Apply Filters" at bounding box center [1107, 647] width 60 height 24
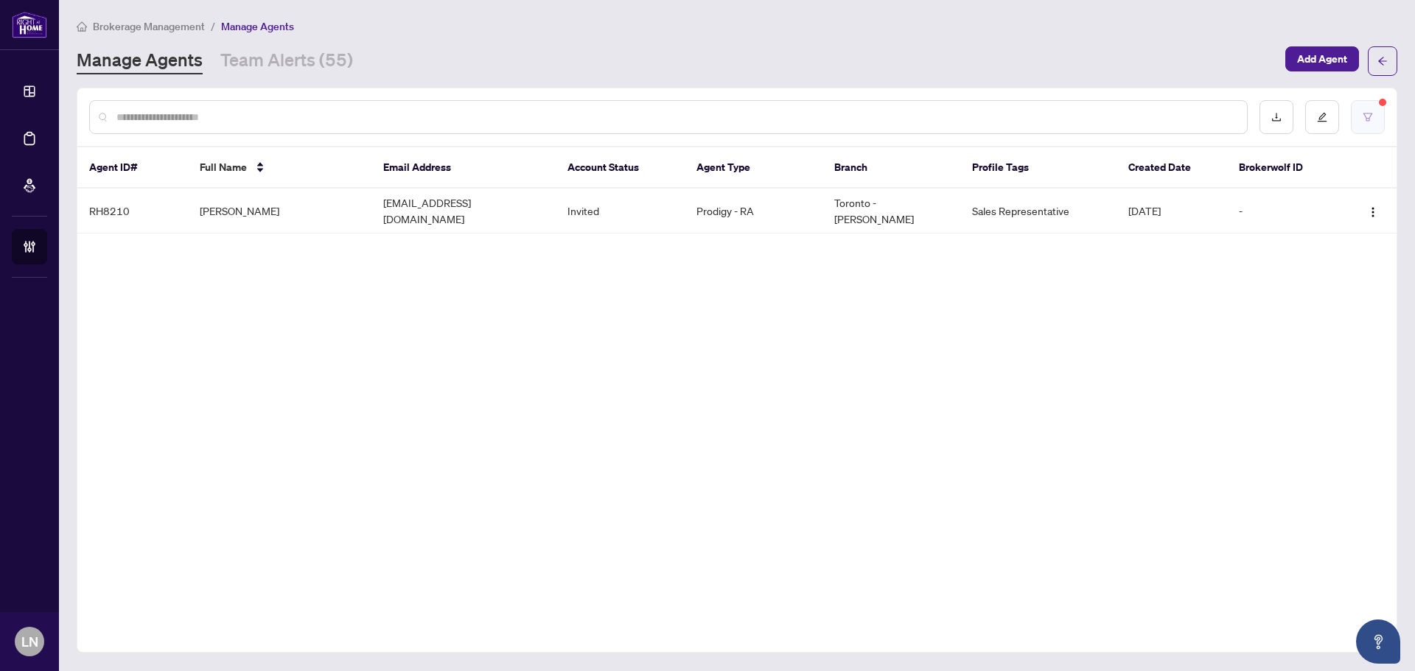
click at [1361, 116] on button "button" at bounding box center [1368, 117] width 34 height 34
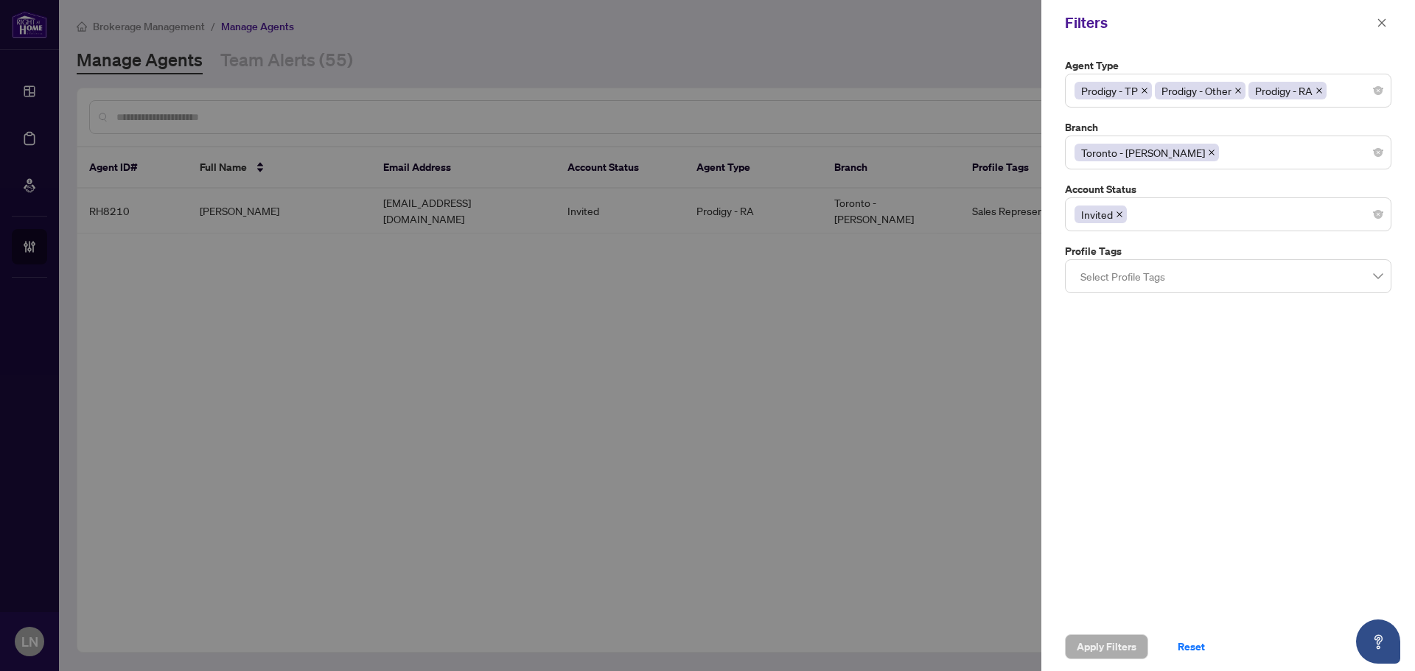
click at [1208, 152] on icon "close" at bounding box center [1211, 152] width 7 height 7
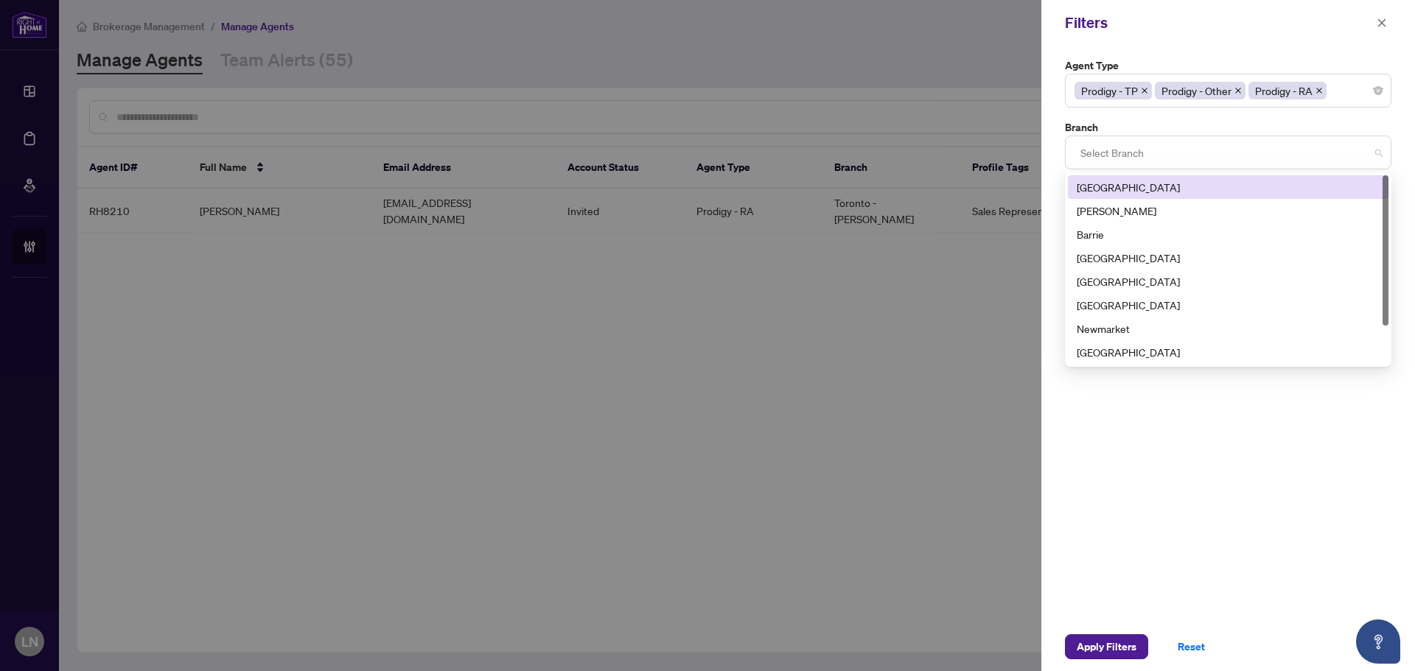
click at [1189, 152] on div at bounding box center [1227, 152] width 307 height 27
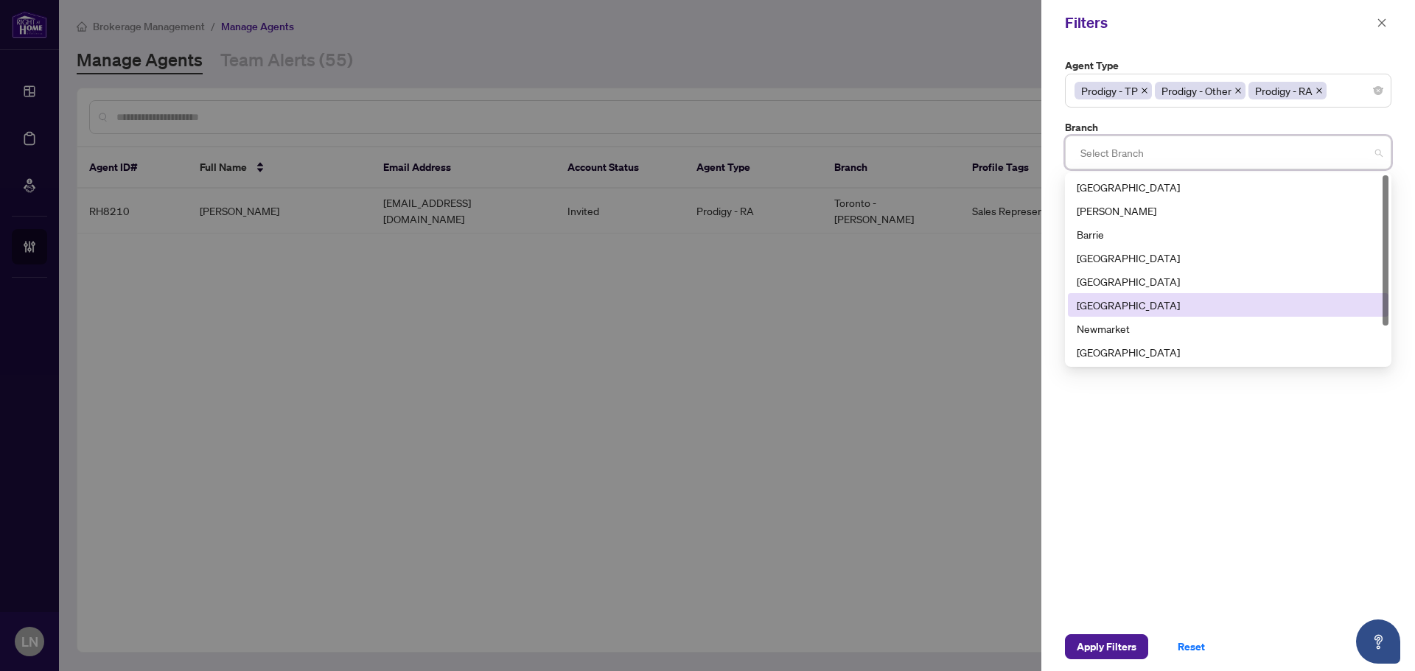
click at [1144, 306] on div "[GEOGRAPHIC_DATA]" at bounding box center [1228, 305] width 303 height 16
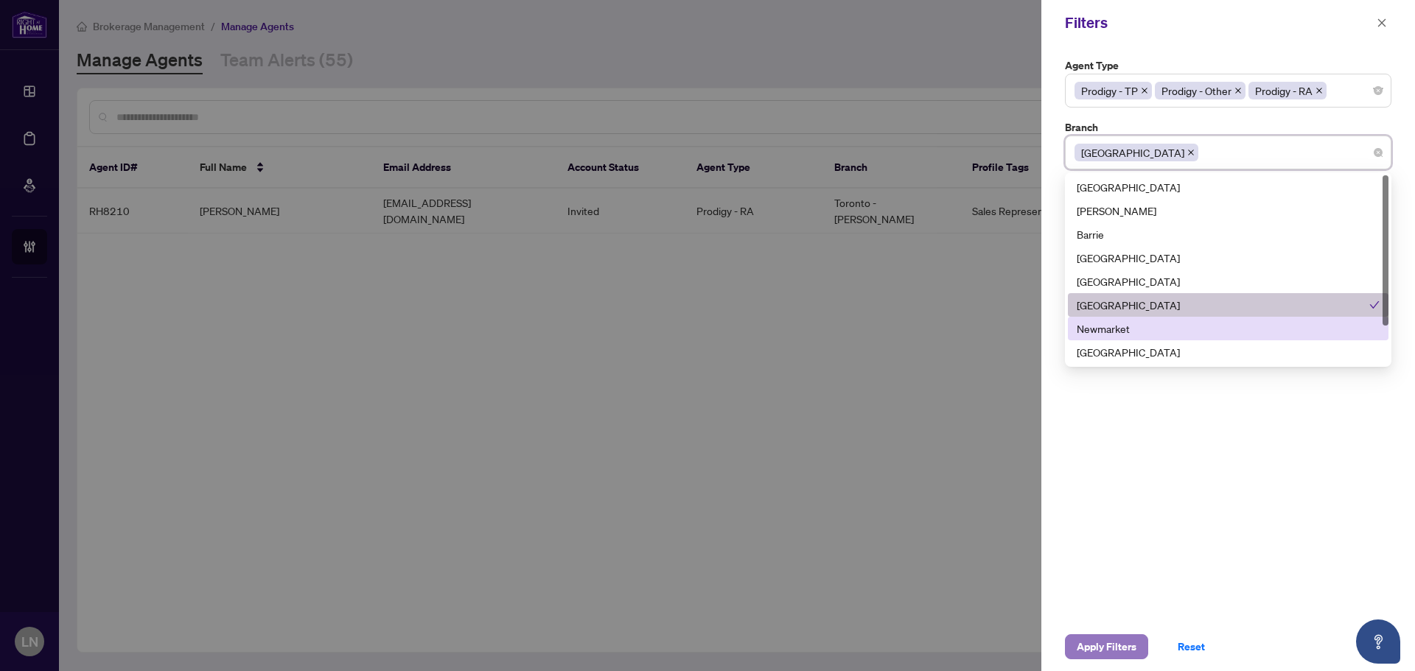
click at [1124, 646] on span "Apply Filters" at bounding box center [1107, 647] width 60 height 24
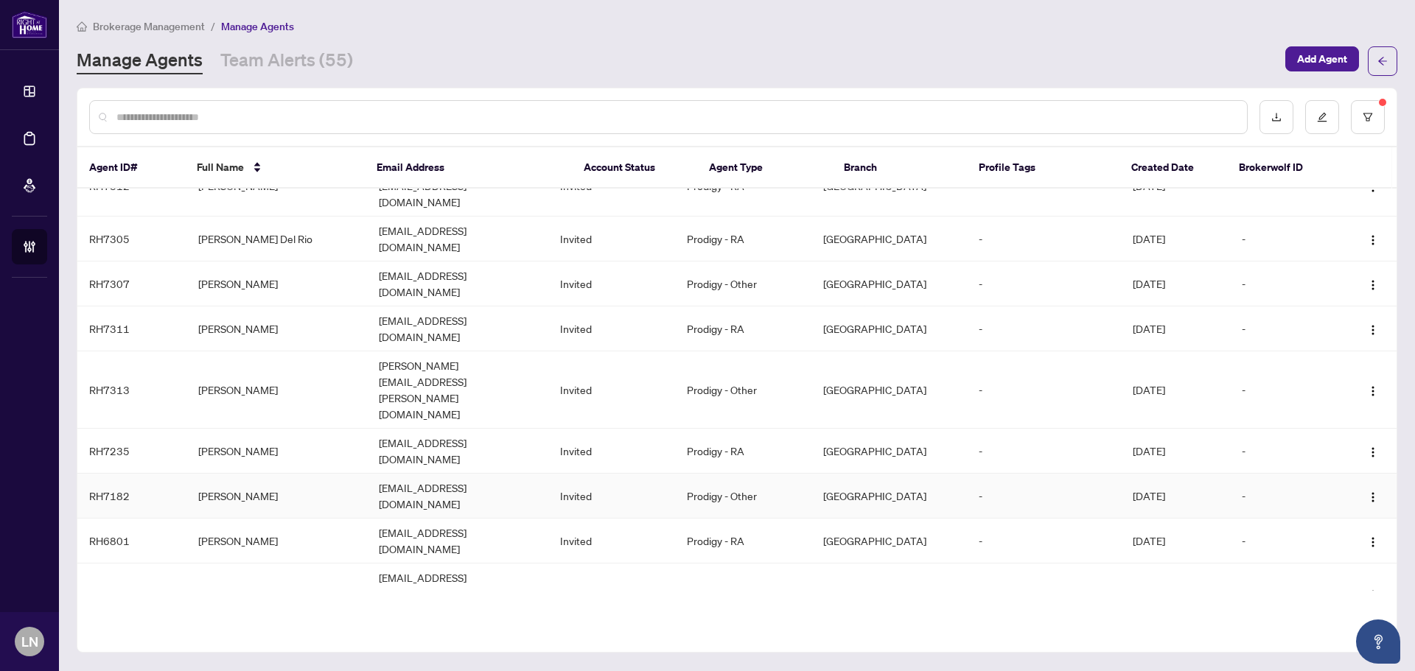
scroll to position [0, 0]
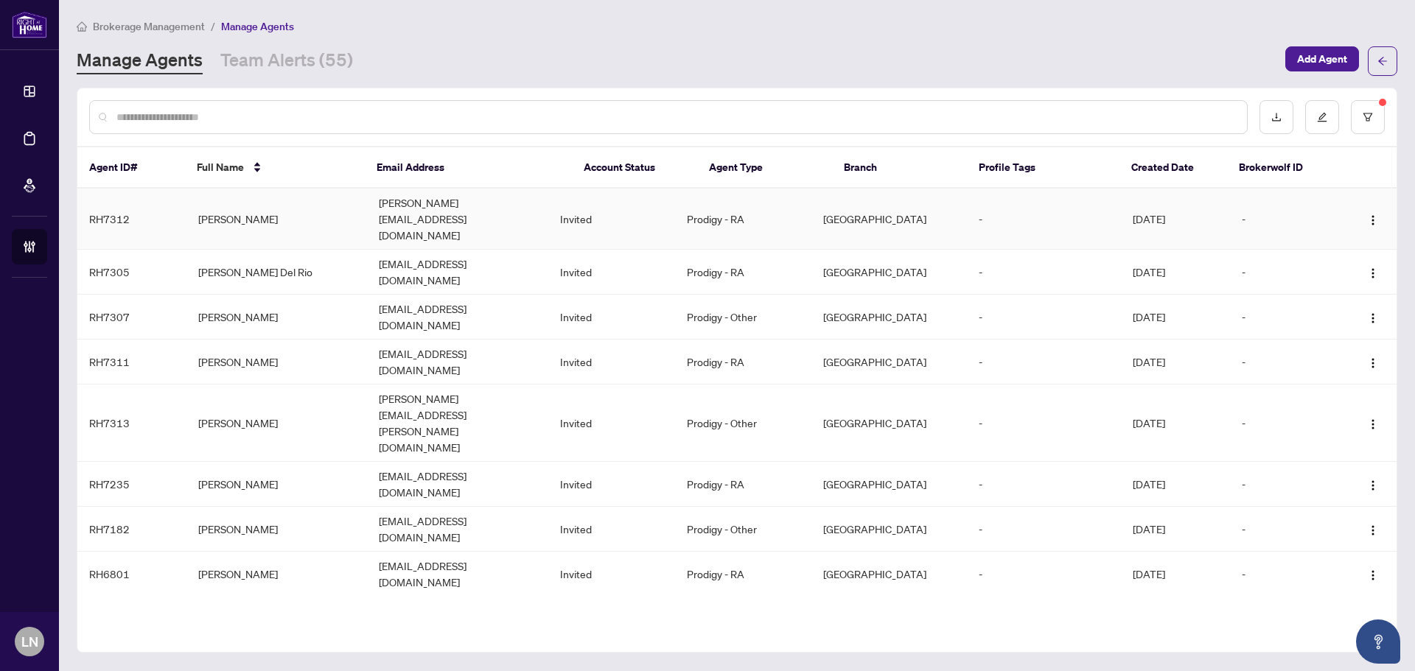
click at [404, 210] on td "omar_alshareeda@yahoo.com" at bounding box center [457, 219] width 181 height 61
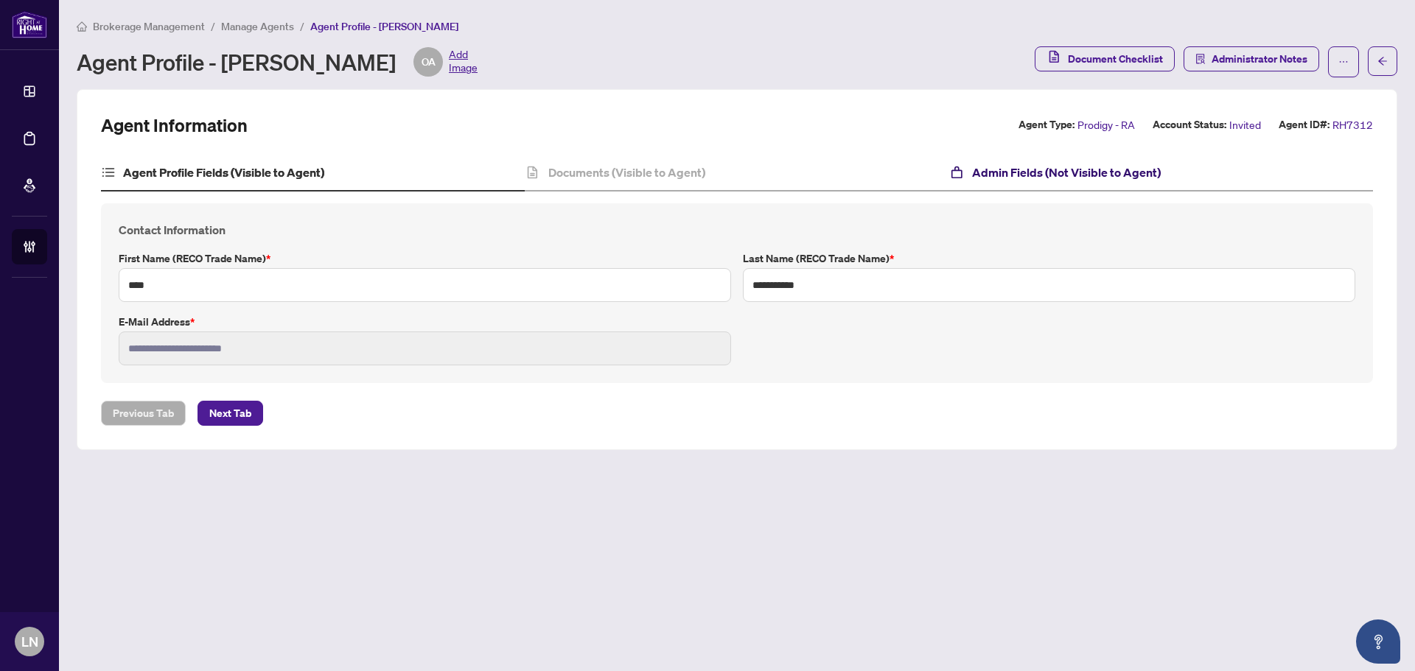
click at [1000, 170] on h4 "Admin Fields (Not Visible to Agent)" at bounding box center [1066, 173] width 189 height 18
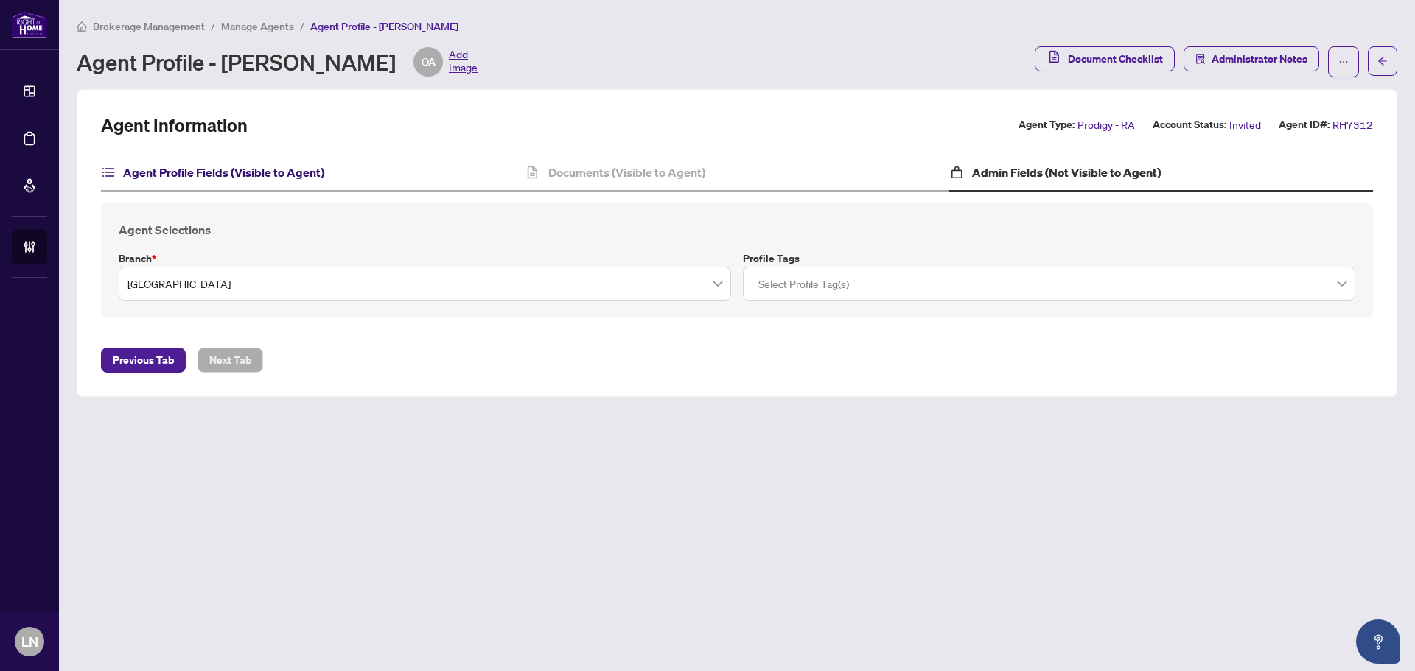
click at [175, 175] on h4 "Agent Profile Fields (Visible to Agent)" at bounding box center [223, 173] width 201 height 18
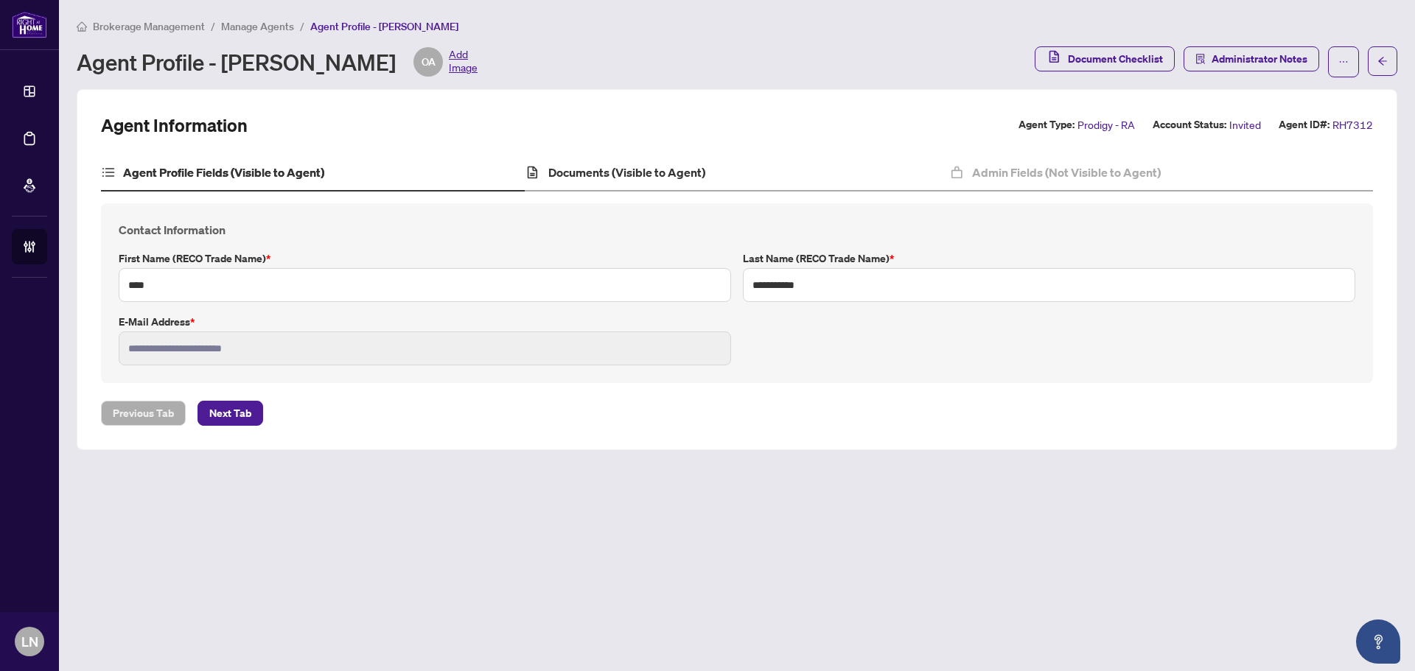
click at [667, 183] on div "Documents (Visible to Agent)" at bounding box center [737, 173] width 424 height 37
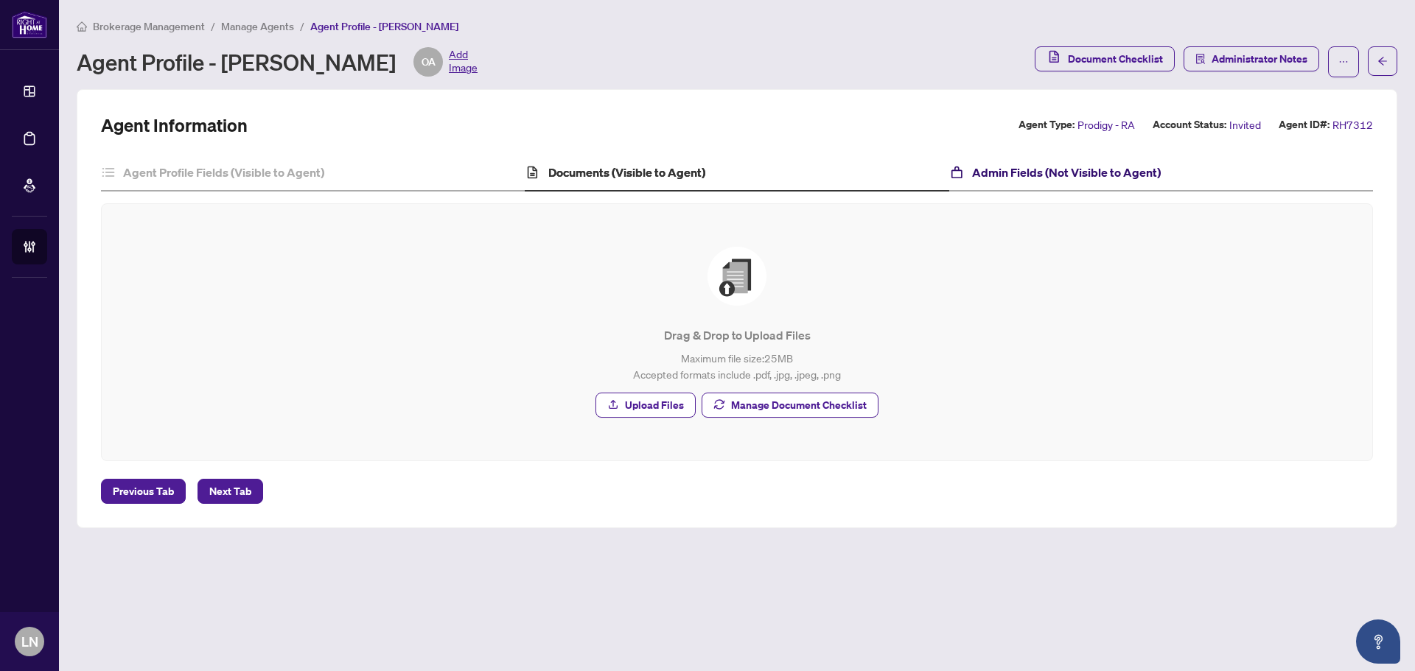
click at [995, 175] on h4 "Admin Fields (Not Visible to Agent)" at bounding box center [1066, 173] width 189 height 18
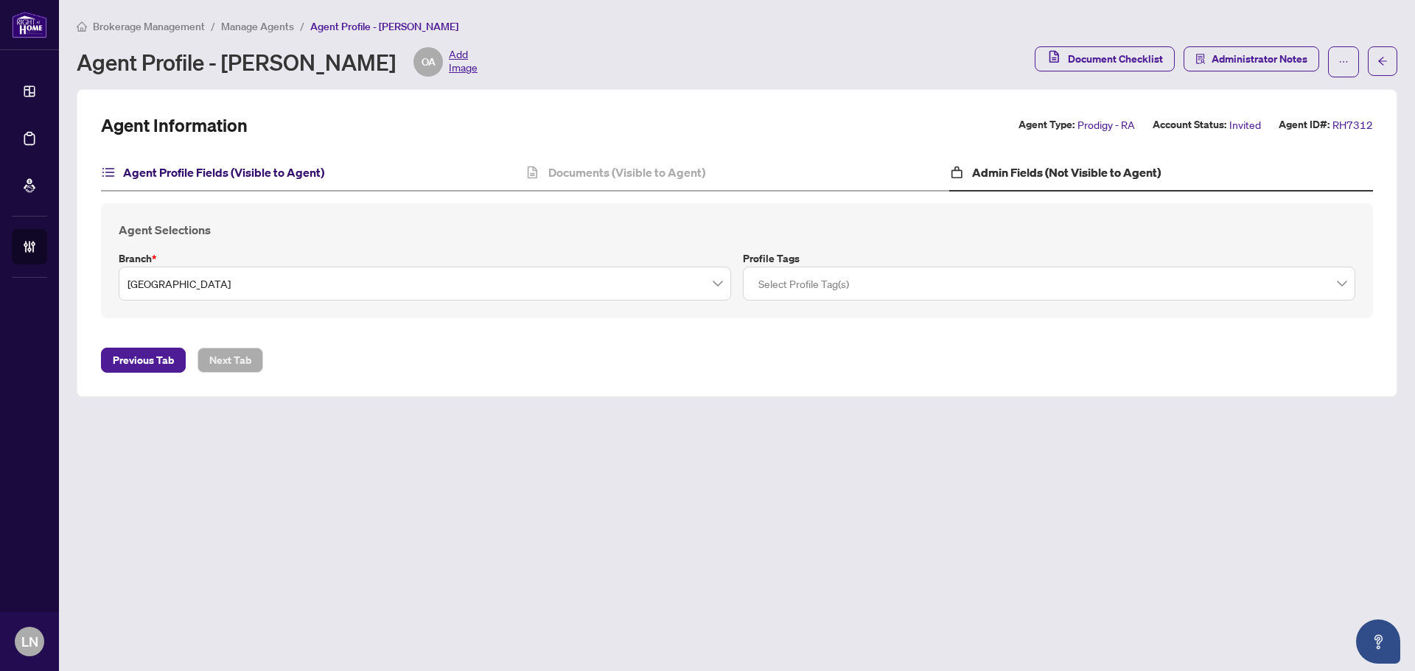
click at [270, 169] on h4 "Agent Profile Fields (Visible to Agent)" at bounding box center [223, 173] width 201 height 18
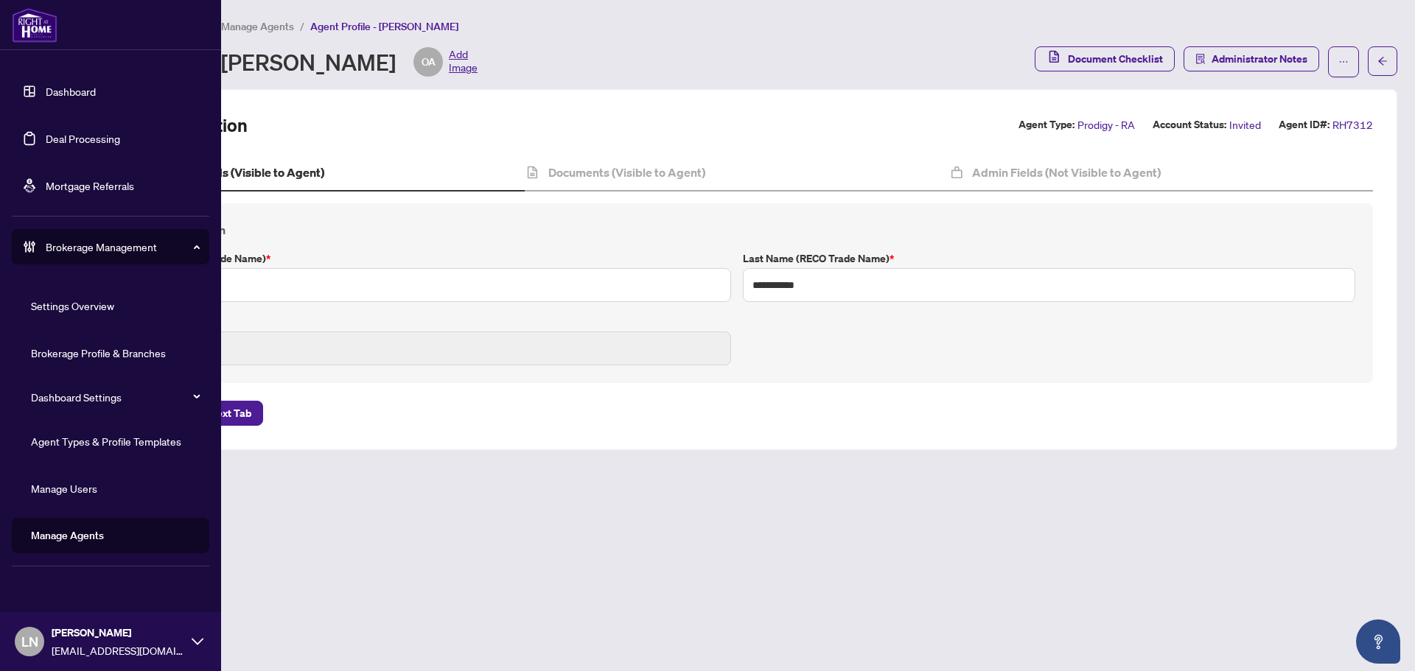
click at [136, 446] on link "Agent Types & Profile Templates" at bounding box center [106, 441] width 150 height 13
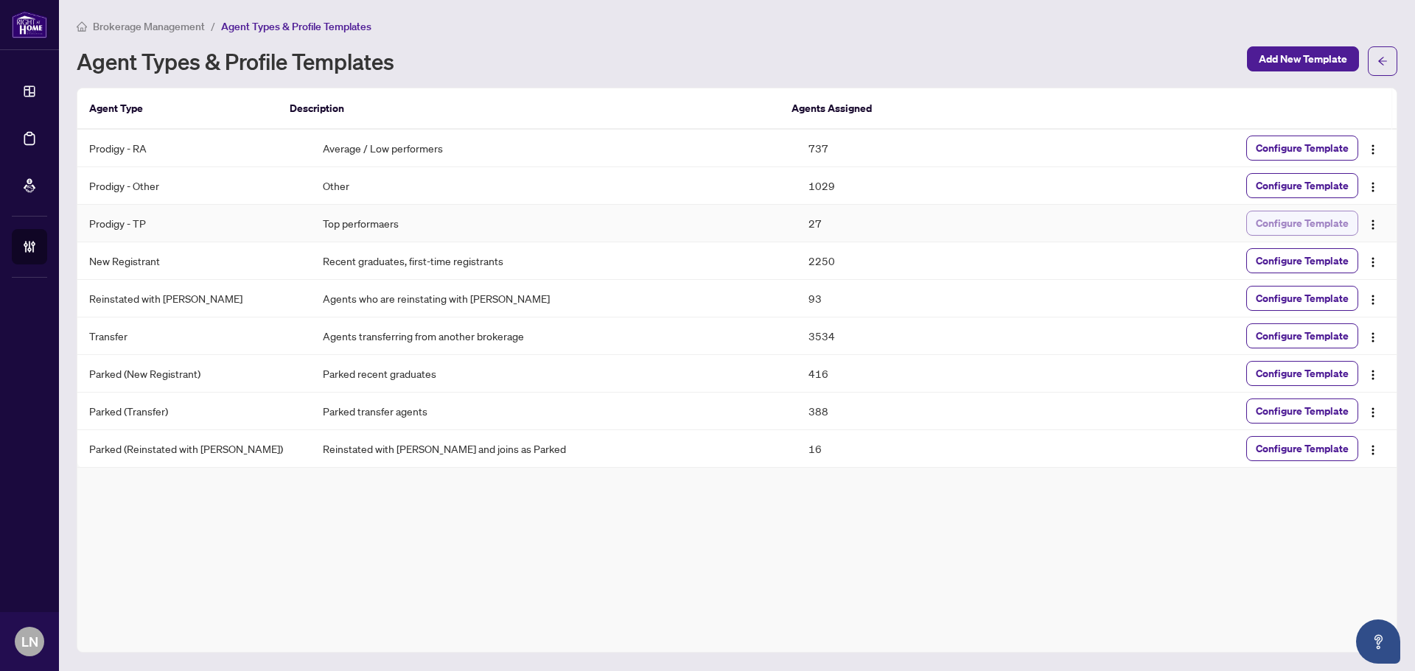
click at [1337, 217] on span "Configure Template" at bounding box center [1302, 223] width 93 height 24
drag, startPoint x: 374, startPoint y: 226, endPoint x: 290, endPoint y: 228, distance: 84.8
click at [311, 228] on td "Top performaers" at bounding box center [554, 224] width 486 height 38
copy td "Top performaers"
click at [444, 225] on td "Top performaers" at bounding box center [554, 224] width 486 height 38
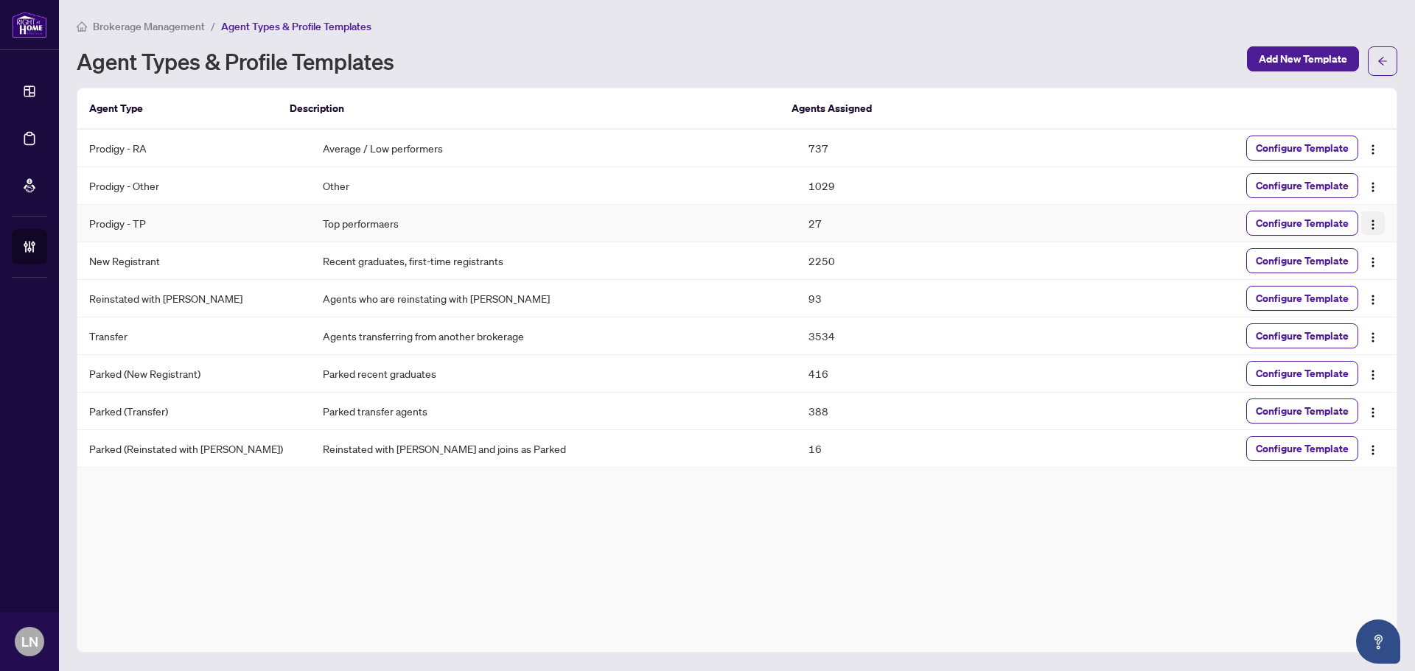
click at [1374, 225] on img "button" at bounding box center [1373, 225] width 12 height 12
click at [1260, 261] on li "Edit Template Name and Description" at bounding box center [1289, 252] width 184 height 24
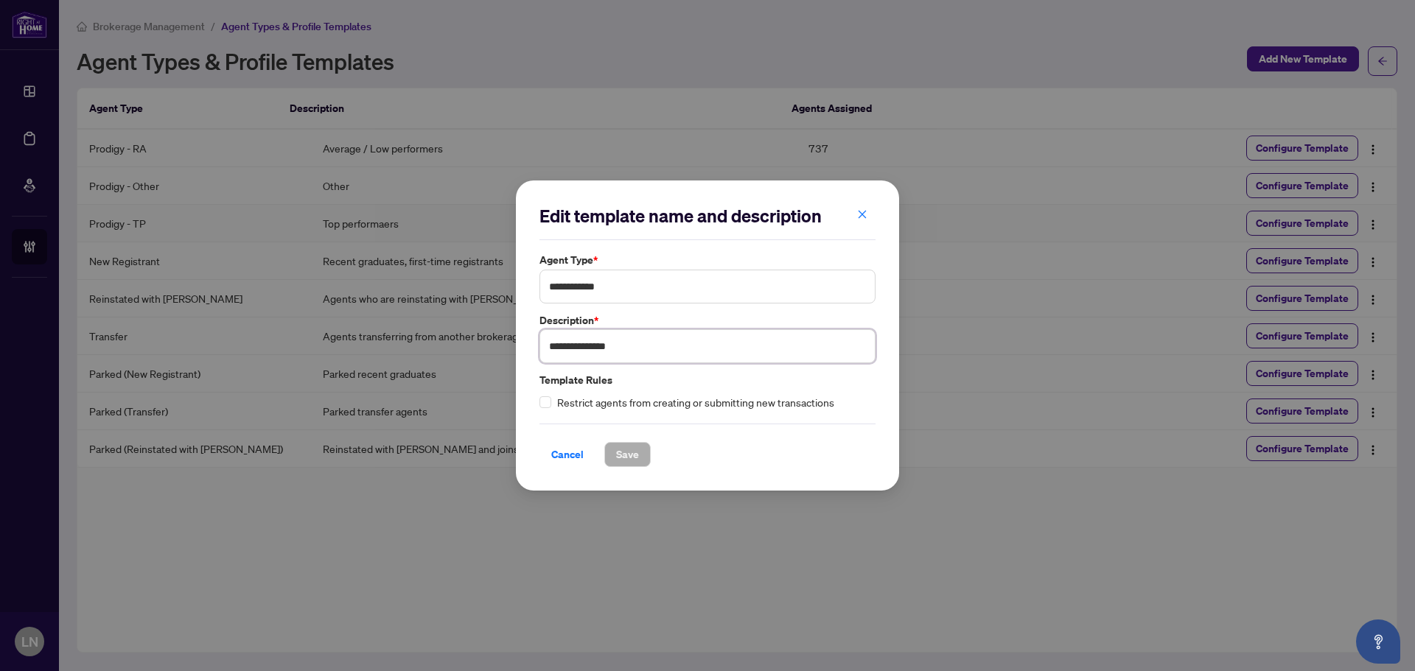
drag, startPoint x: 654, startPoint y: 350, endPoint x: 538, endPoint y: 346, distance: 115.7
click at [538, 346] on div "**********" at bounding box center [707, 338] width 345 height 52
click at [598, 355] on input "**********" at bounding box center [707, 346] width 336 height 34
type input "**********"
click at [636, 456] on span "Save" at bounding box center [627, 455] width 23 height 24
